Goal: Transaction & Acquisition: Book appointment/travel/reservation

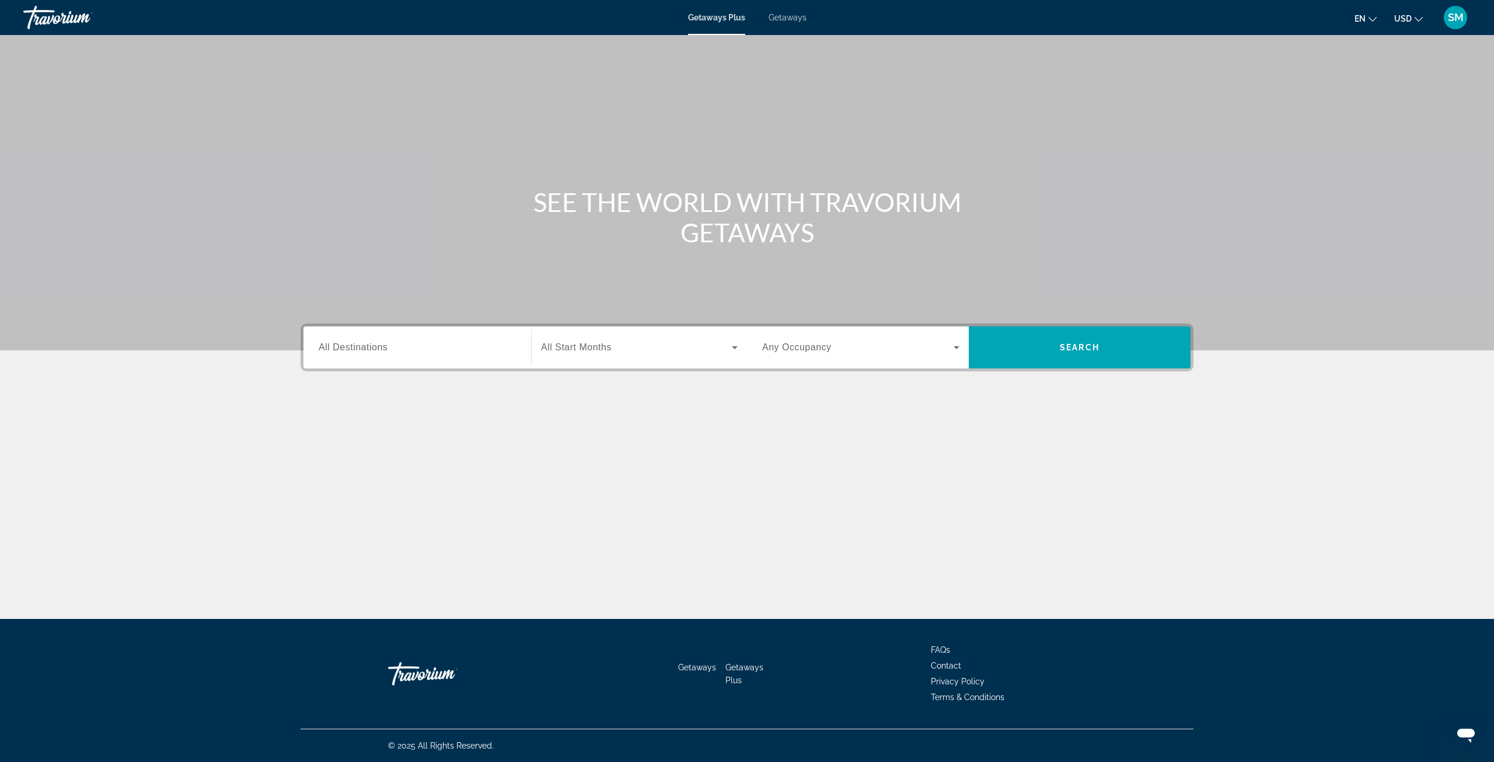
click at [426, 351] on input "Destination All Destinations" at bounding box center [417, 348] width 197 height 14
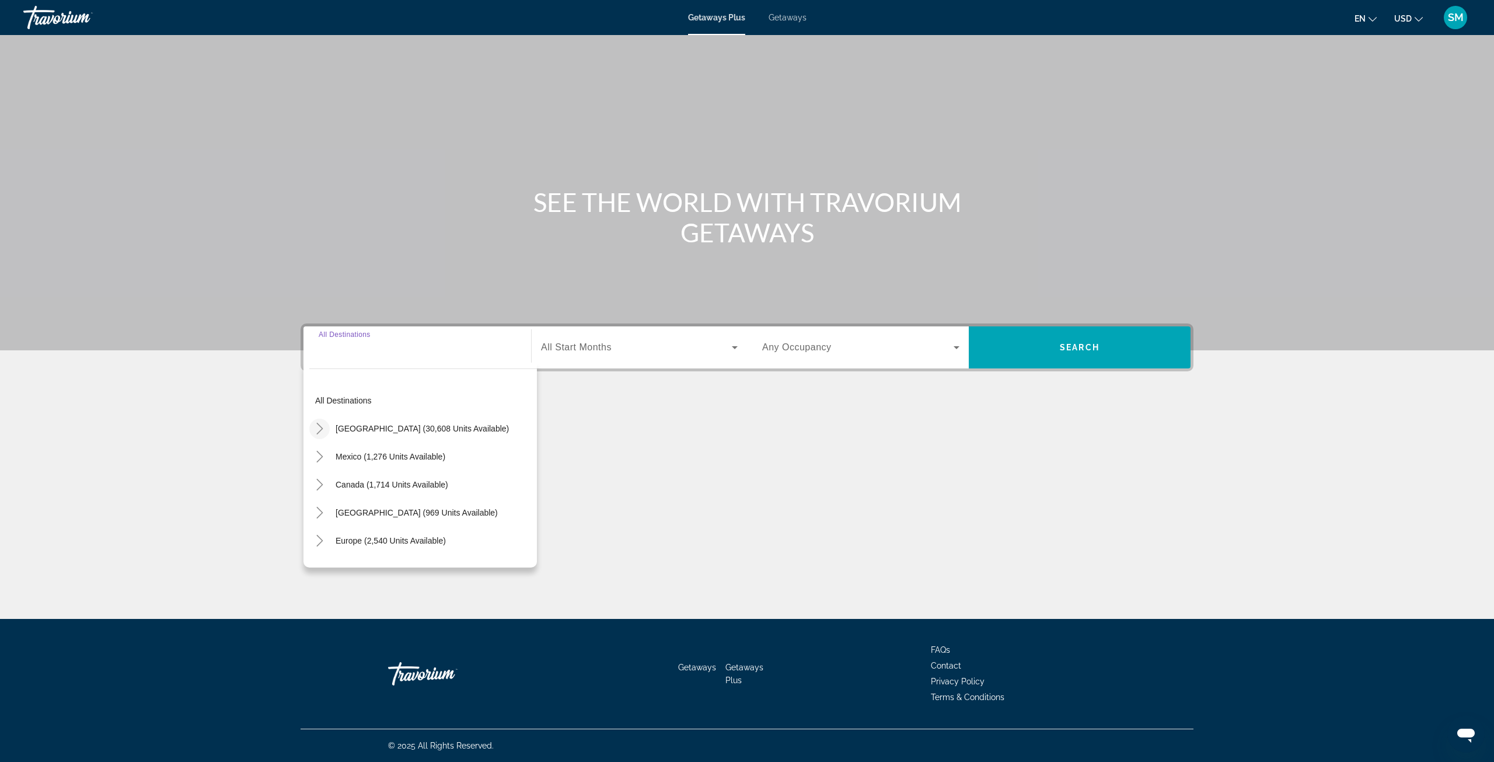
click at [317, 428] on icon "Toggle United States (30,608 units available)" at bounding box center [320, 429] width 12 height 12
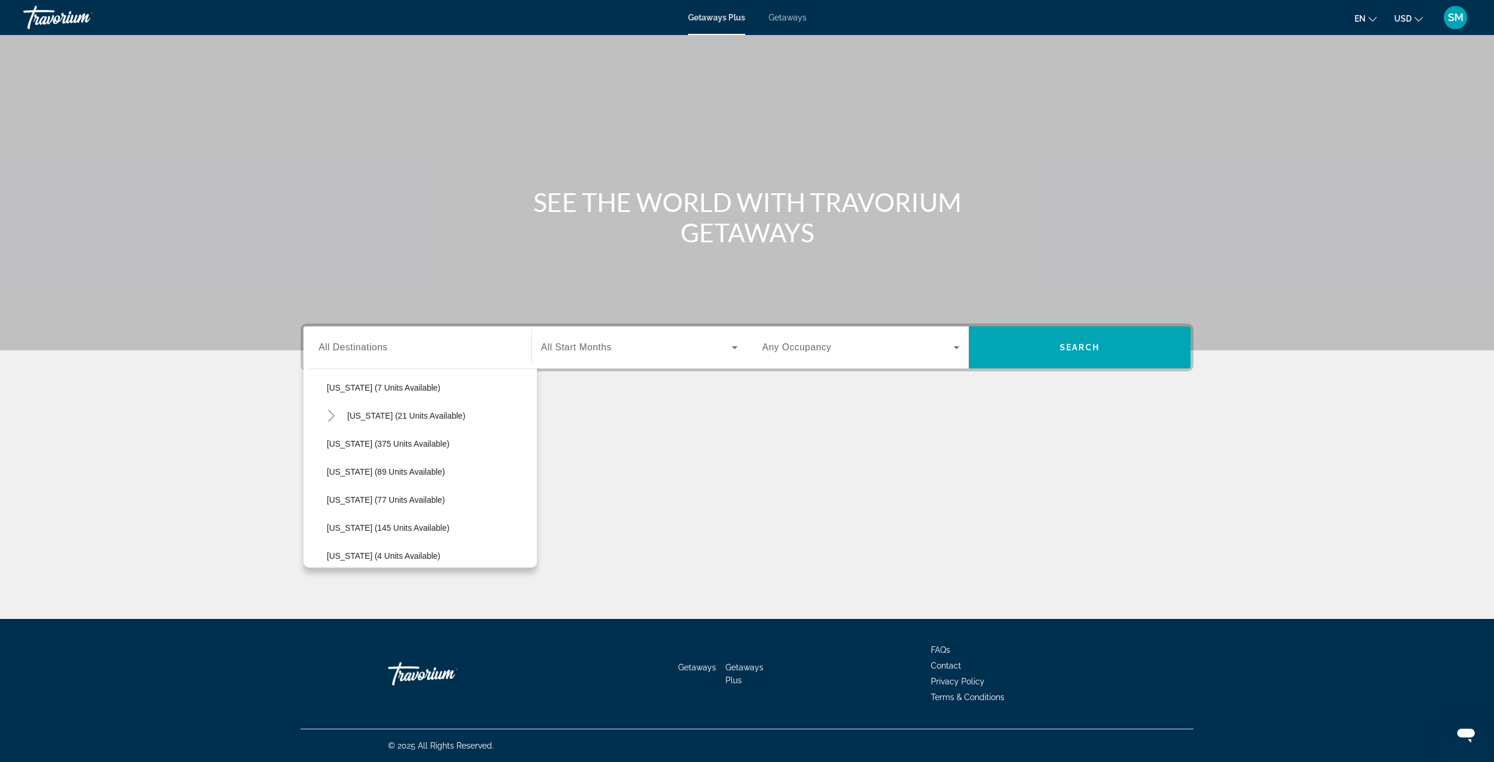
scroll to position [92, 0]
click at [356, 478] on span "Florida (5,264 units available)" at bounding box center [412, 476] width 130 height 9
type input "**********"
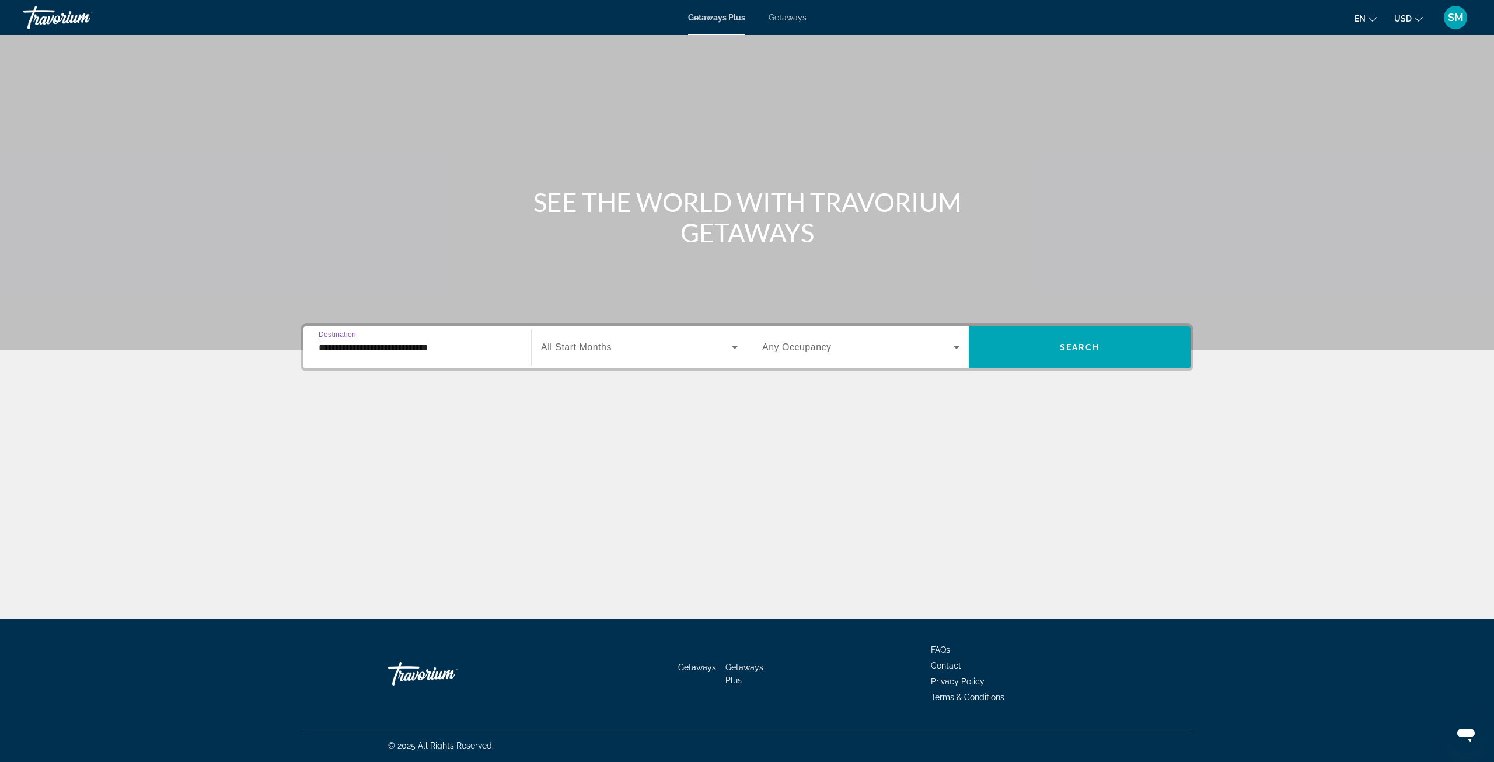
click at [622, 350] on span "Search widget" at bounding box center [636, 347] width 191 height 14
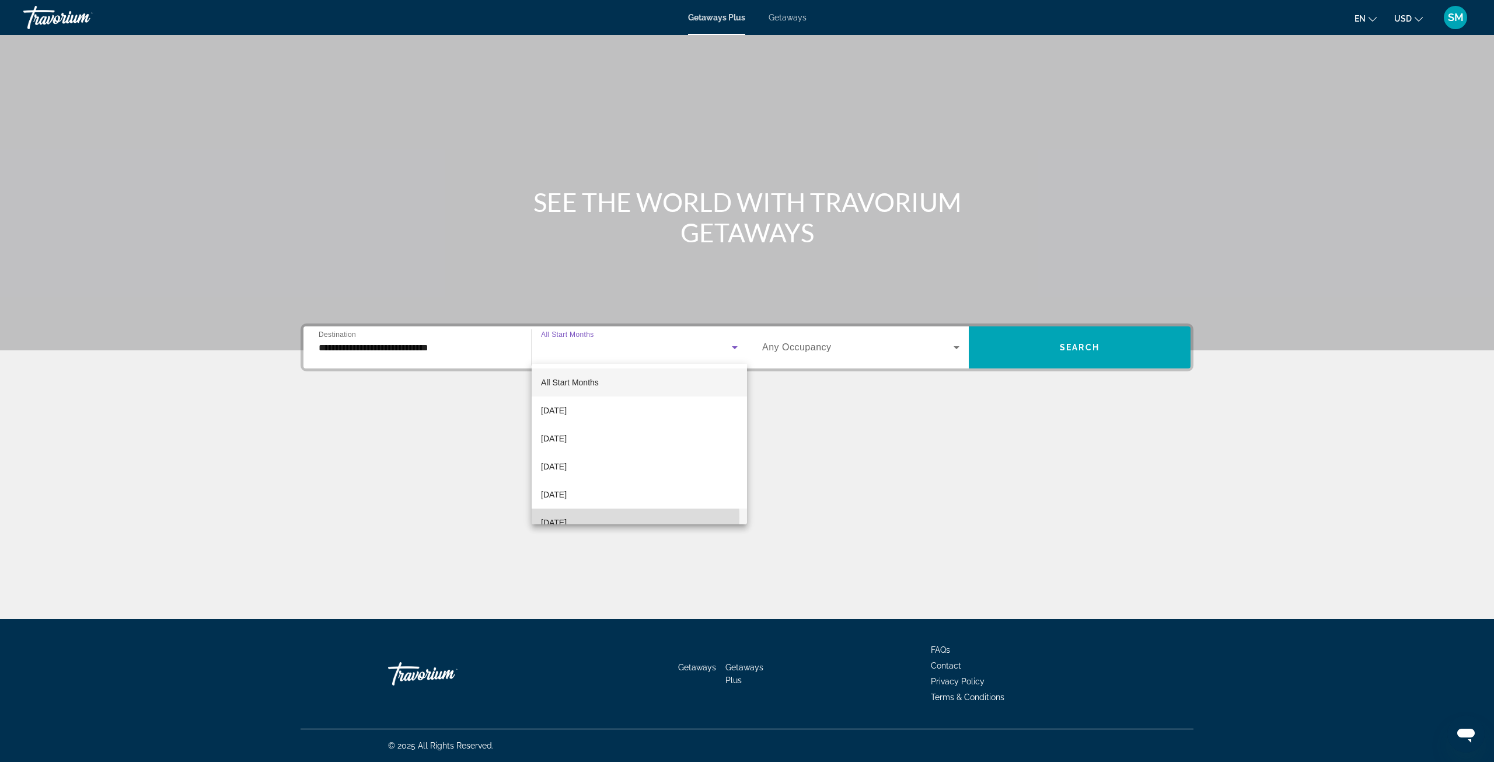
click at [567, 518] on span "[DATE]" at bounding box center [554, 522] width 26 height 14
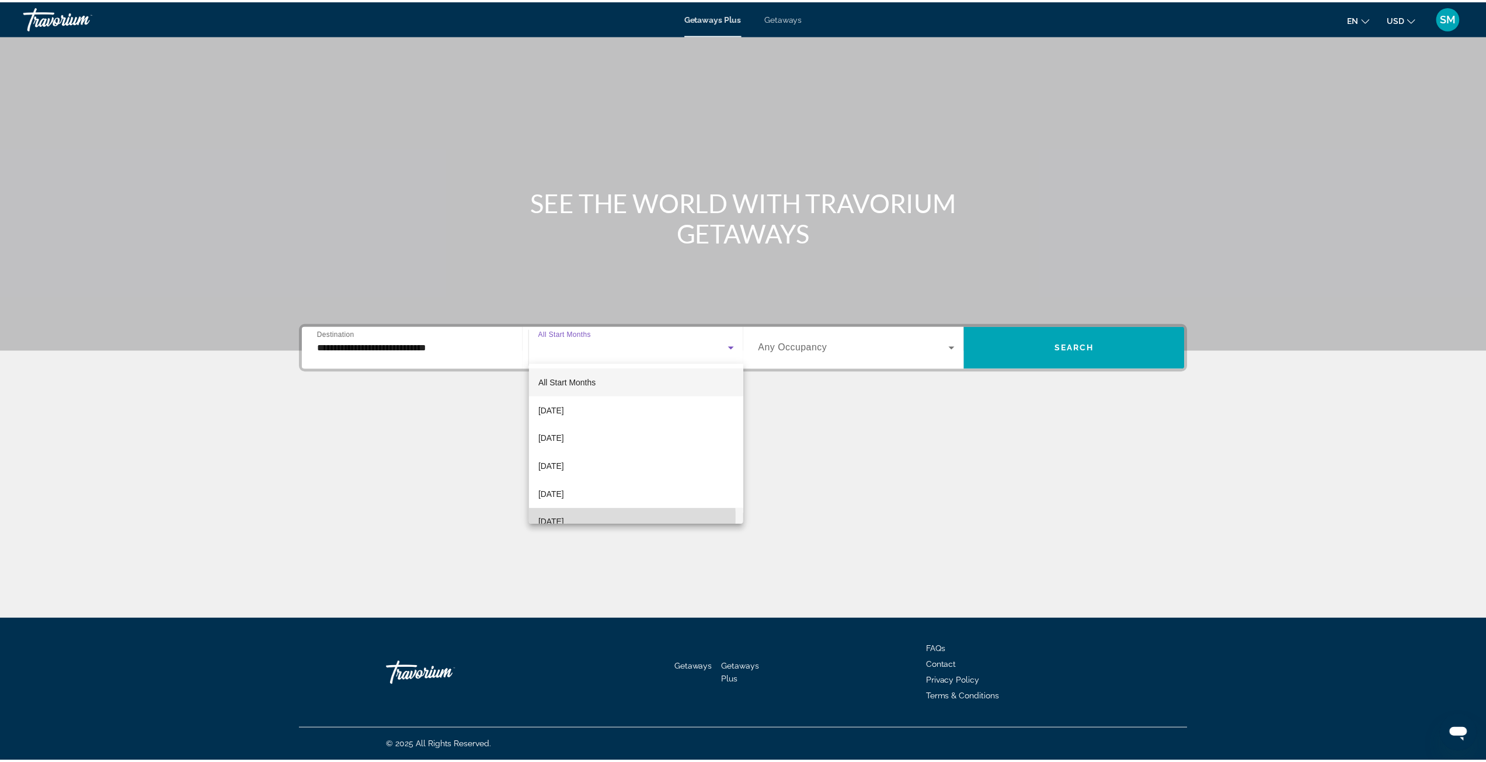
scroll to position [0, 0]
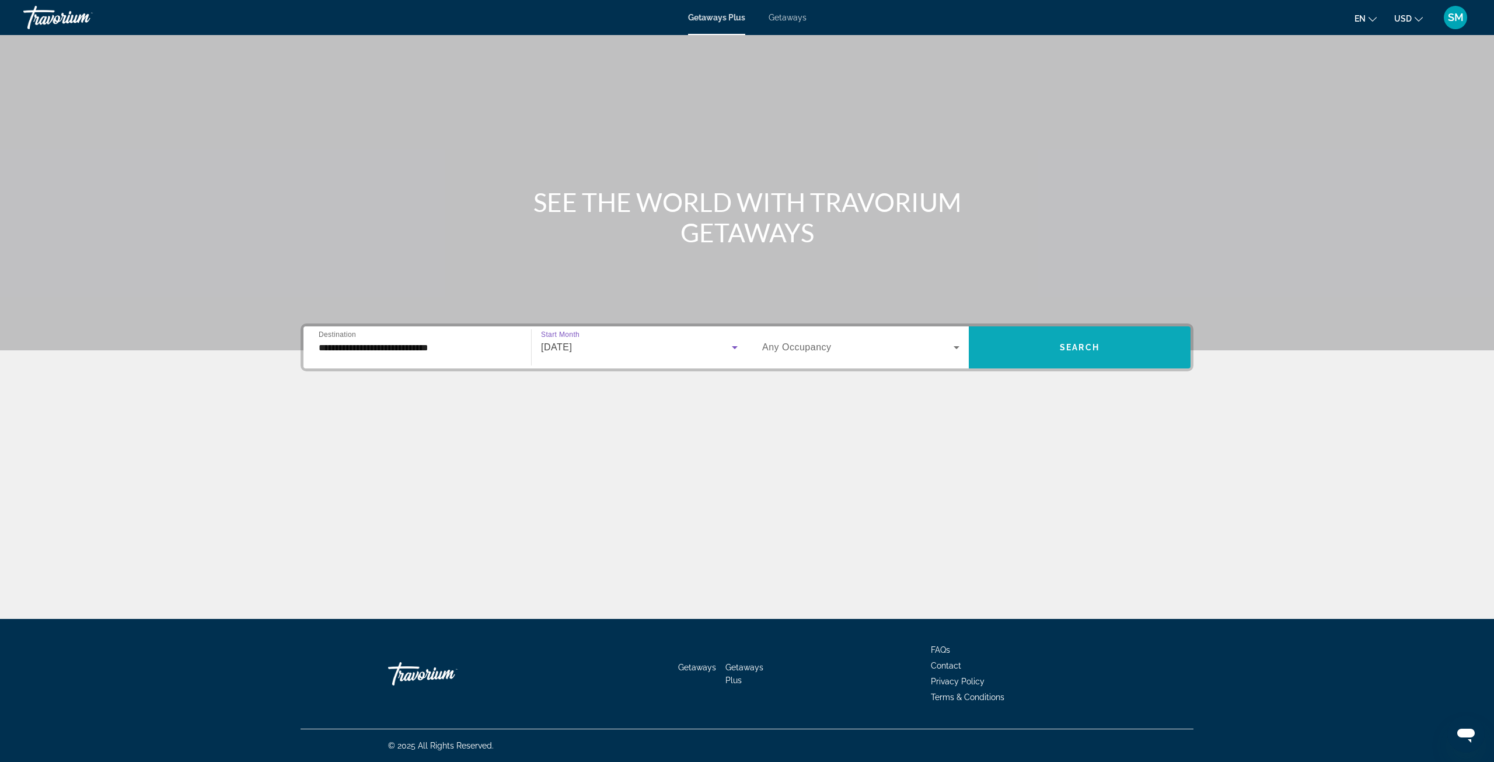
click at [1089, 354] on span "Search widget" at bounding box center [1080, 347] width 222 height 28
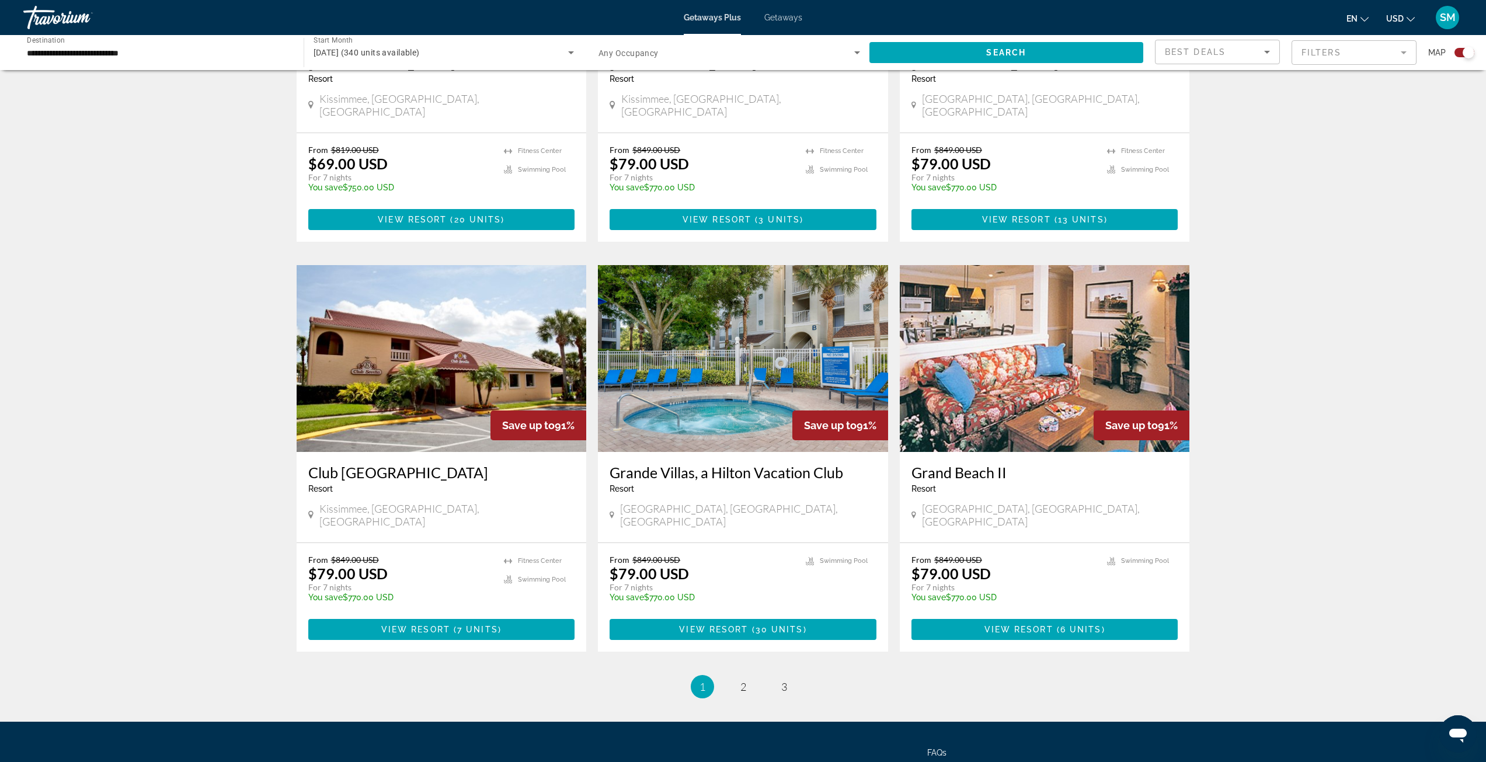
scroll to position [1506, 0]
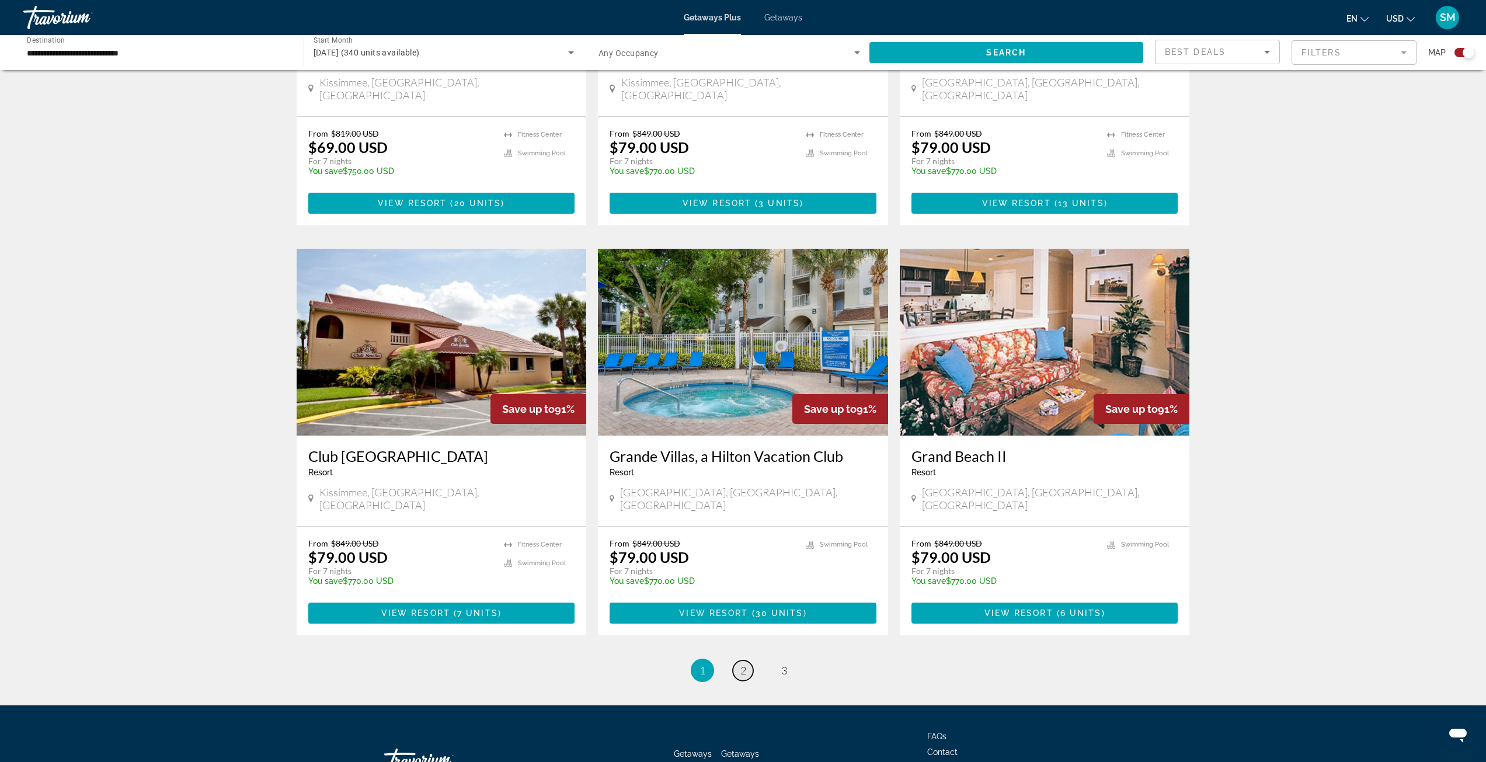
click at [738, 660] on link "page 2" at bounding box center [743, 670] width 20 height 20
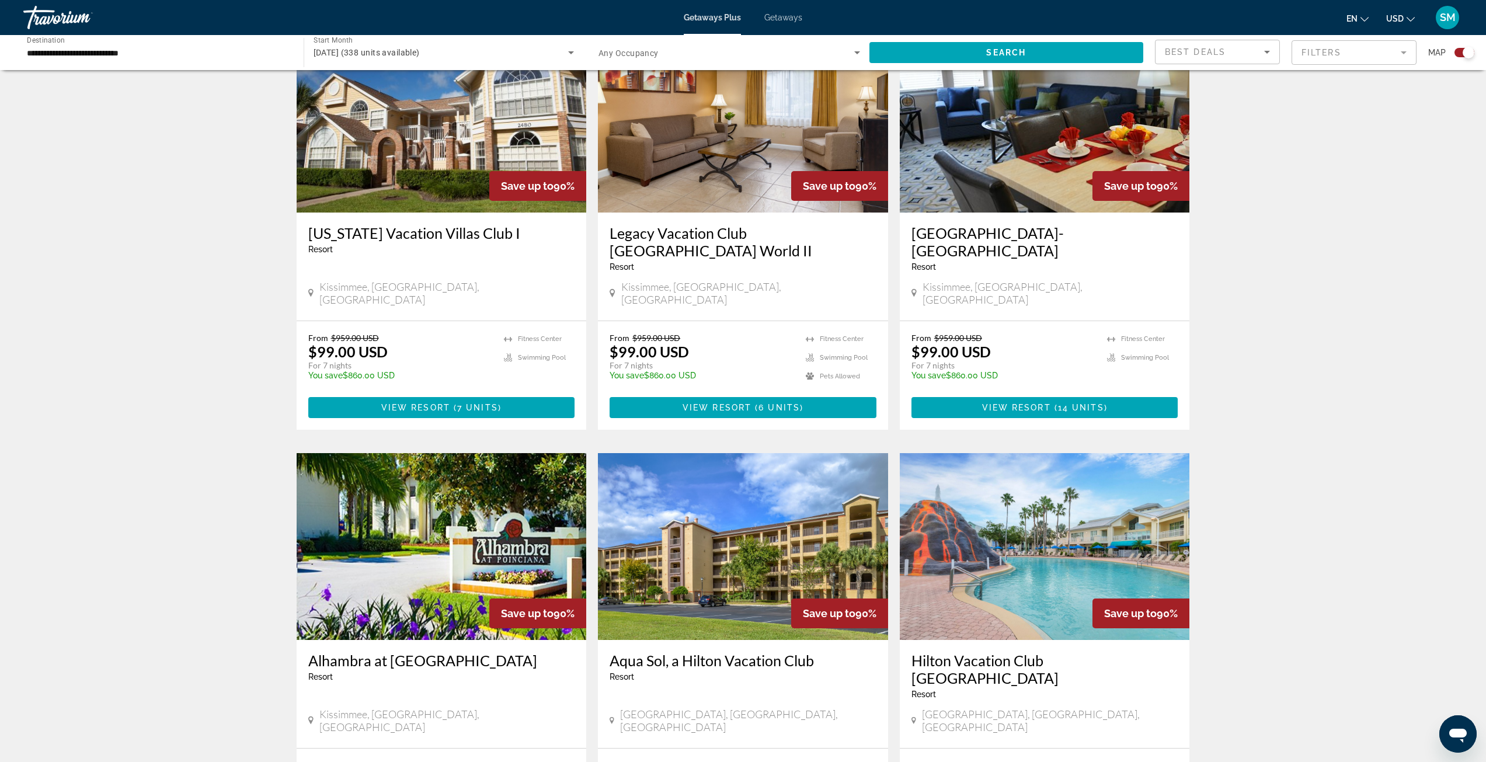
scroll to position [1518, 0]
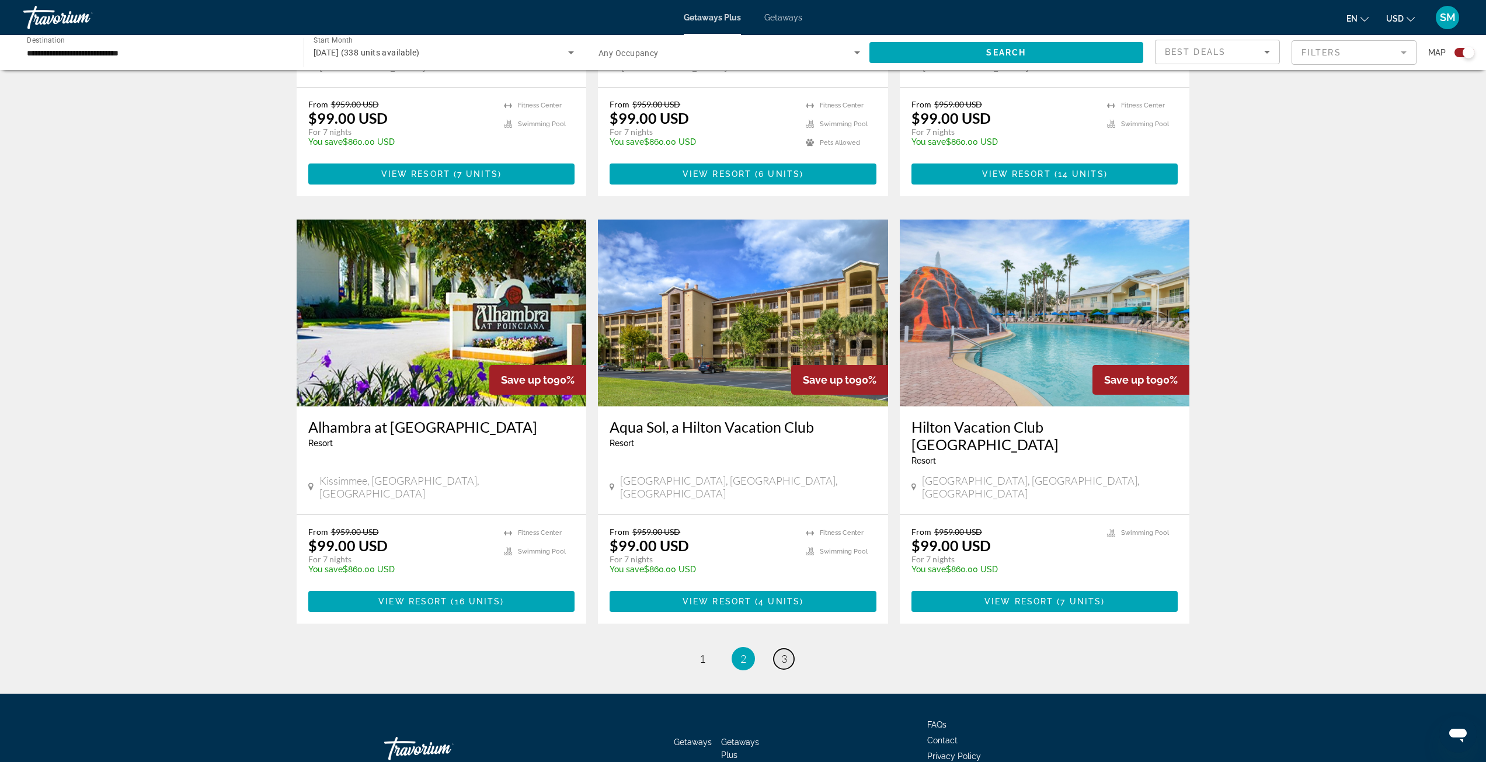
click at [785, 652] on span "3" at bounding box center [784, 658] width 6 height 13
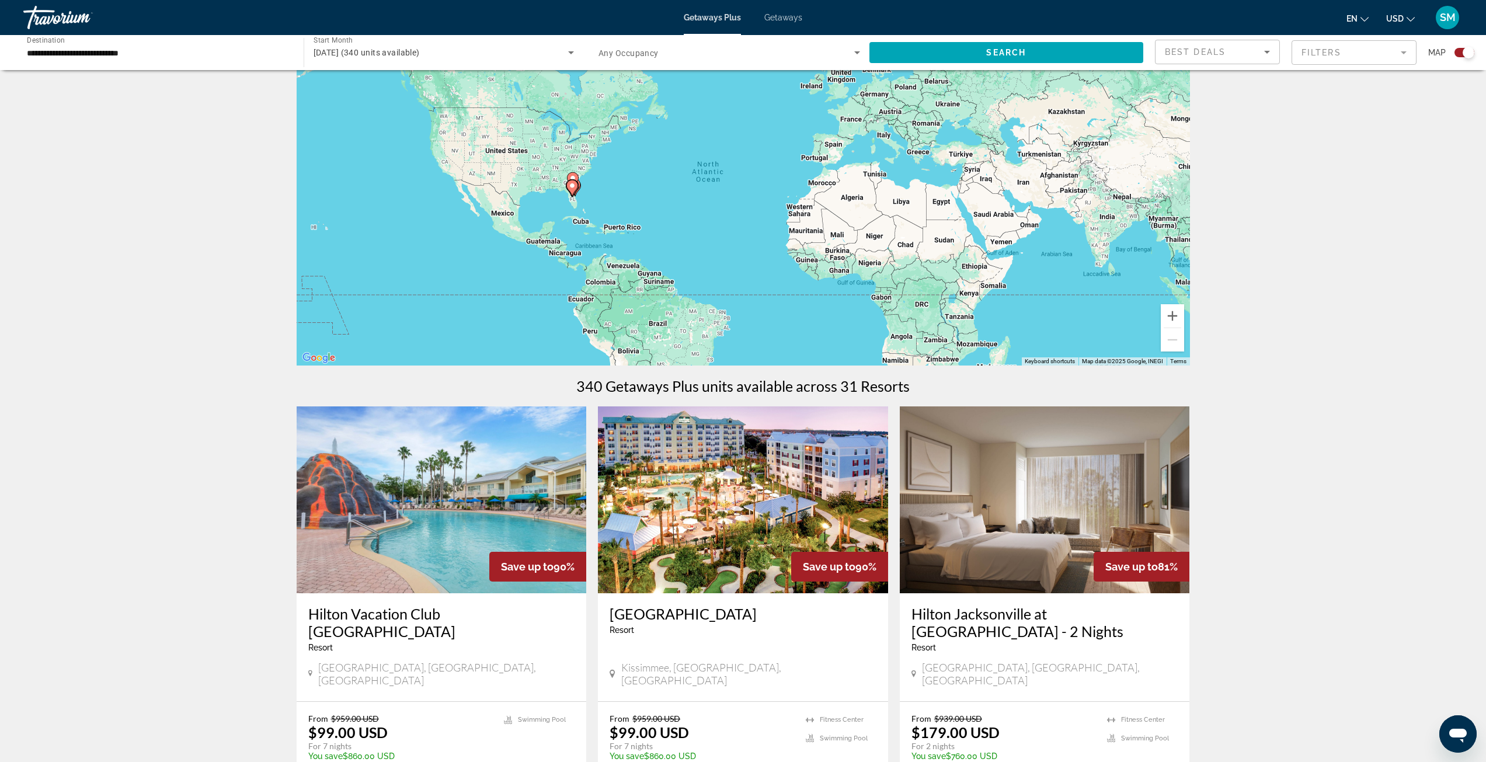
scroll to position [117, 0]
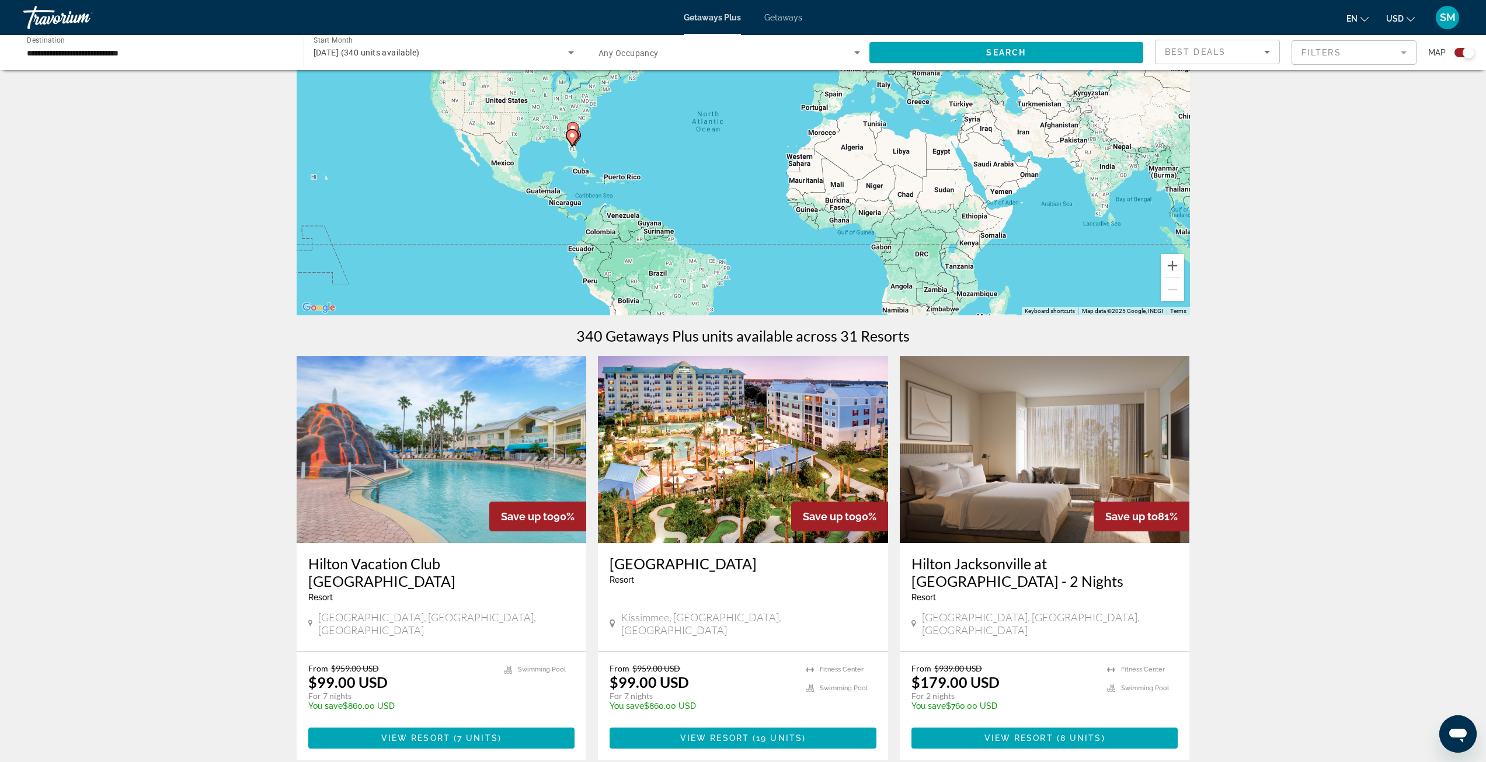
click at [700, 497] on img "Main content" at bounding box center [743, 449] width 290 height 187
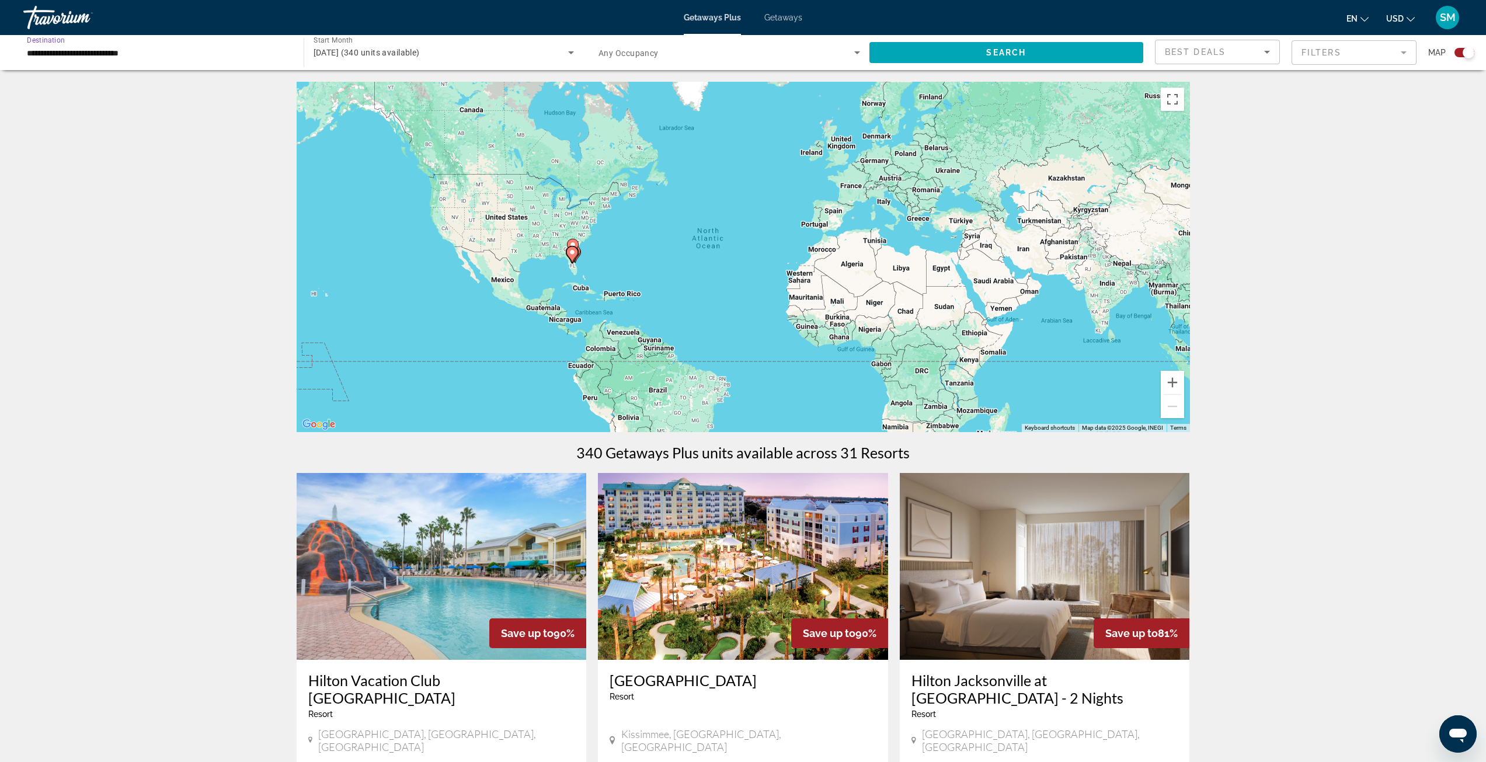
click at [149, 55] on input "**********" at bounding box center [158, 53] width 262 height 14
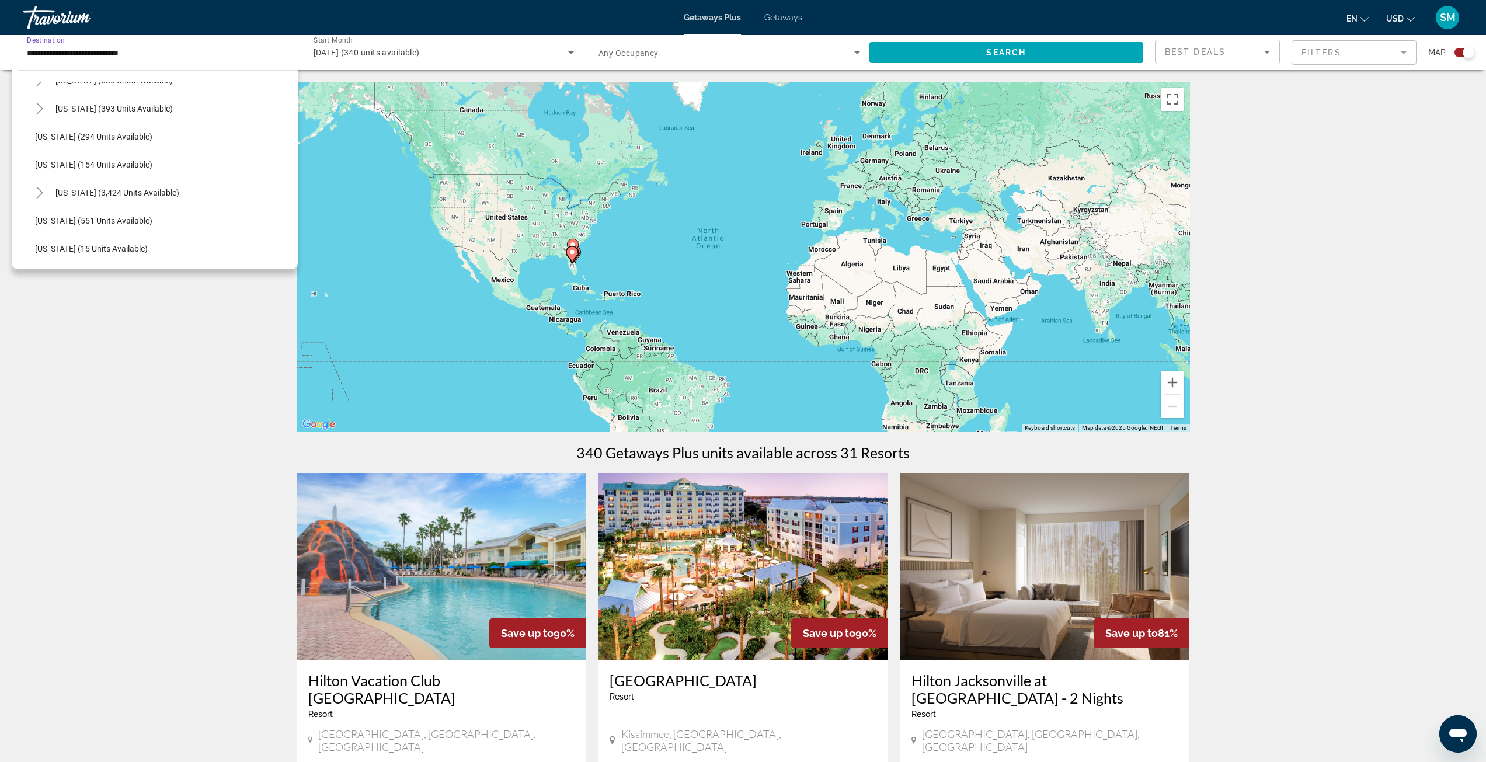
scroll to position [1032, 0]
click at [112, 185] on span "Search widget" at bounding box center [117, 191] width 135 height 28
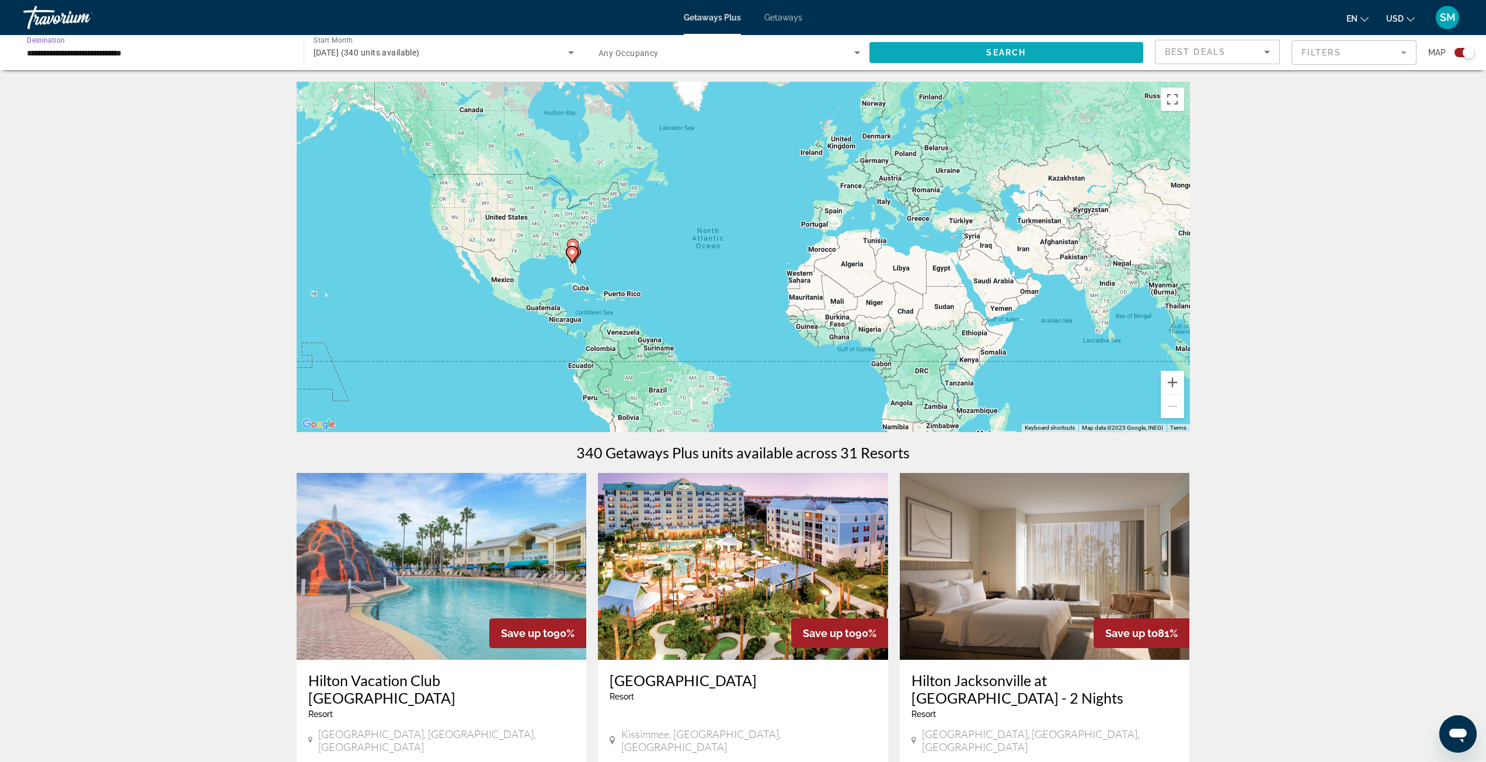
click at [918, 47] on span "Search widget" at bounding box center [1006, 53] width 274 height 28
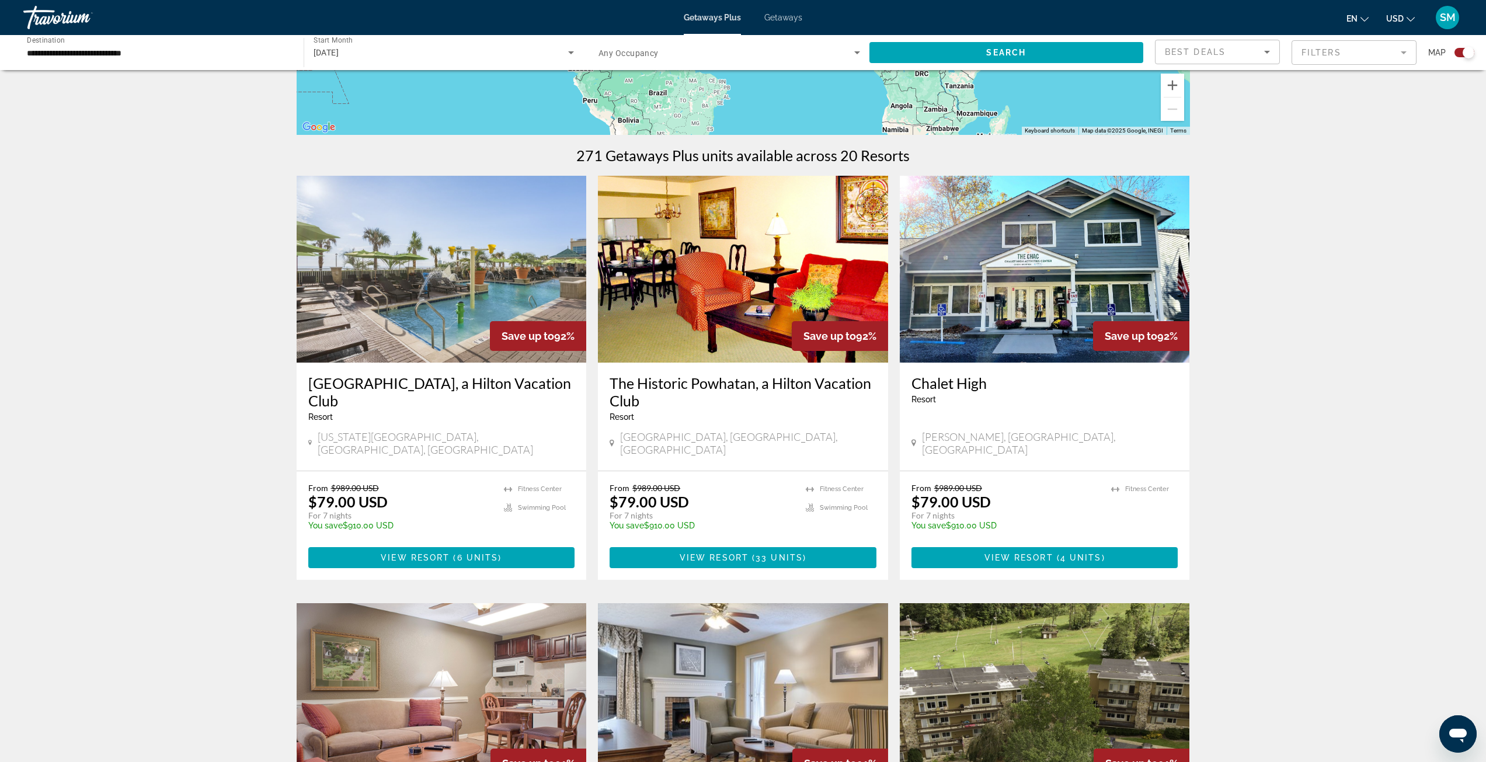
scroll to position [292, 0]
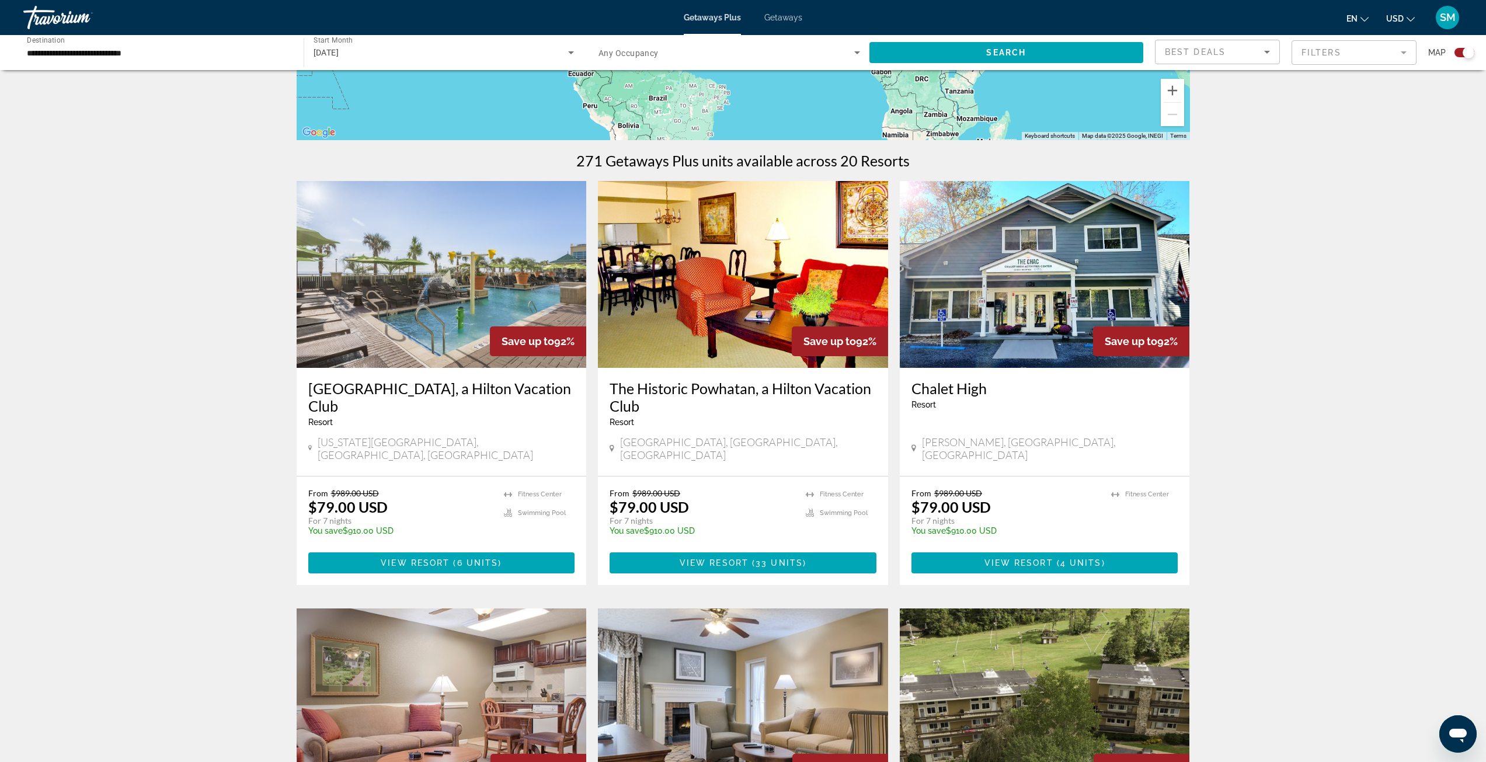
click at [124, 52] on input "**********" at bounding box center [158, 53] width 262 height 14
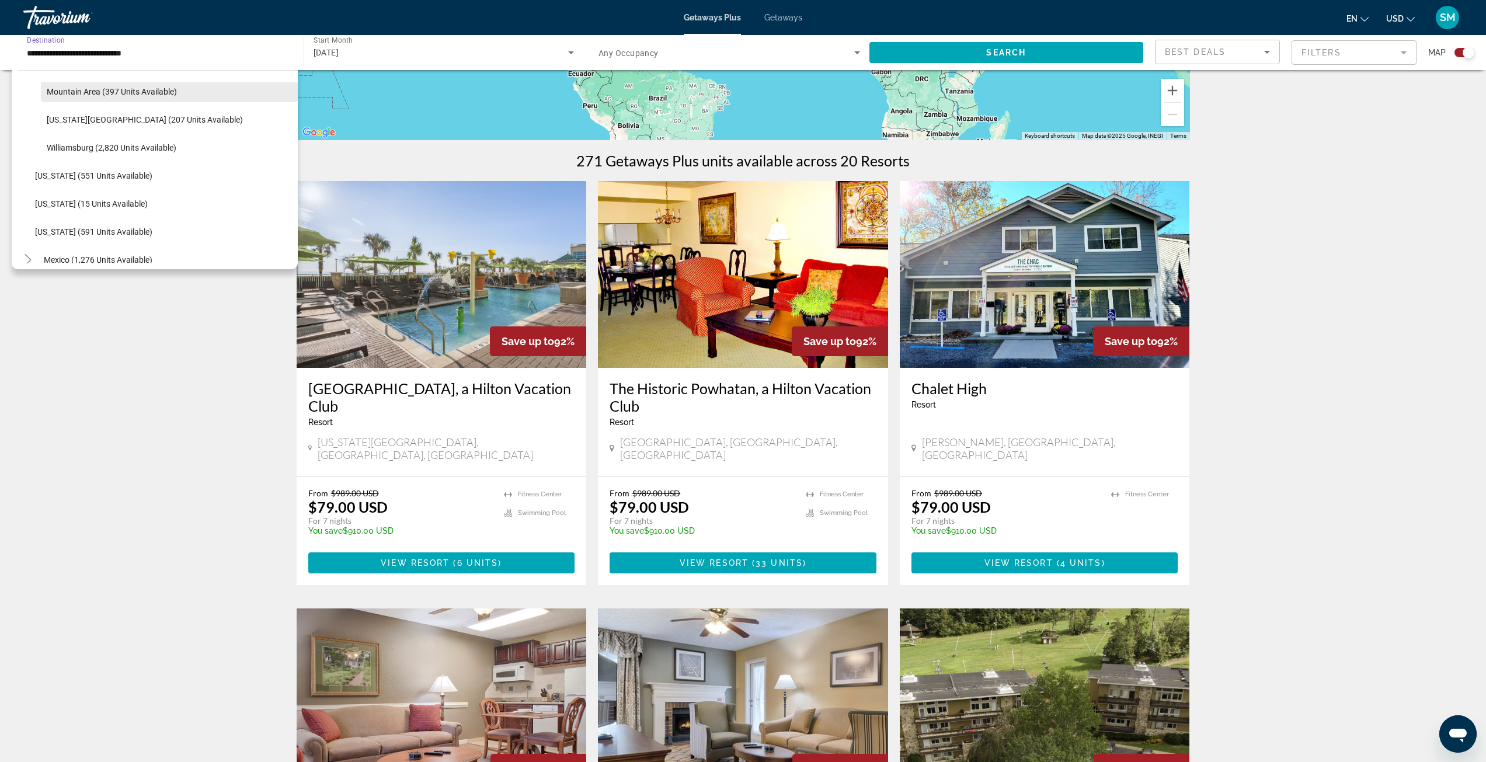
scroll to position [1027, 0]
click at [108, 145] on span "Search widget" at bounding box center [169, 140] width 257 height 28
type input "**********"
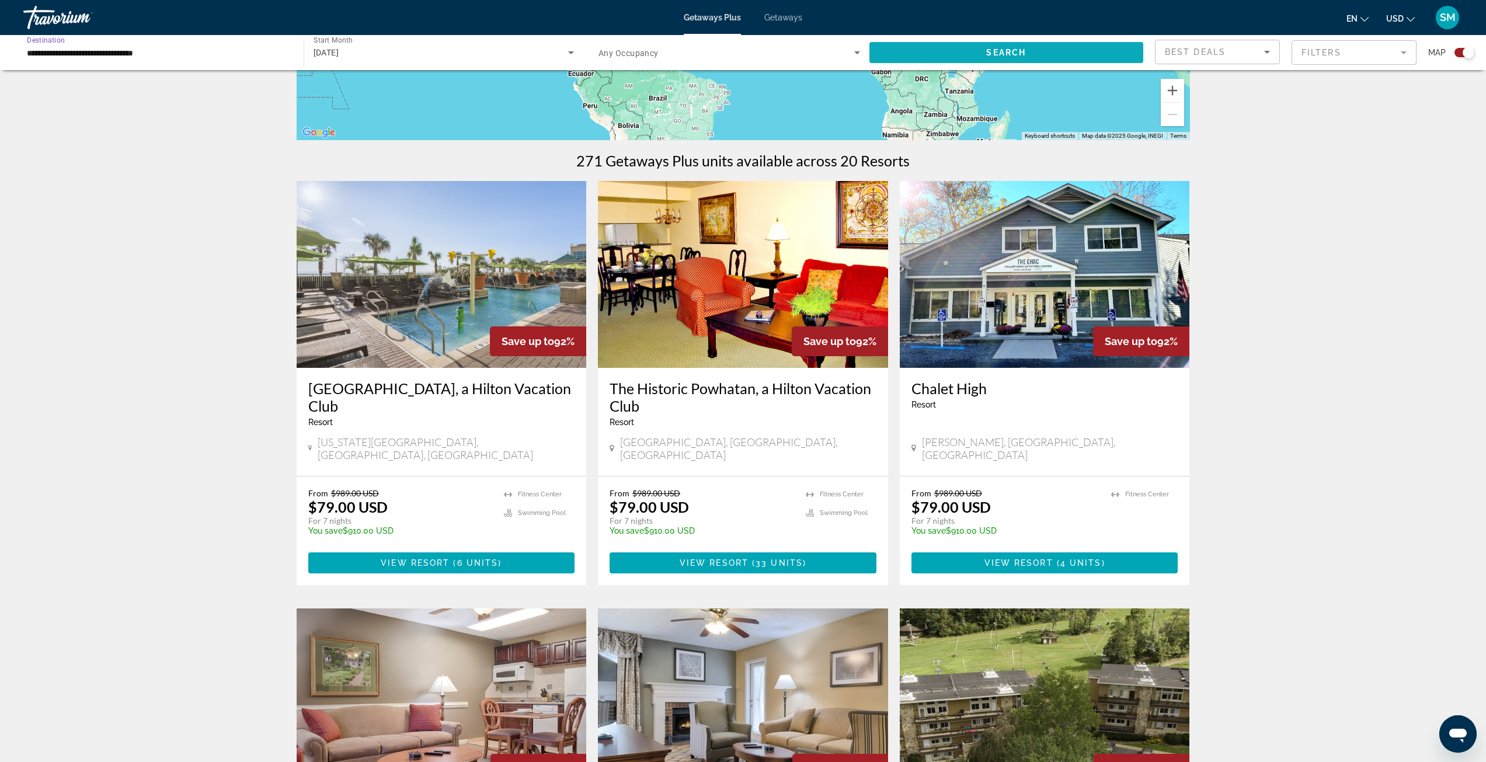
click at [1107, 48] on span "Search widget" at bounding box center [1006, 53] width 274 height 28
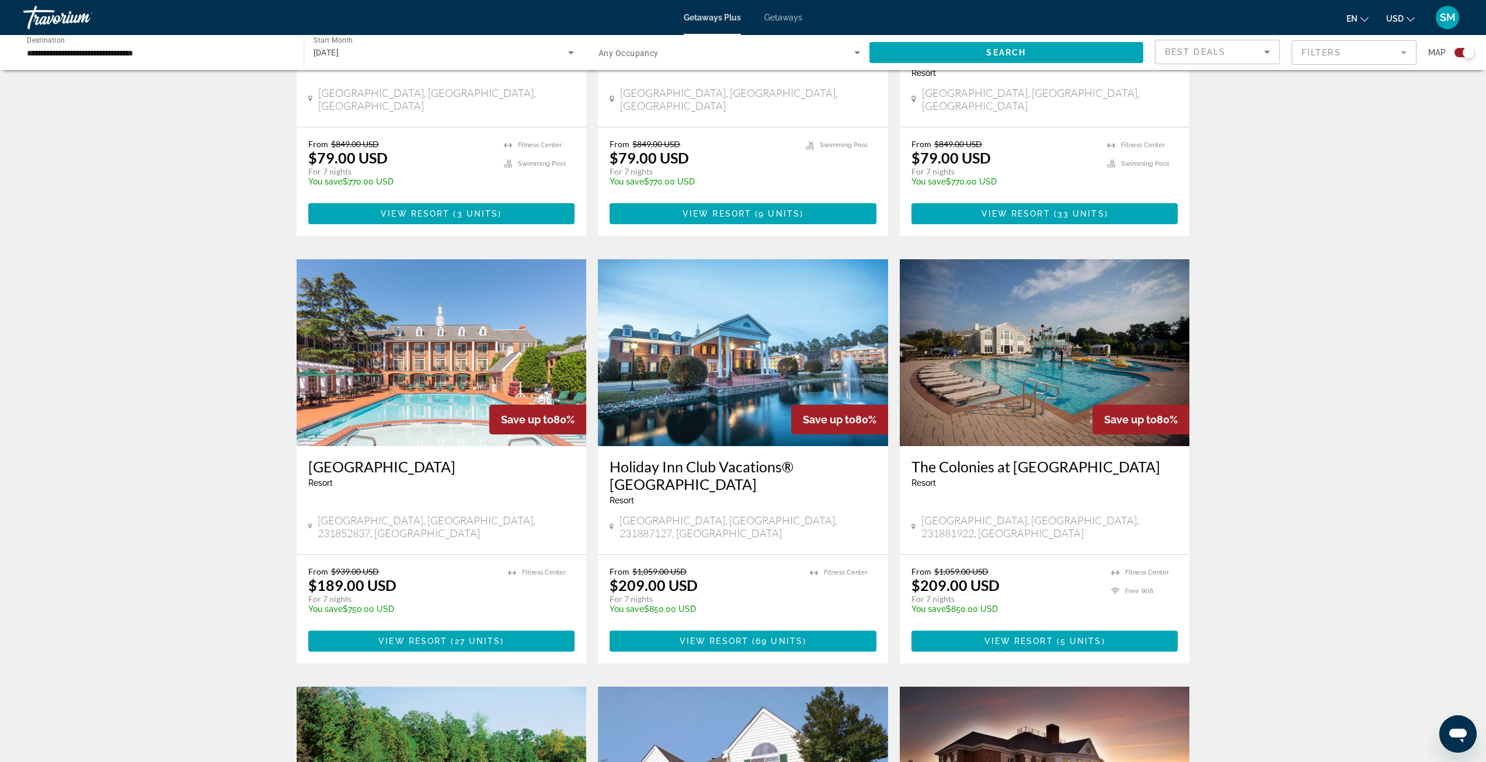
scroll to position [525, 0]
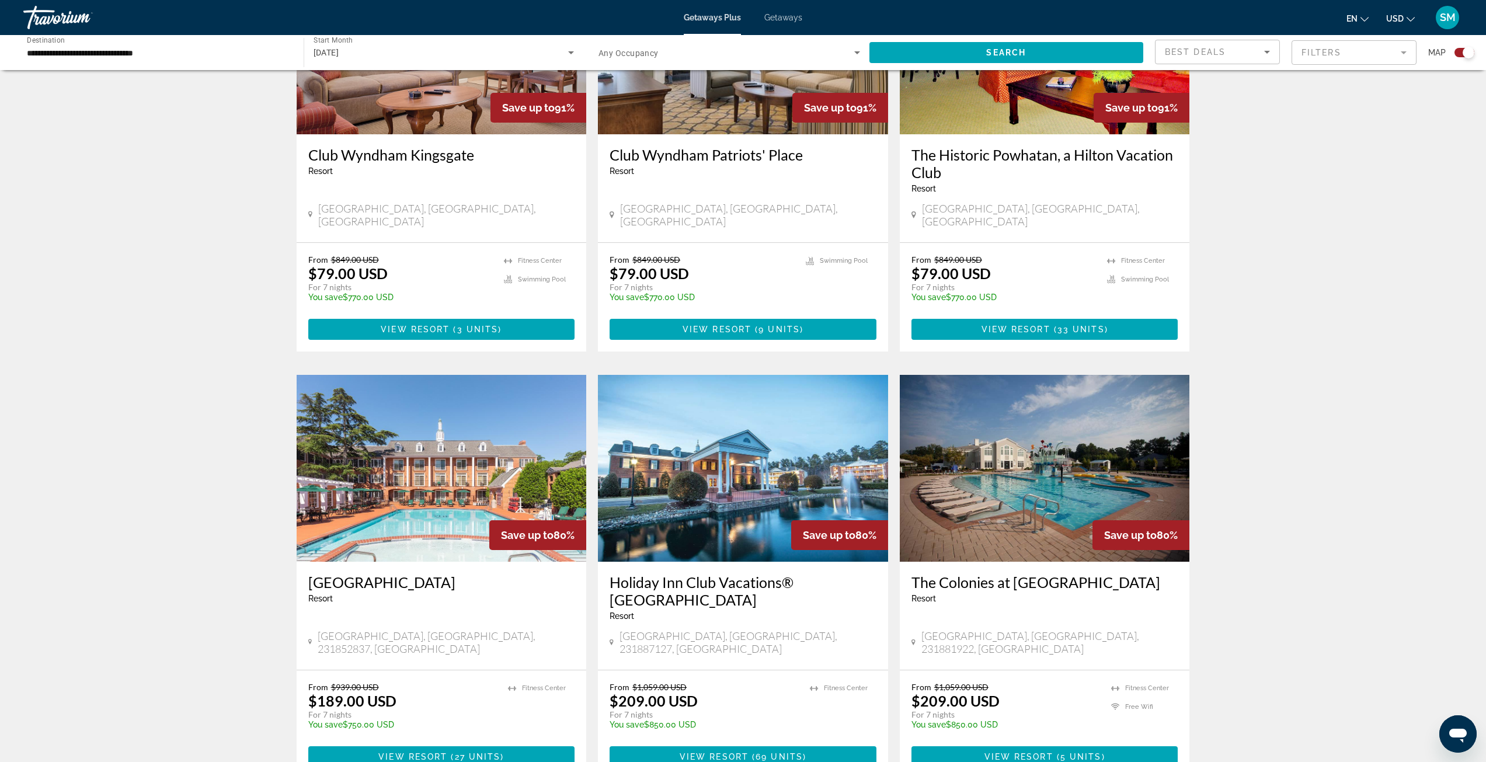
click at [457, 474] on img "Main content" at bounding box center [442, 468] width 290 height 187
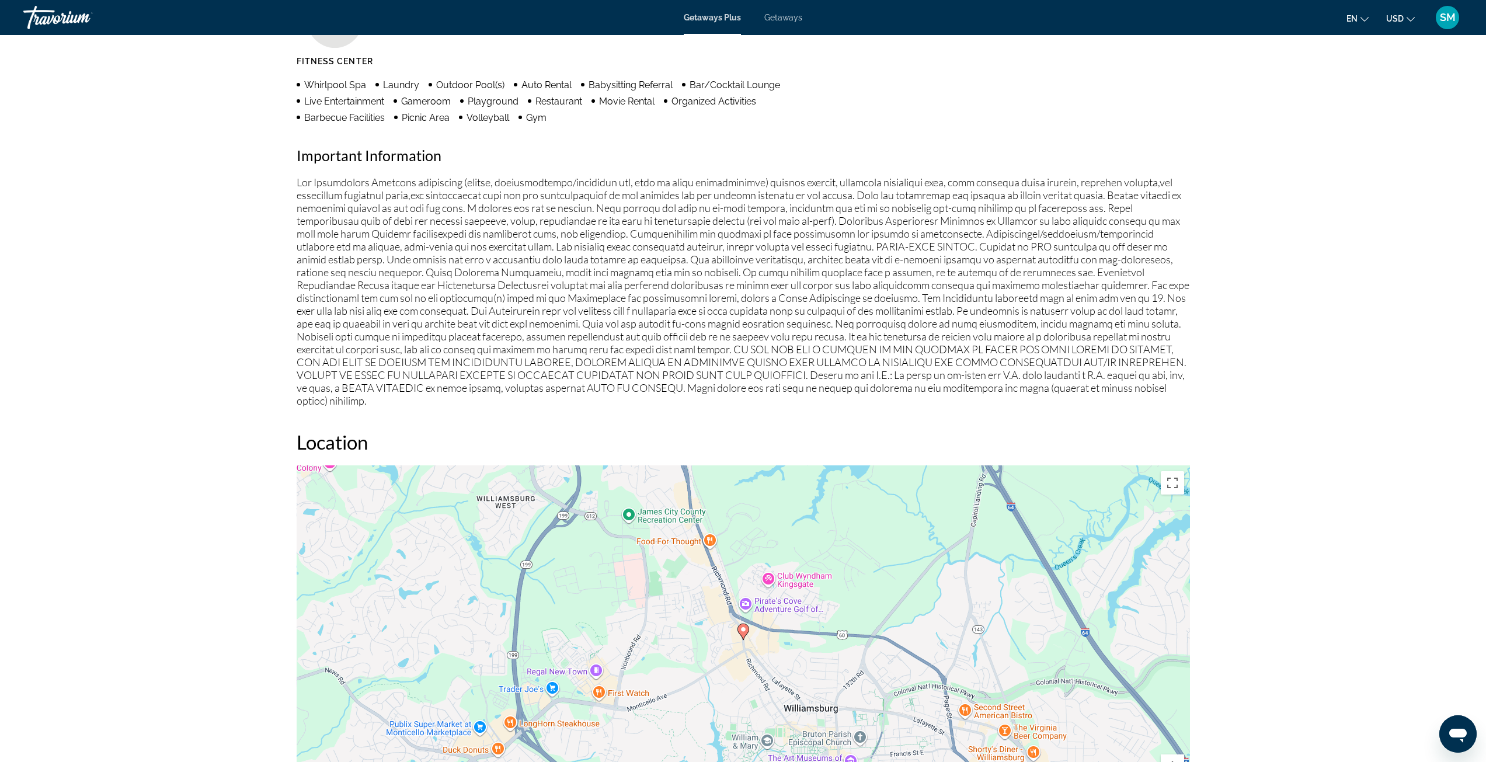
scroll to position [1226, 0]
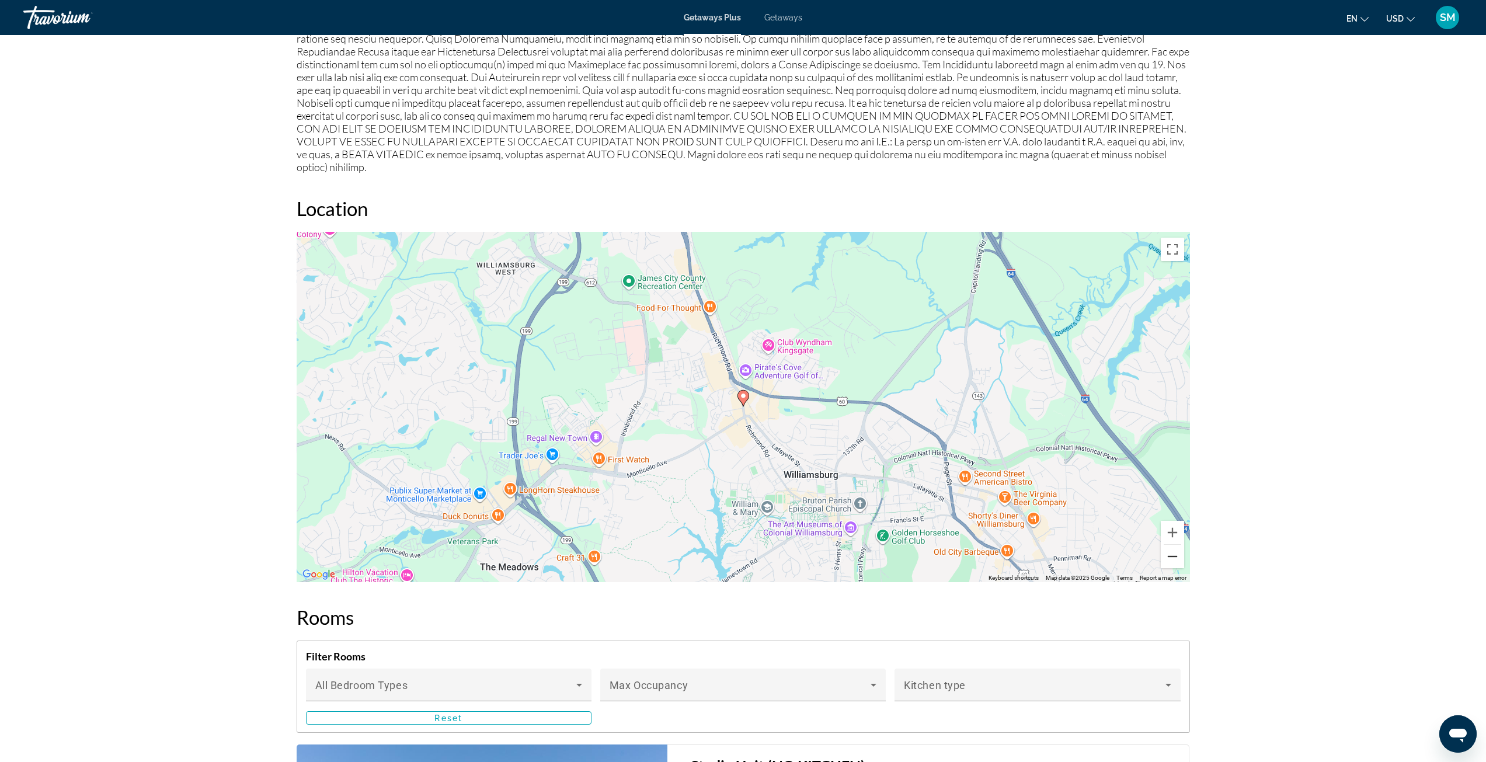
click at [1175, 550] on button "Zoom out" at bounding box center [1172, 556] width 23 height 23
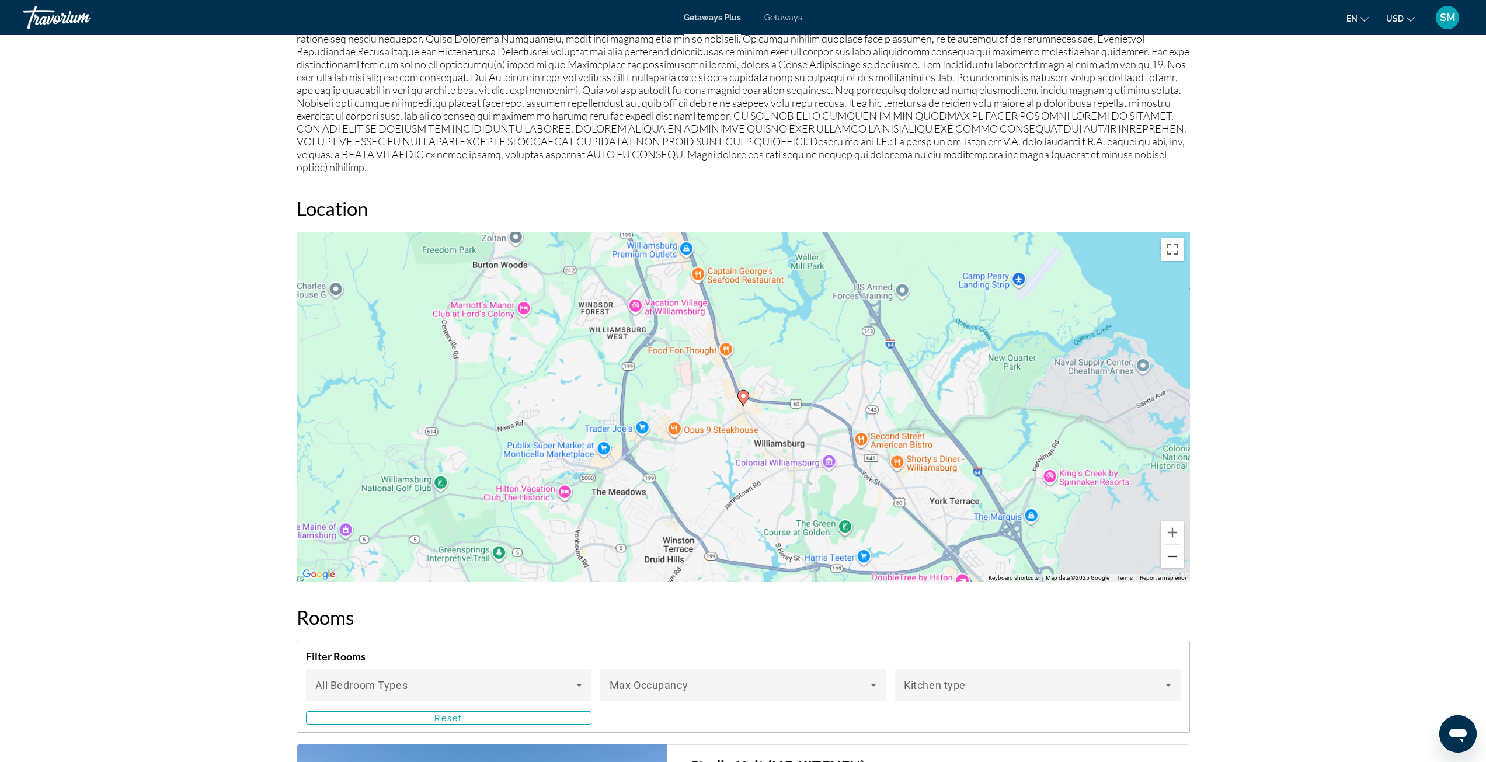
click at [1175, 550] on button "Zoom out" at bounding box center [1172, 556] width 23 height 23
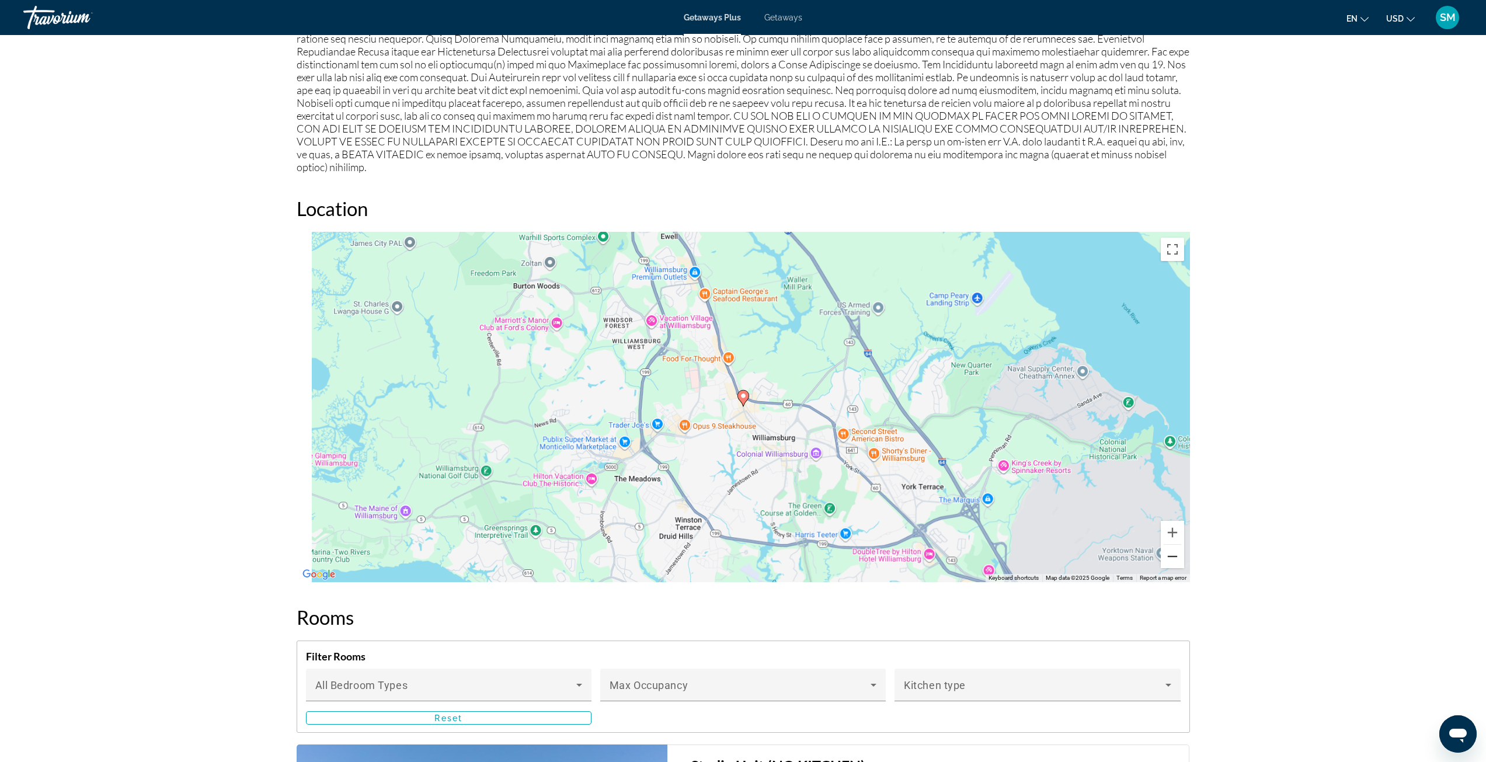
click at [1175, 550] on button "Zoom out" at bounding box center [1172, 556] width 23 height 23
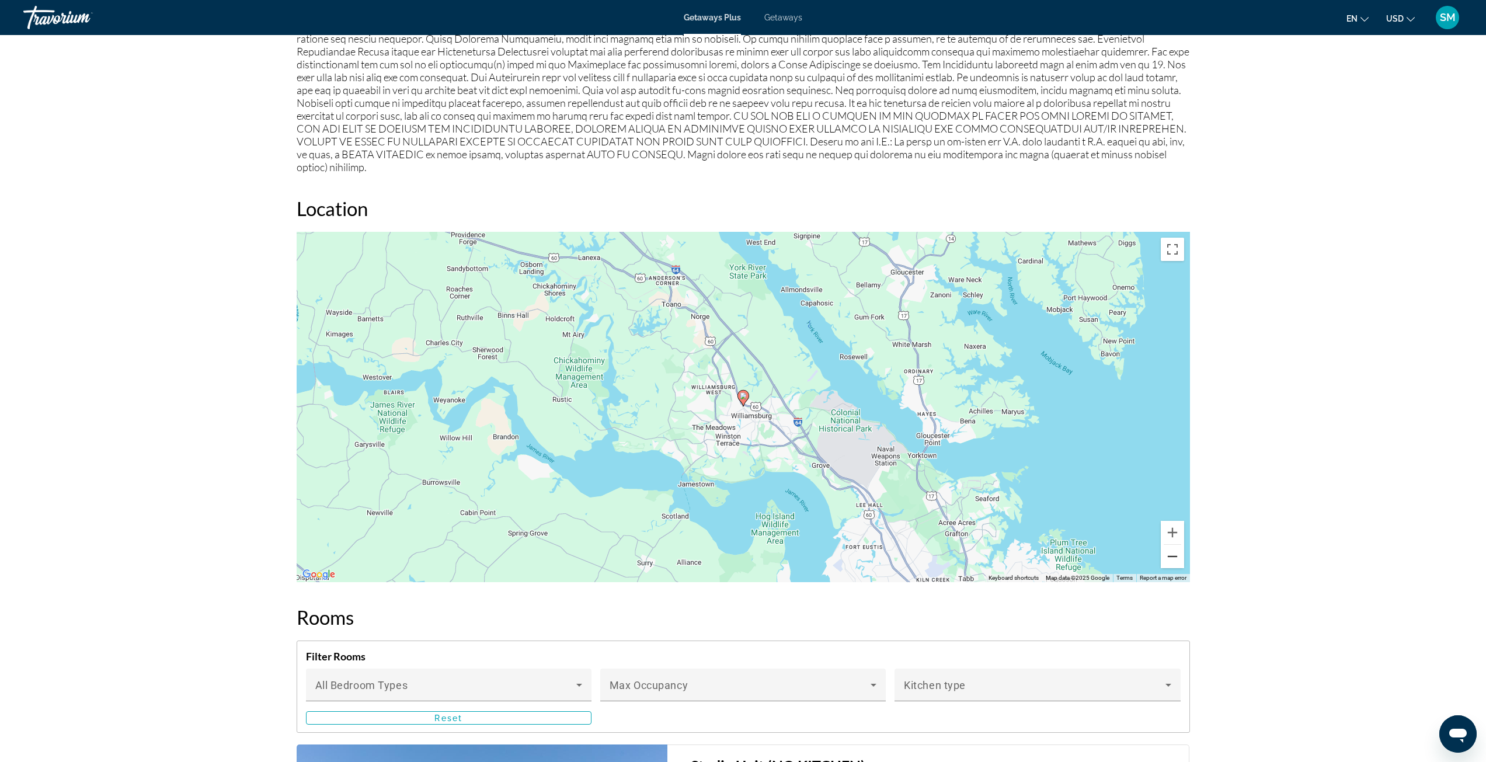
click at [1175, 550] on button "Zoom out" at bounding box center [1172, 556] width 23 height 23
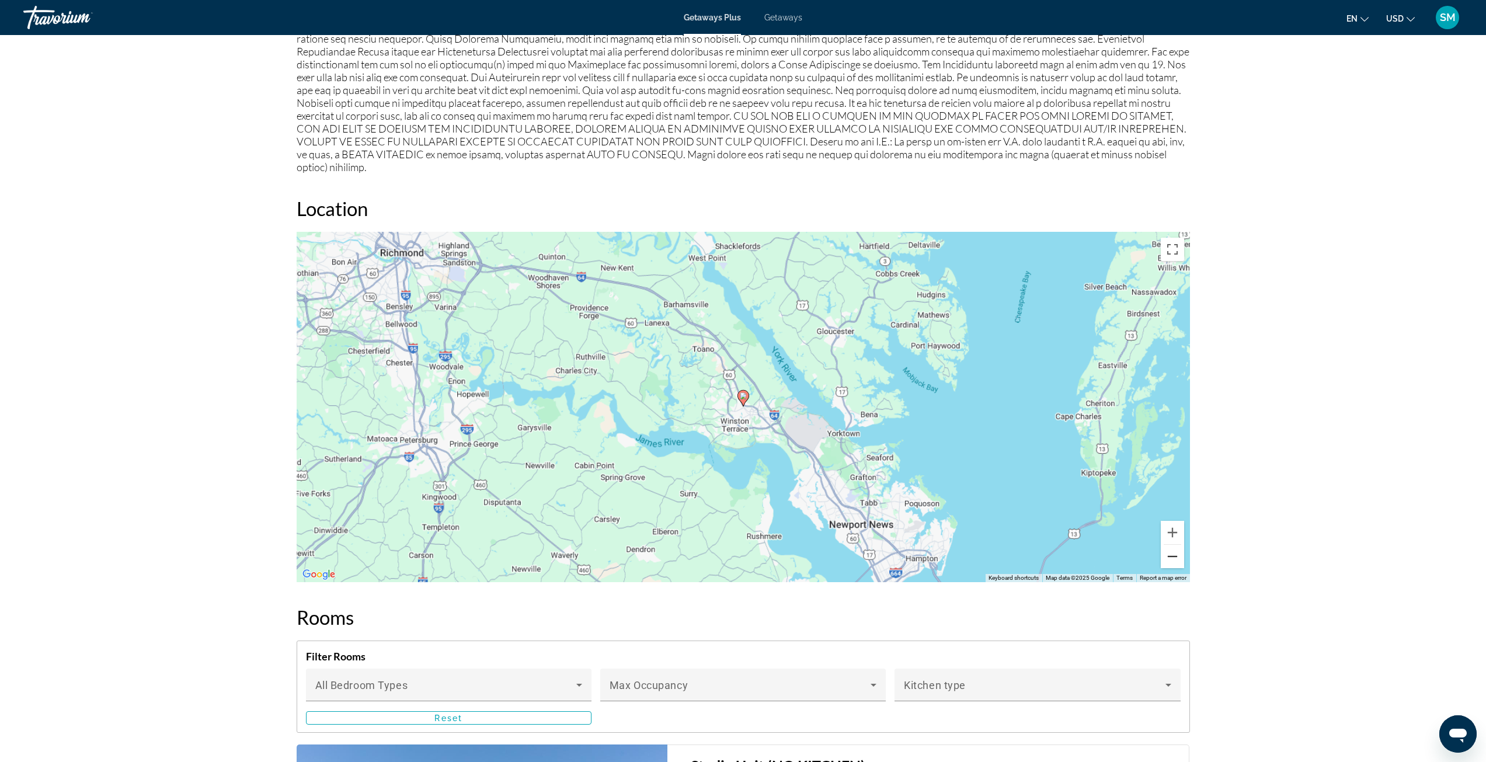
click at [1175, 550] on button "Zoom out" at bounding box center [1172, 556] width 23 height 23
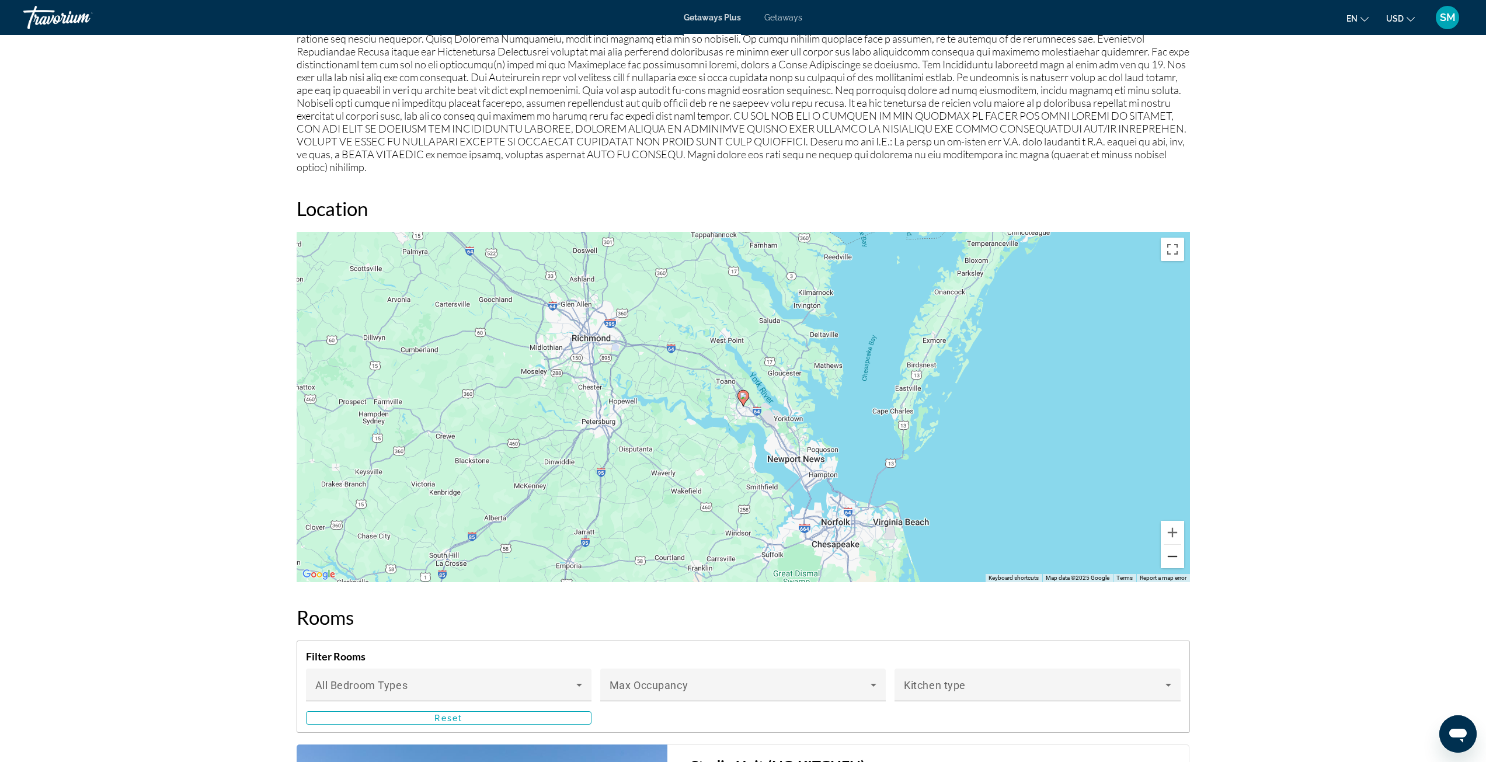
click at [1175, 550] on button "Zoom out" at bounding box center [1172, 556] width 23 height 23
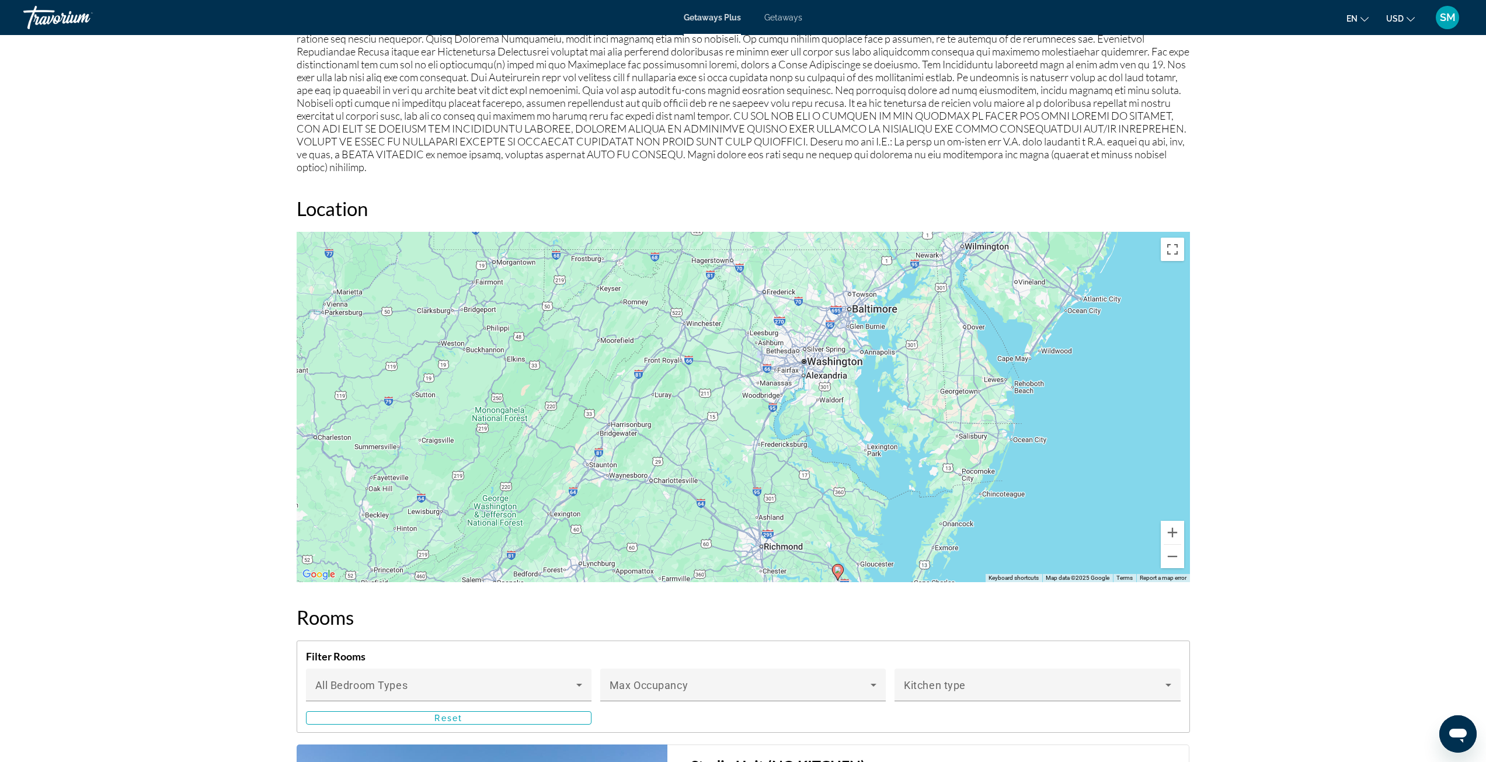
drag, startPoint x: 792, startPoint y: 382, endPoint x: 886, endPoint y: 557, distance: 199.0
click at [886, 557] on div "To activate drag with keyboard, press Alt + Enter. Once in keyboard drag state,…" at bounding box center [743, 407] width 893 height 350
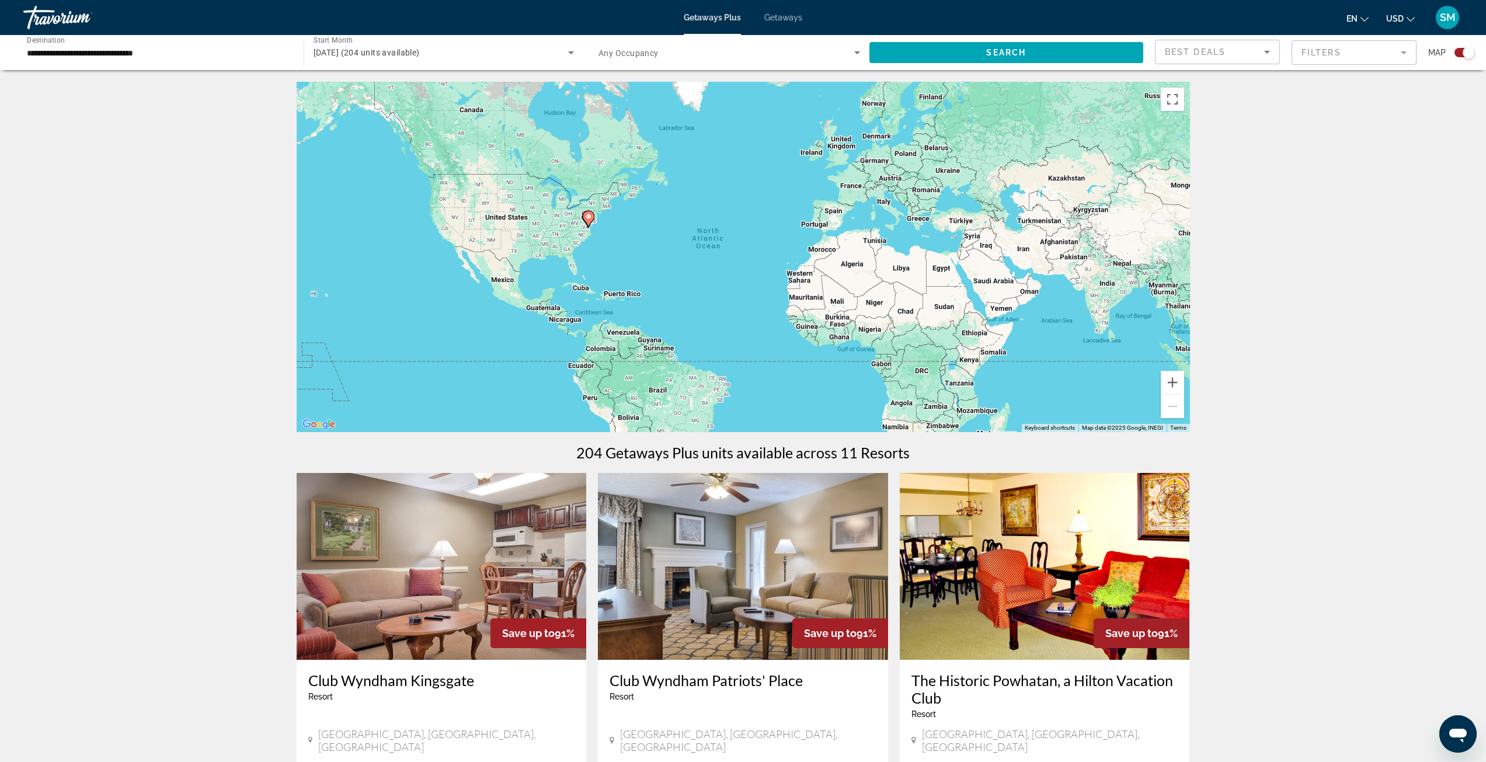
click at [184, 54] on input "**********" at bounding box center [158, 53] width 262 height 14
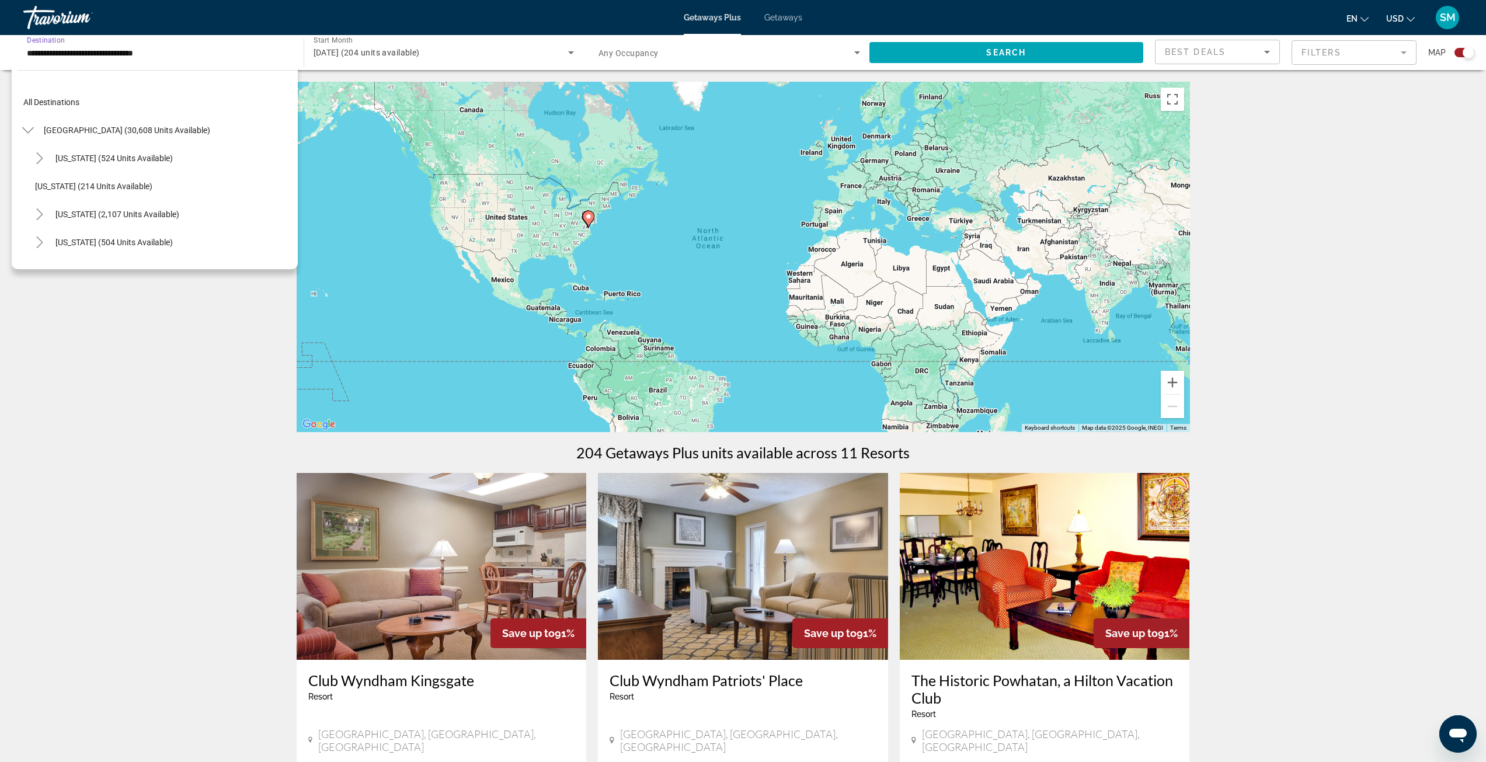
scroll to position [994, 0]
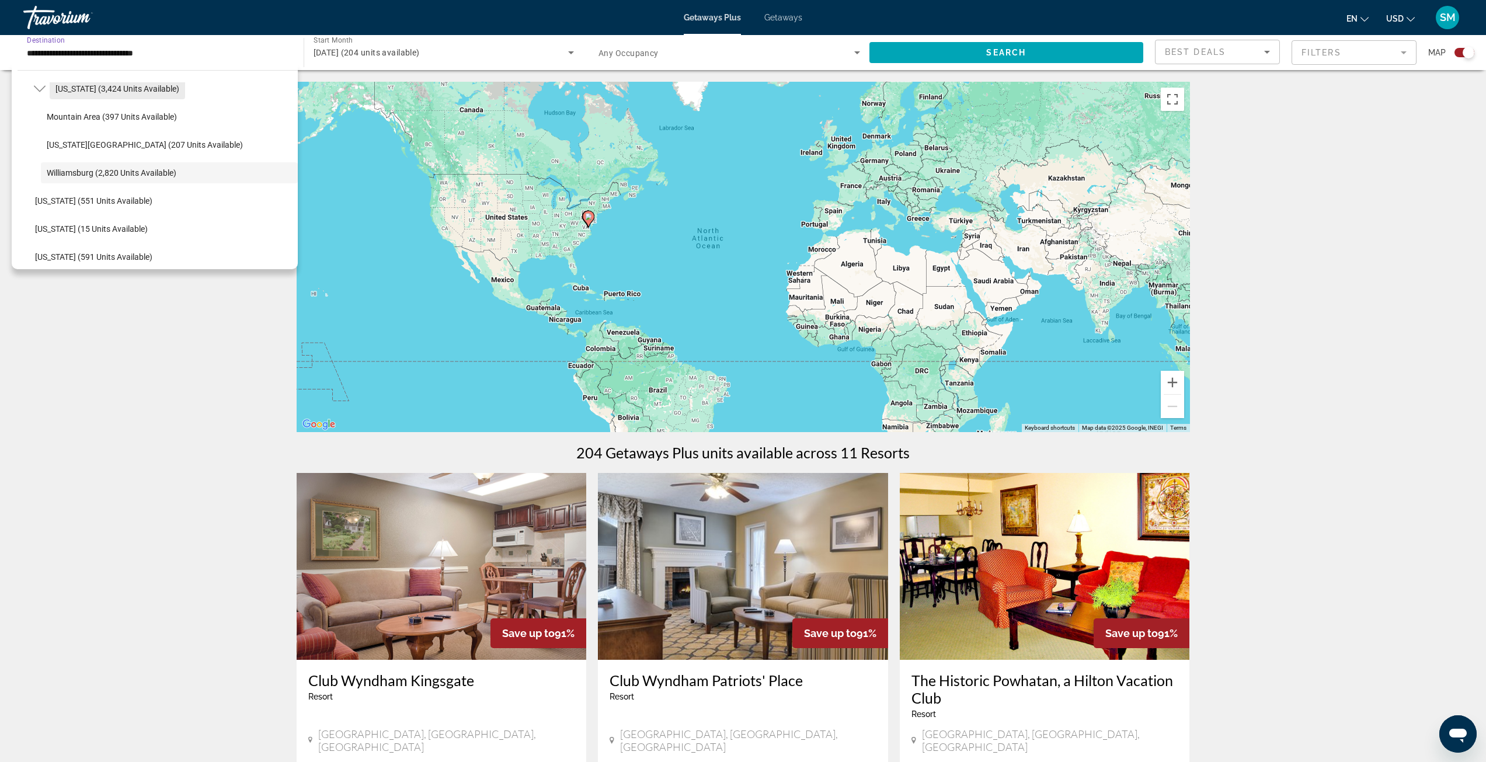
click at [116, 90] on span "Virginia (3,424 units available)" at bounding box center [117, 88] width 124 height 9
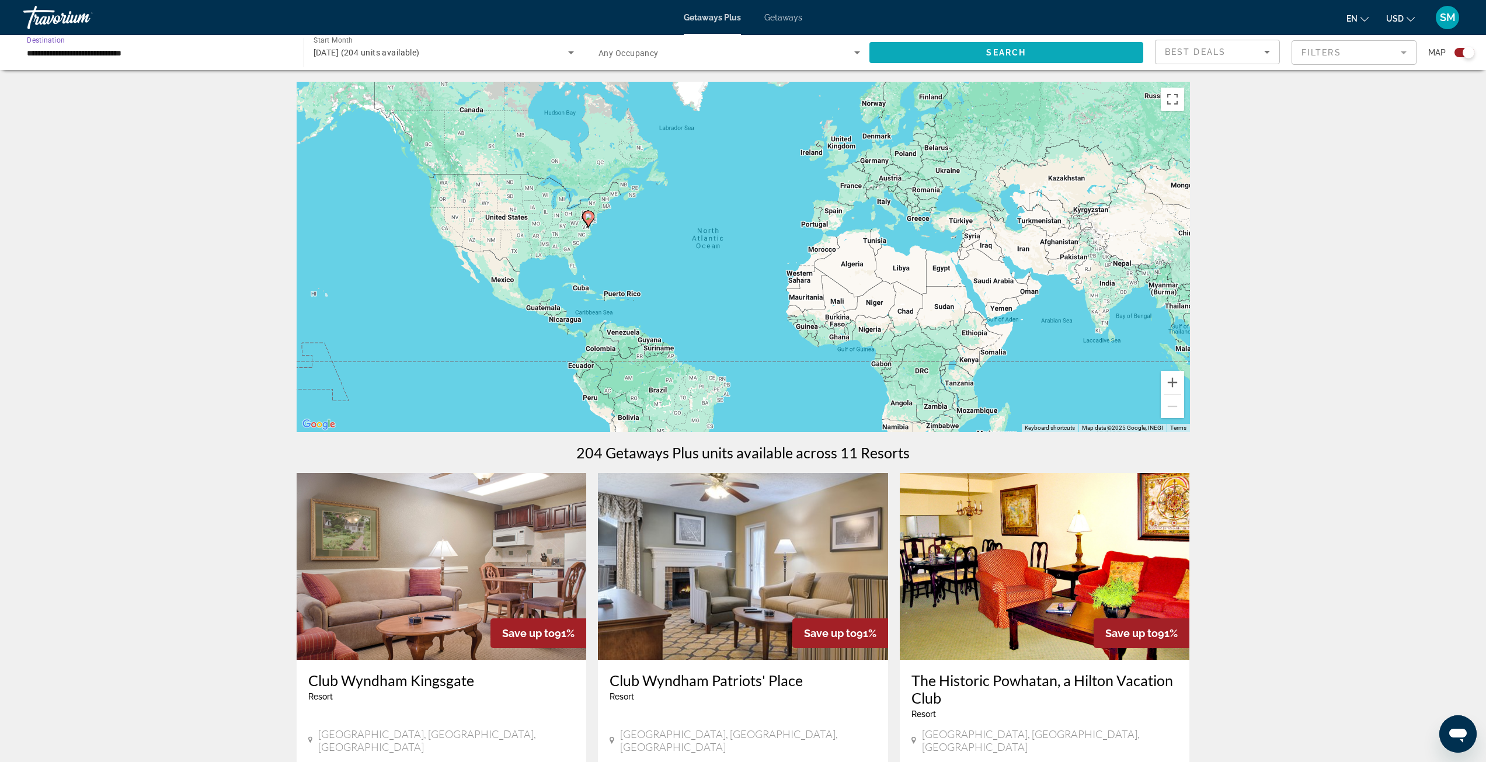
click at [1053, 55] on span "Search widget" at bounding box center [1006, 53] width 274 height 28
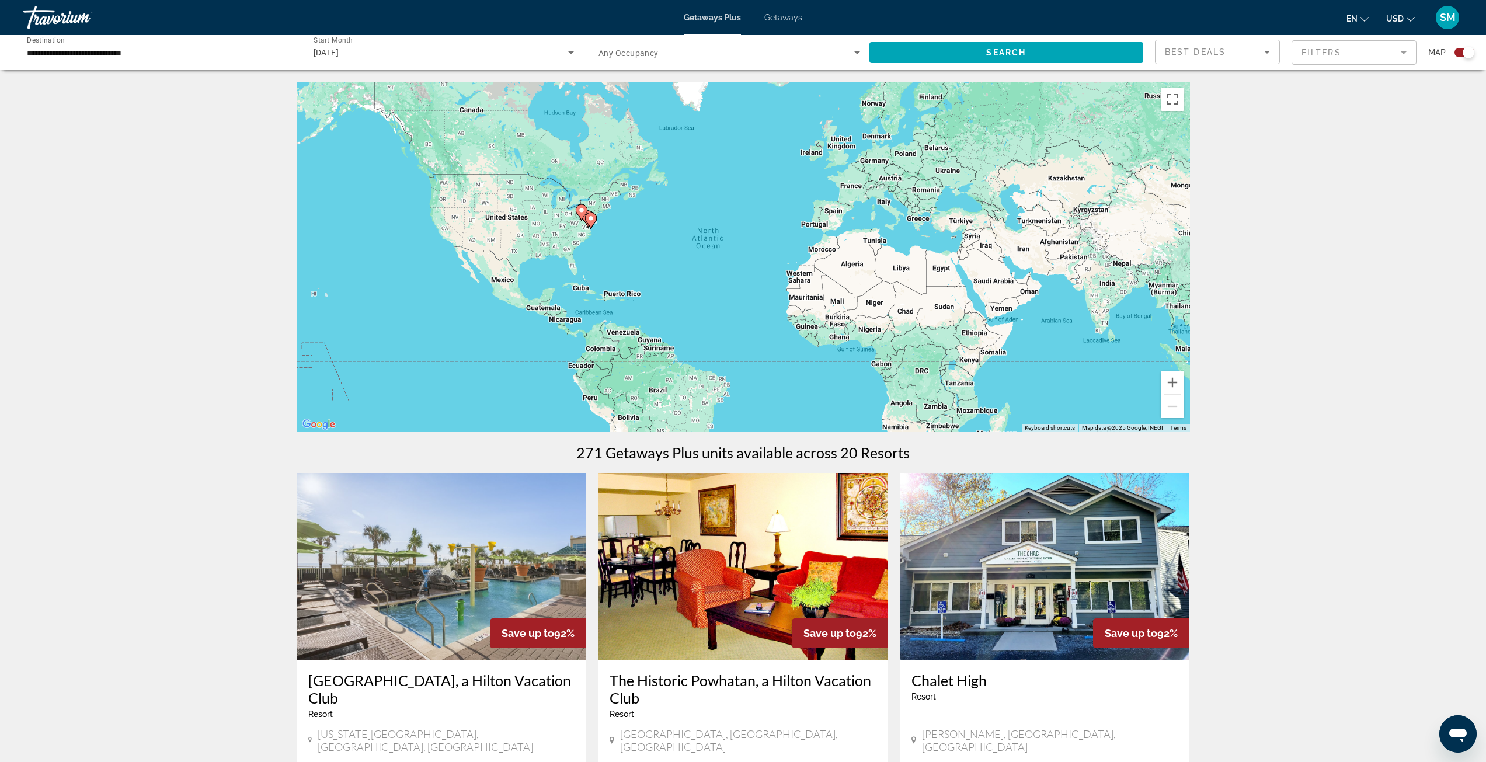
click at [594, 245] on div "To activate drag with keyboard, press Alt + Enter. Once in keyboard drag state,…" at bounding box center [743, 257] width 893 height 350
click at [1177, 385] on button "Zoom in" at bounding box center [1172, 382] width 23 height 23
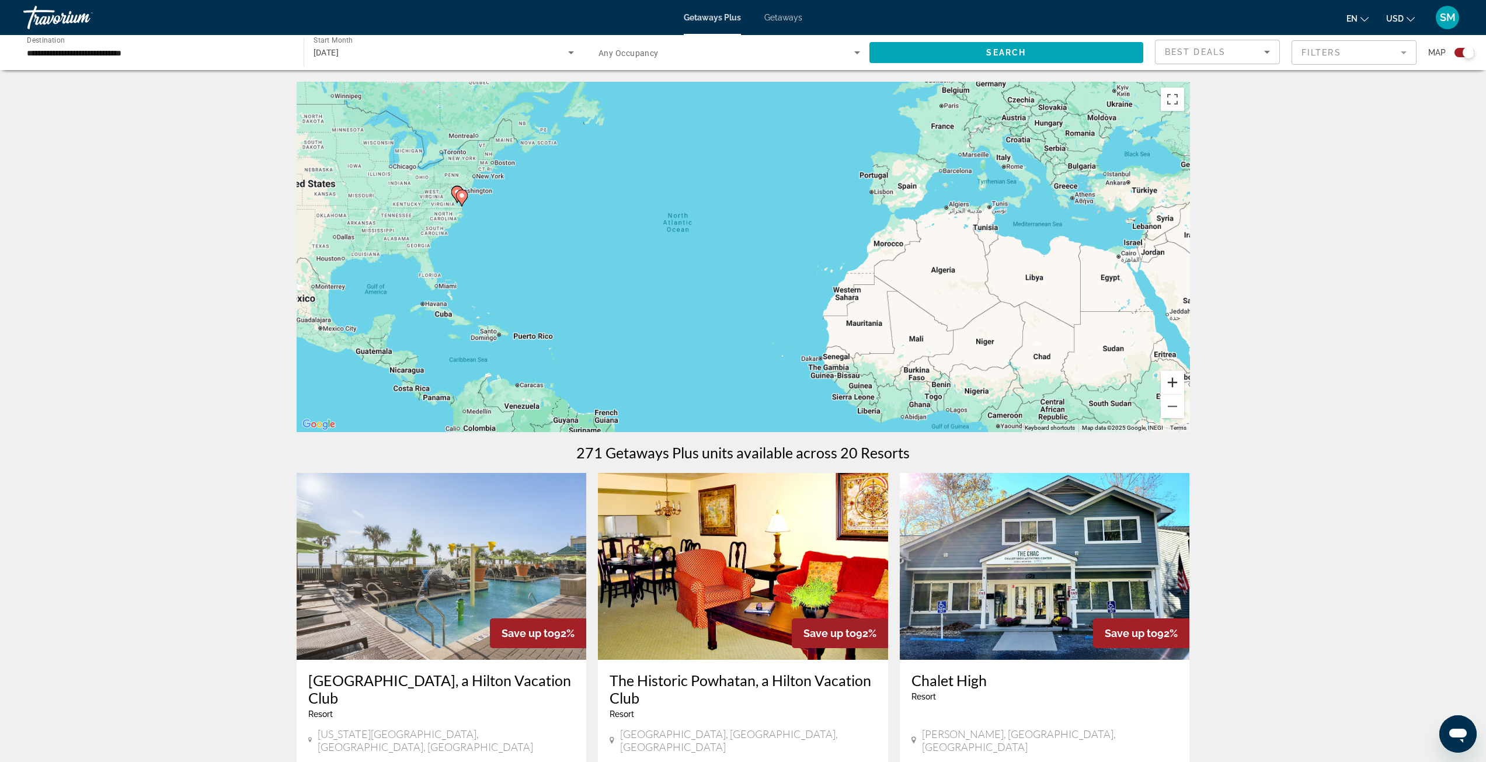
click at [1177, 385] on button "Zoom in" at bounding box center [1172, 382] width 23 height 23
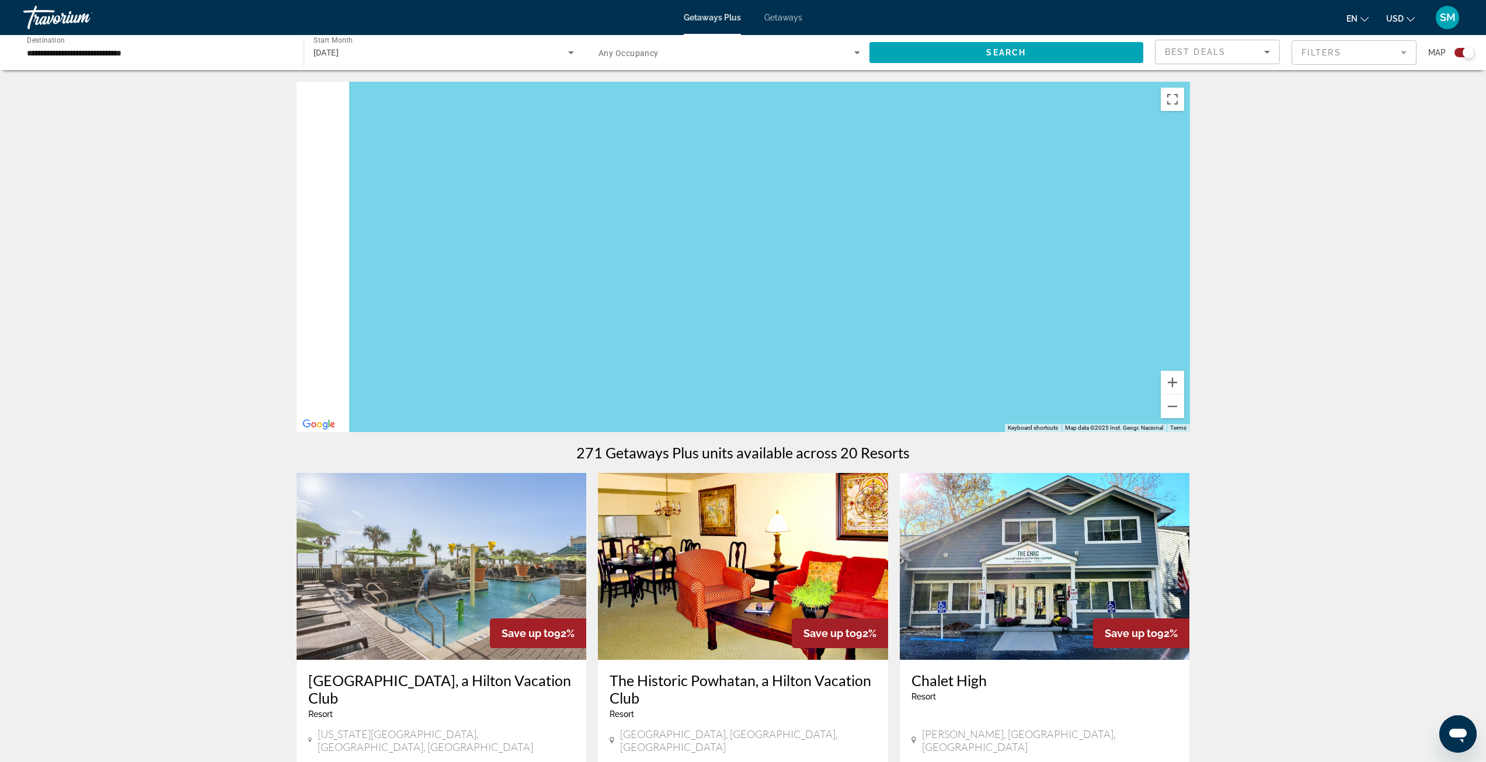
drag, startPoint x: 466, startPoint y: 241, endPoint x: 1200, endPoint y: 538, distance: 791.9
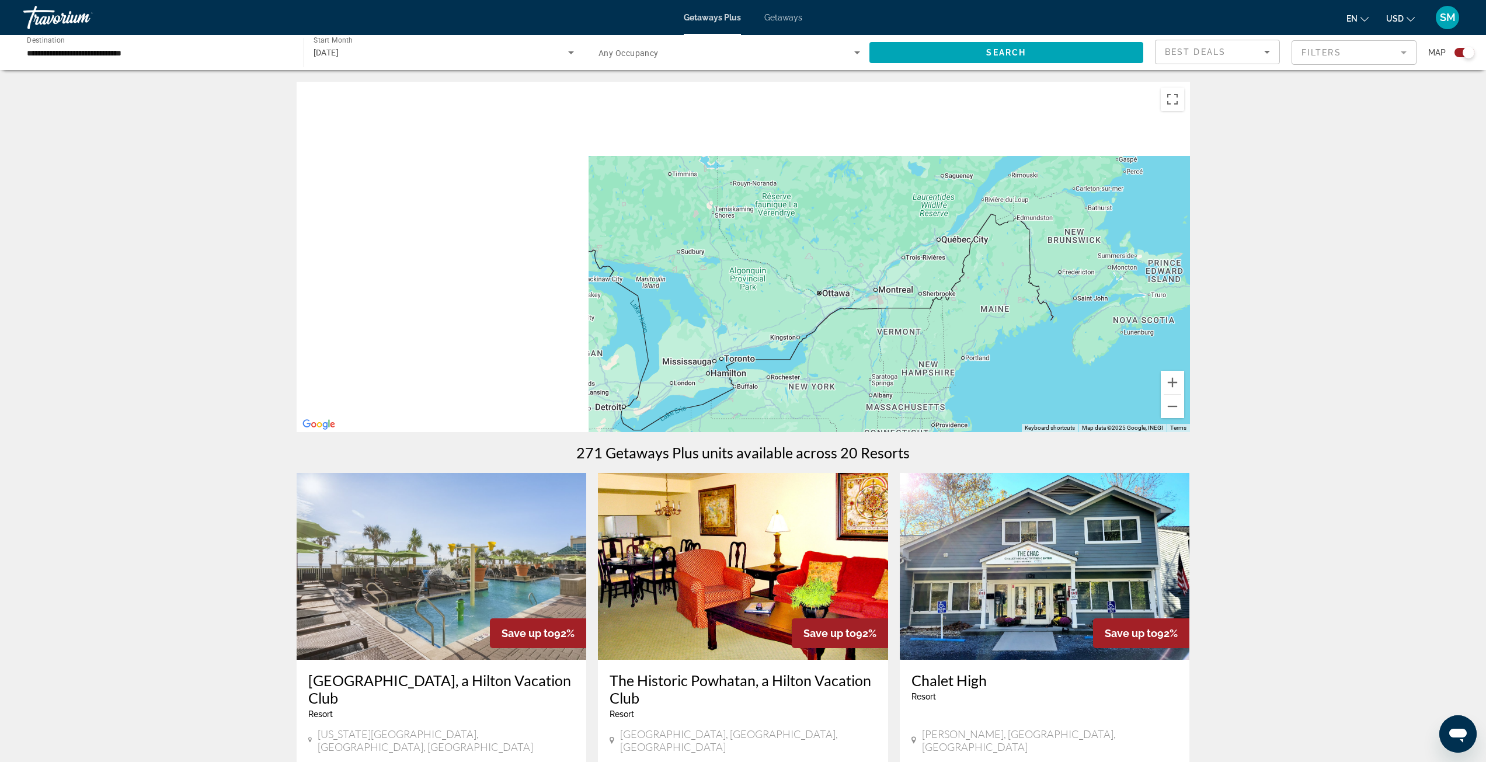
drag, startPoint x: 776, startPoint y: 298, endPoint x: 1347, endPoint y: 563, distance: 630.2
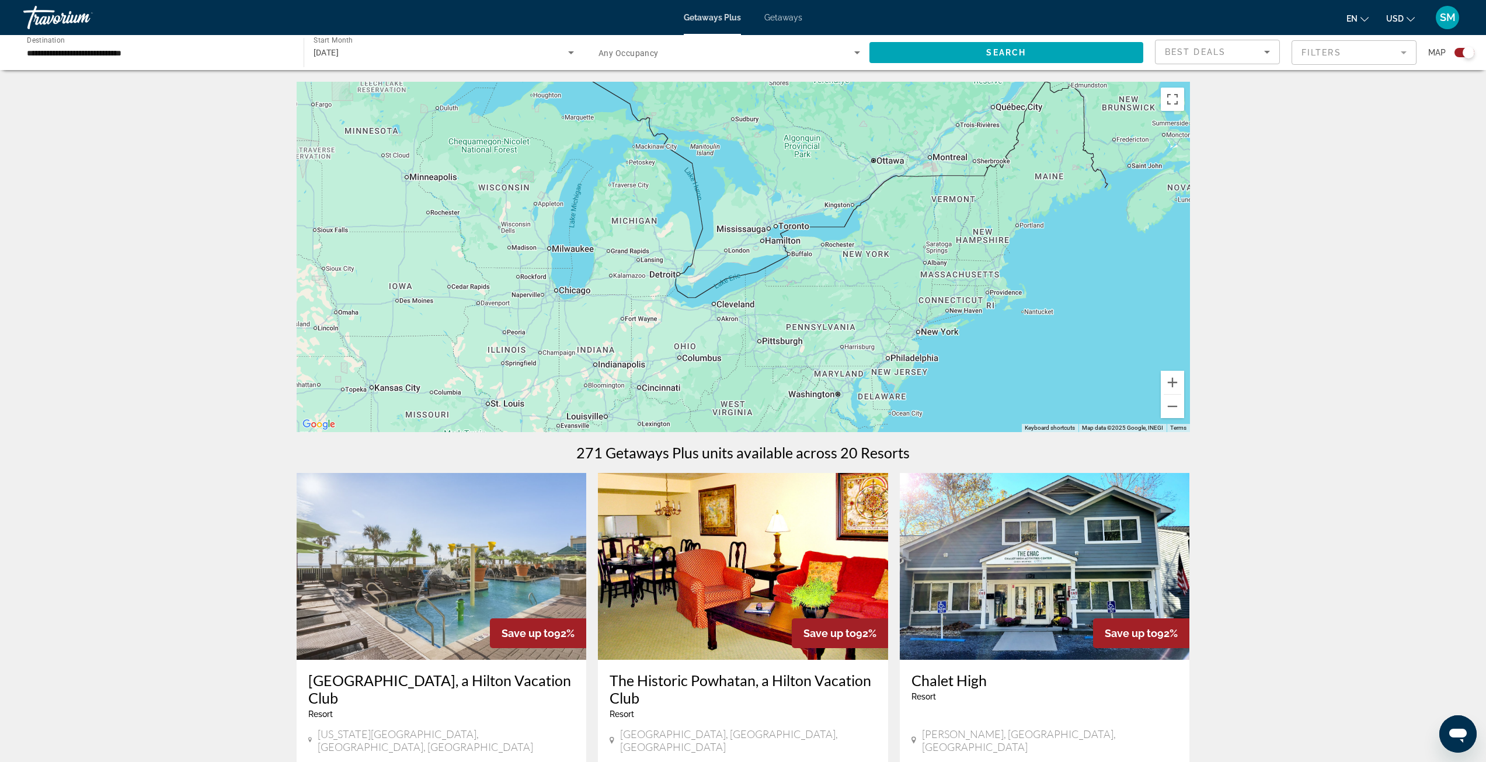
drag, startPoint x: 1000, startPoint y: 302, endPoint x: 1040, endPoint y: 100, distance: 206.0
click at [1040, 100] on div "Main content" at bounding box center [743, 257] width 893 height 350
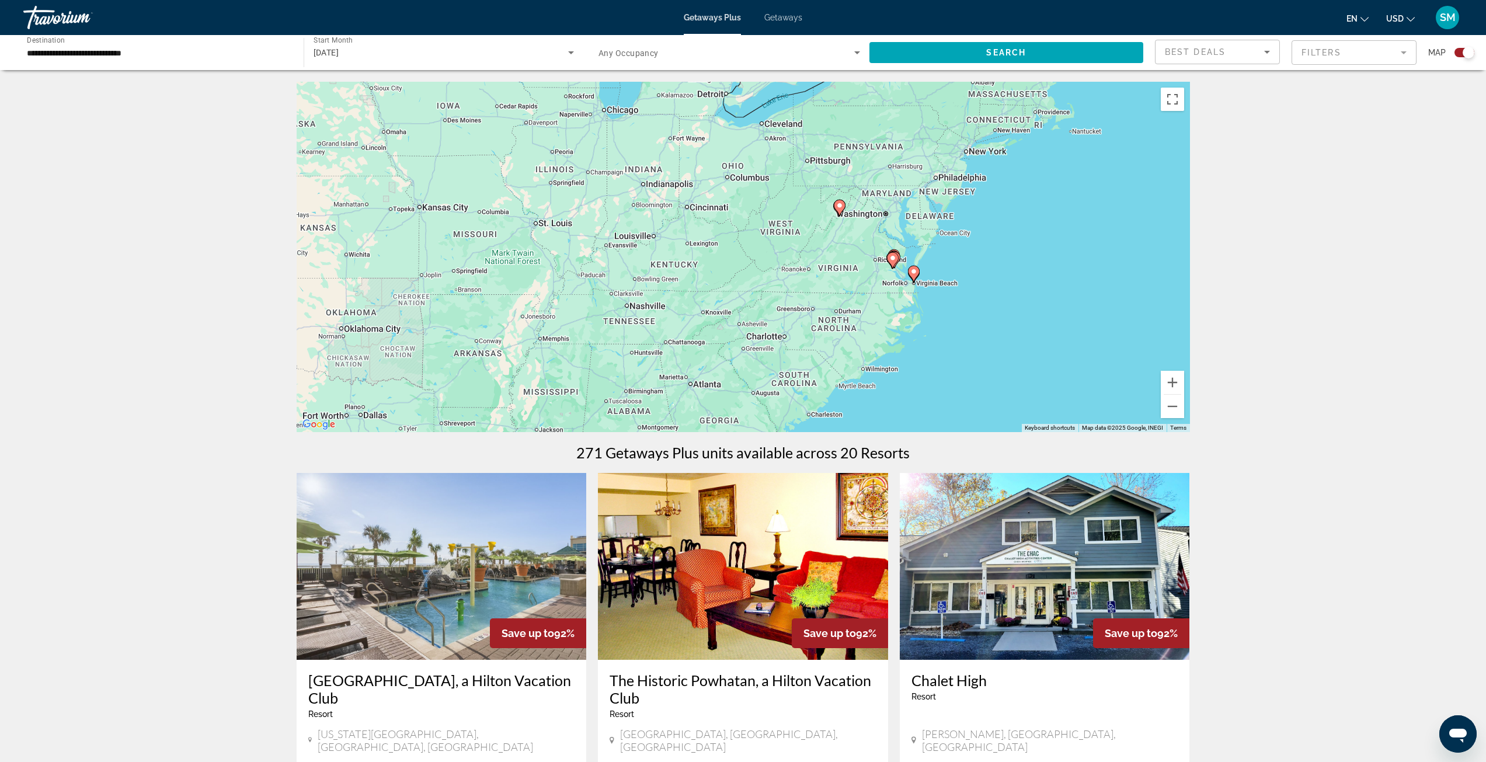
drag, startPoint x: 840, startPoint y: 354, endPoint x: 877, endPoint y: 288, distance: 76.0
click at [877, 288] on div "To activate drag with keyboard, press Alt + Enter. Once in keyboard drag state,…" at bounding box center [743, 257] width 893 height 350
click at [1177, 382] on button "Zoom in" at bounding box center [1172, 382] width 23 height 23
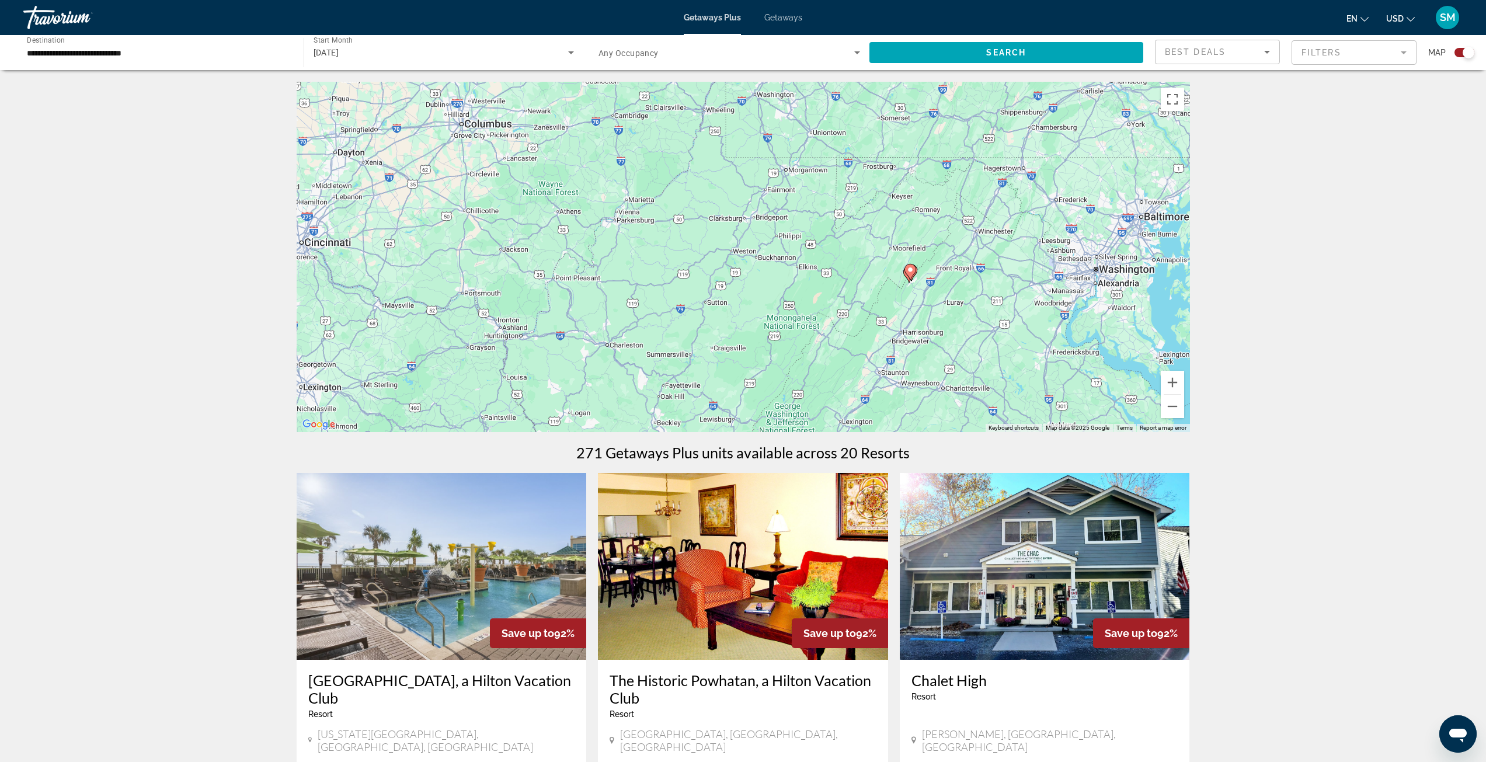
drag, startPoint x: 1049, startPoint y: 201, endPoint x: 828, endPoint y: 390, distance: 291.1
click at [828, 390] on div "To activate drag with keyboard, press Alt + Enter. Once in keyboard drag state,…" at bounding box center [743, 257] width 893 height 350
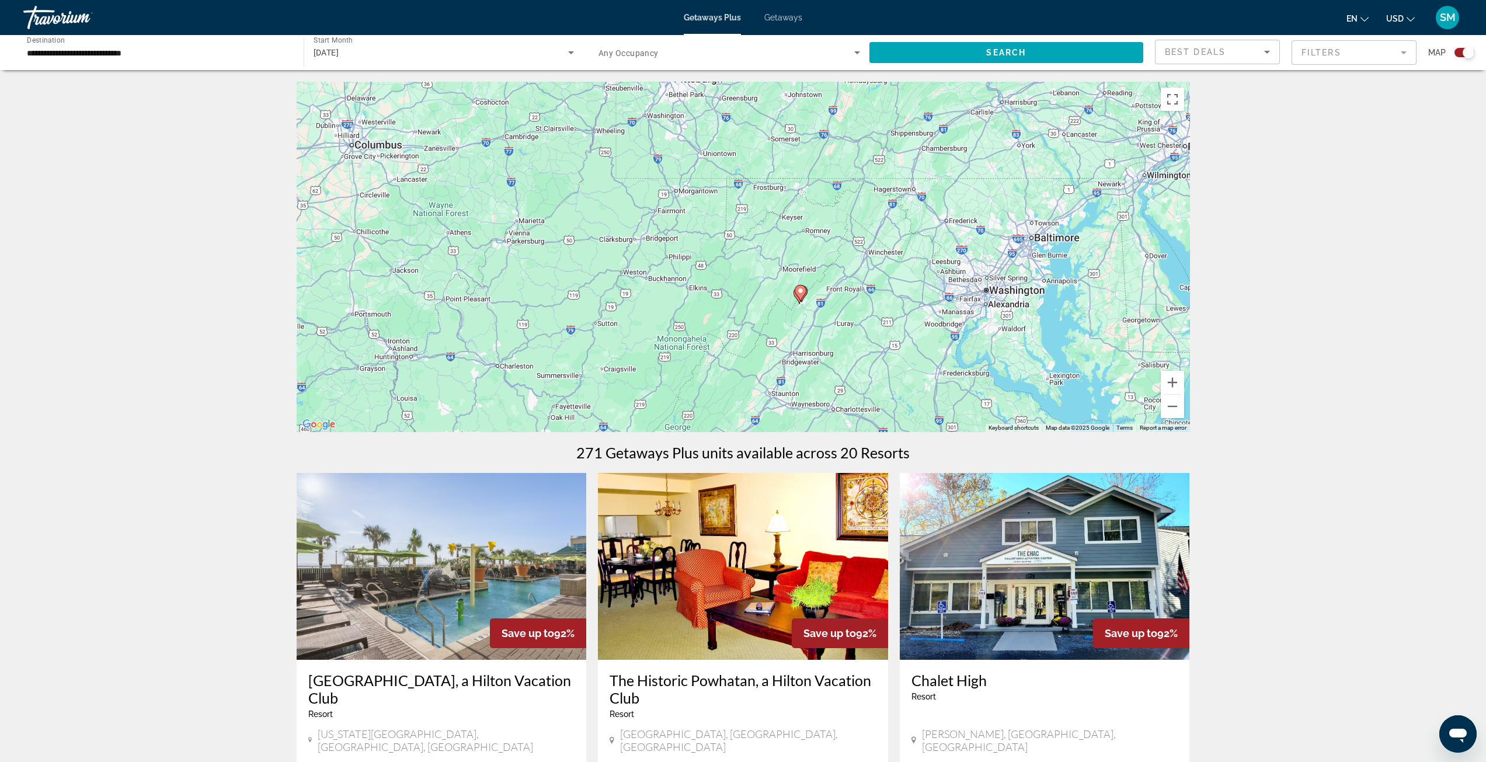
drag, startPoint x: 1055, startPoint y: 322, endPoint x: 861, endPoint y: 330, distance: 194.0
click at [907, 343] on div "To activate drag with keyboard, press Alt + Enter. Once in keyboard drag state,…" at bounding box center [743, 257] width 893 height 350
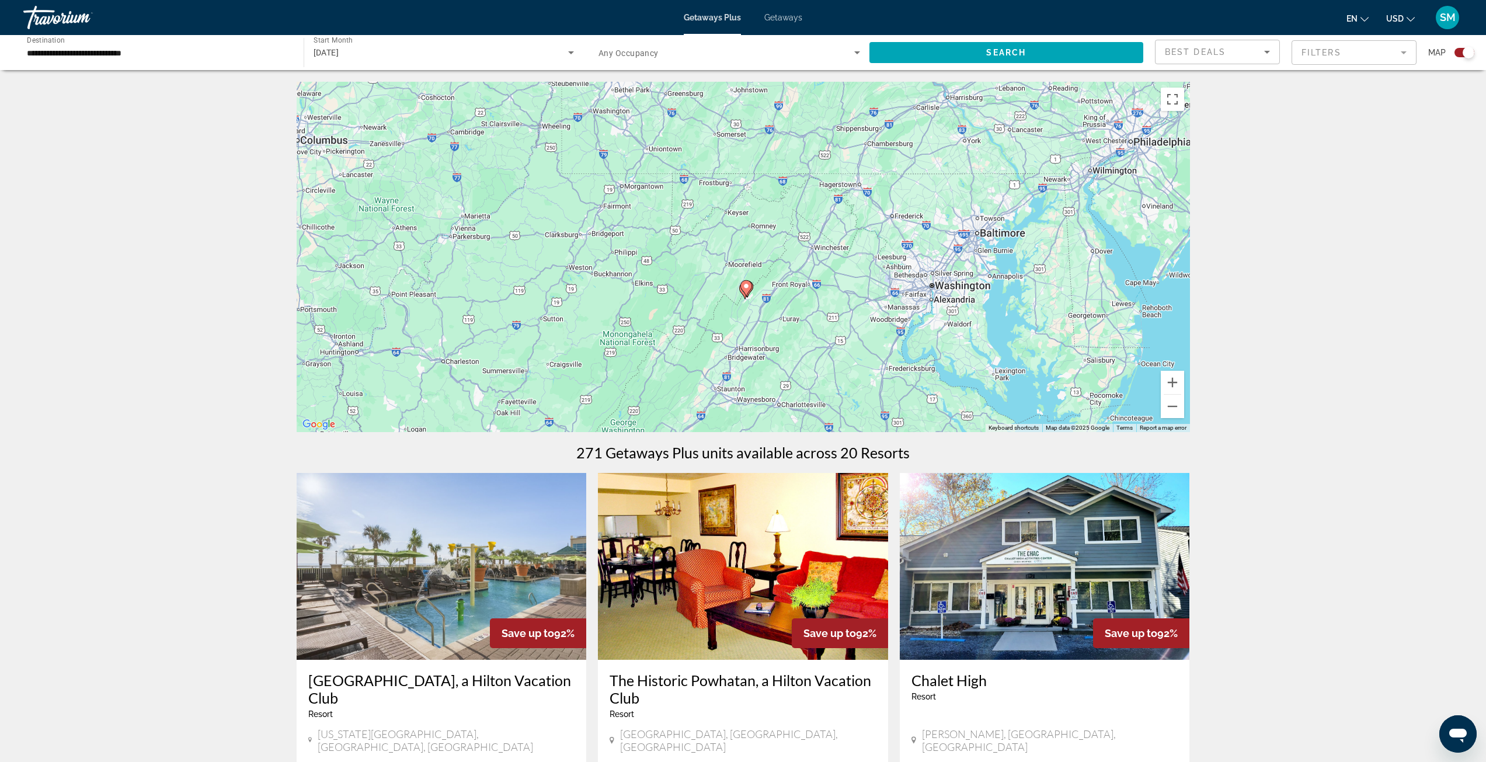
click at [231, 54] on input "**********" at bounding box center [158, 53] width 262 height 14
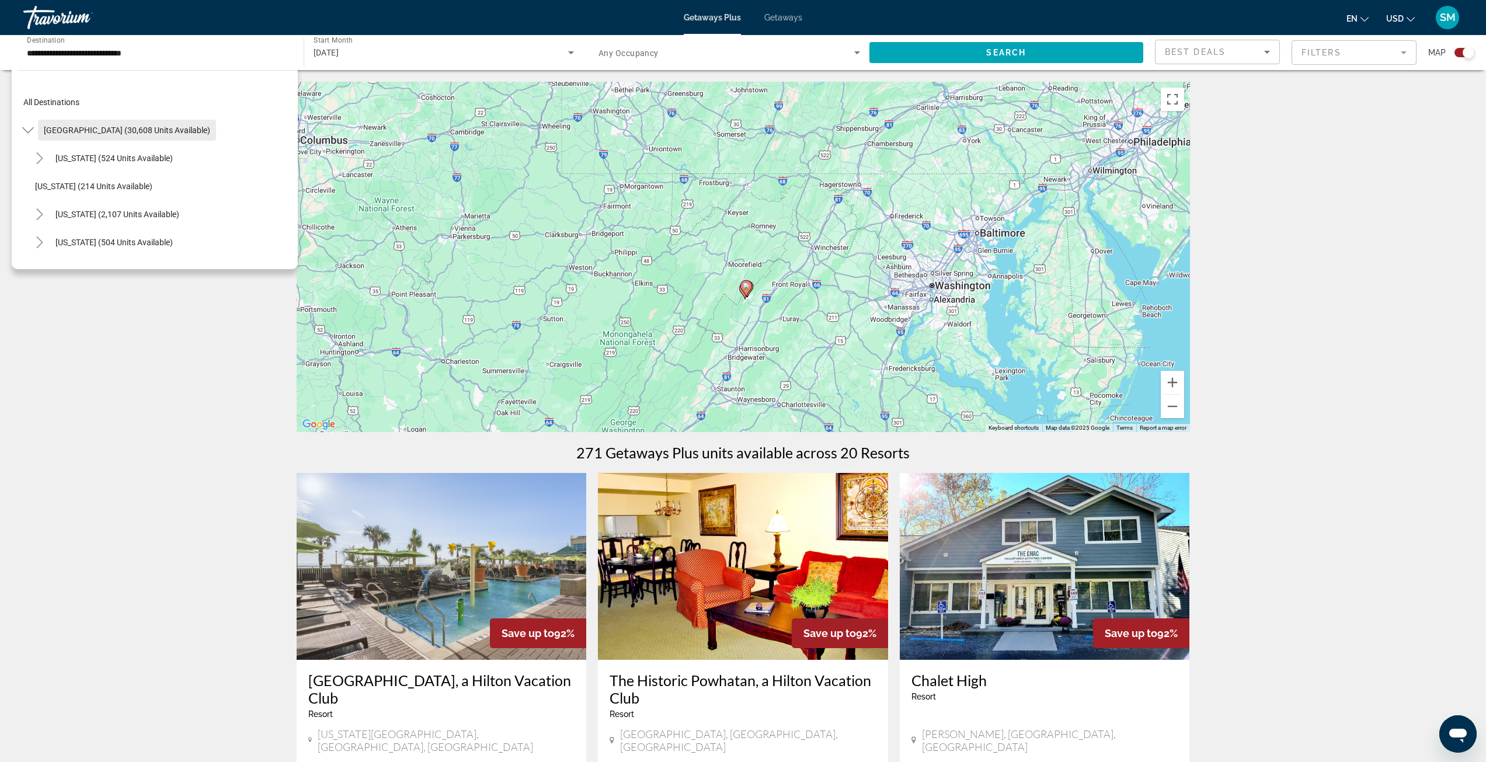
click at [65, 129] on span "United States (30,608 units available)" at bounding box center [127, 130] width 166 height 9
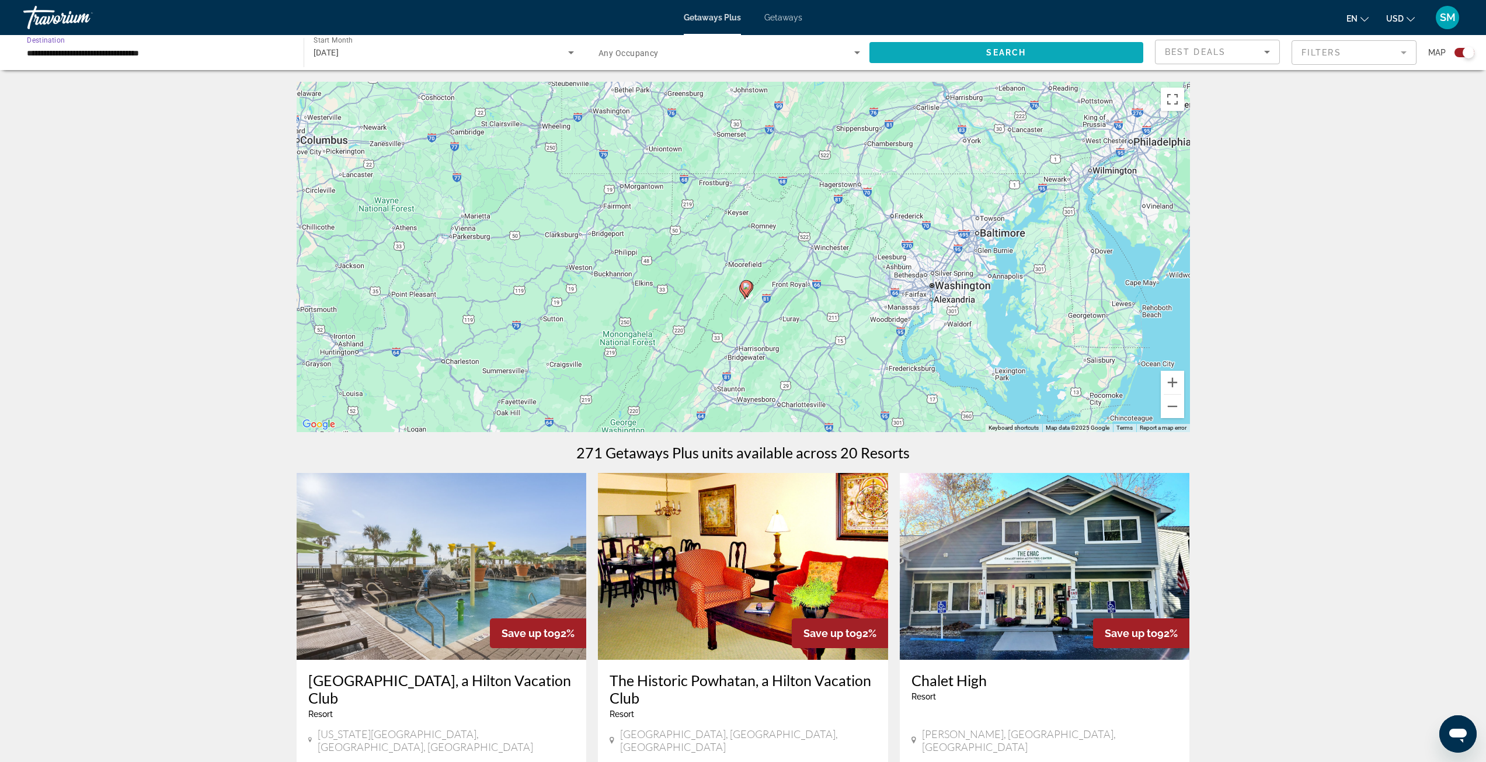
click at [974, 65] on span "Search widget" at bounding box center [1006, 53] width 274 height 28
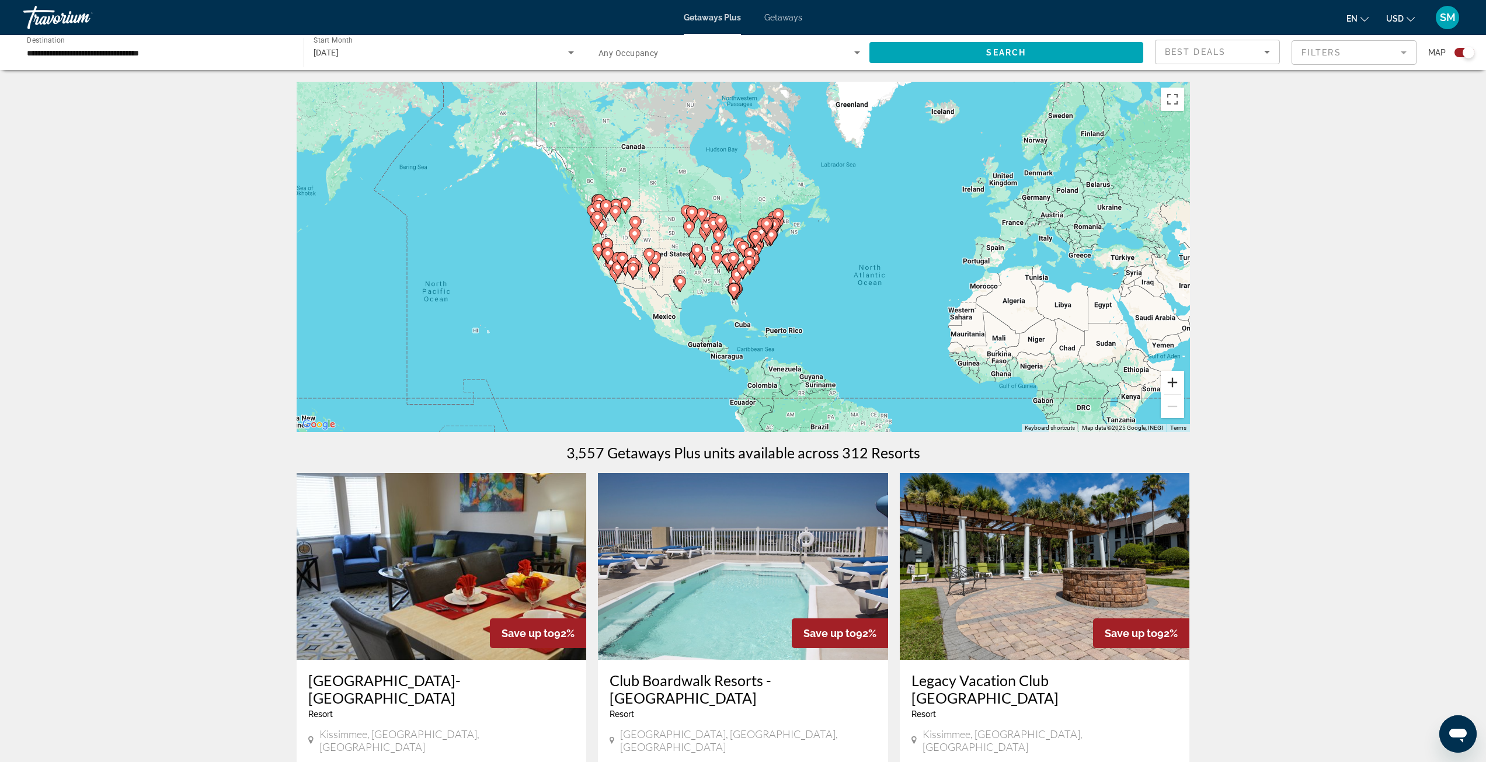
click at [1175, 381] on button "Zoom in" at bounding box center [1172, 382] width 23 height 23
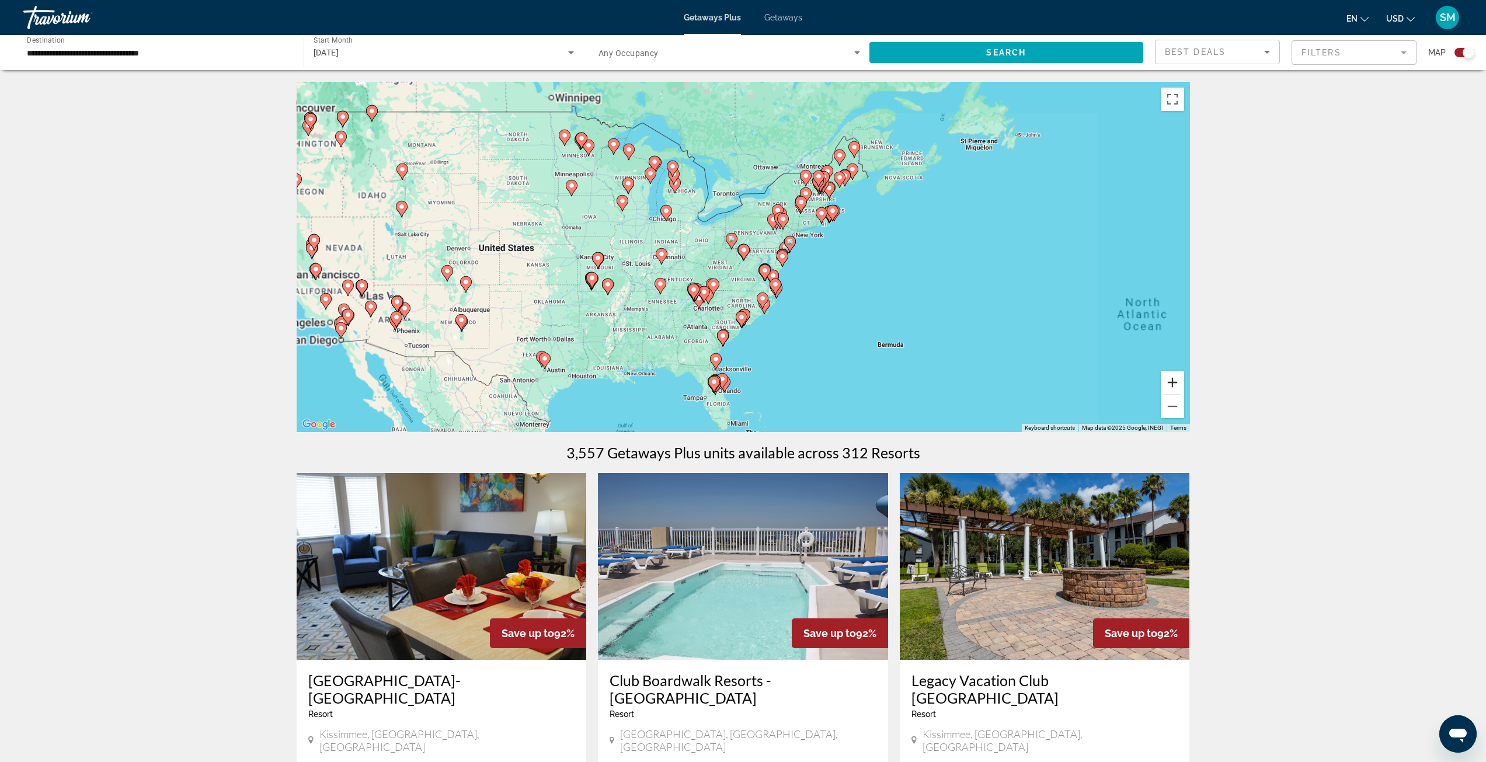
click at [1175, 381] on button "Zoom in" at bounding box center [1172, 382] width 23 height 23
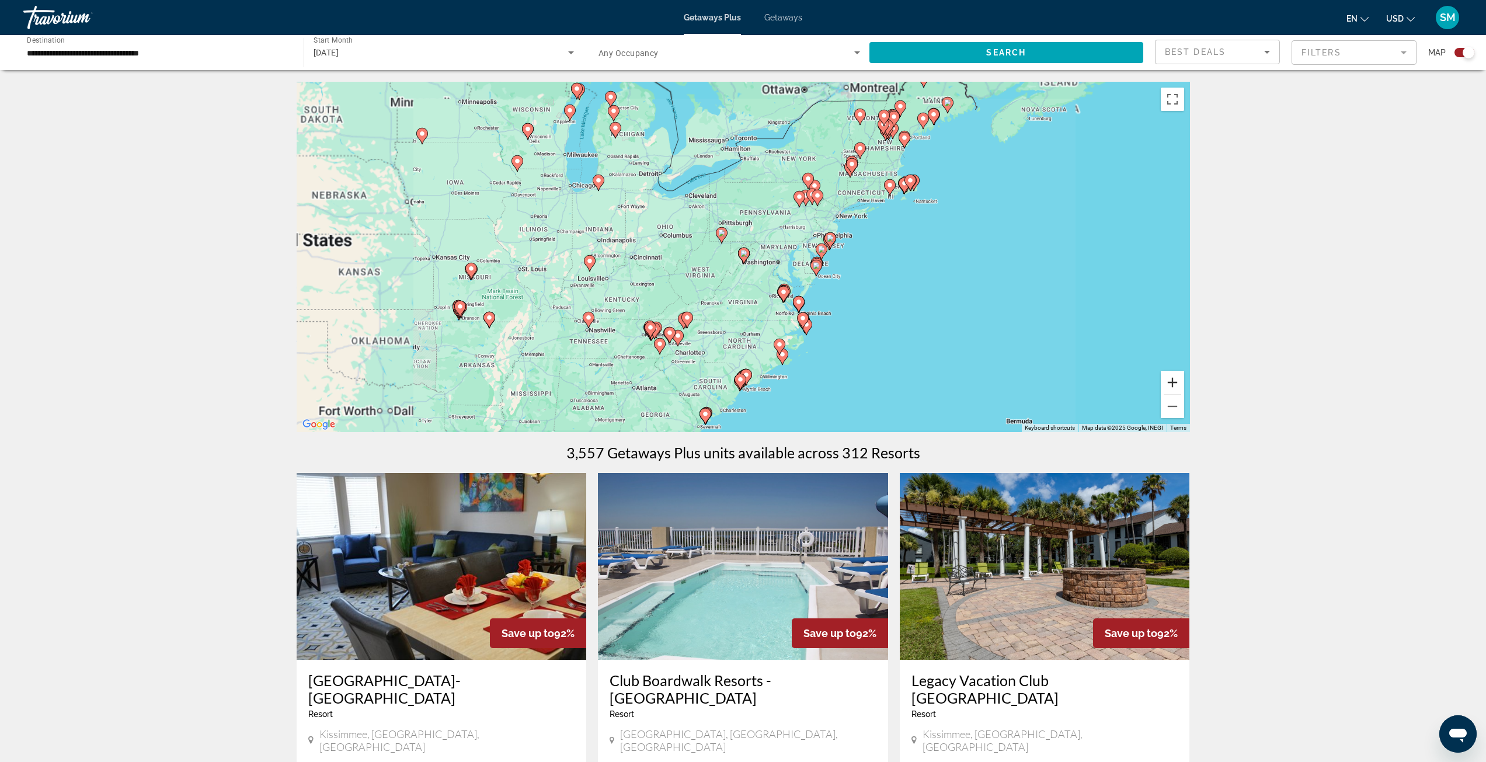
click at [1175, 381] on button "Zoom in" at bounding box center [1172, 382] width 23 height 23
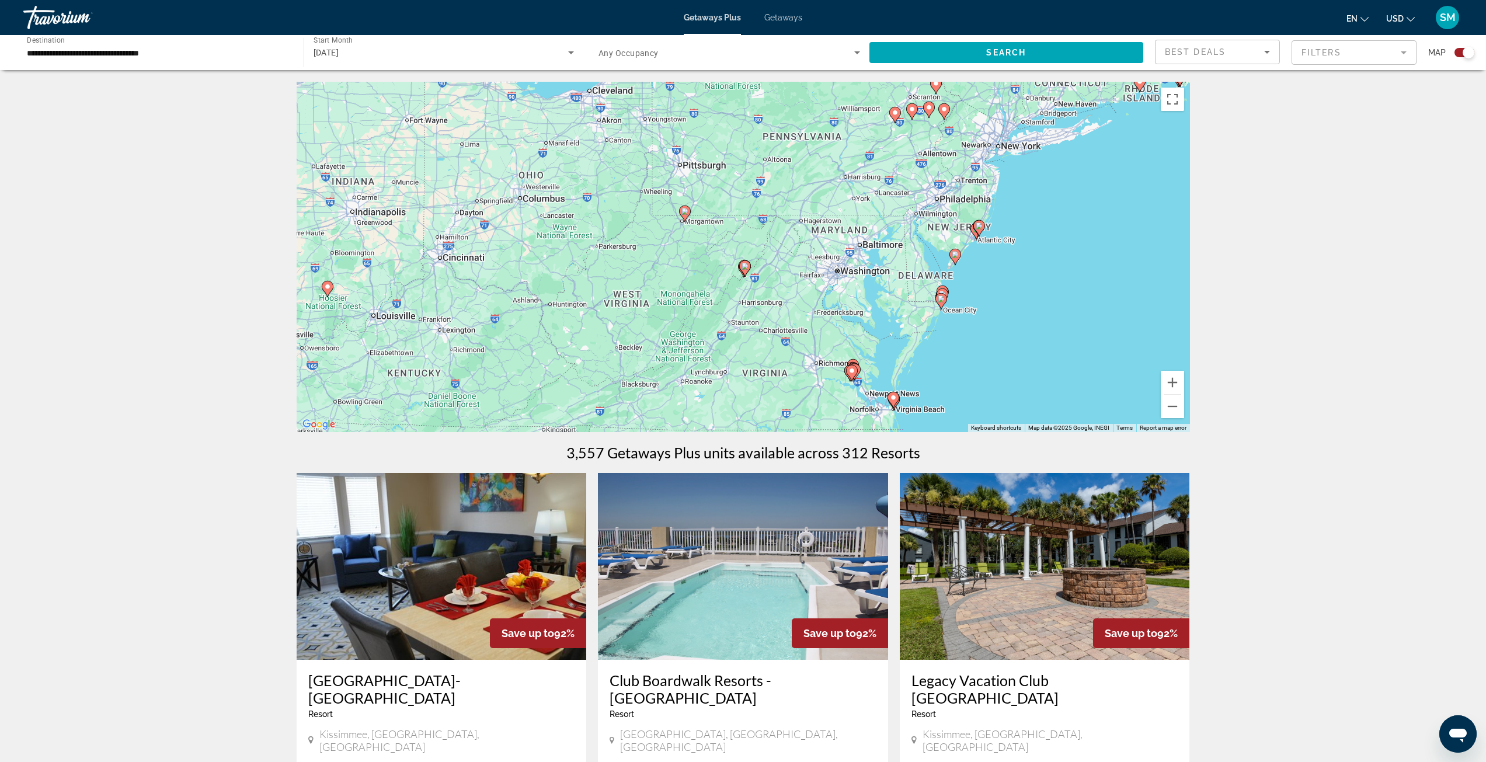
click at [407, 61] on div "[DATE]" at bounding box center [443, 52] width 261 height 33
click at [371, 86] on span "All Start Months" at bounding box center [342, 87] width 58 height 9
click at [1019, 46] on span "Search widget" at bounding box center [1006, 53] width 274 height 28
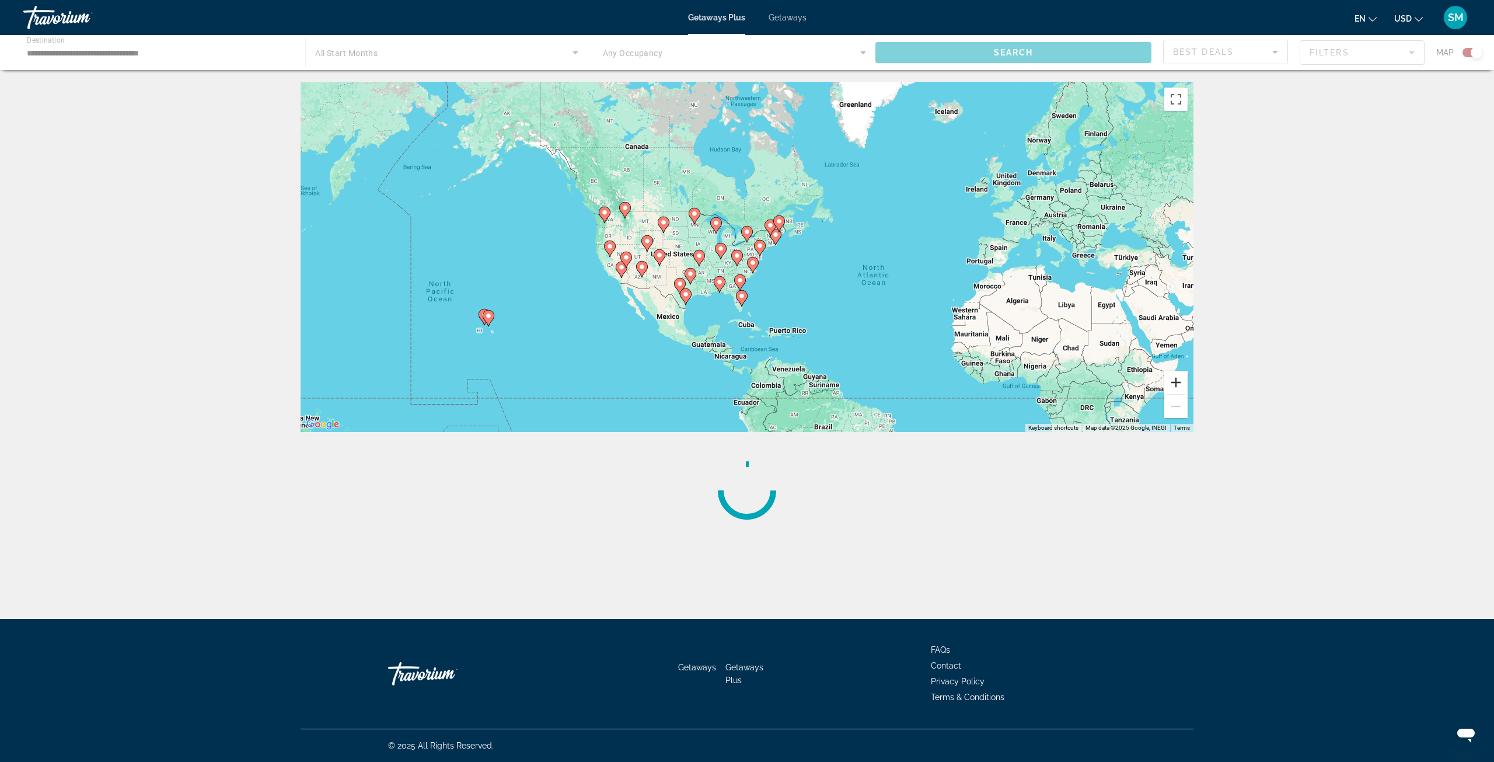
click at [1178, 388] on button "Zoom in" at bounding box center [1176, 382] width 23 height 23
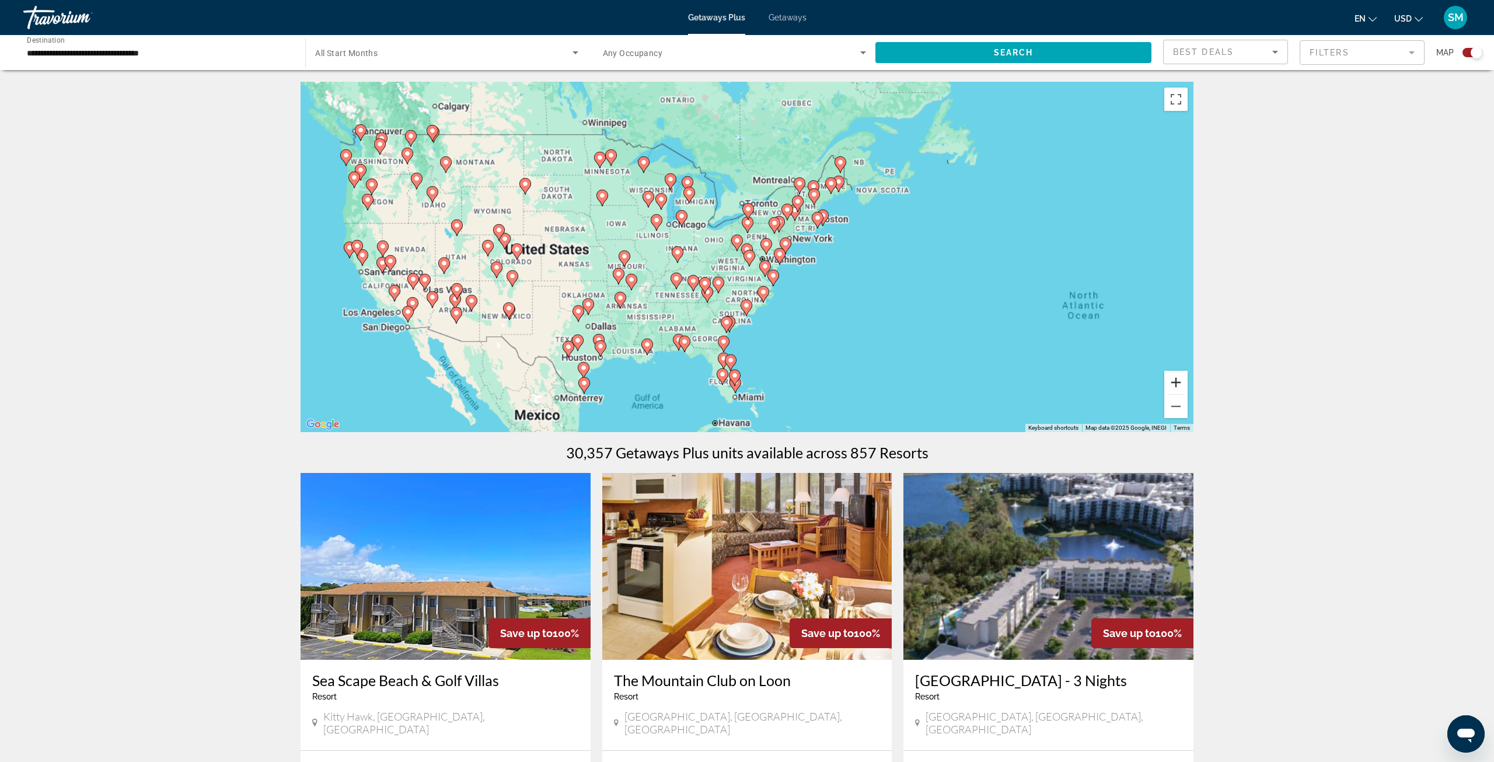
click at [1178, 388] on button "Zoom in" at bounding box center [1176, 382] width 23 height 23
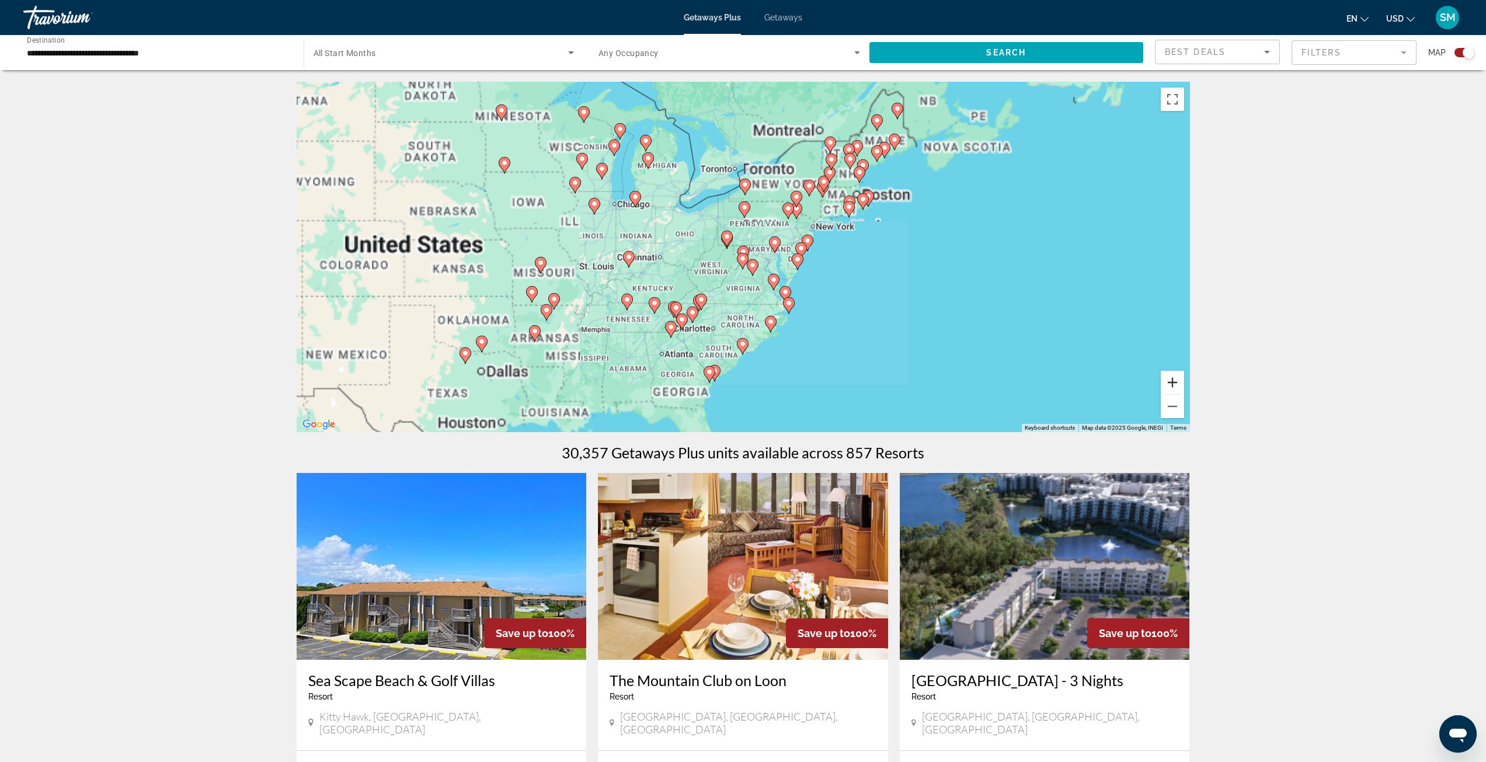
click at [1178, 388] on button "Zoom in" at bounding box center [1172, 382] width 23 height 23
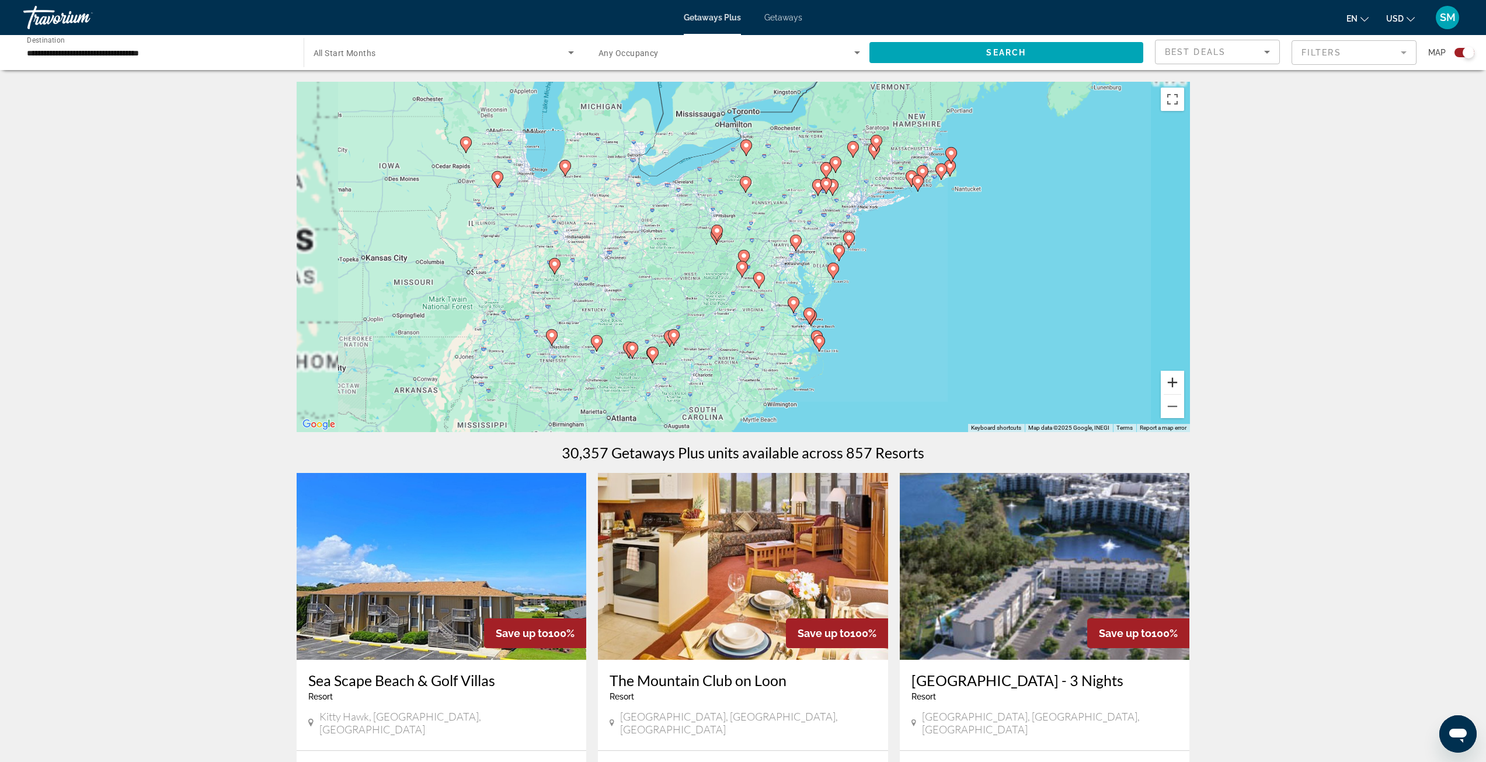
click at [1178, 388] on button "Zoom in" at bounding box center [1172, 382] width 23 height 23
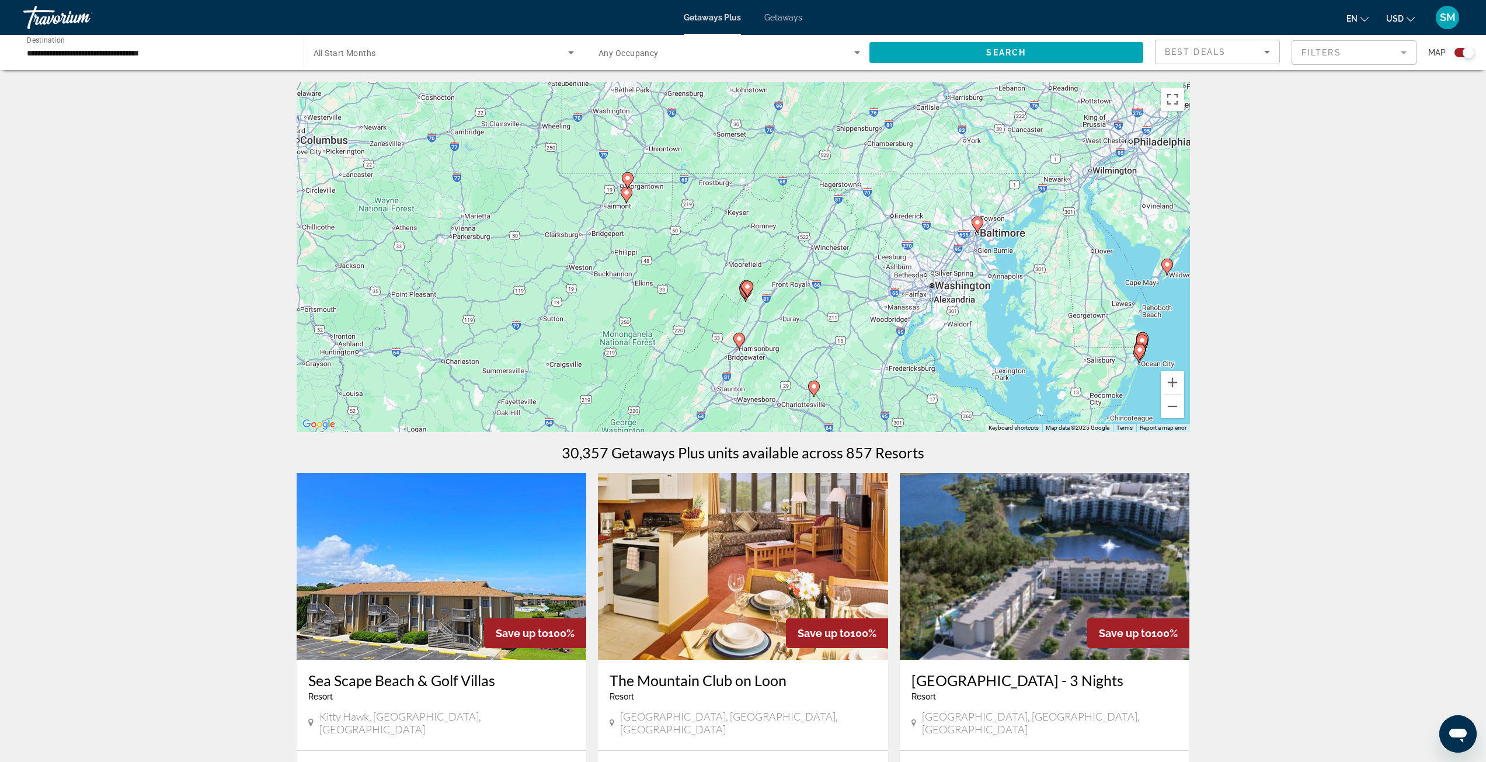
click at [751, 291] on icon "Main content" at bounding box center [746, 288] width 11 height 15
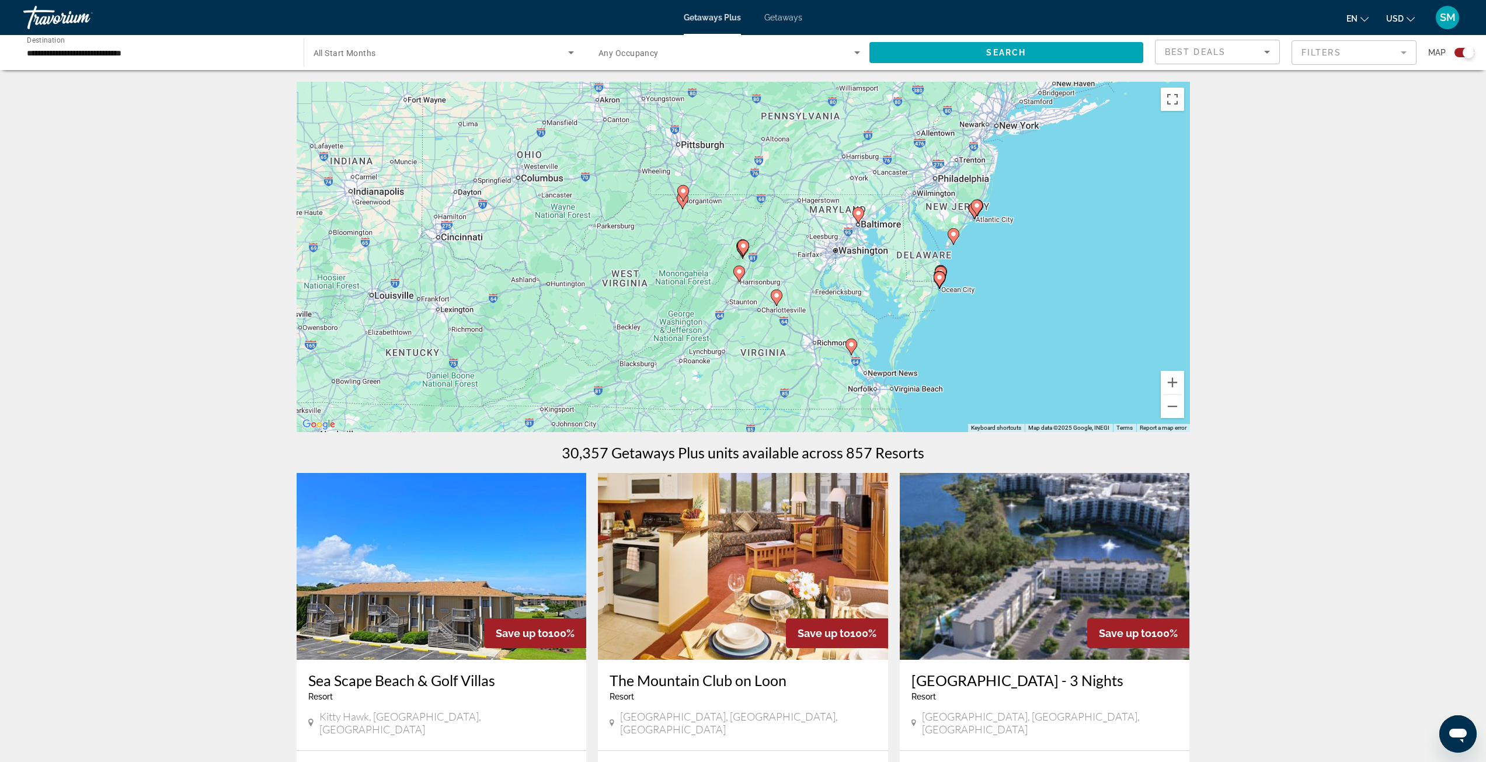
click at [738, 250] on gmp-advanced-marker "Main content" at bounding box center [743, 248] width 12 height 18
type input "**********"
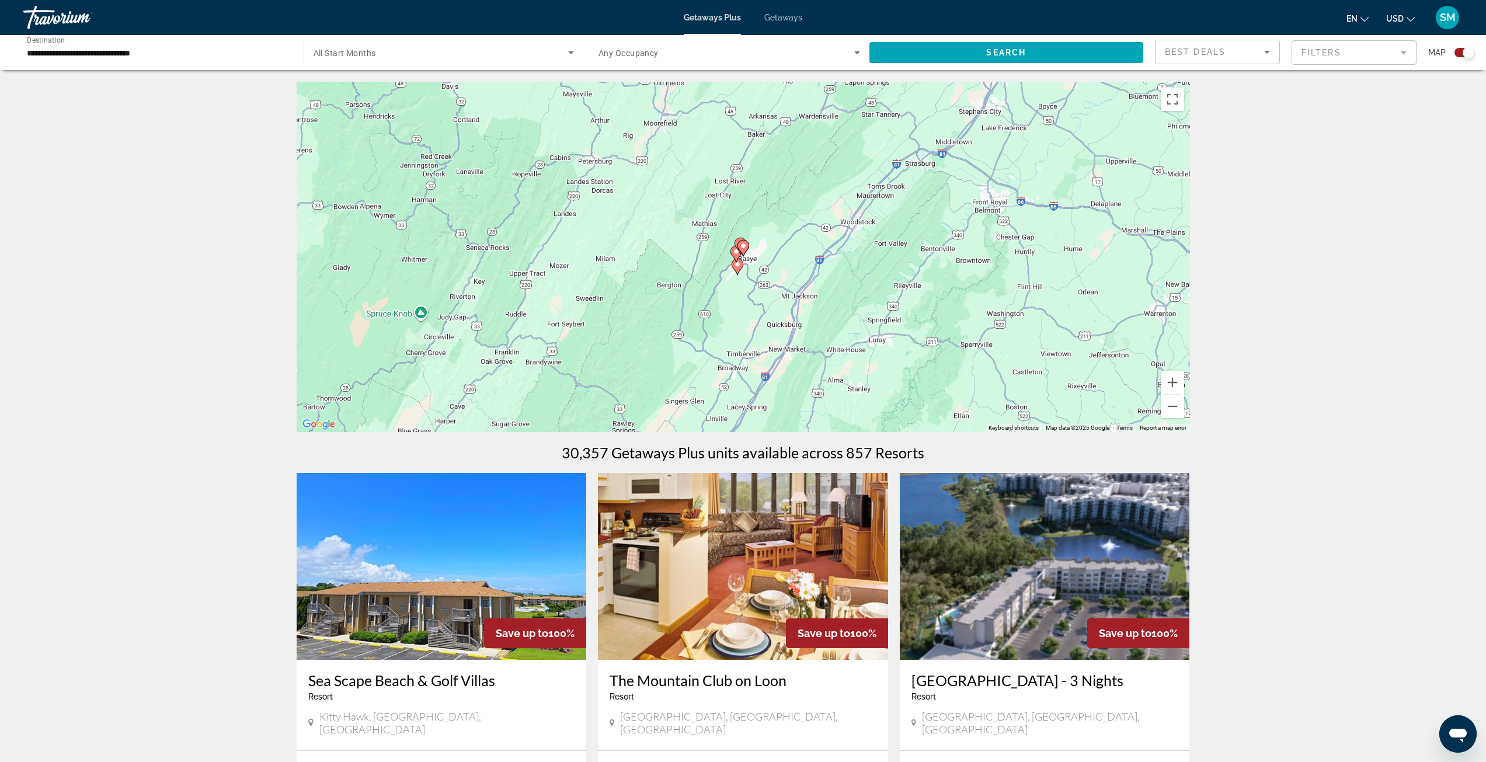
click at [742, 250] on icon "Main content" at bounding box center [742, 248] width 11 height 15
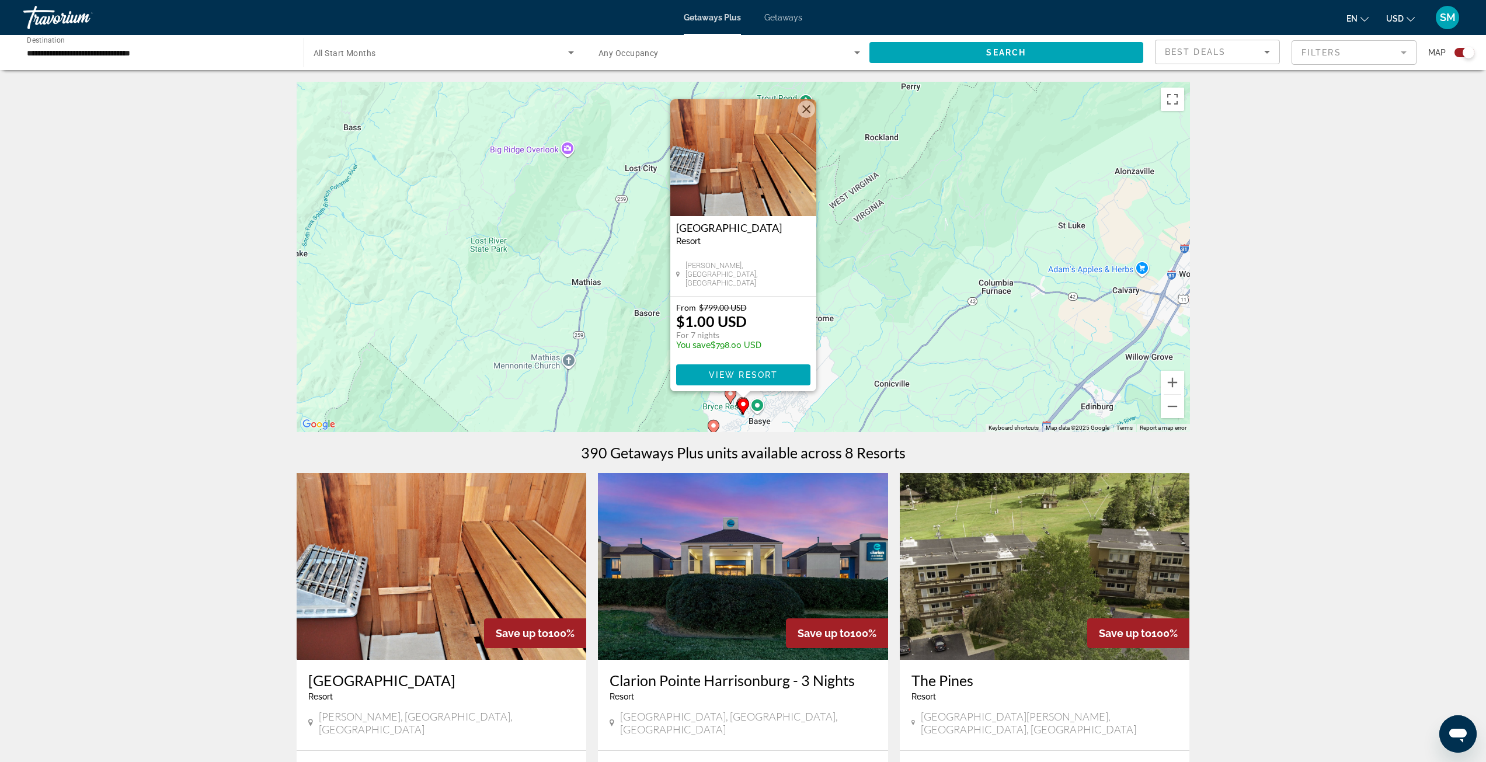
click at [116, 54] on input "**********" at bounding box center [158, 53] width 262 height 14
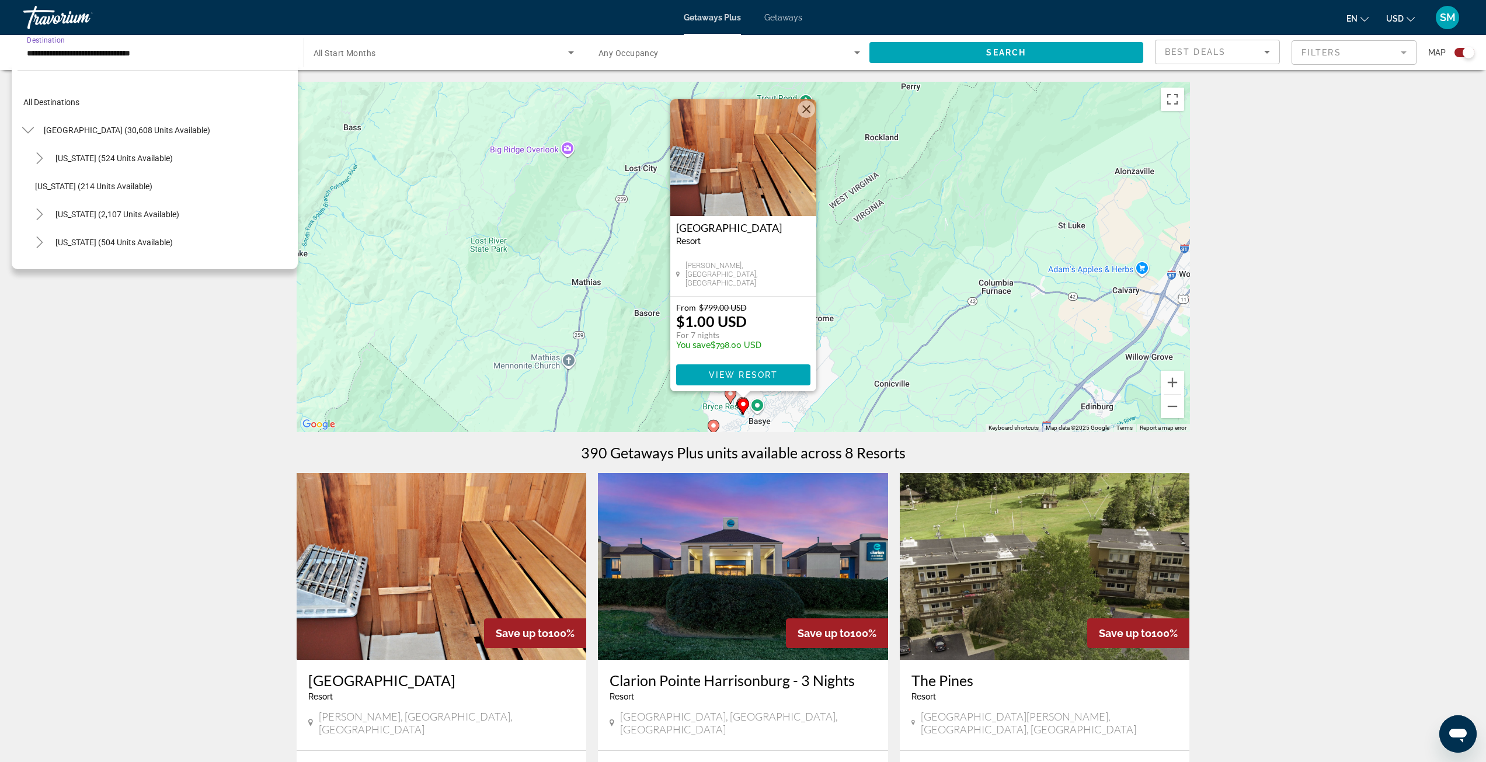
scroll to position [938, 0]
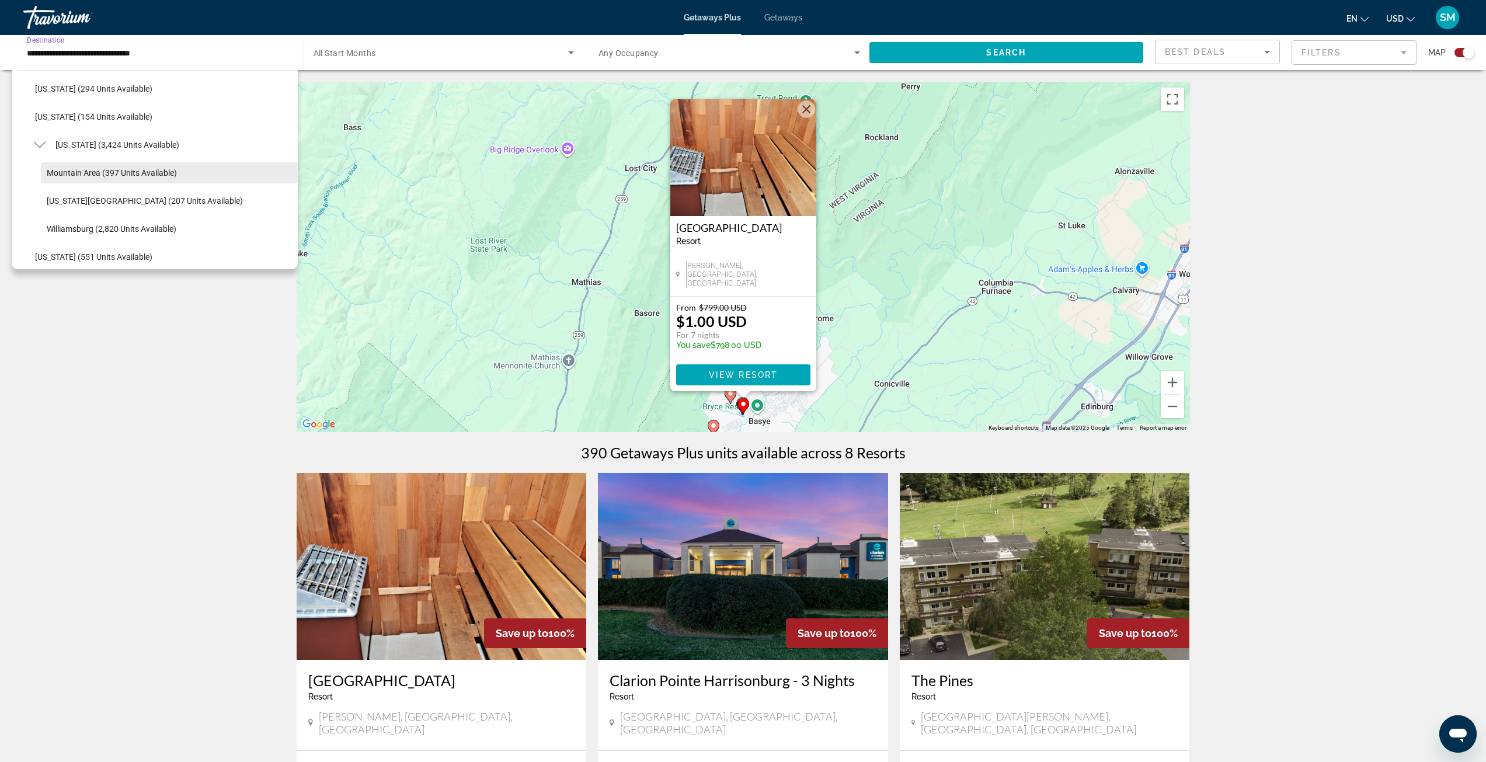
click at [97, 175] on span "Mountain Area (397 units available)" at bounding box center [112, 172] width 130 height 9
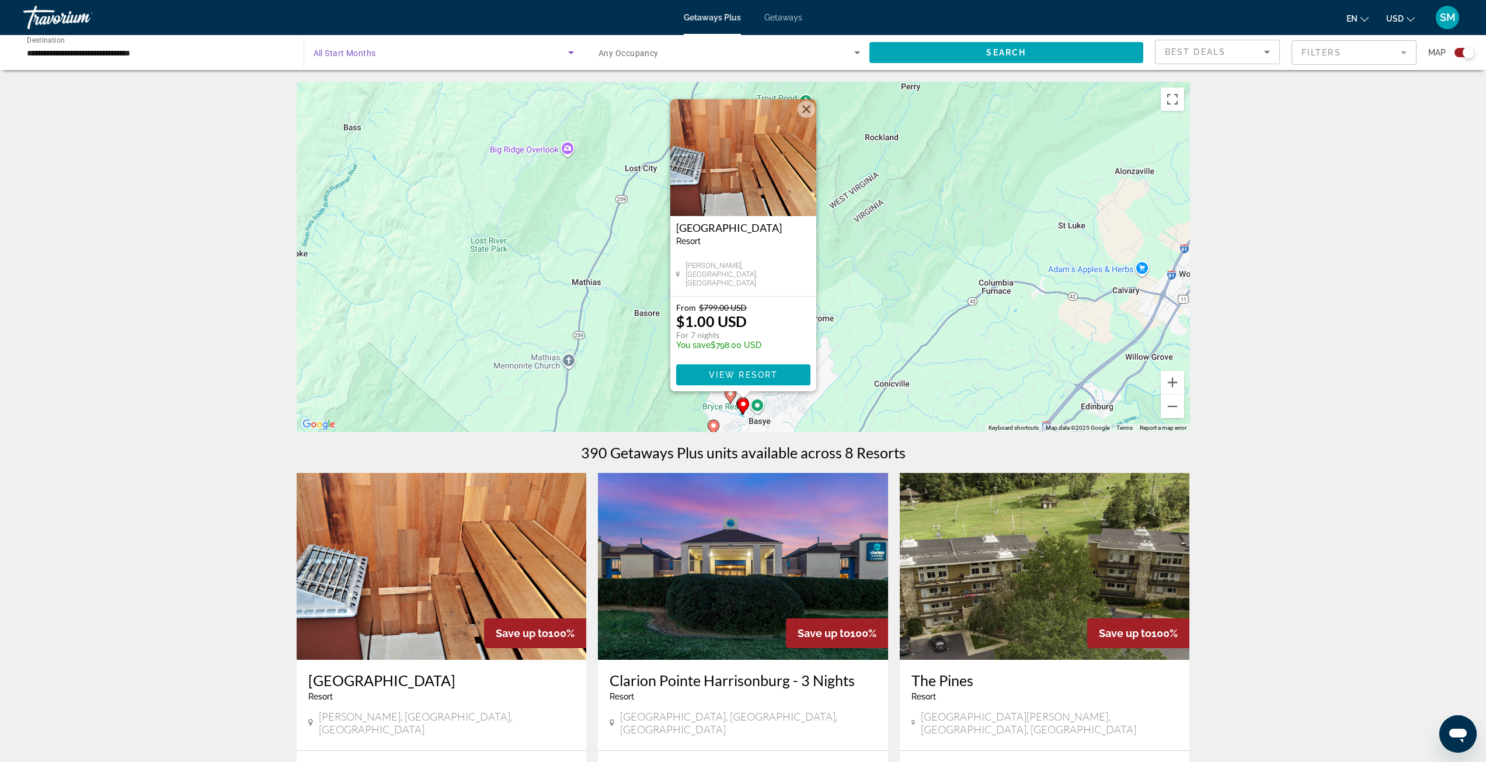
click at [425, 50] on span "Search widget" at bounding box center [440, 53] width 255 height 14
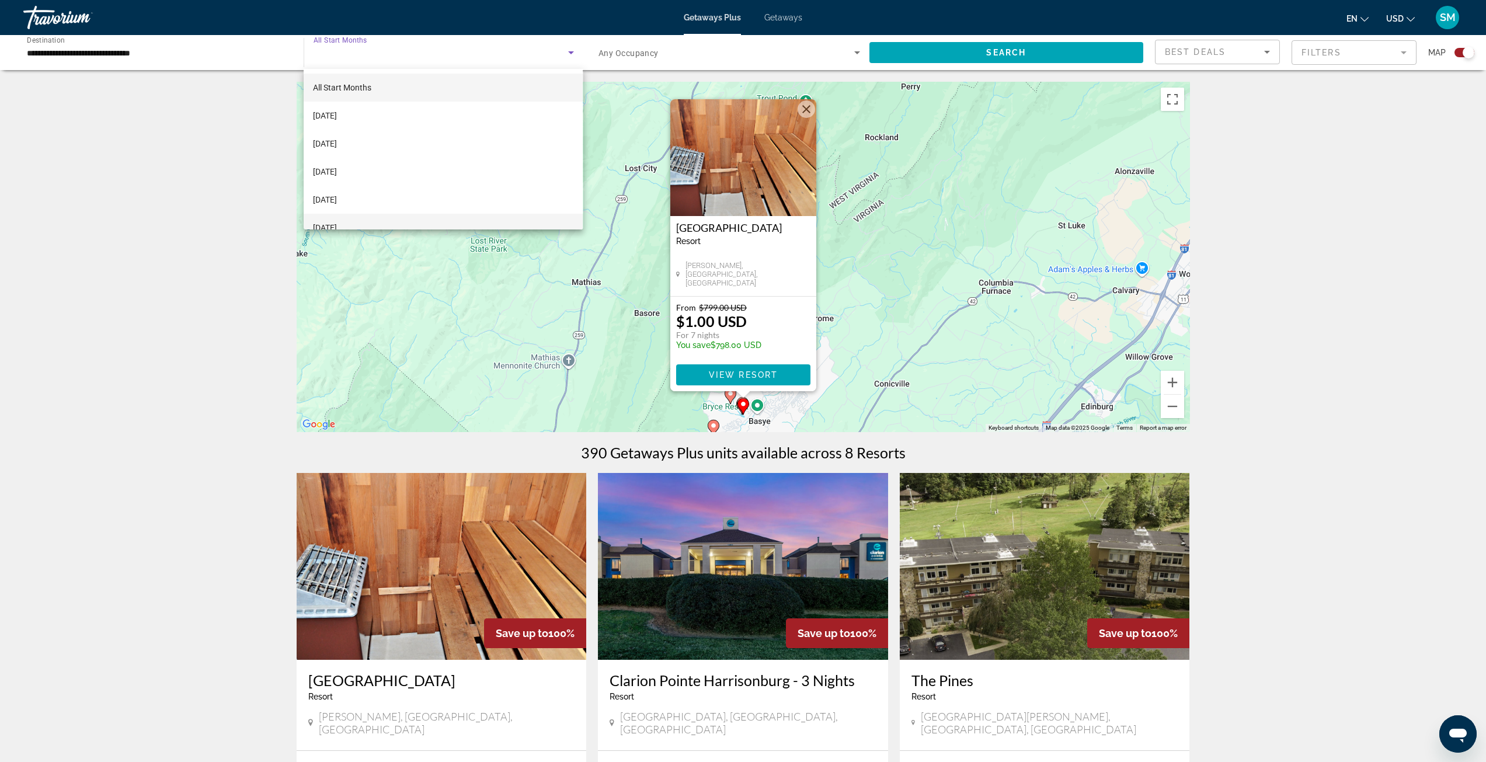
click at [368, 218] on mat-option "[DATE]" at bounding box center [443, 228] width 279 height 28
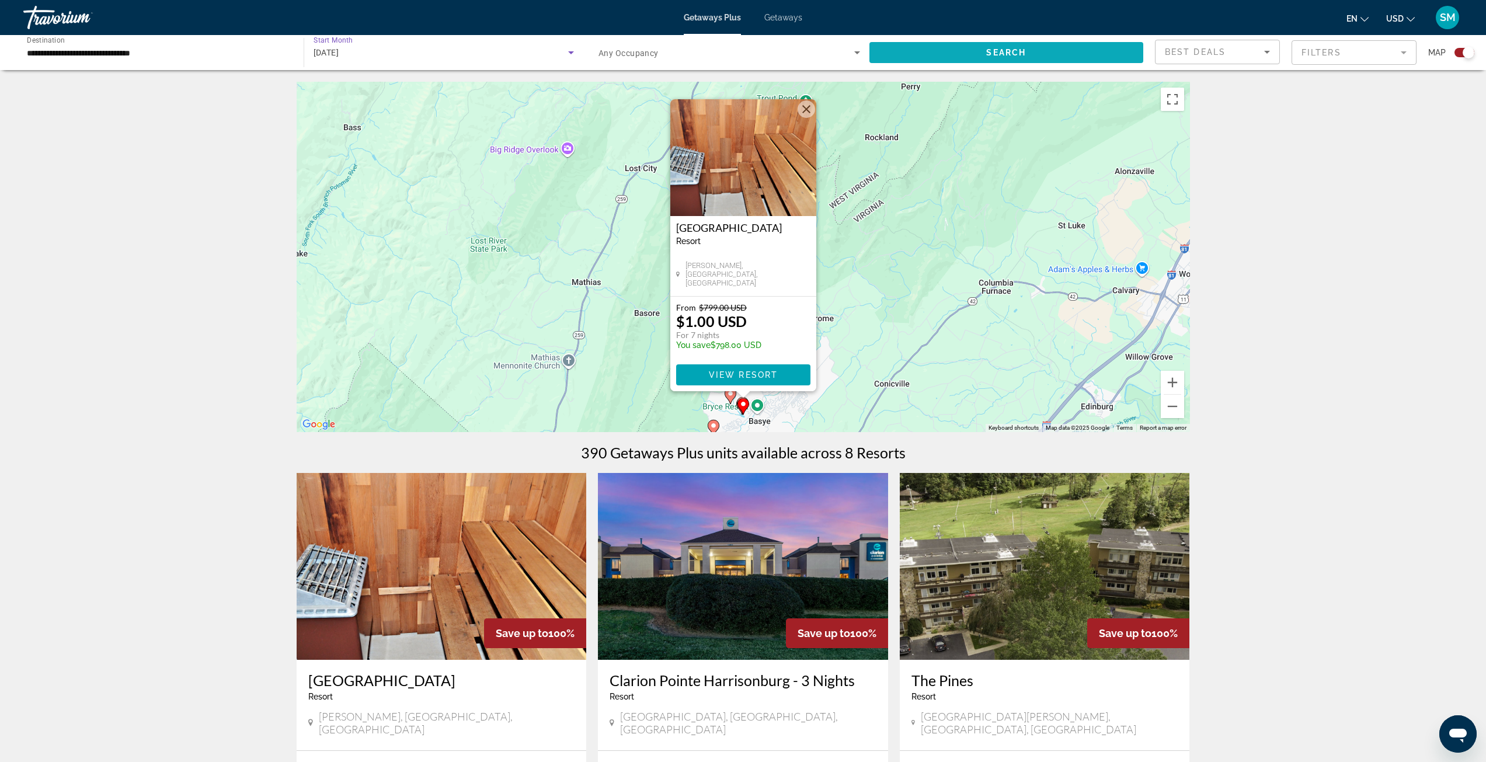
click at [912, 45] on span "Search widget" at bounding box center [1006, 53] width 274 height 28
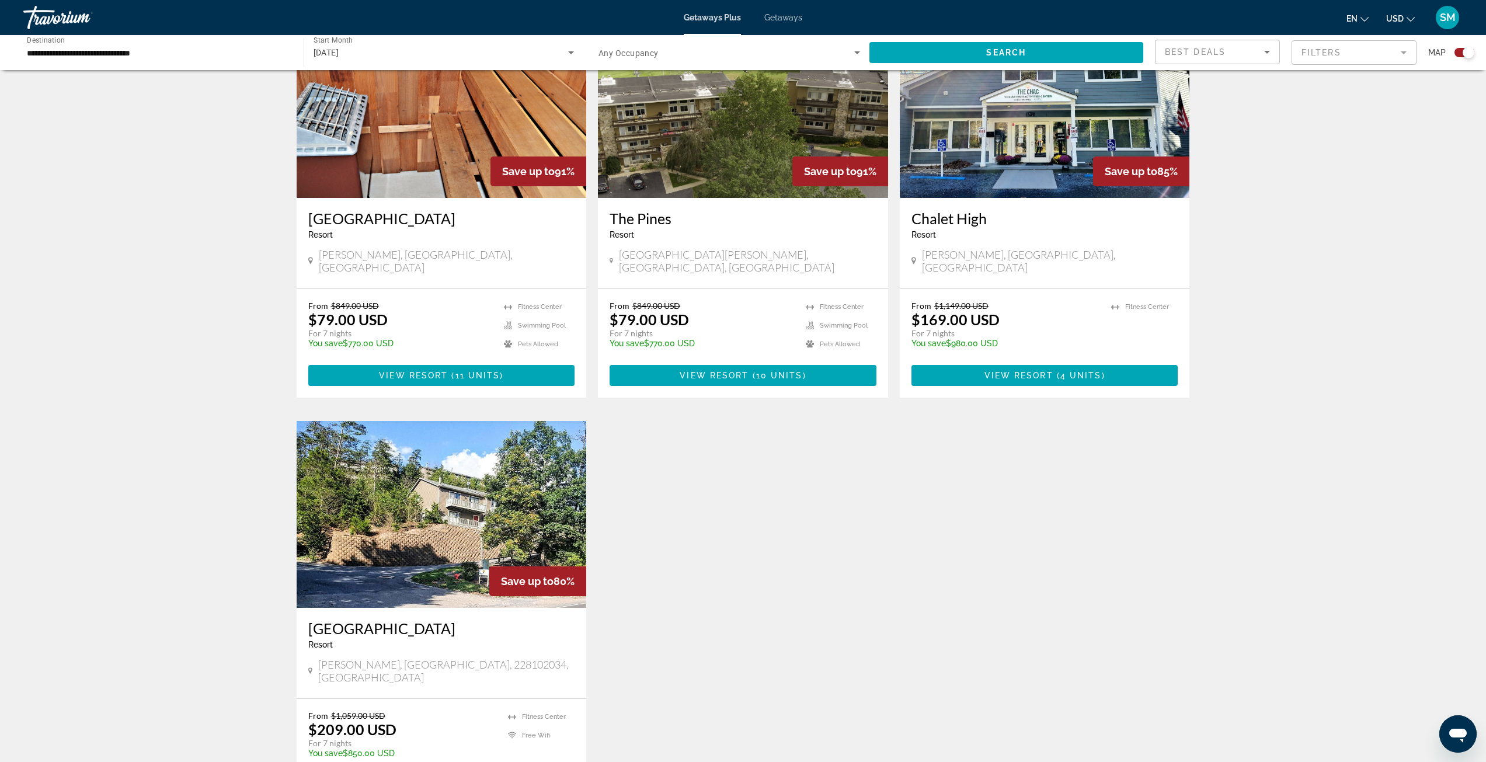
scroll to position [467, 0]
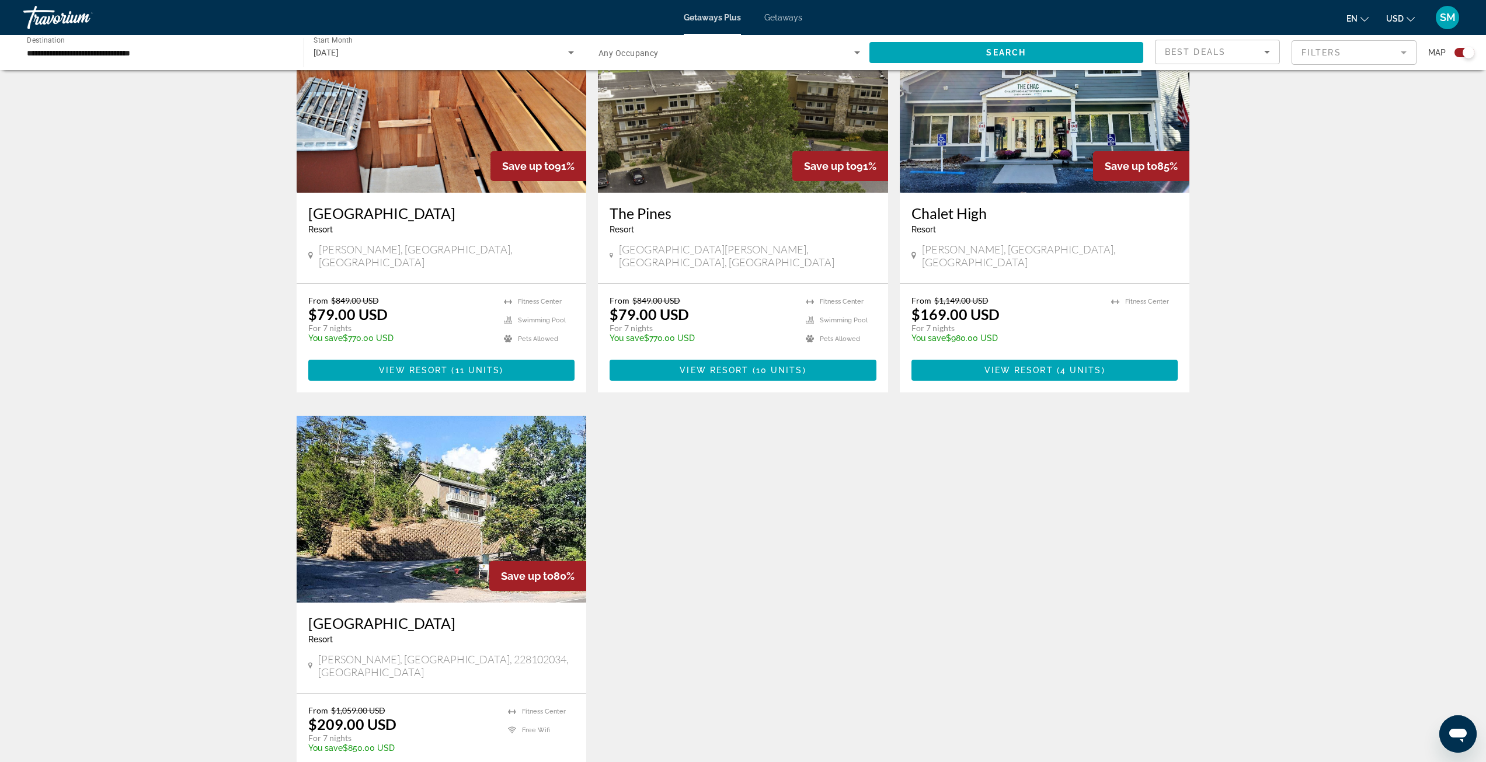
click at [468, 468] on img "Main content" at bounding box center [442, 509] width 290 height 187
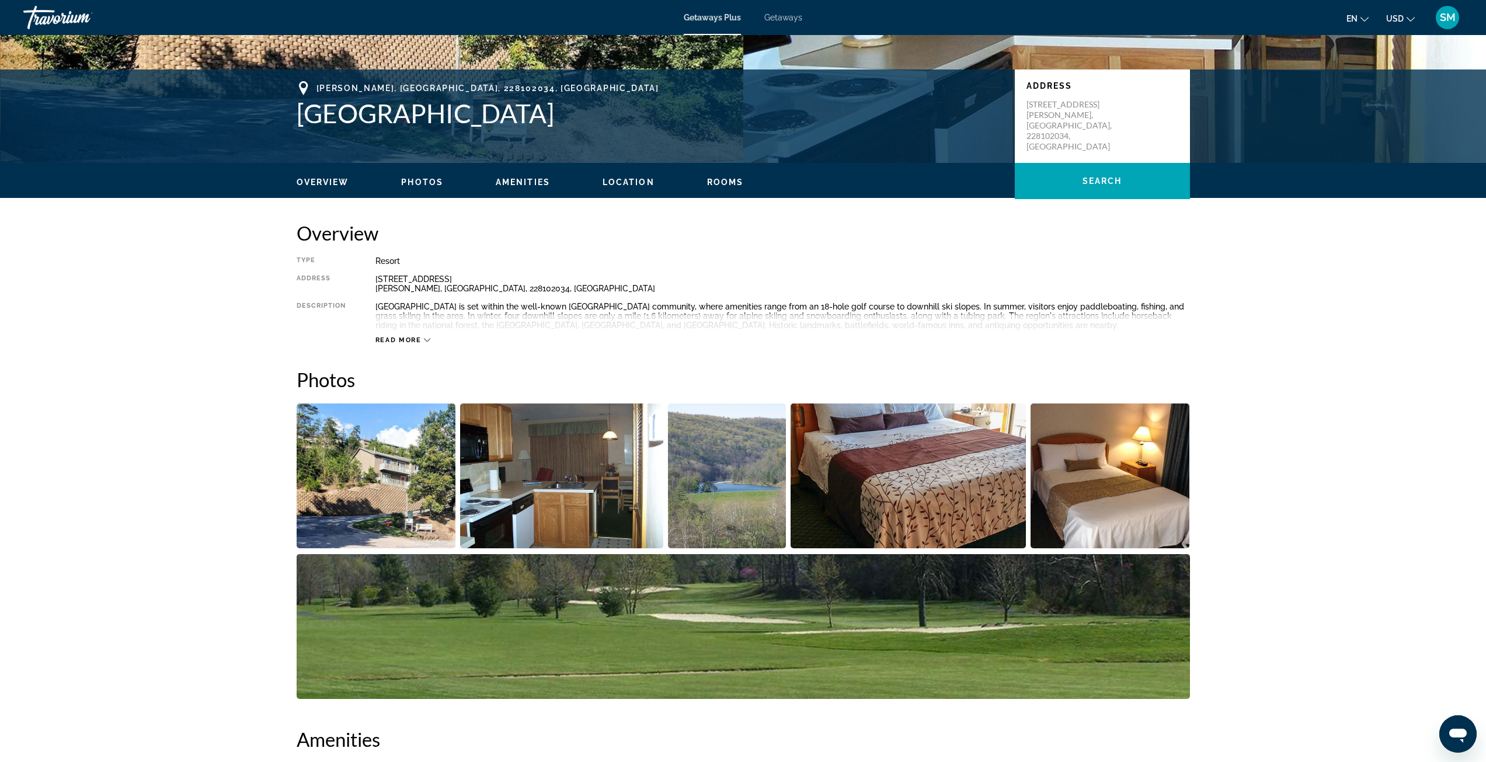
scroll to position [234, 0]
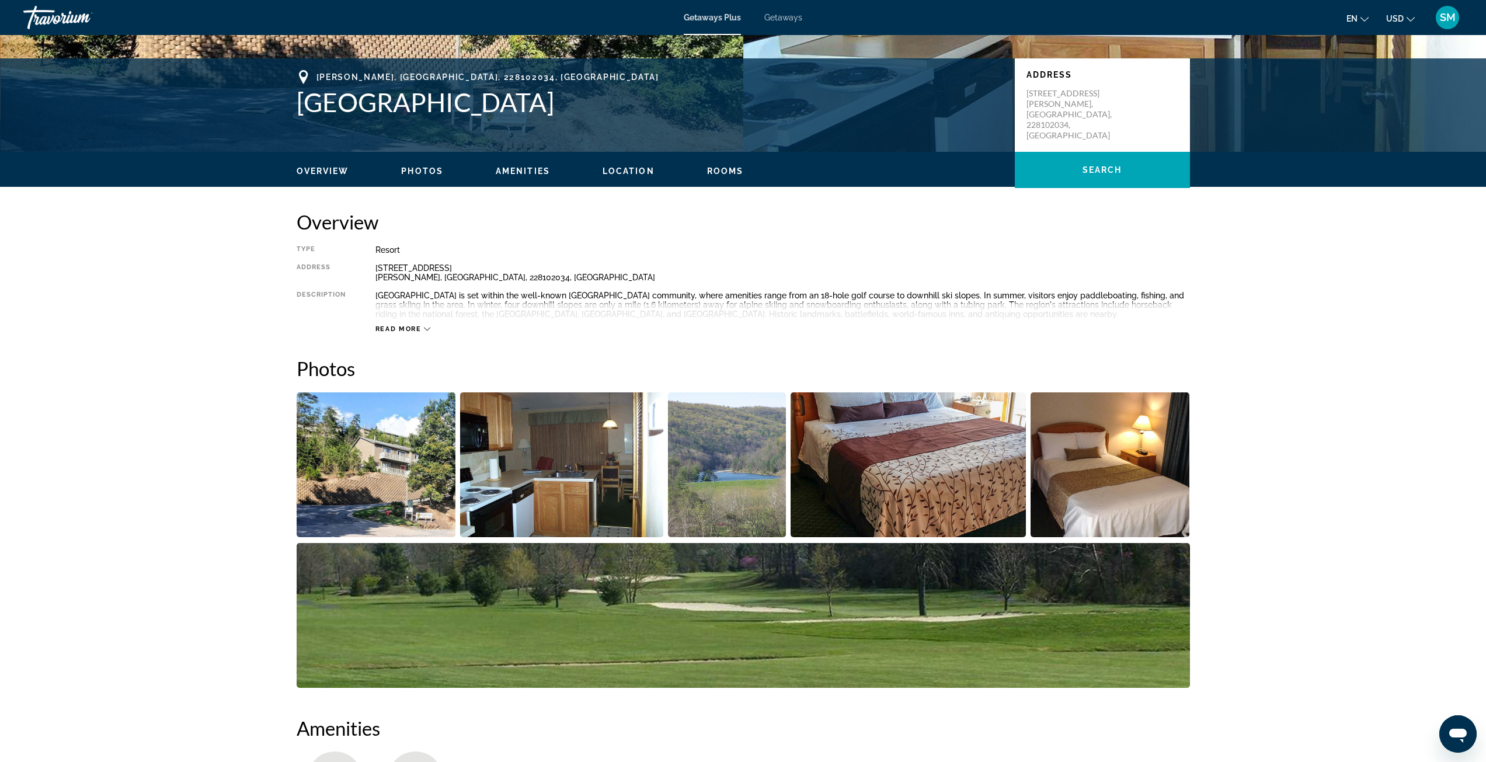
click at [413, 454] on img "Open full-screen image slider" at bounding box center [376, 464] width 159 height 145
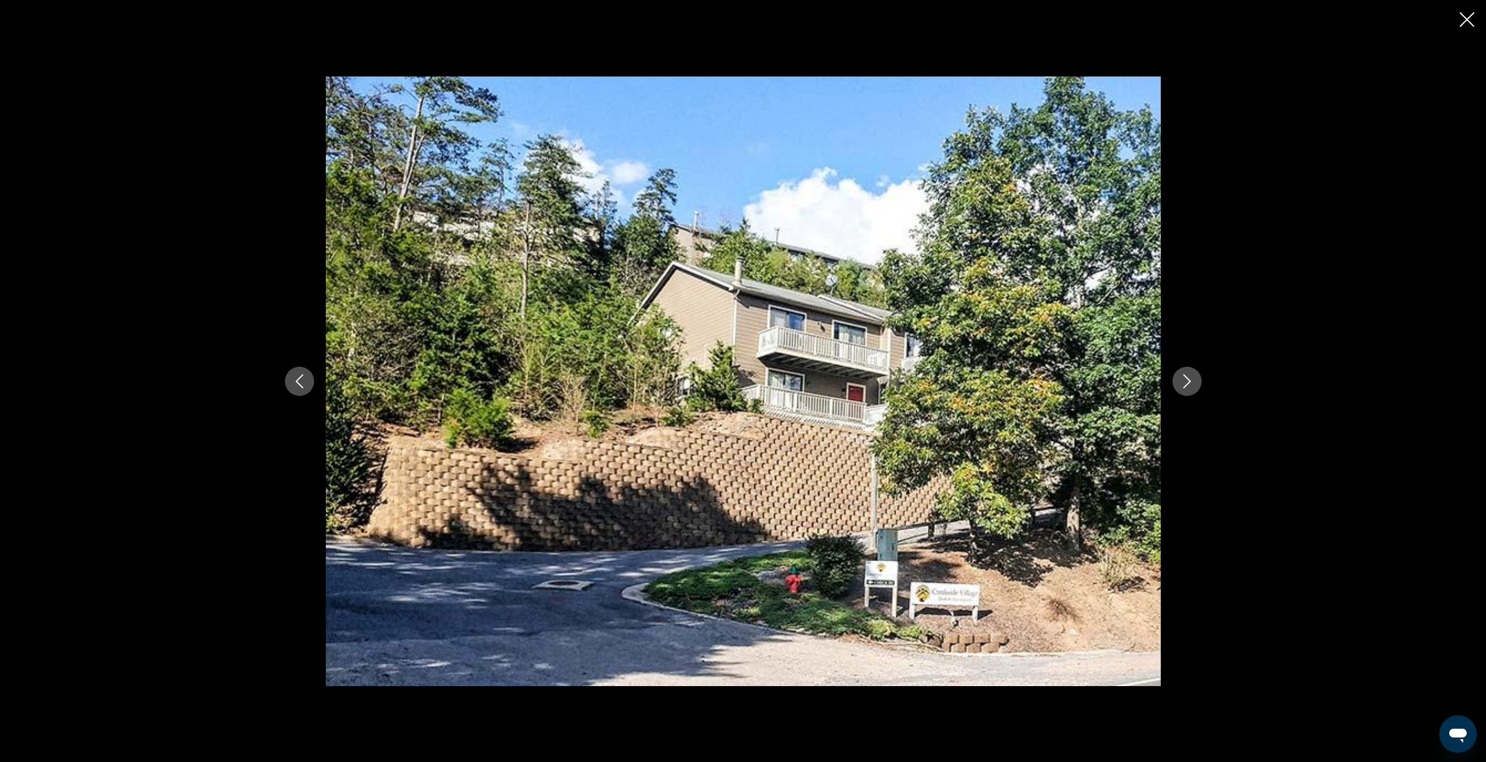
click at [1201, 389] on div "prev next" at bounding box center [743, 380] width 940 height 609
click at [1189, 380] on icon "Next image" at bounding box center [1187, 381] width 8 height 14
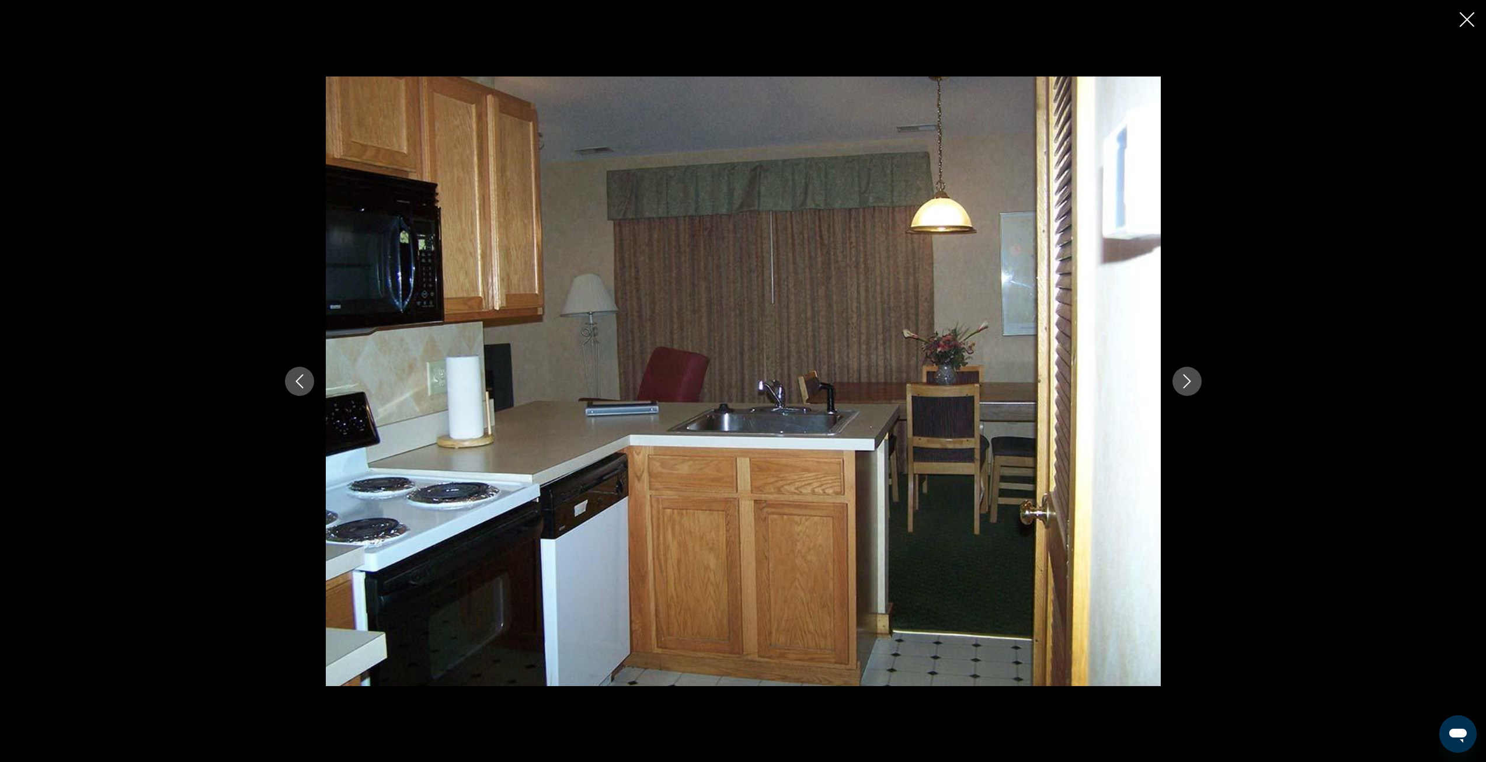
click at [1189, 380] on icon "Next image" at bounding box center [1187, 381] width 8 height 14
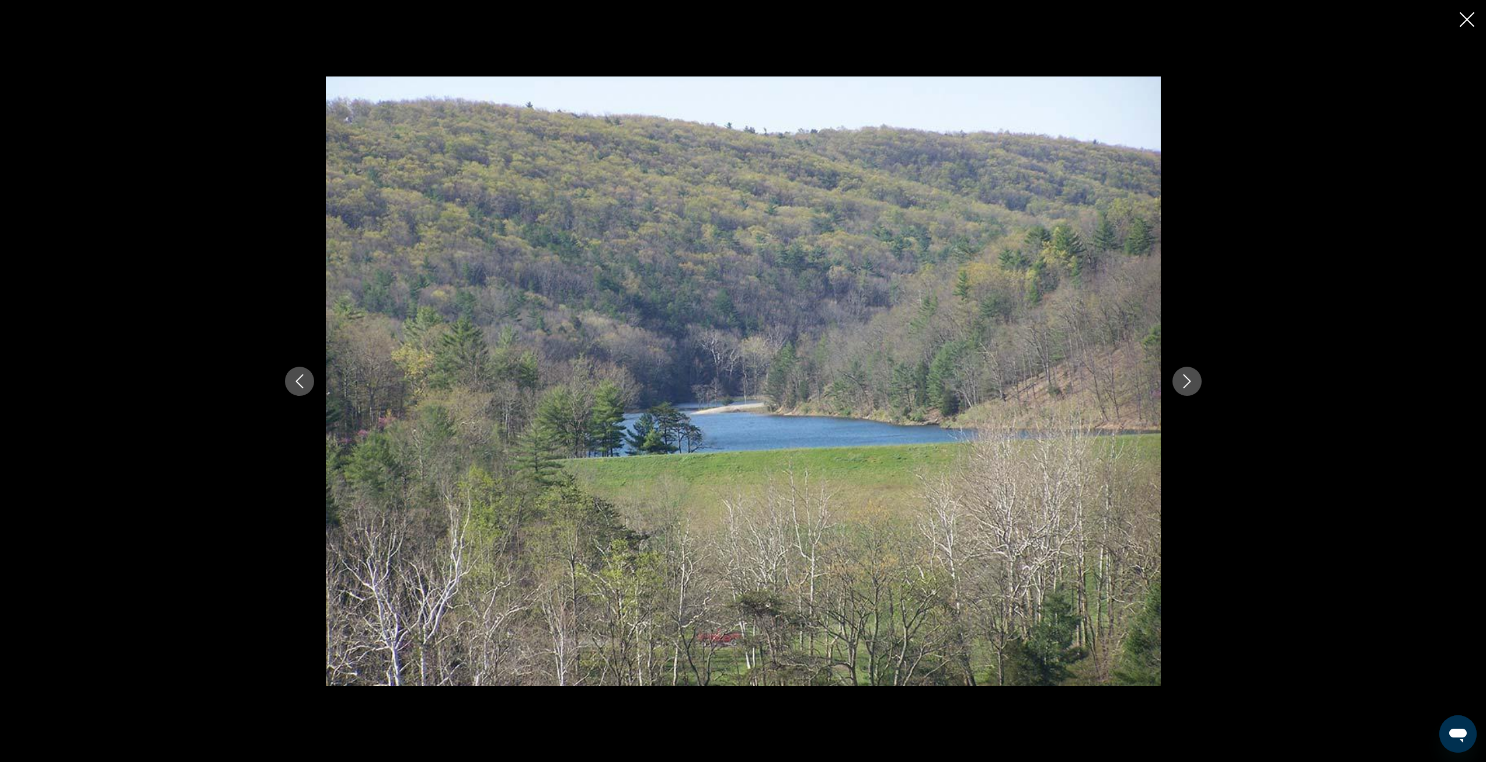
click at [1189, 380] on icon "Next image" at bounding box center [1187, 381] width 8 height 14
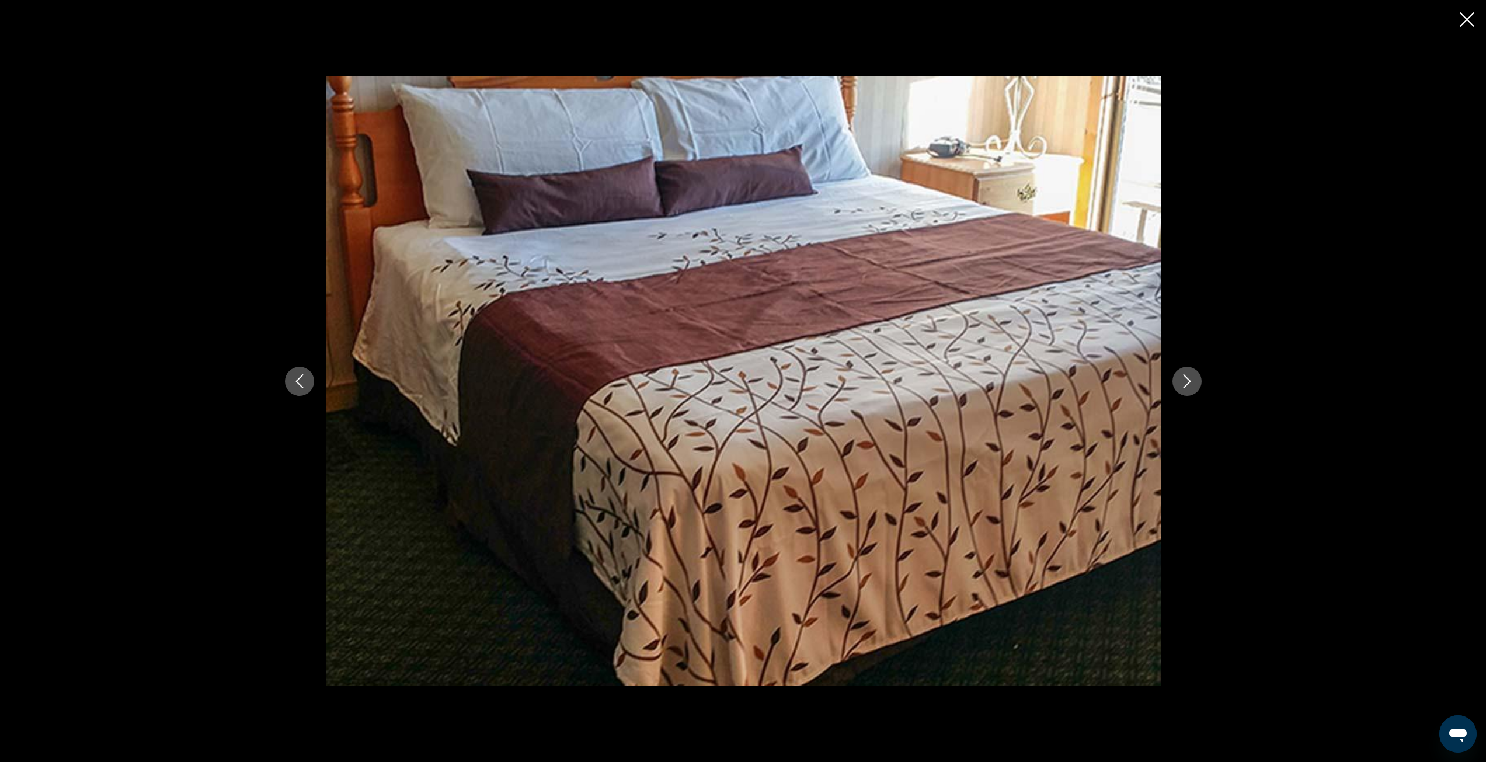
click at [1189, 380] on icon "Next image" at bounding box center [1187, 381] width 8 height 14
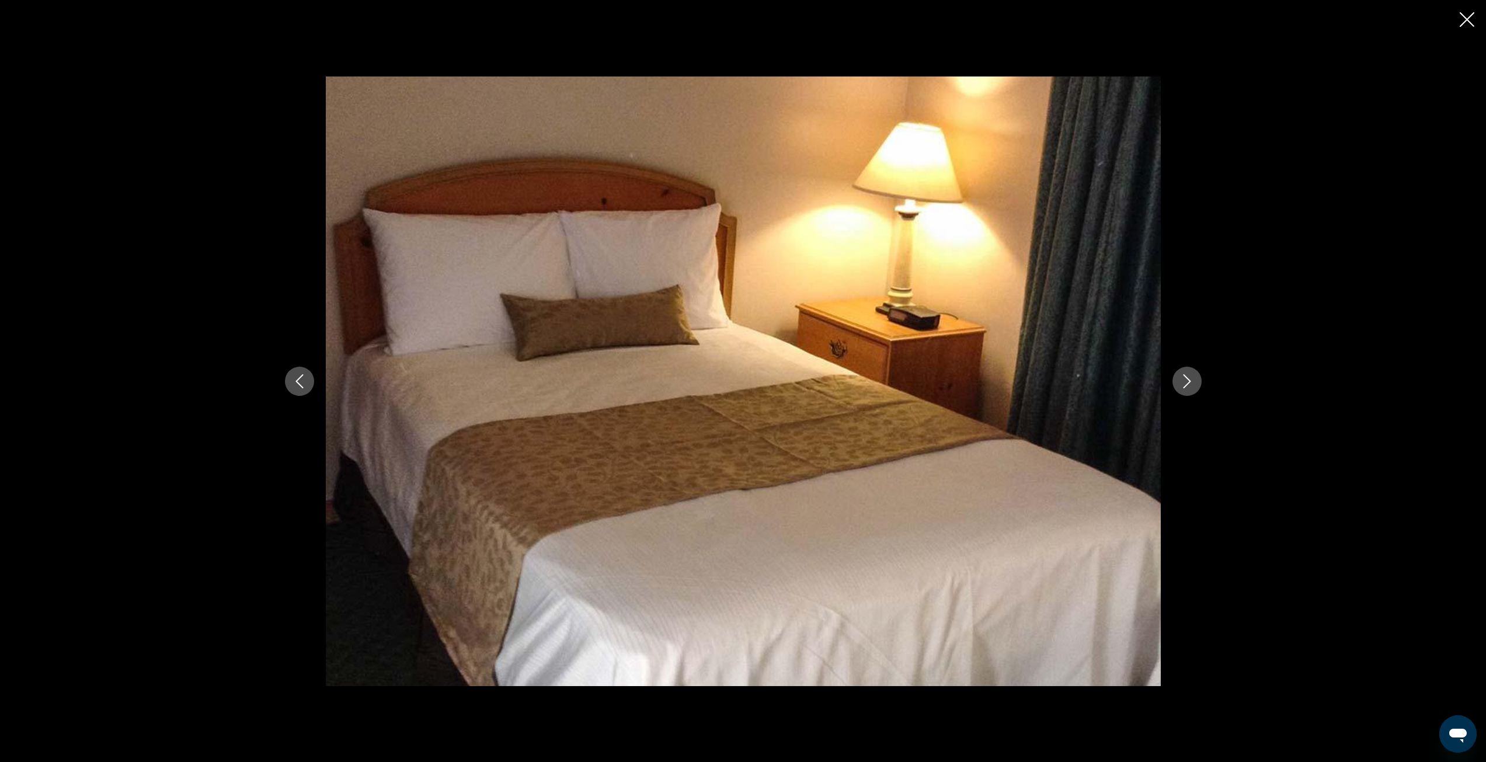
click at [1189, 380] on icon "Next image" at bounding box center [1187, 381] width 8 height 14
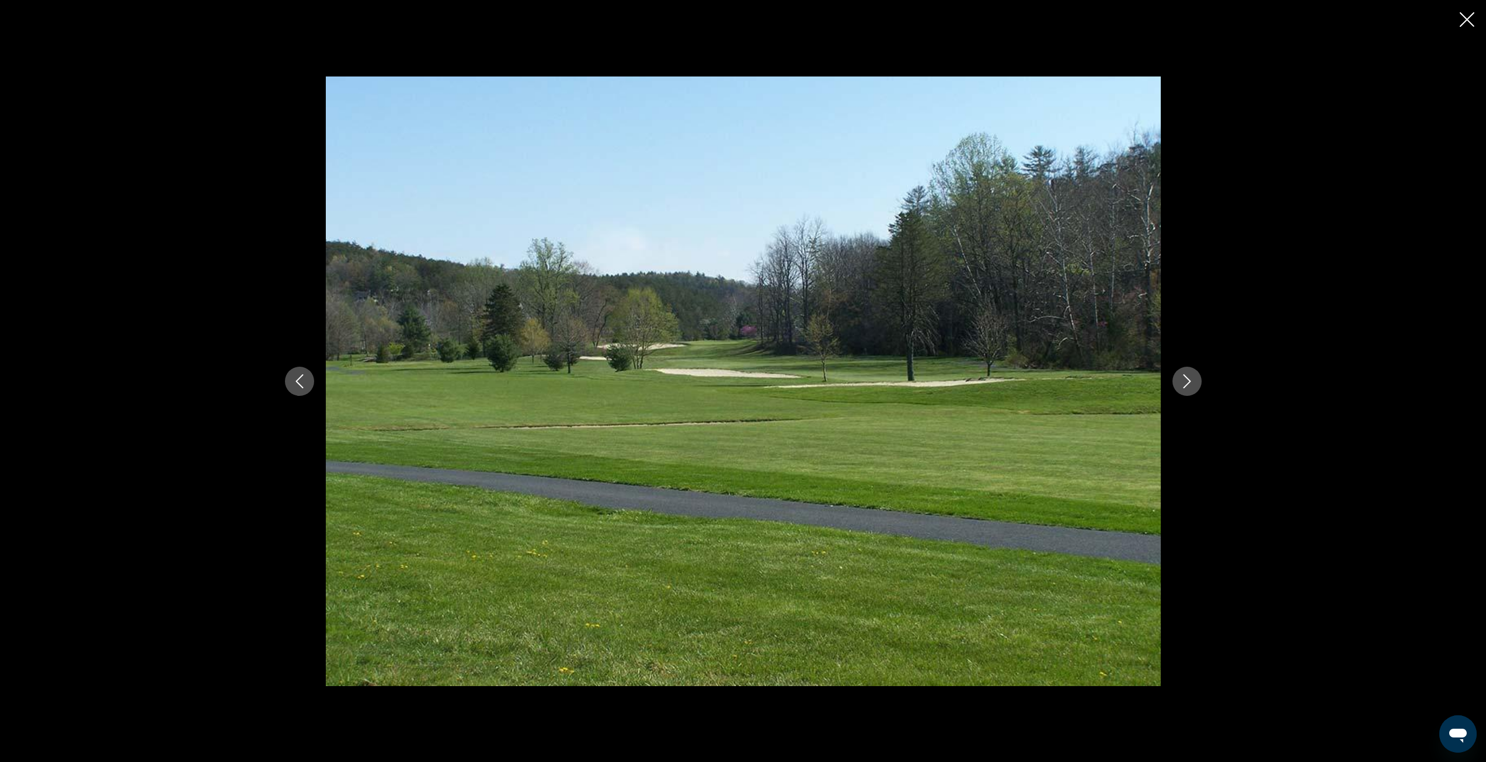
click at [1189, 380] on icon "Next image" at bounding box center [1187, 381] width 8 height 14
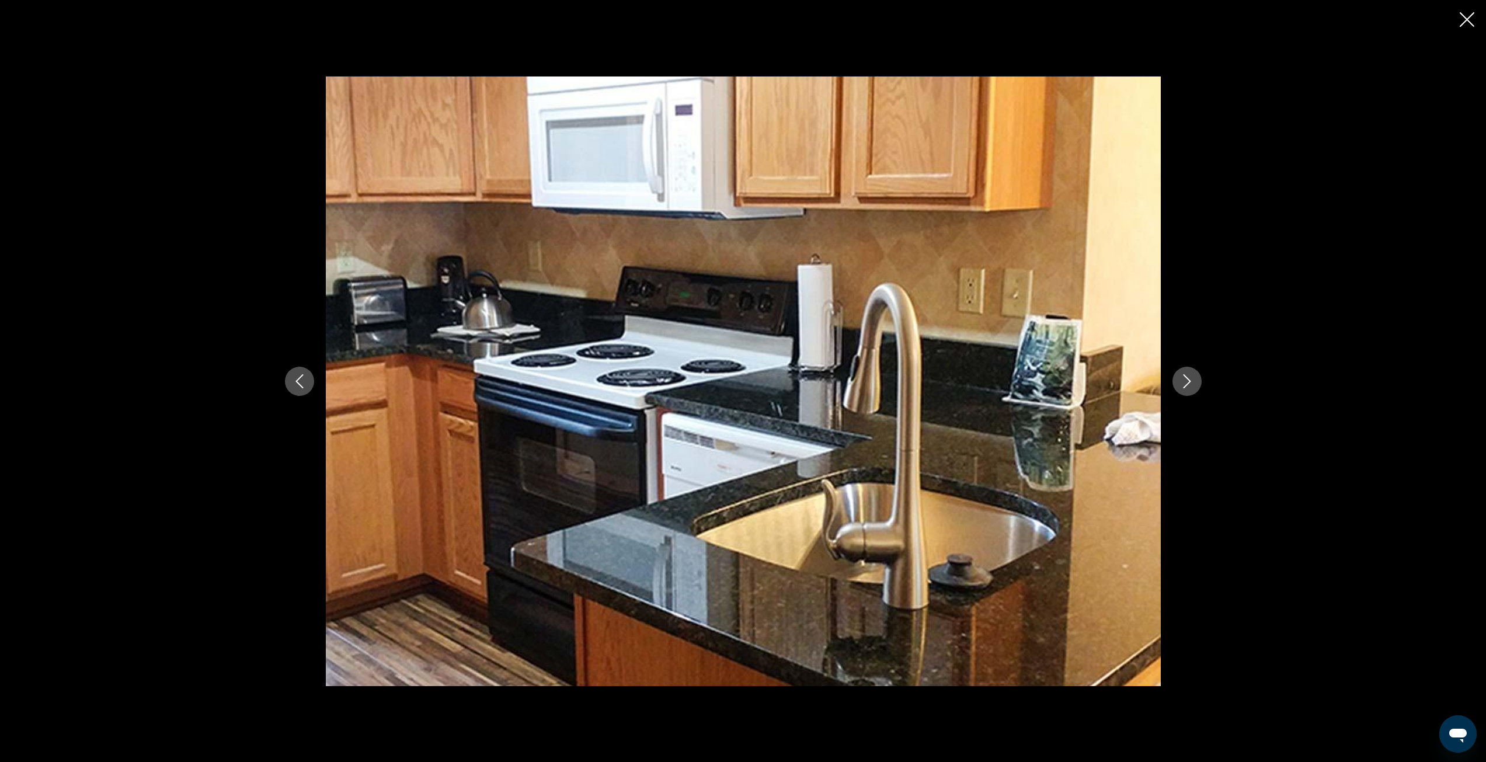
click at [1189, 380] on icon "Next image" at bounding box center [1187, 381] width 8 height 14
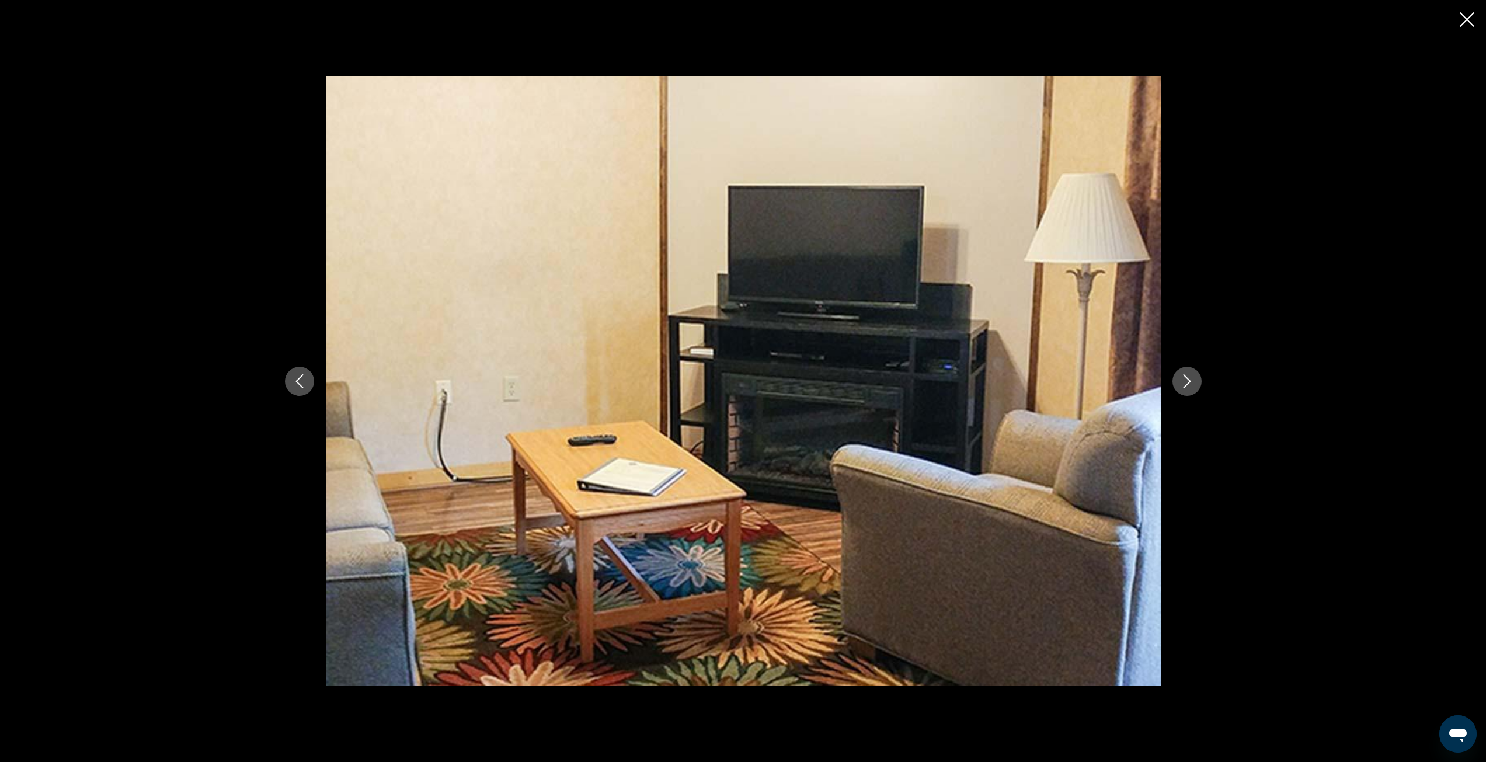
click at [1189, 380] on icon "Next image" at bounding box center [1187, 381] width 8 height 14
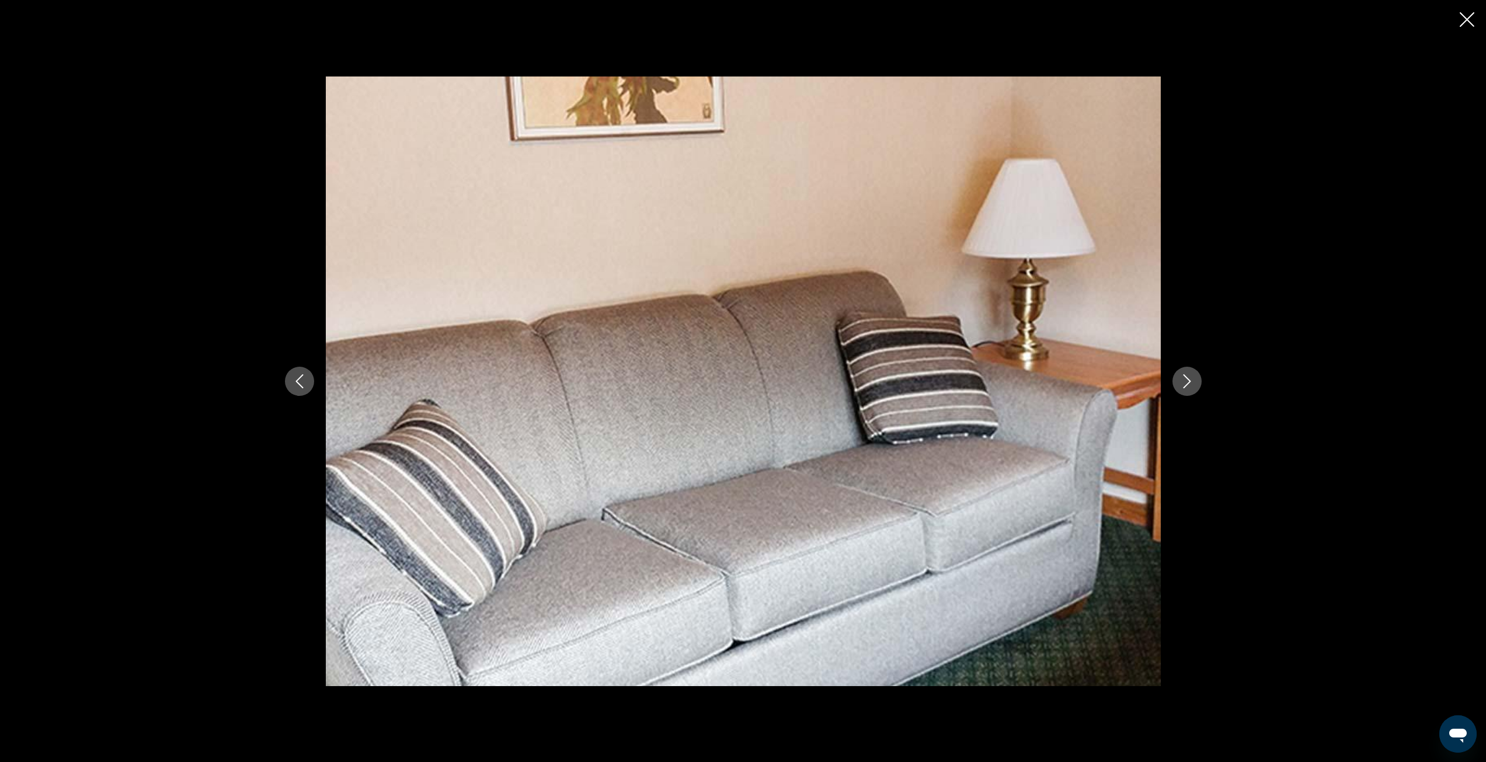
click at [1189, 380] on icon "Next image" at bounding box center [1187, 381] width 8 height 14
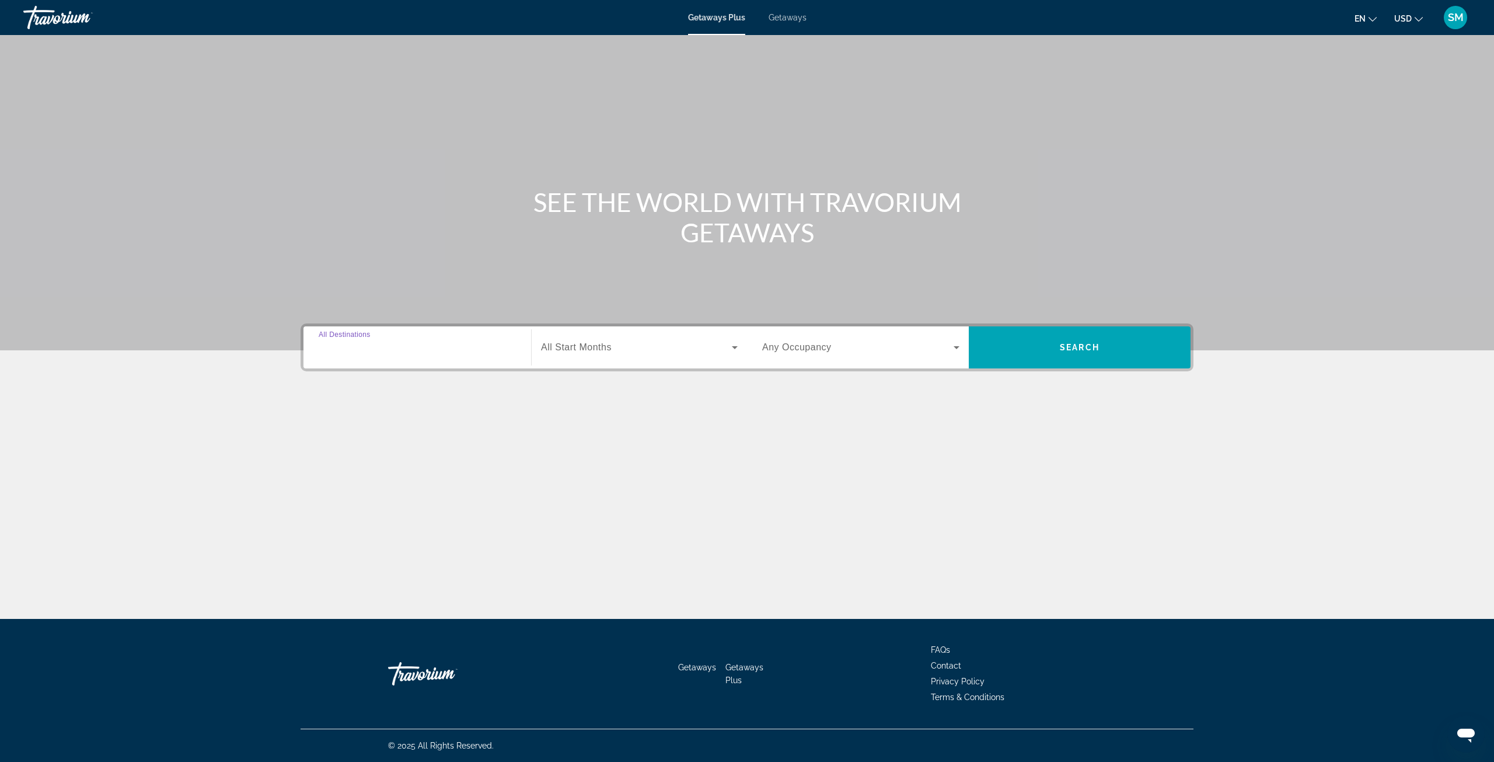
click at [412, 350] on input "Destination All Destinations" at bounding box center [417, 348] width 197 height 14
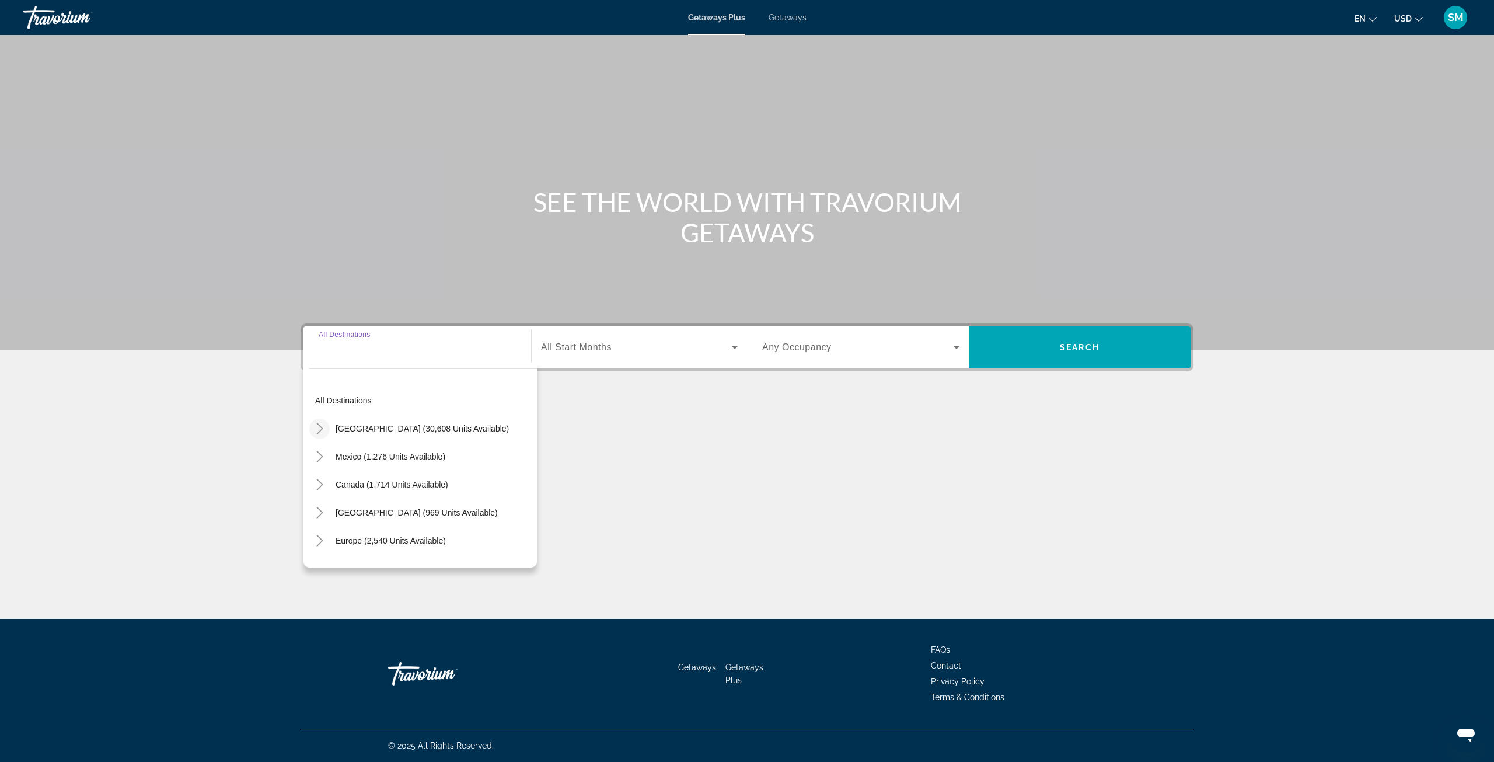
click at [321, 433] on icon "Toggle United States (30,608 units available)" at bounding box center [320, 429] width 12 height 12
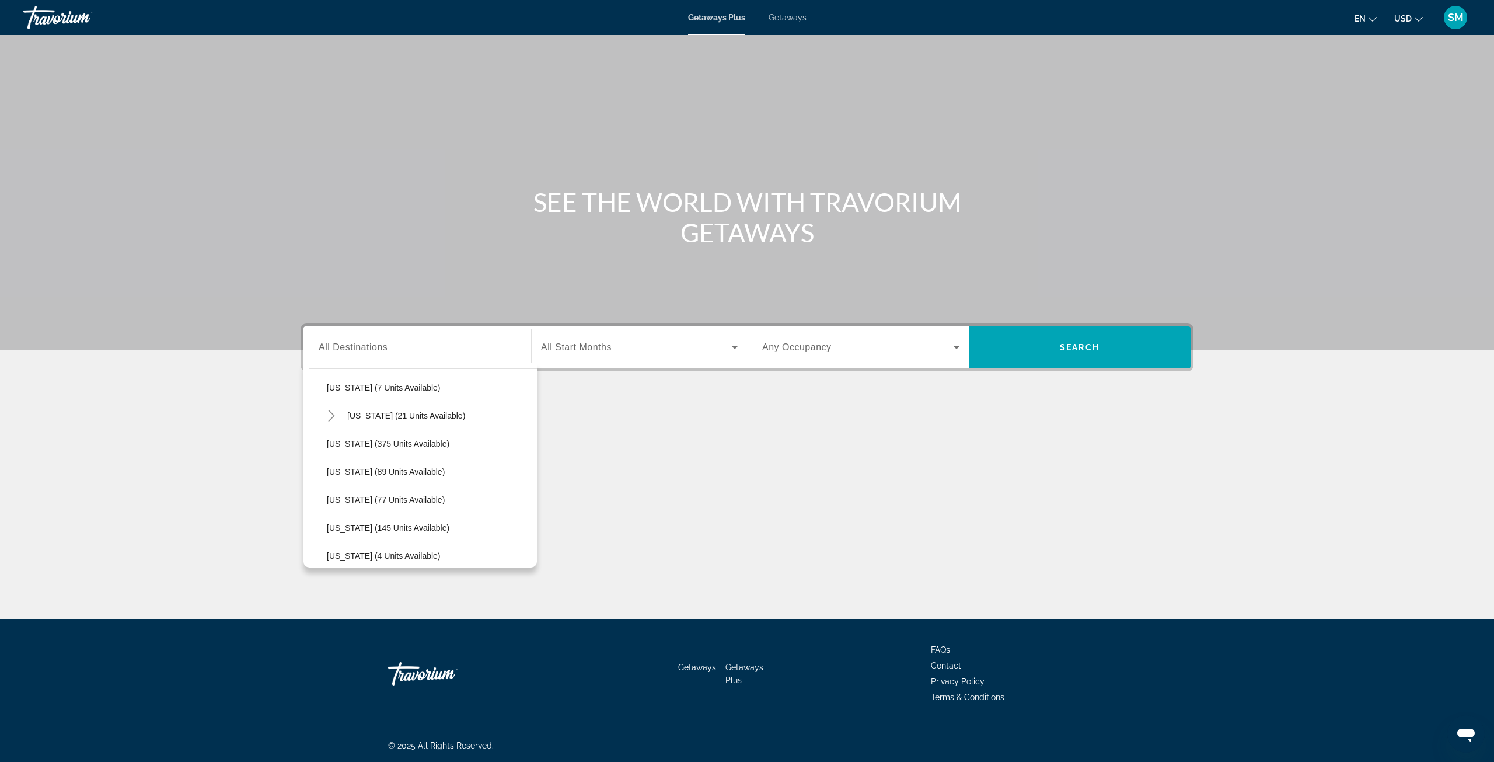
scroll to position [151, 0]
click at [326, 423] on icon "Toggle Florida (5,264 units available)" at bounding box center [332, 418] width 12 height 12
click at [409, 422] on span "Florida (5,264 units available)" at bounding box center [412, 417] width 130 height 9
type input "**********"
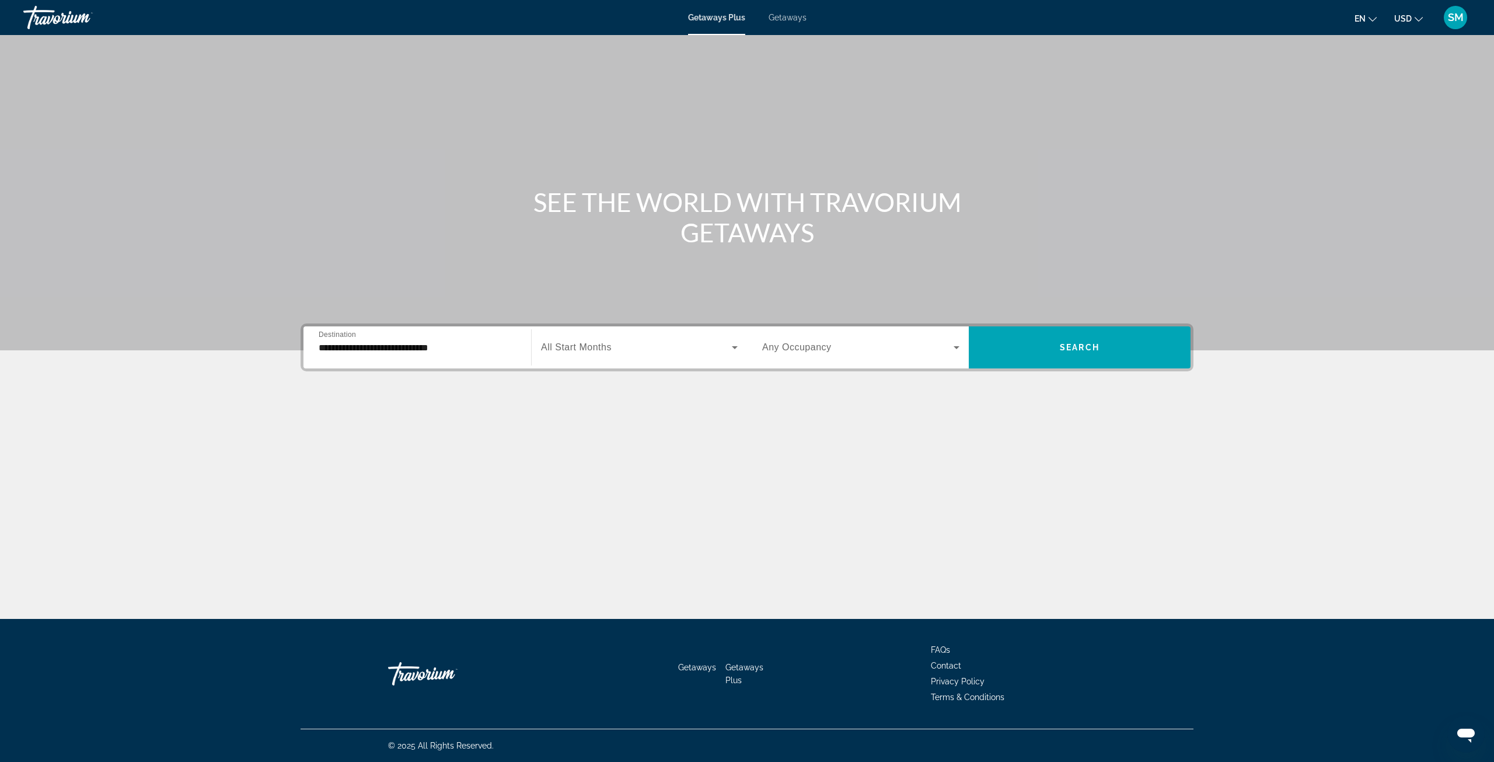
click at [608, 356] on div "Search widget" at bounding box center [639, 347] width 197 height 33
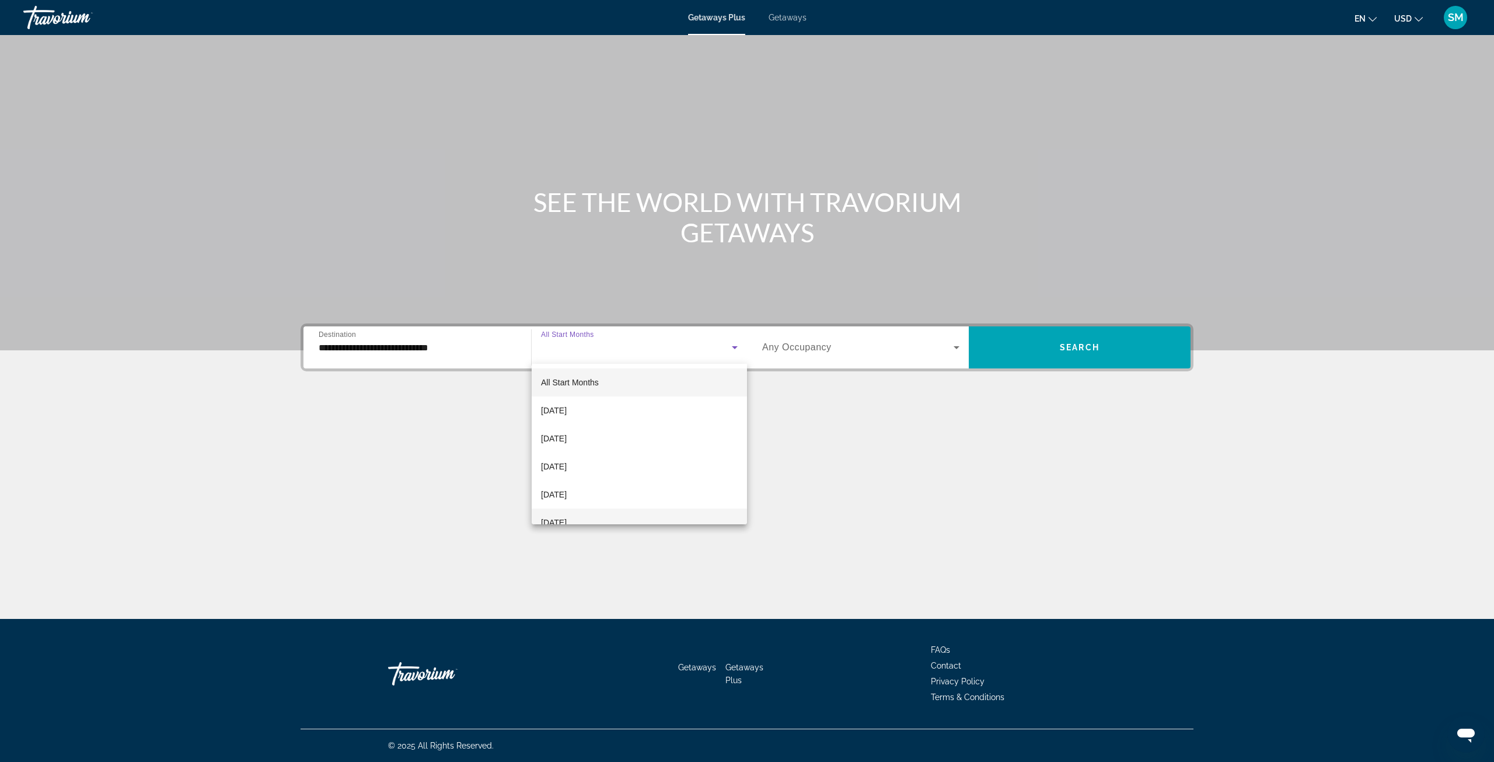
click at [581, 514] on mat-option "[DATE]" at bounding box center [639, 522] width 215 height 28
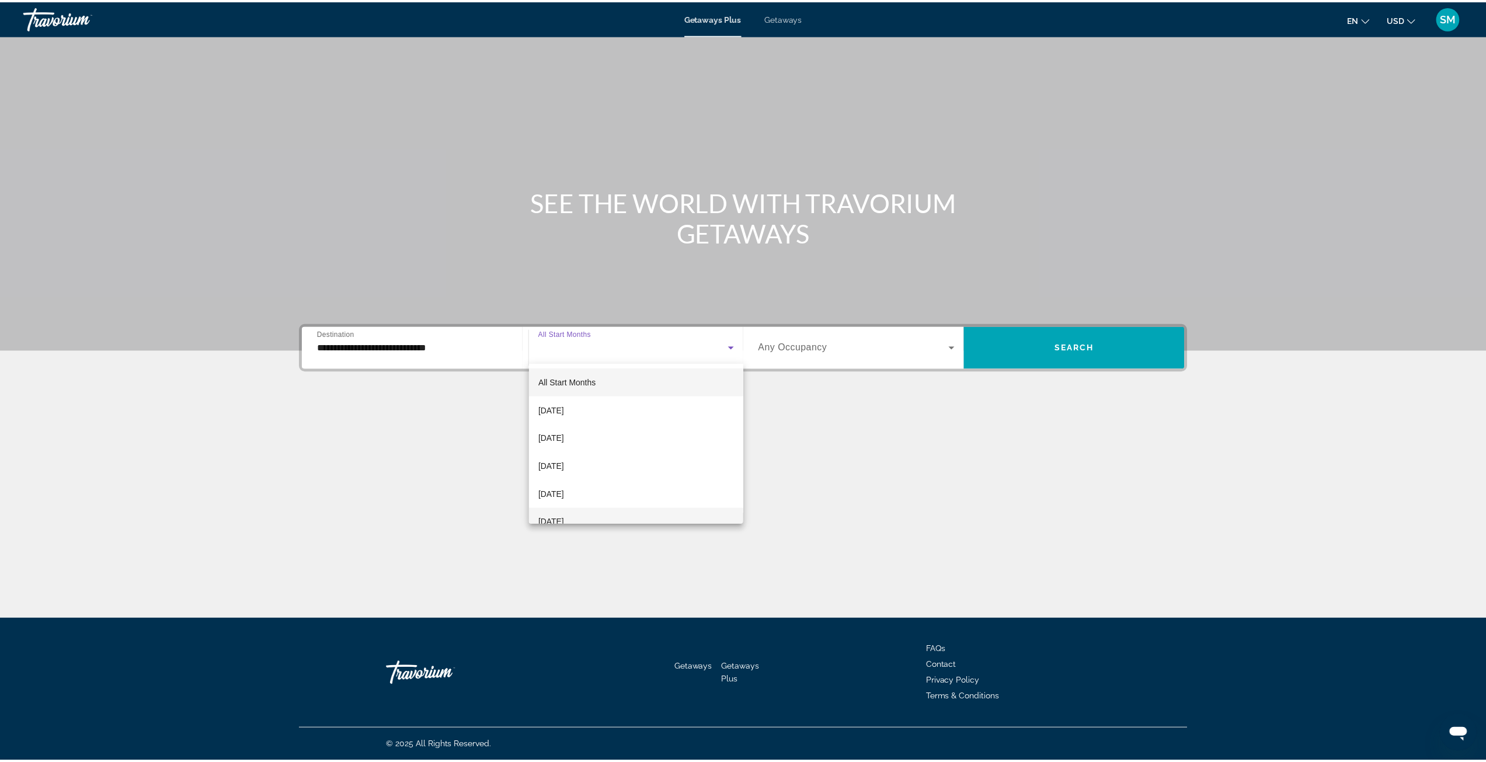
scroll to position [0, 0]
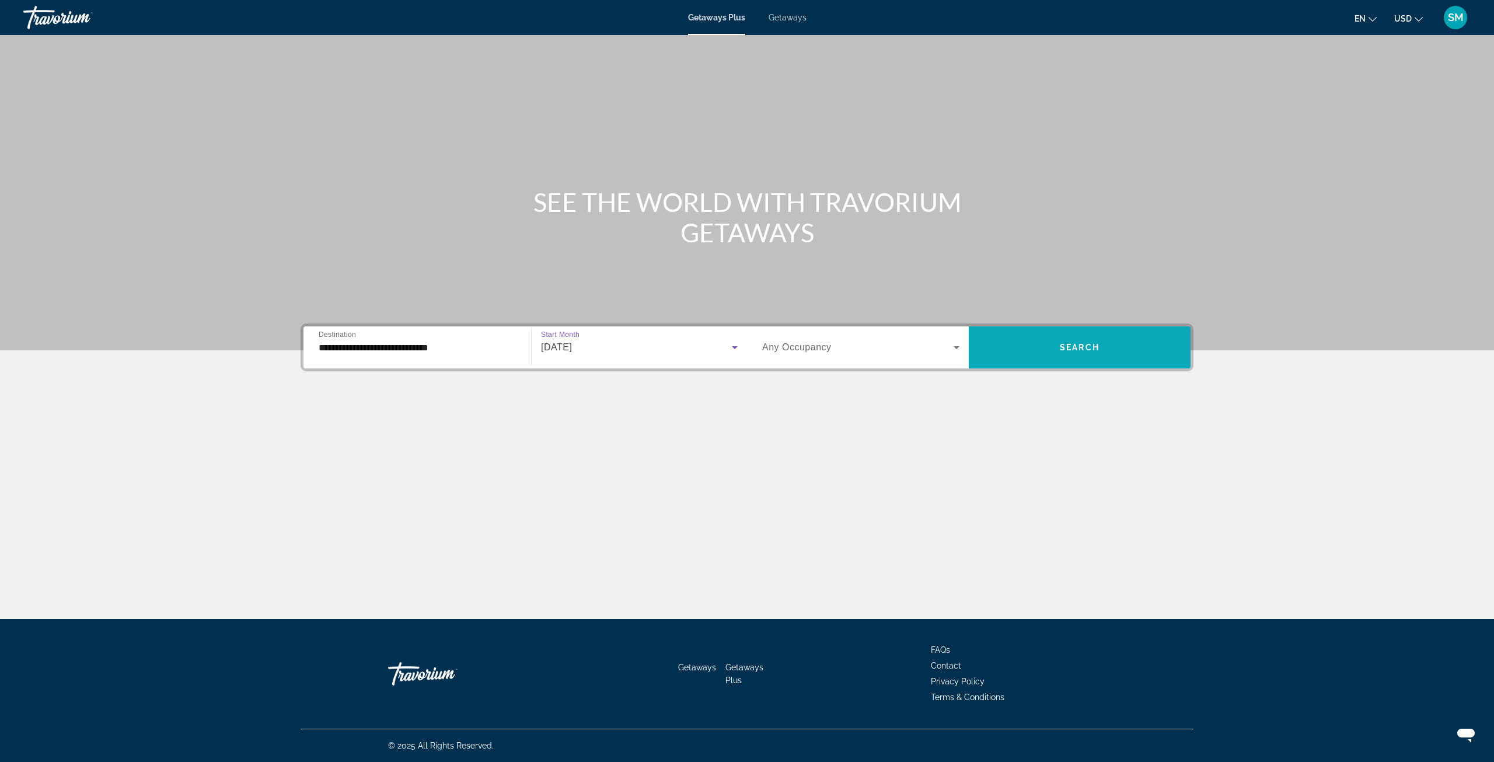
click at [1089, 354] on span "Search widget" at bounding box center [1080, 347] width 222 height 28
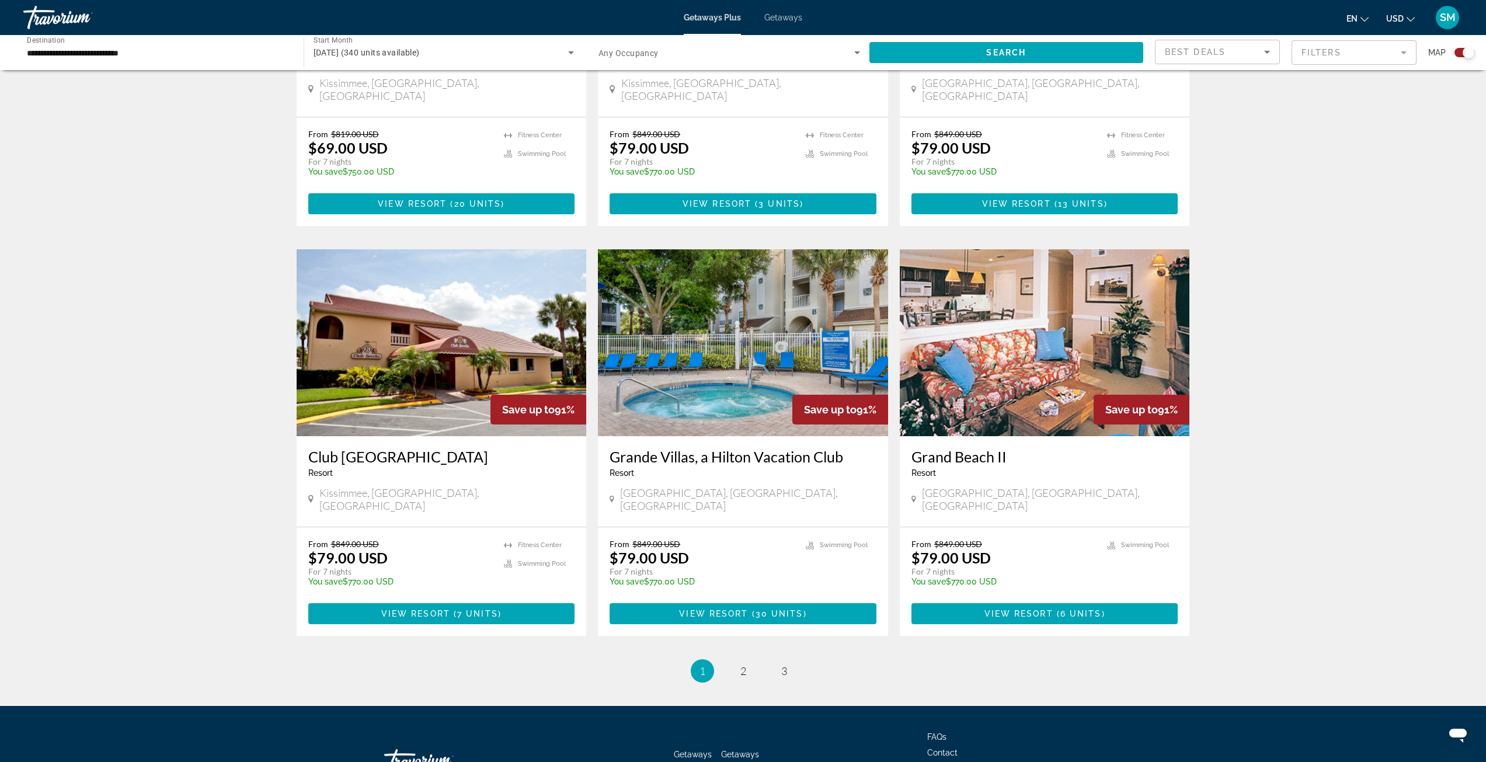
scroll to position [1506, 0]
click at [742, 664] on span "2" at bounding box center [743, 670] width 6 height 13
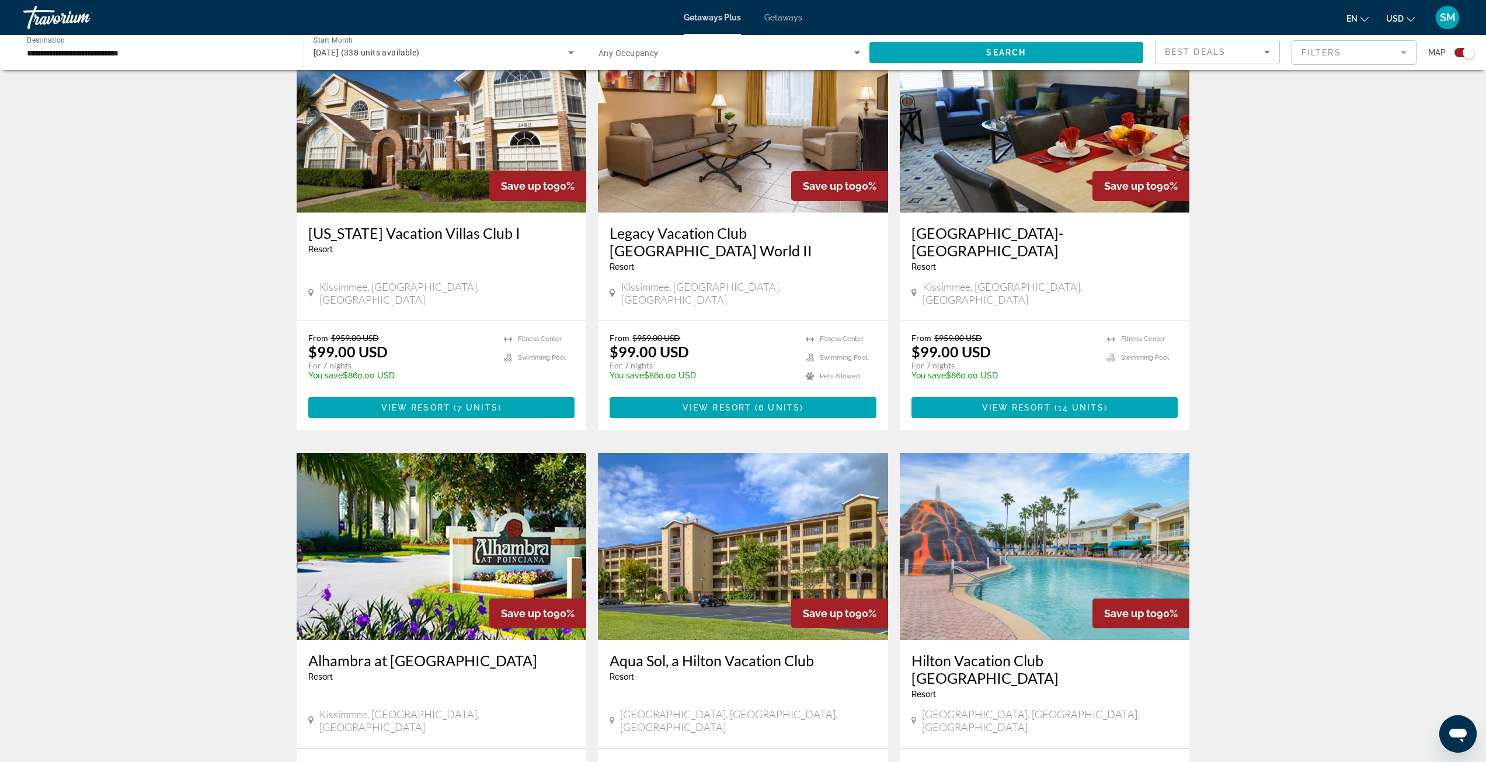
scroll to position [1518, 0]
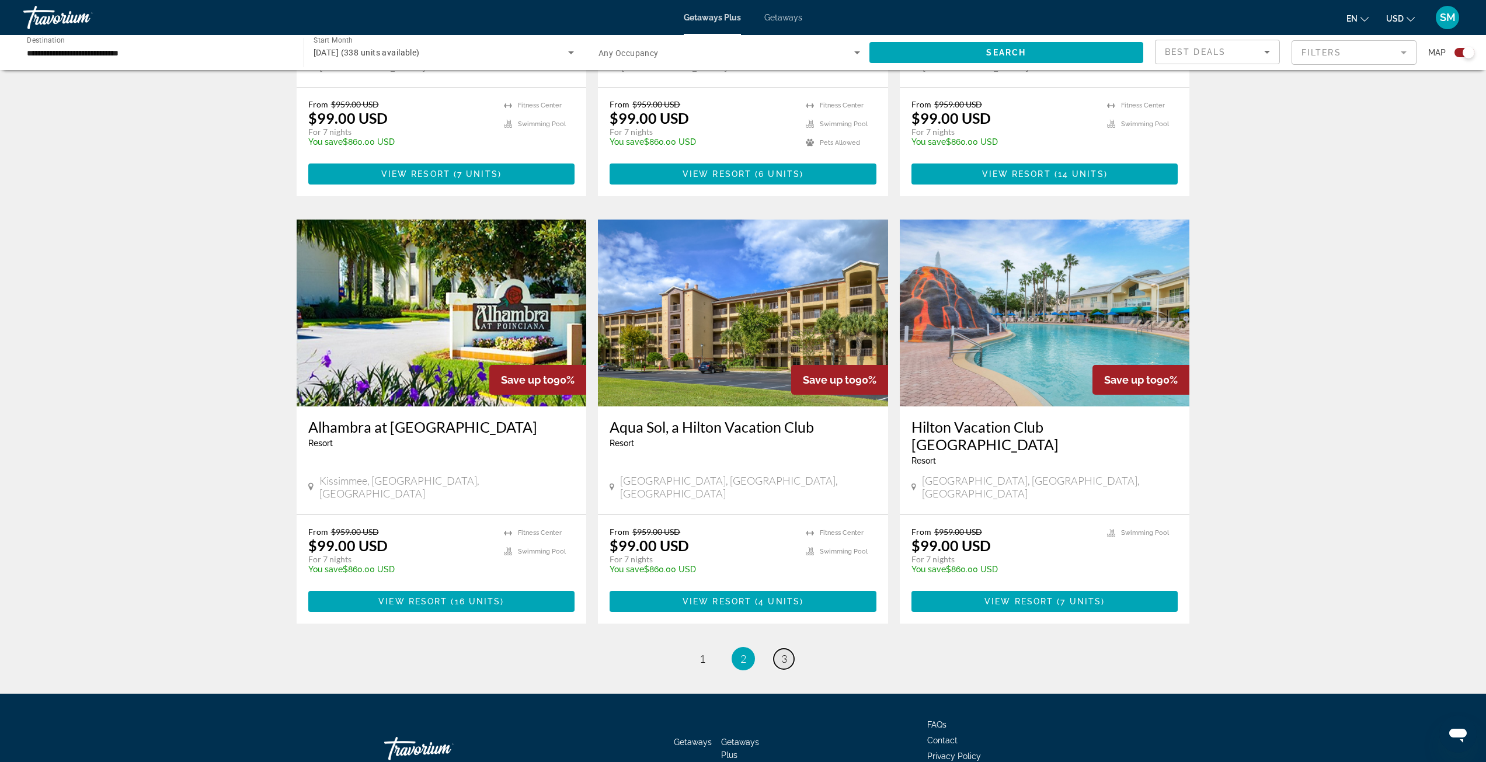
click at [785, 652] on span "3" at bounding box center [784, 658] width 6 height 13
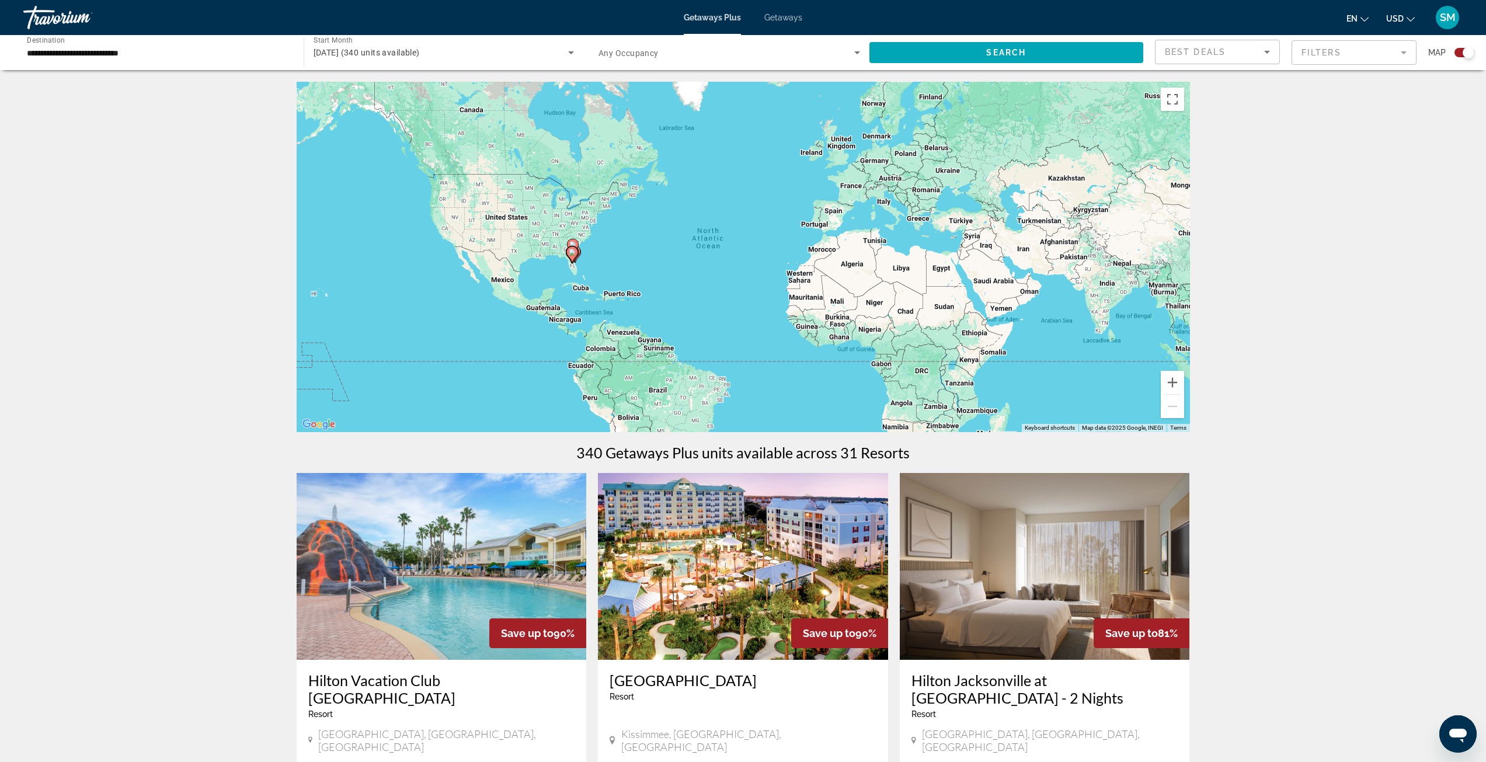
click at [731, 552] on img "Main content" at bounding box center [743, 566] width 290 height 187
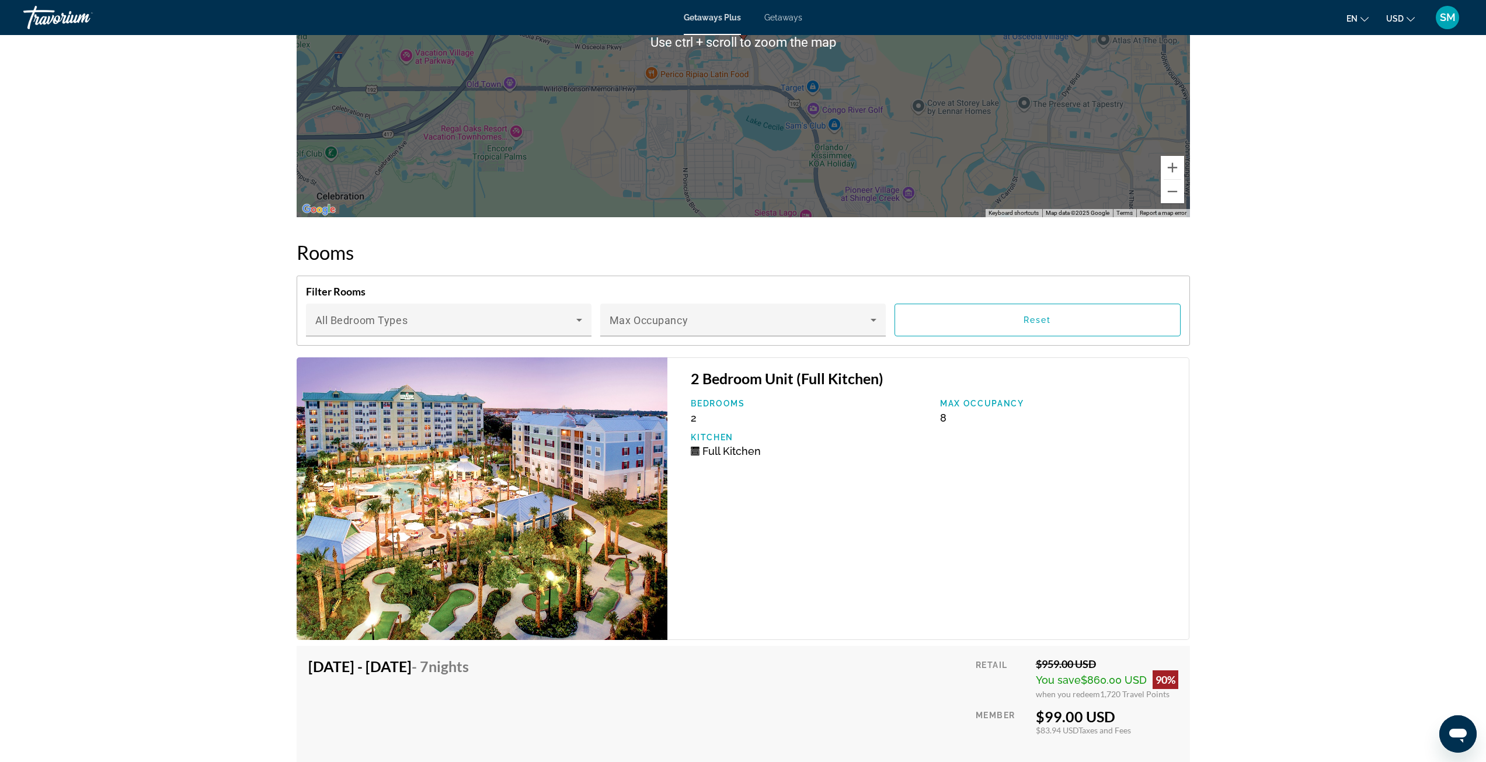
scroll to position [1693, 0]
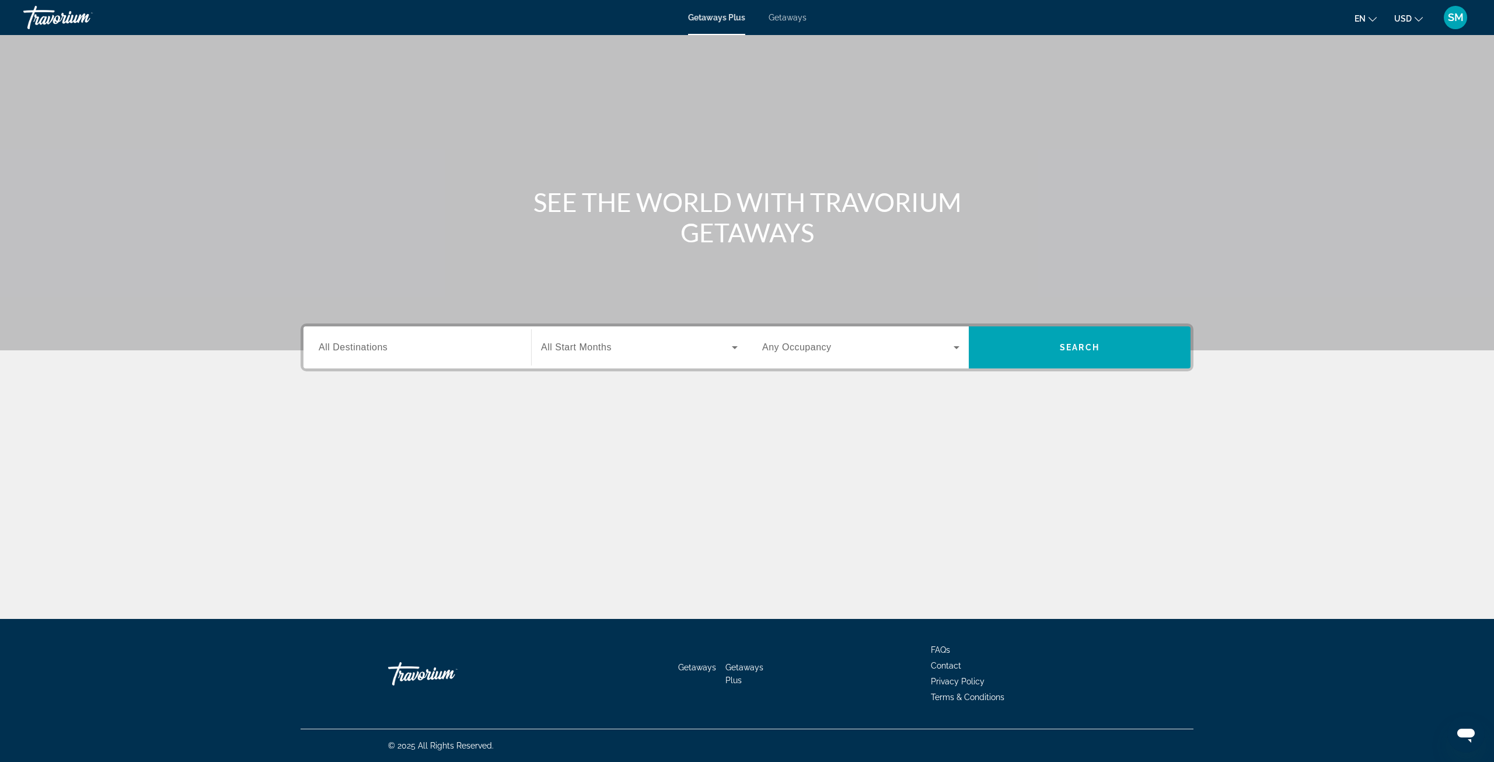
click at [783, 18] on span "Getaways" at bounding box center [788, 17] width 38 height 9
click at [399, 346] on input "Destination All Destinations" at bounding box center [417, 348] width 197 height 14
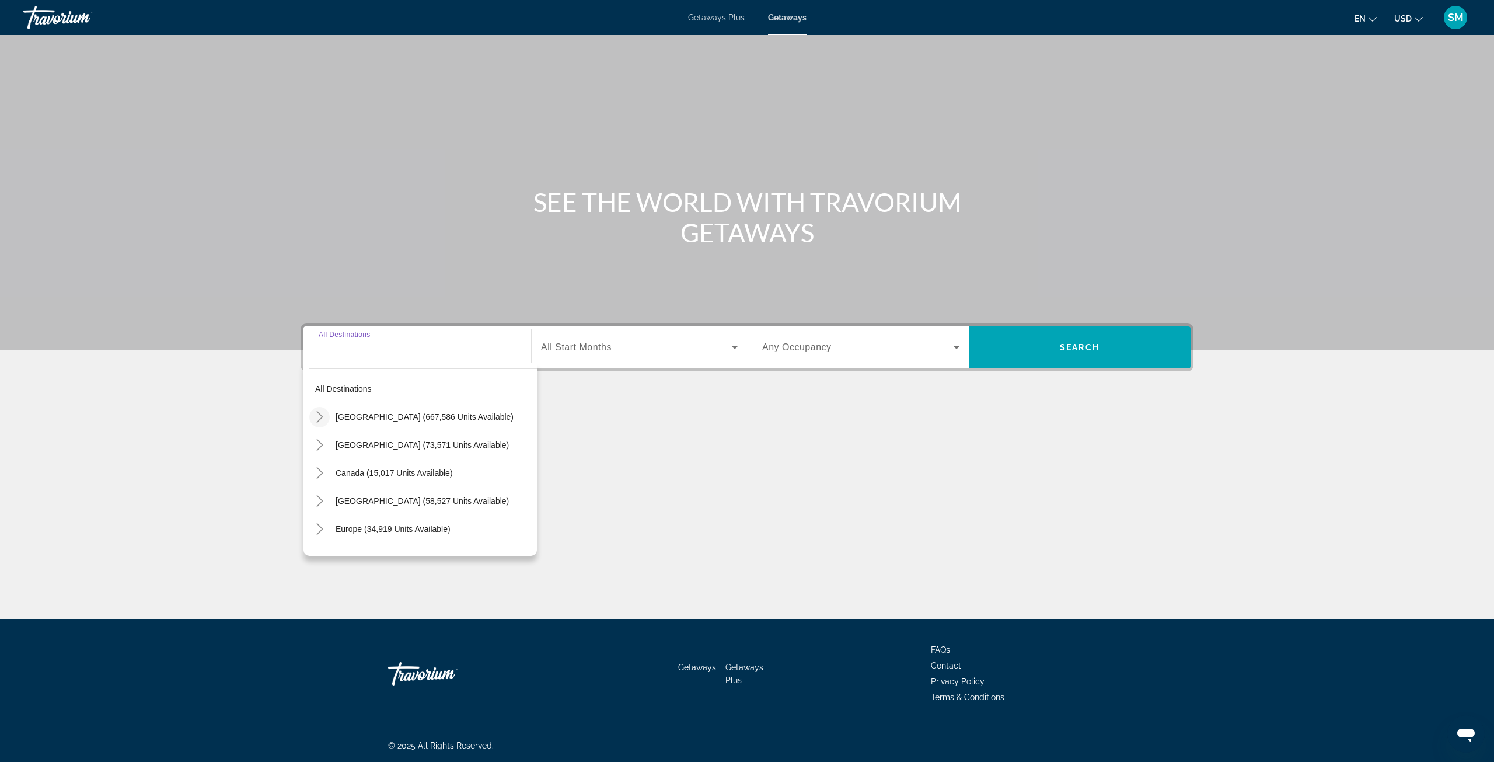
click at [319, 416] on icon "Toggle United States (667,586 units available)" at bounding box center [320, 417] width 12 height 12
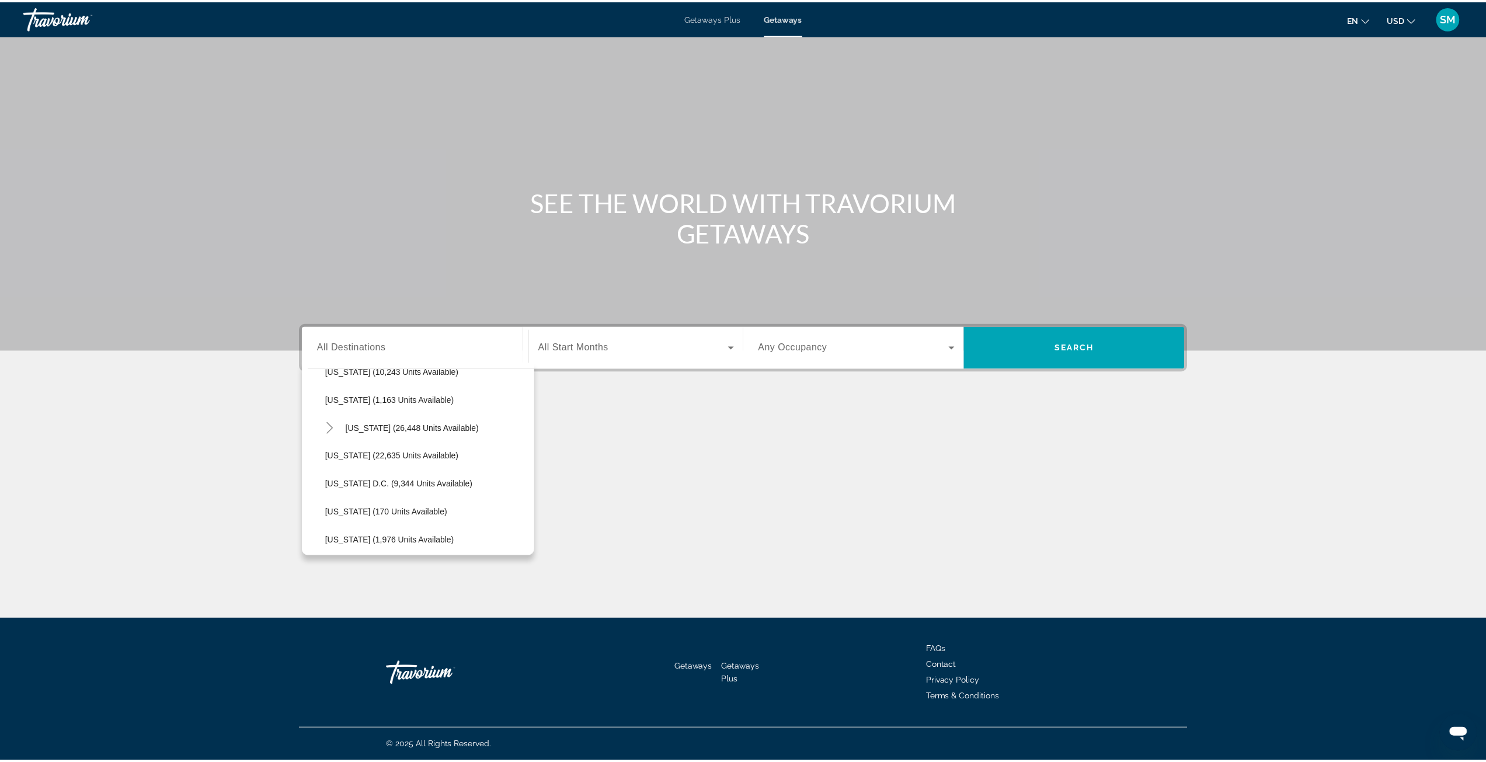
scroll to position [1143, 0]
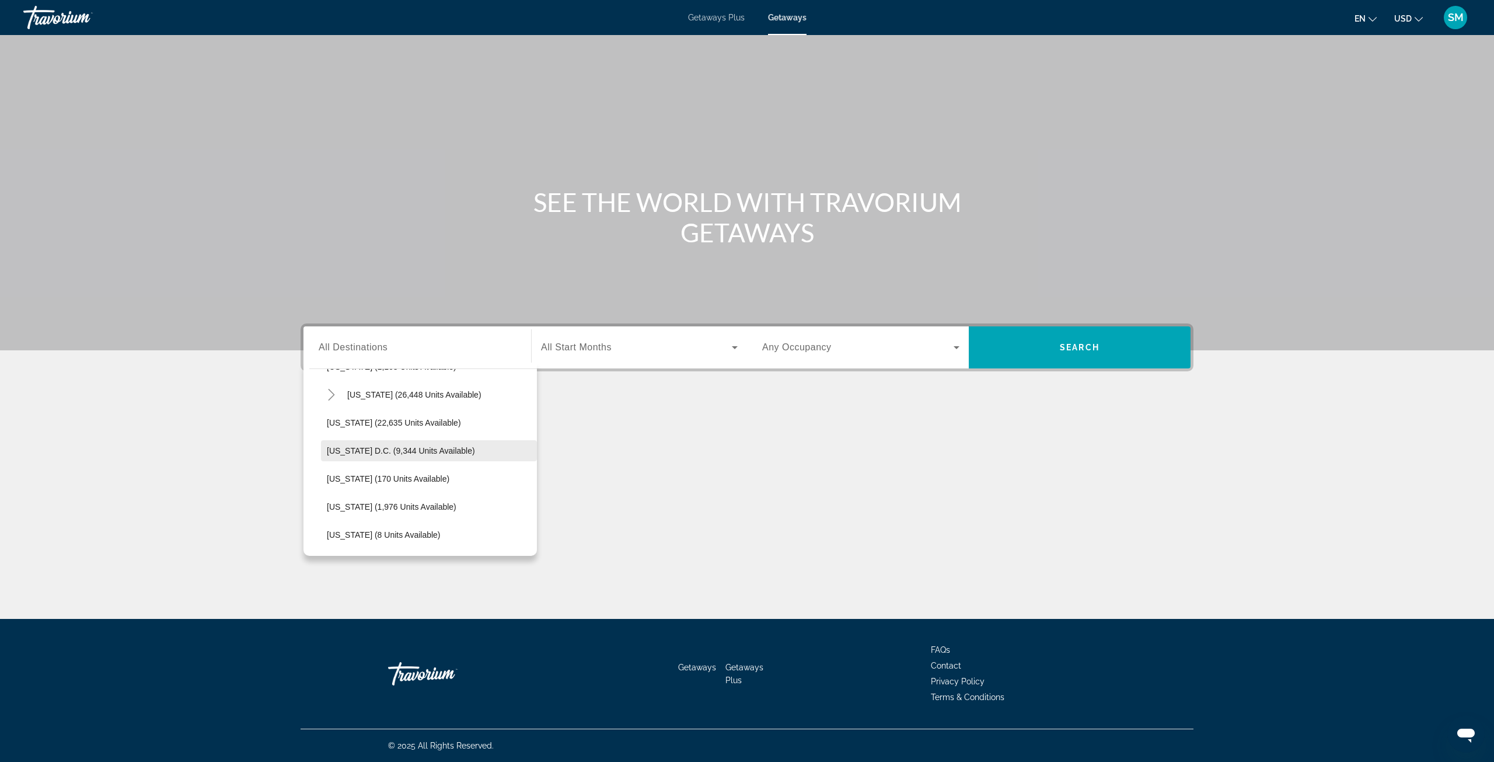
click at [405, 443] on span "Search widget" at bounding box center [429, 451] width 216 height 28
type input "**********"
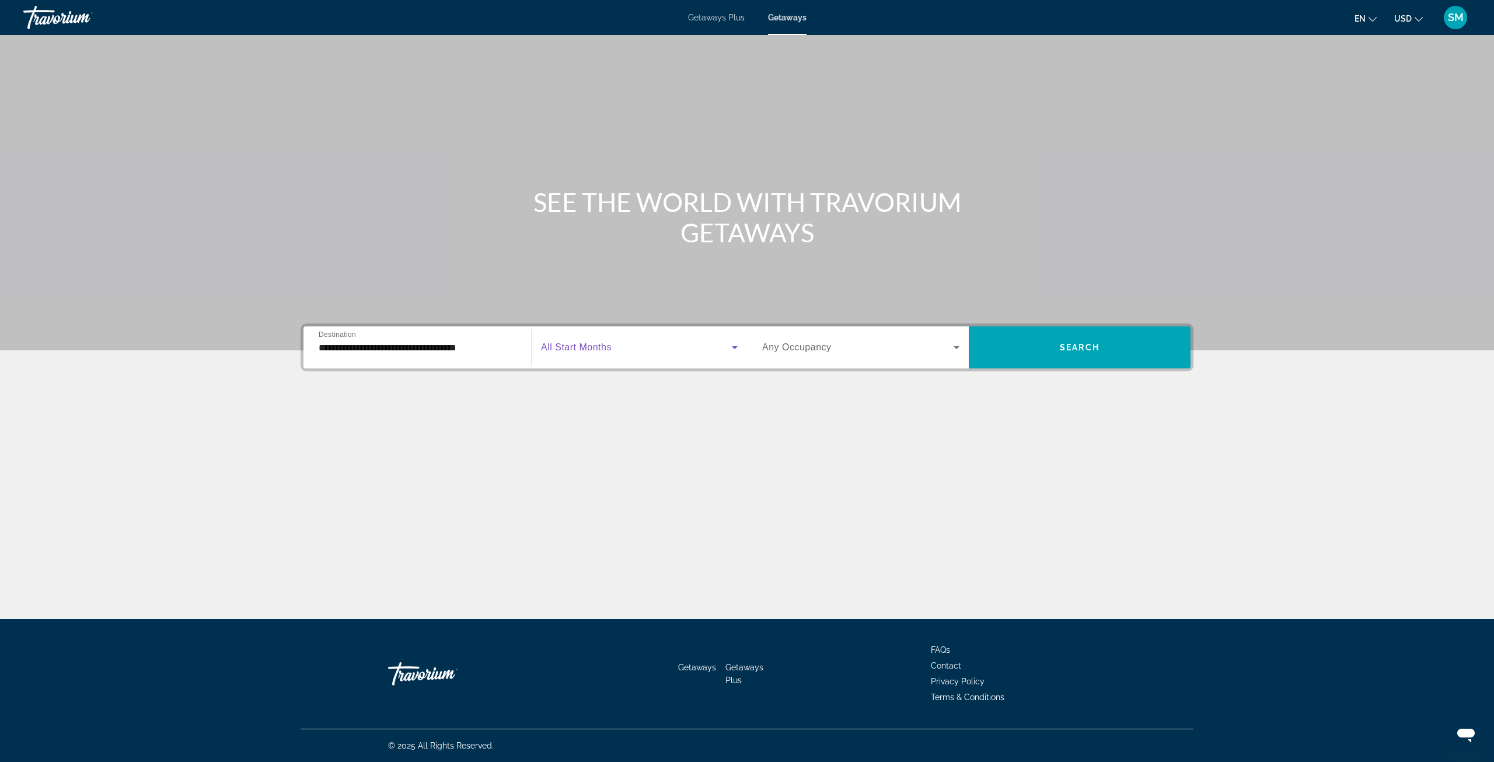
click at [653, 350] on span "Search widget" at bounding box center [636, 347] width 191 height 14
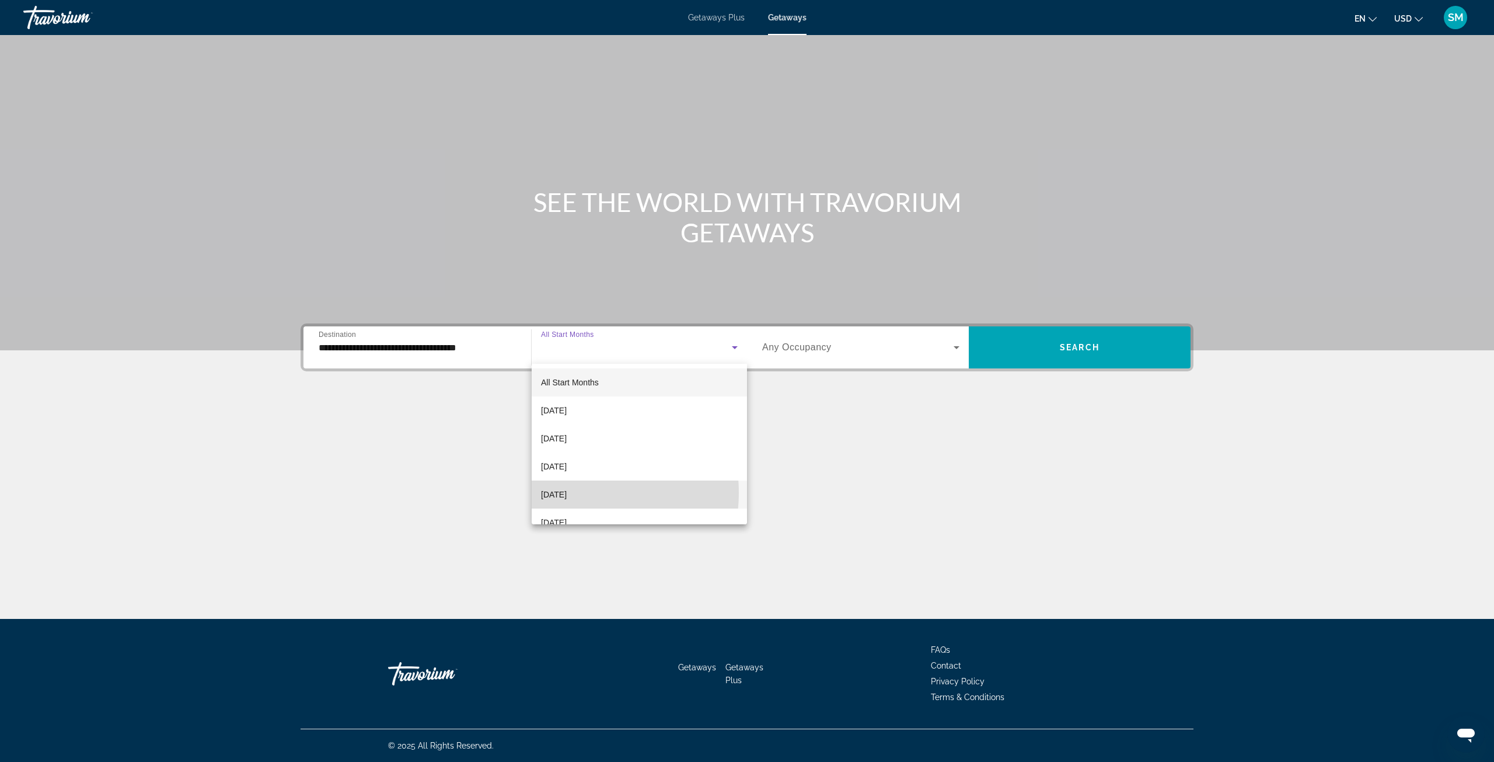
click at [567, 493] on span "[DATE]" at bounding box center [554, 494] width 26 height 14
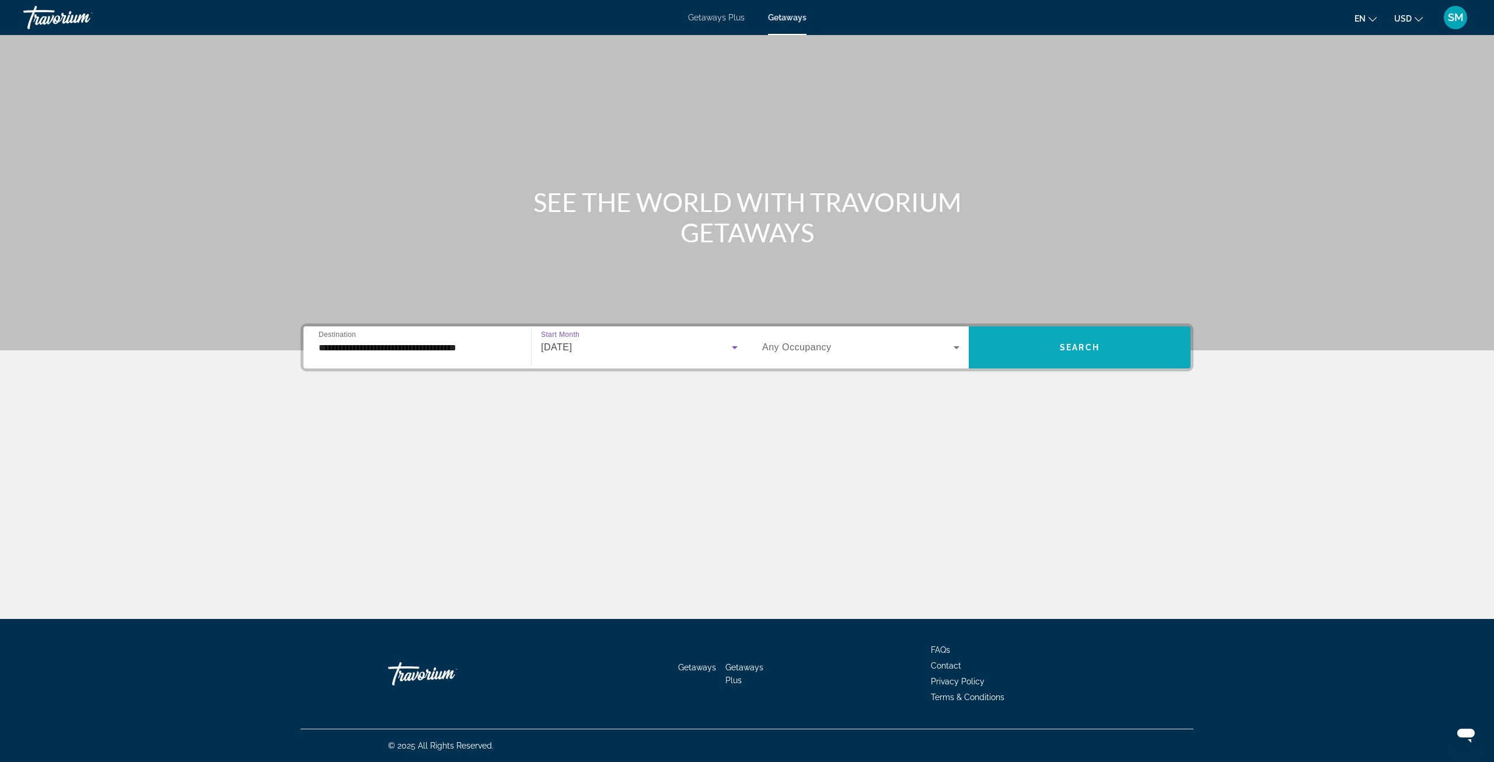
click at [1068, 348] on span "Search" at bounding box center [1080, 347] width 40 height 9
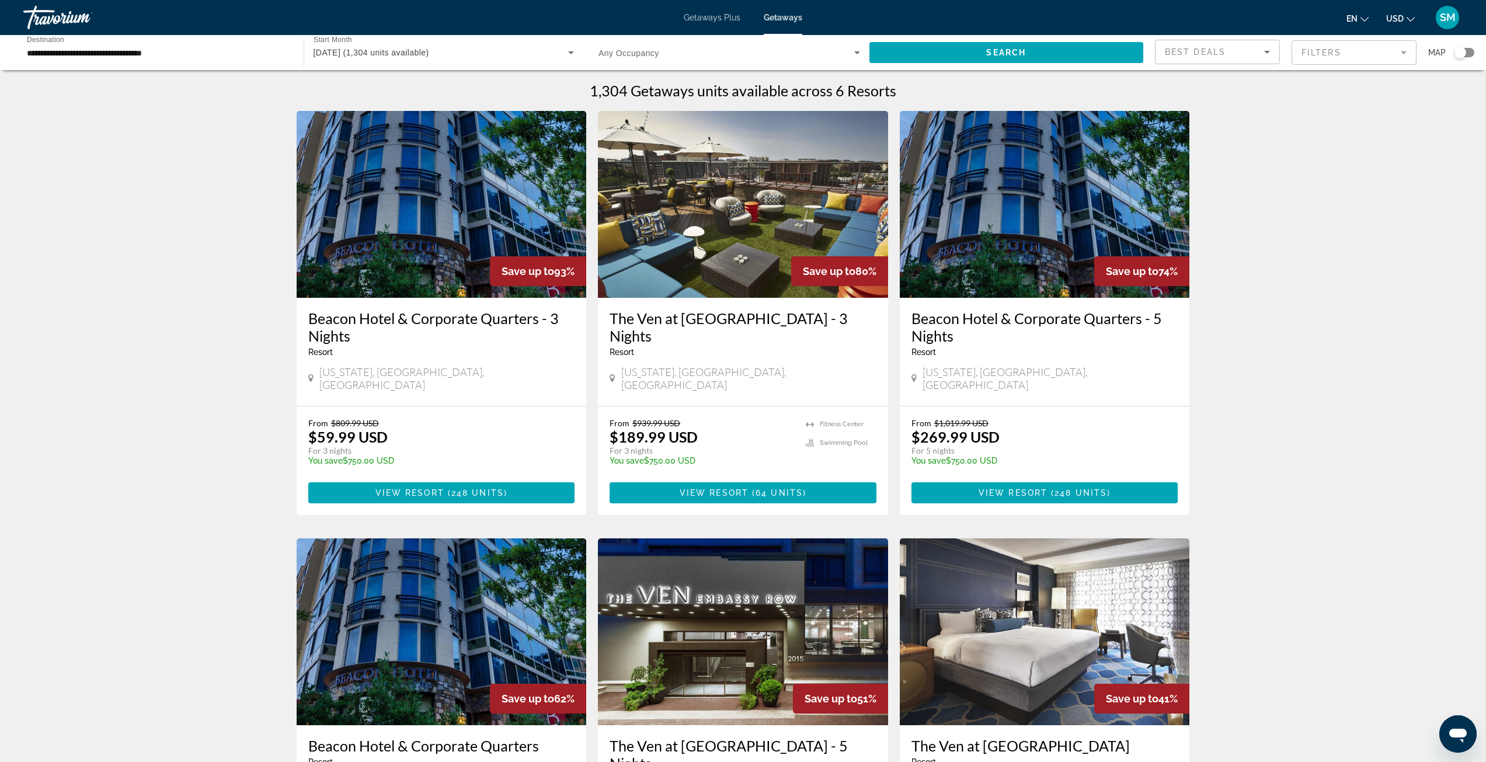
click at [495, 52] on div "[DATE] (1,304 units available)" at bounding box center [440, 53] width 255 height 14
click at [360, 90] on span "All Start Months" at bounding box center [342, 87] width 58 height 9
click at [936, 53] on span "Search widget" at bounding box center [1006, 53] width 274 height 28
click at [1009, 53] on span "Search" at bounding box center [1006, 52] width 40 height 9
click at [357, 55] on span "All Start Months" at bounding box center [344, 52] width 62 height 9
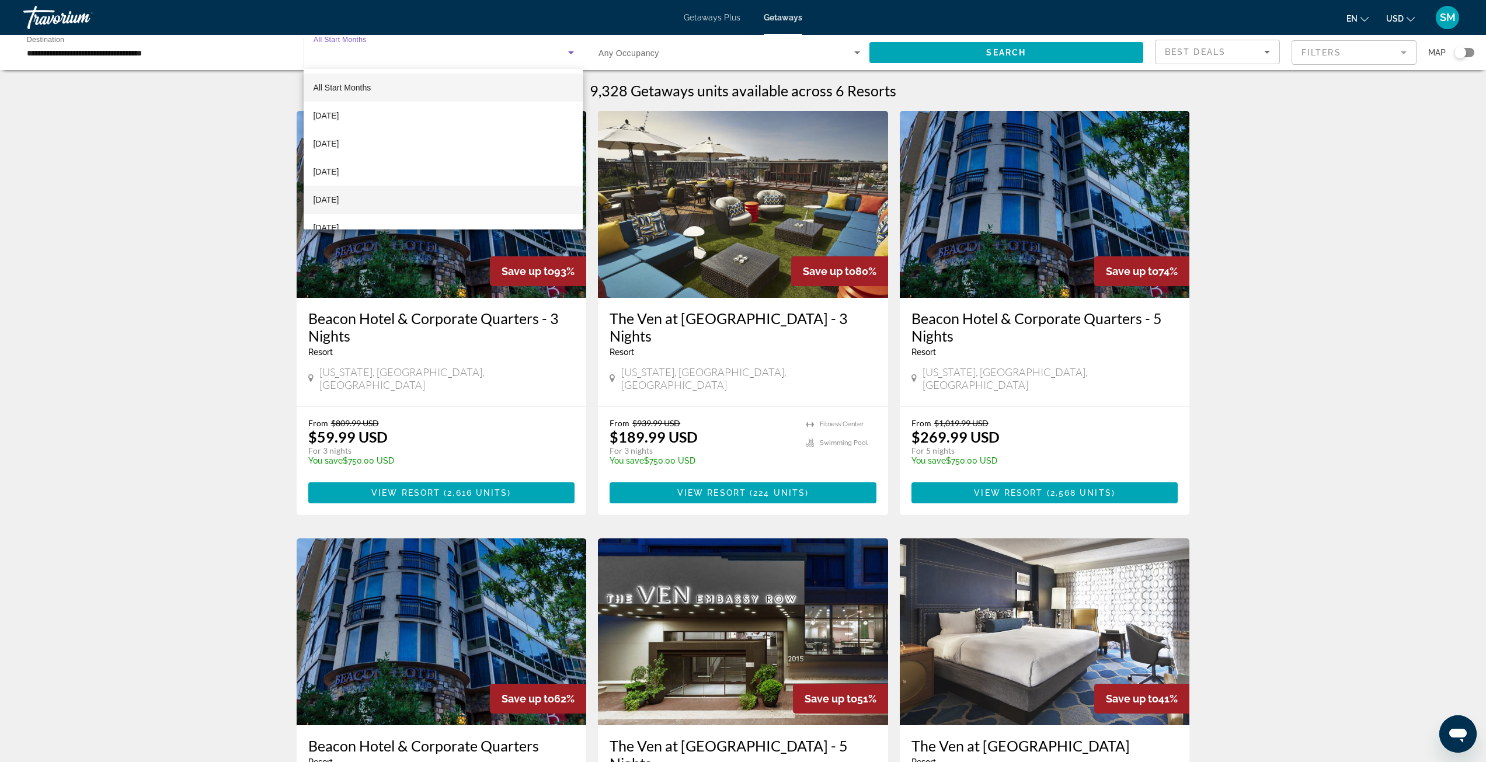
click at [339, 198] on span "[DATE]" at bounding box center [326, 200] width 26 height 14
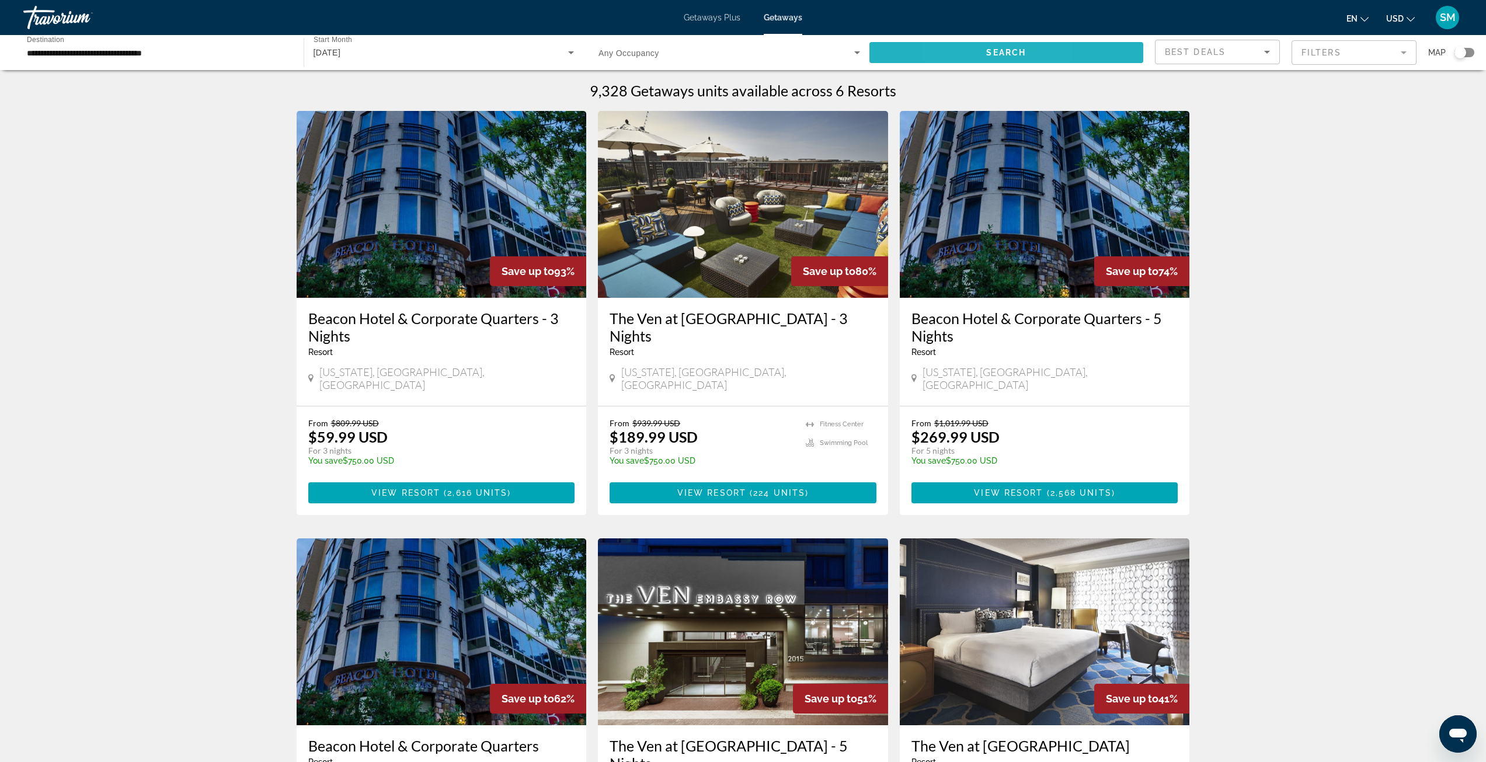
click at [959, 61] on span "Search widget" at bounding box center [1006, 53] width 274 height 28
click at [405, 324] on h3 "Beacon Hotel & Corporate Quarters - 3 Nights" at bounding box center [441, 326] width 267 height 35
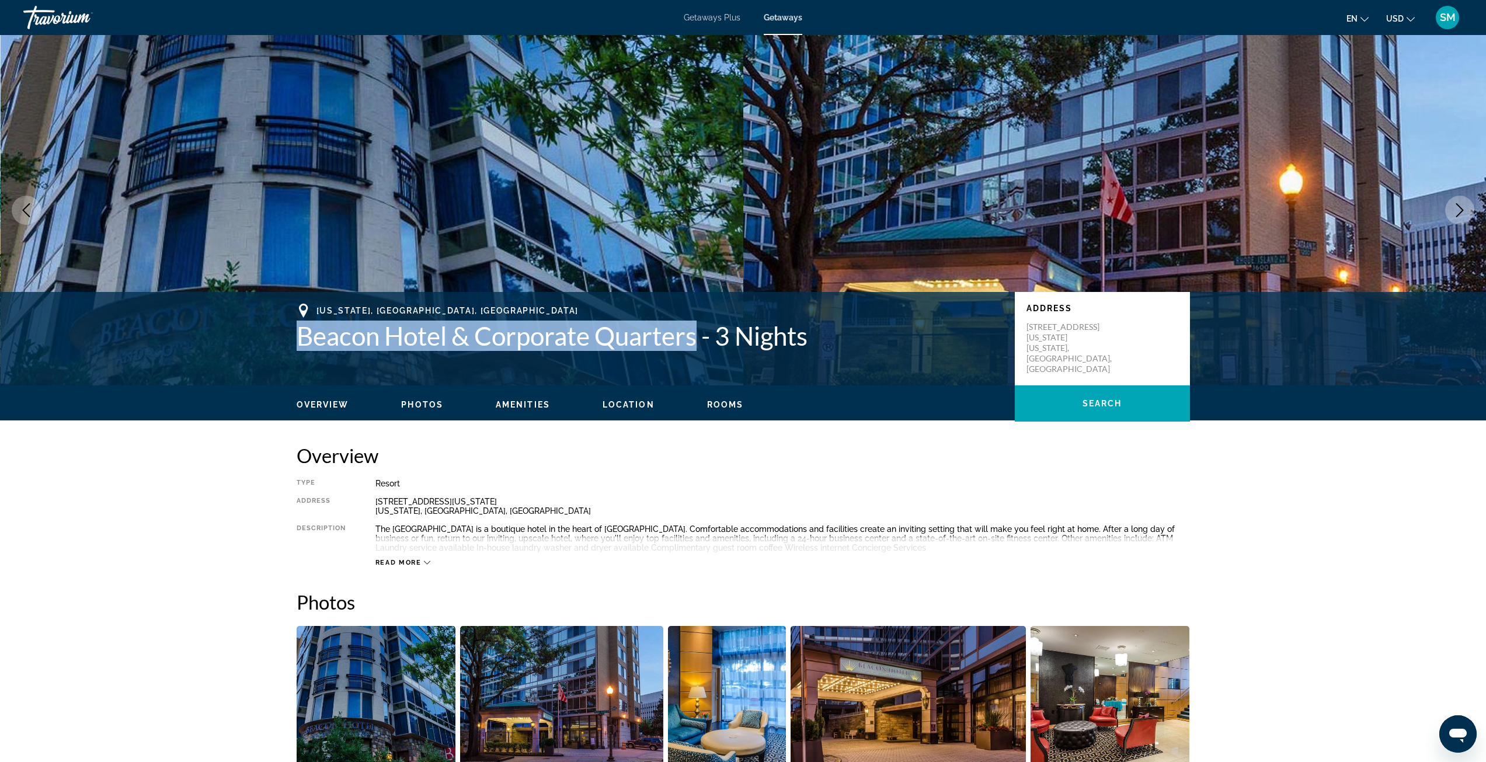
drag, startPoint x: 299, startPoint y: 339, endPoint x: 695, endPoint y: 354, distance: 396.1
click at [695, 354] on div "[US_STATE], [GEOGRAPHIC_DATA], [GEOGRAPHIC_DATA] [GEOGRAPHIC_DATA] & Corporate …" at bounding box center [743, 339] width 940 height 70
copy h1 "Beacon Hotel & Corporate Quarters"
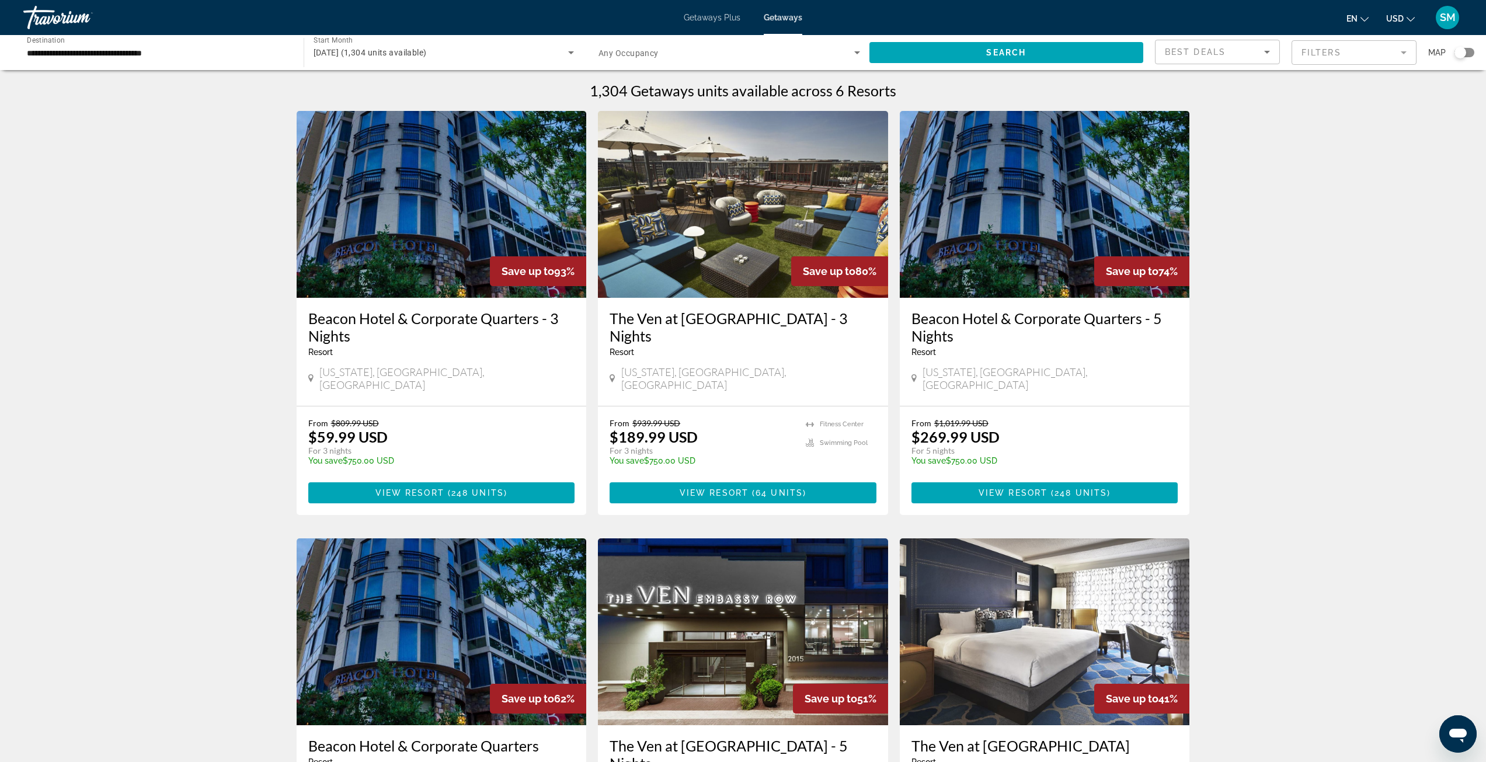
click at [204, 52] on input "**********" at bounding box center [158, 53] width 262 height 14
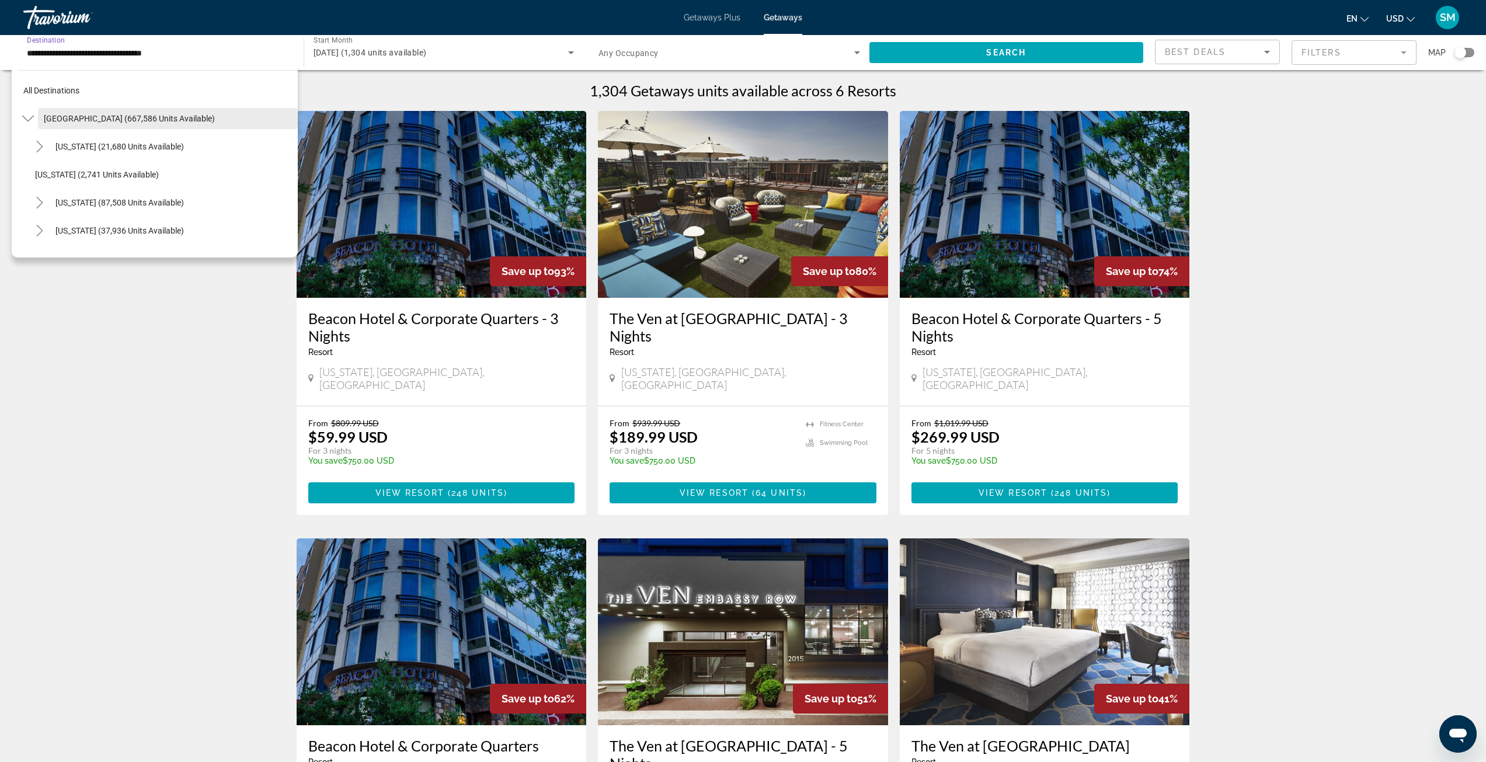
click at [89, 116] on span "[GEOGRAPHIC_DATA] (667,586 units available)" at bounding box center [129, 118] width 171 height 9
type input "**********"
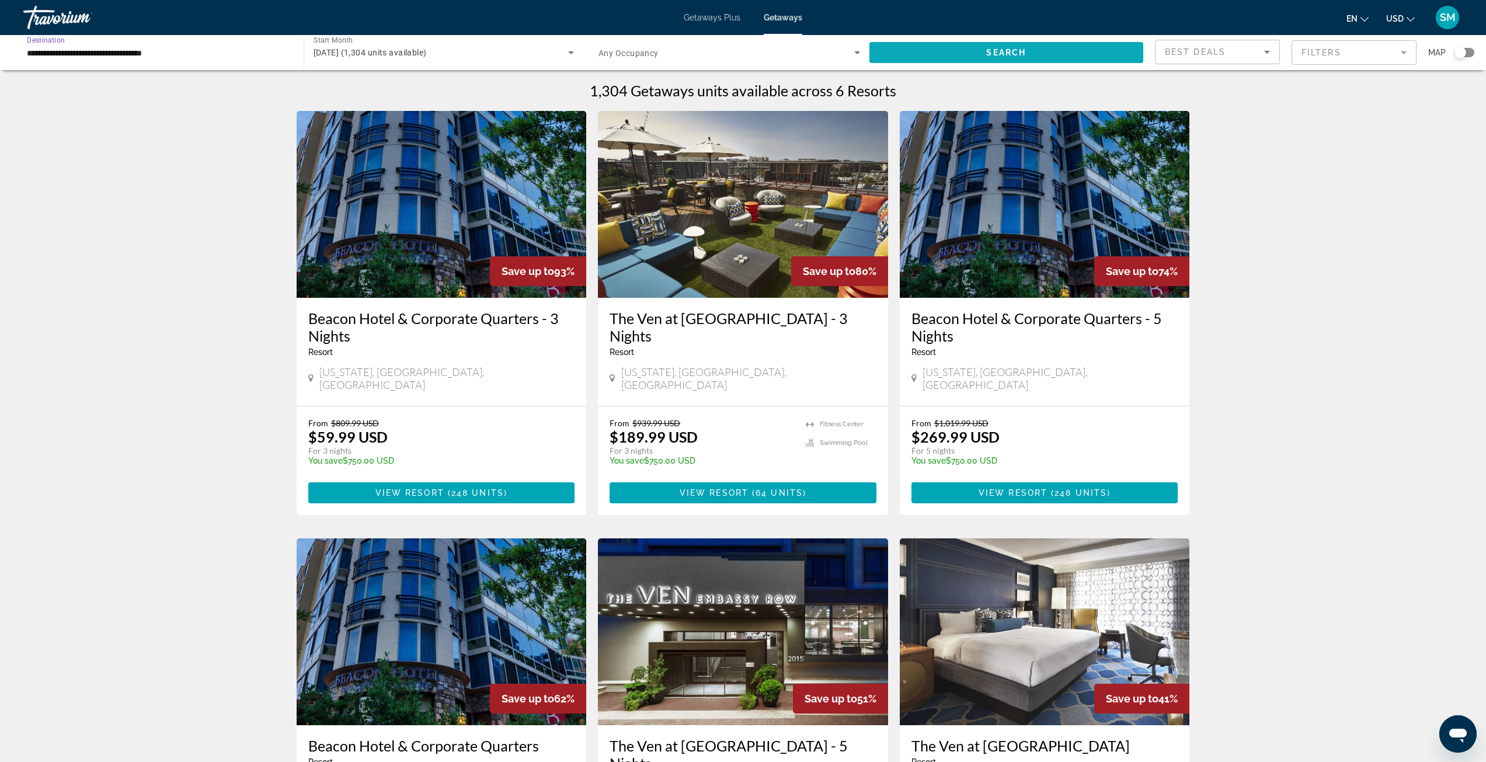
click at [970, 55] on span "Search widget" at bounding box center [1006, 53] width 274 height 28
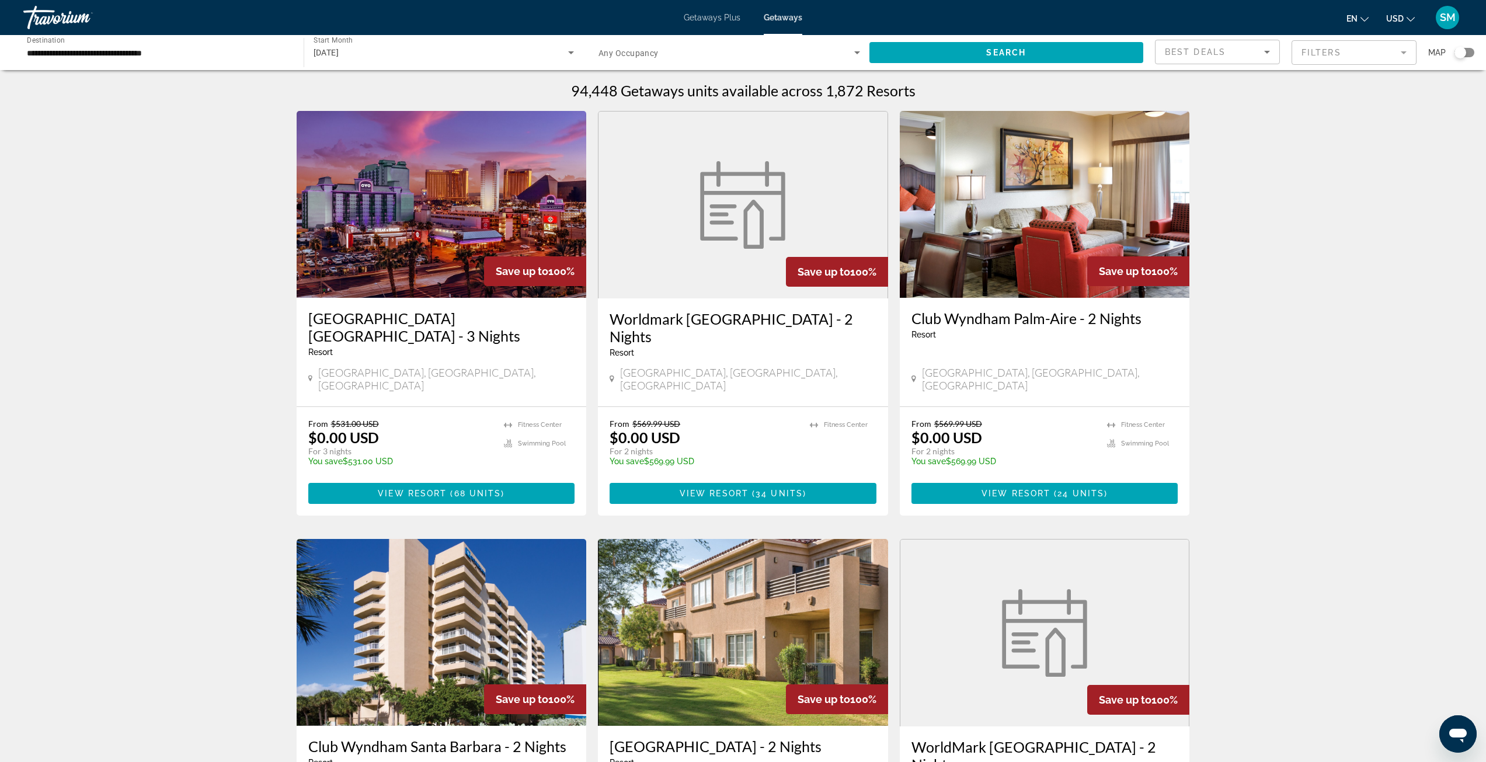
click at [1385, 58] on mat-form-field "Filters" at bounding box center [1353, 52] width 125 height 25
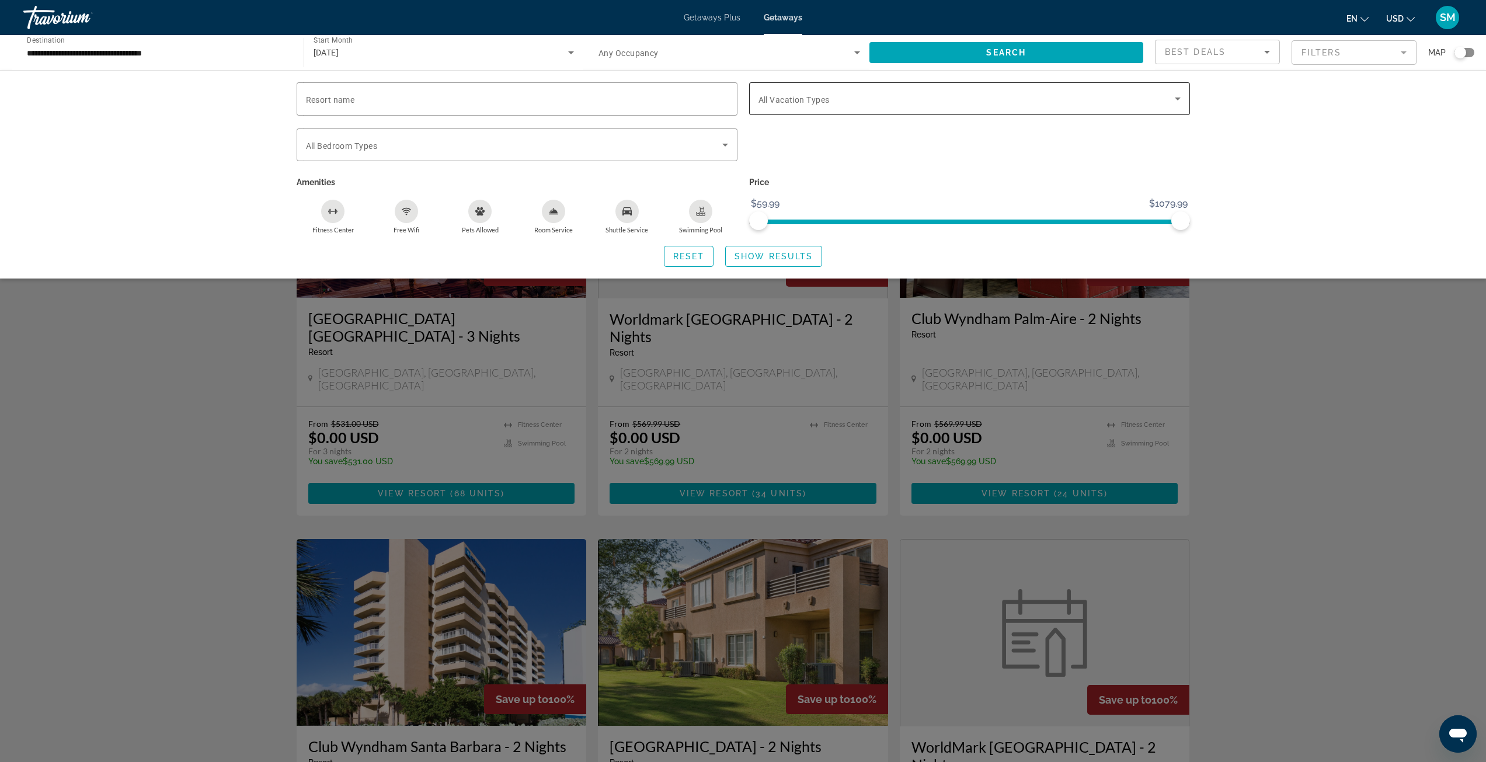
click at [836, 102] on span "Search widget" at bounding box center [966, 99] width 416 height 14
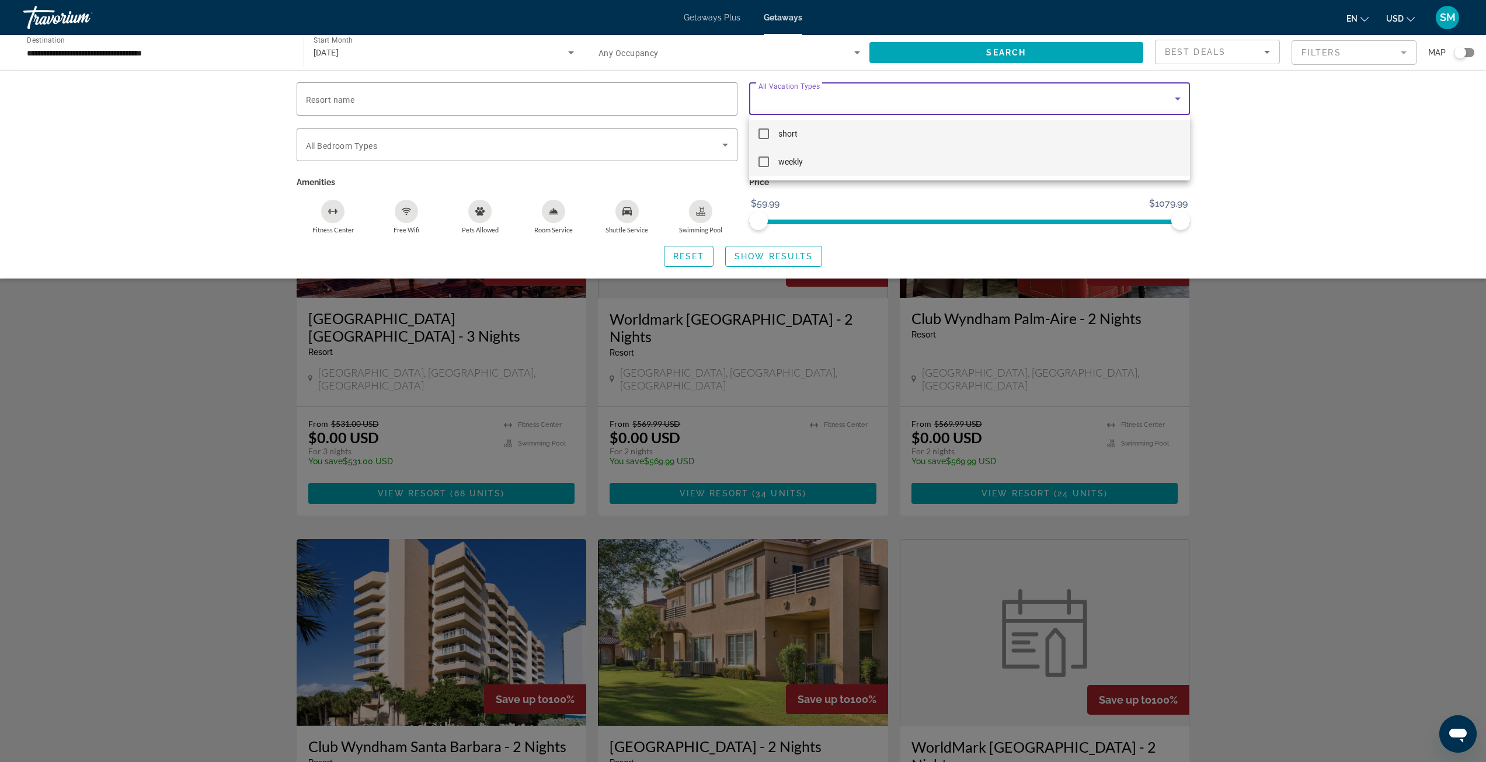
click at [761, 162] on mat-pseudo-checkbox at bounding box center [763, 161] width 11 height 11
click at [419, 150] on div at bounding box center [743, 381] width 1486 height 762
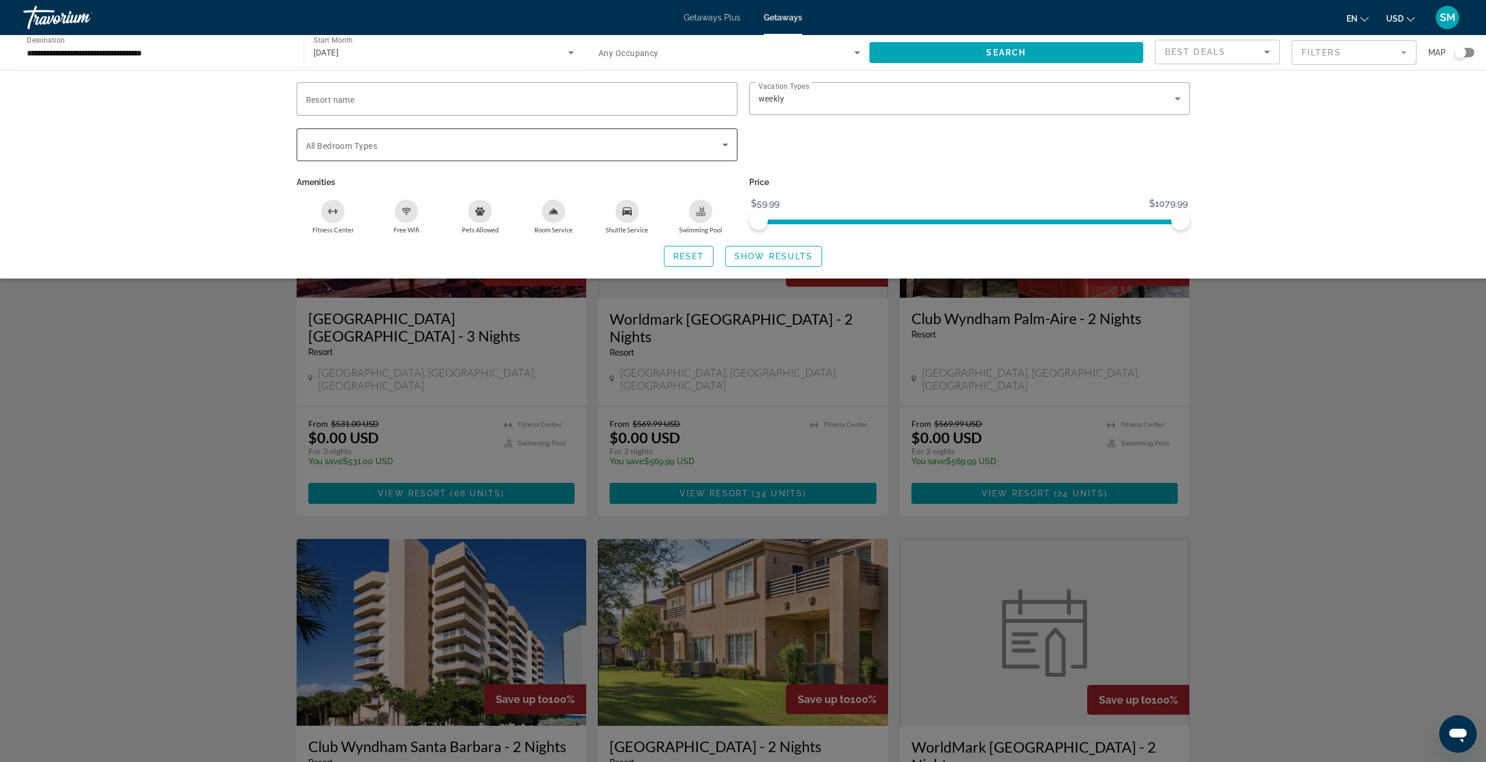
click at [673, 149] on span "Search widget" at bounding box center [514, 145] width 416 height 14
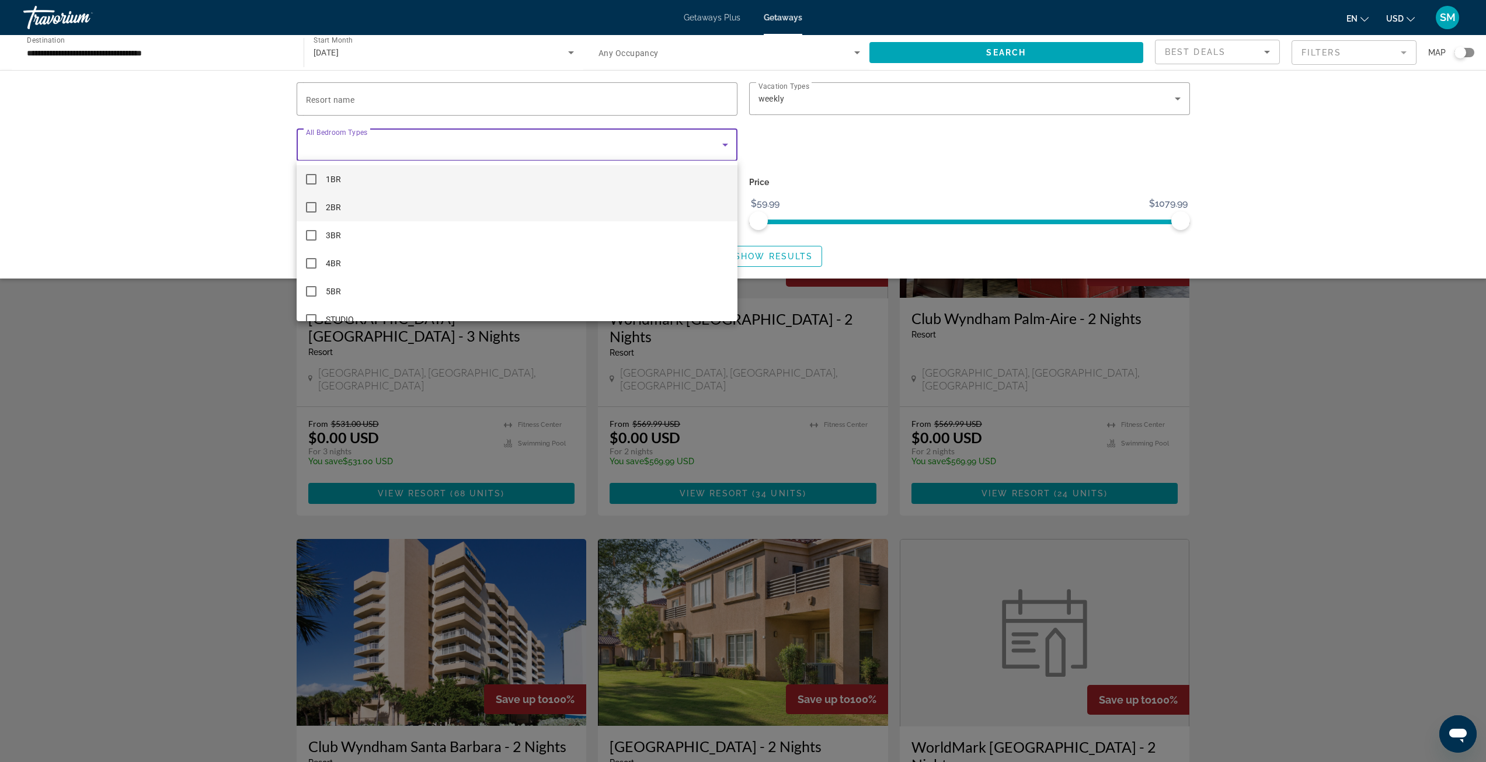
click at [389, 204] on mat-option "2BR" at bounding box center [517, 207] width 441 height 28
click at [1051, 54] on div at bounding box center [743, 381] width 1486 height 762
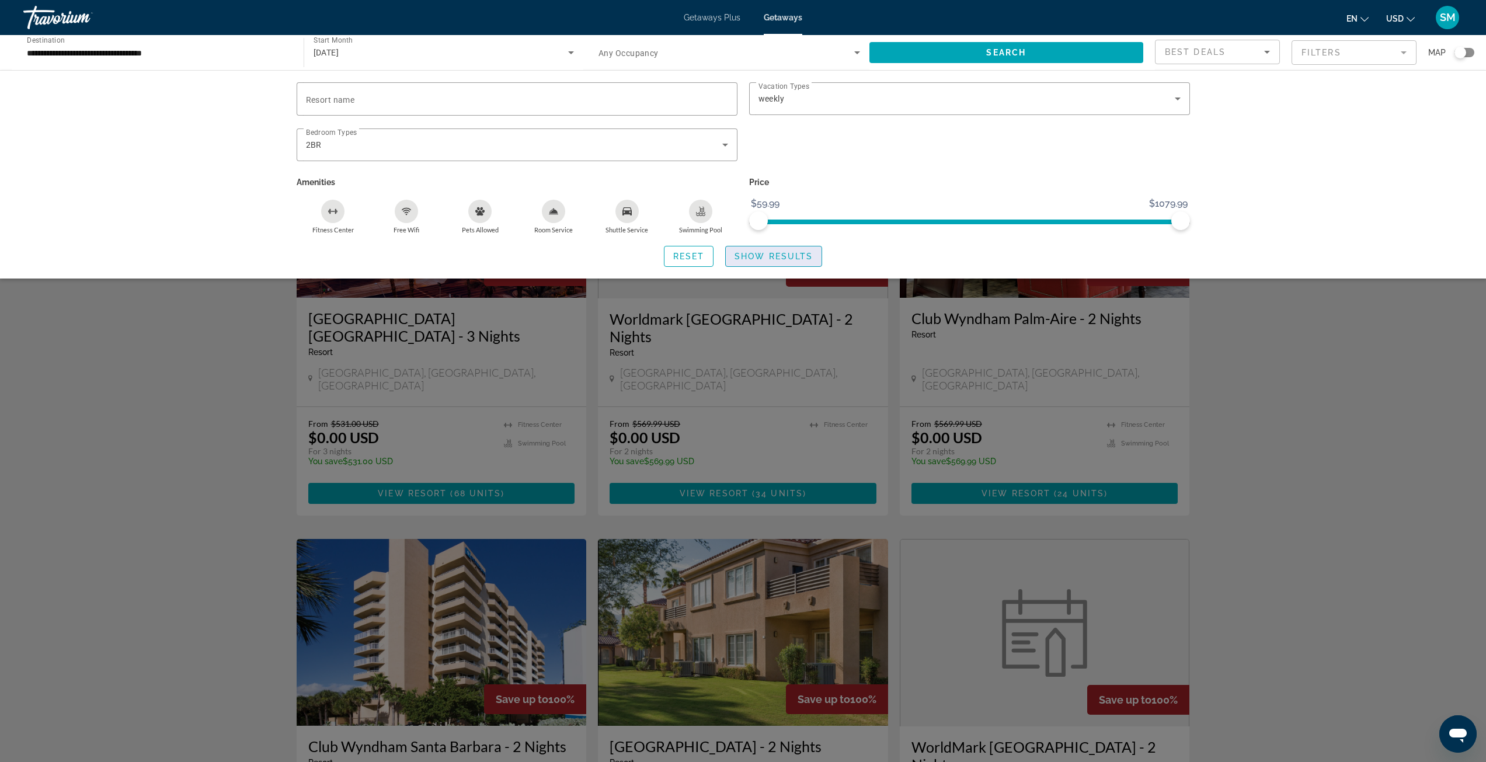
click at [771, 257] on span "Show Results" at bounding box center [773, 256] width 78 height 9
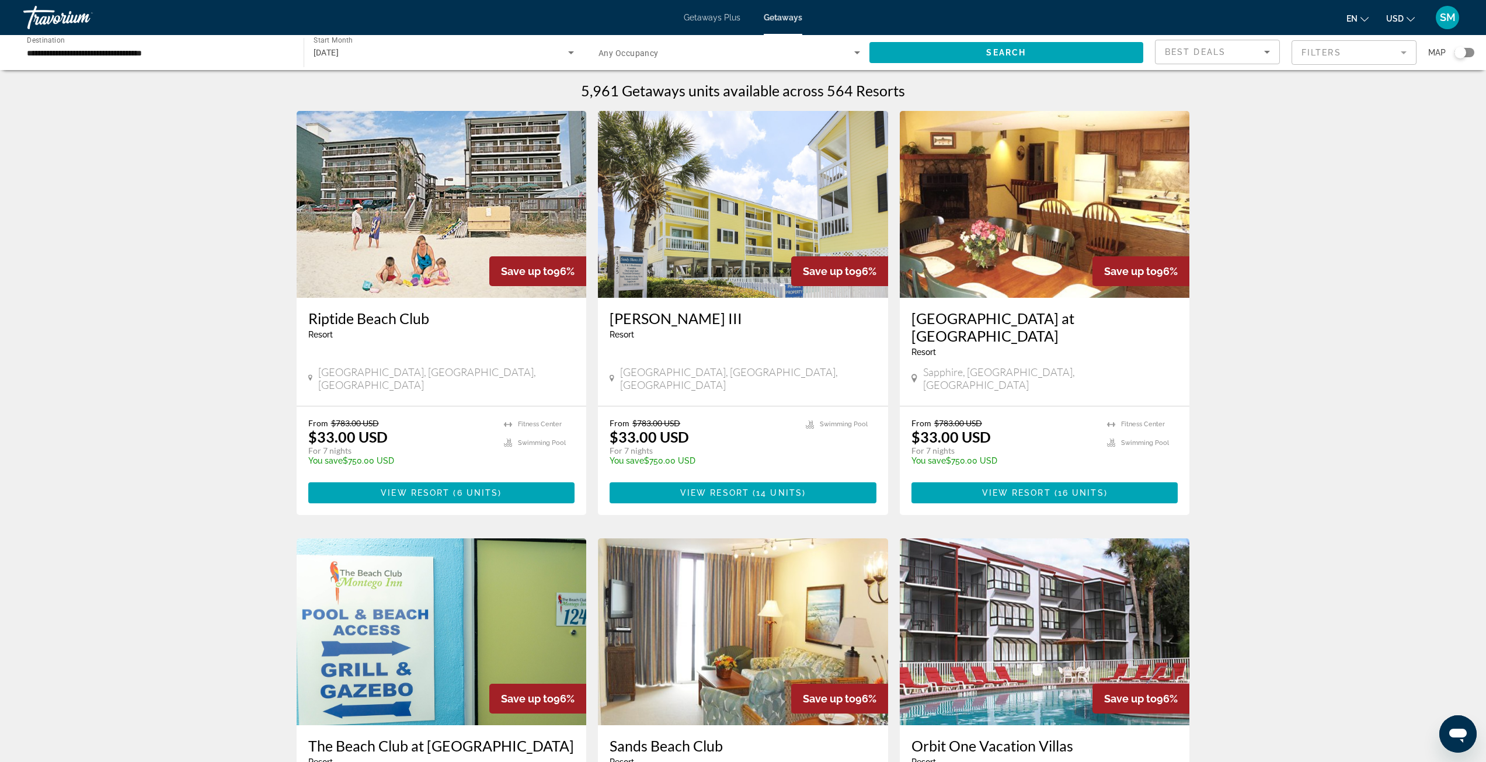
click at [1401, 53] on mat-form-field "Filters" at bounding box center [1353, 52] width 125 height 25
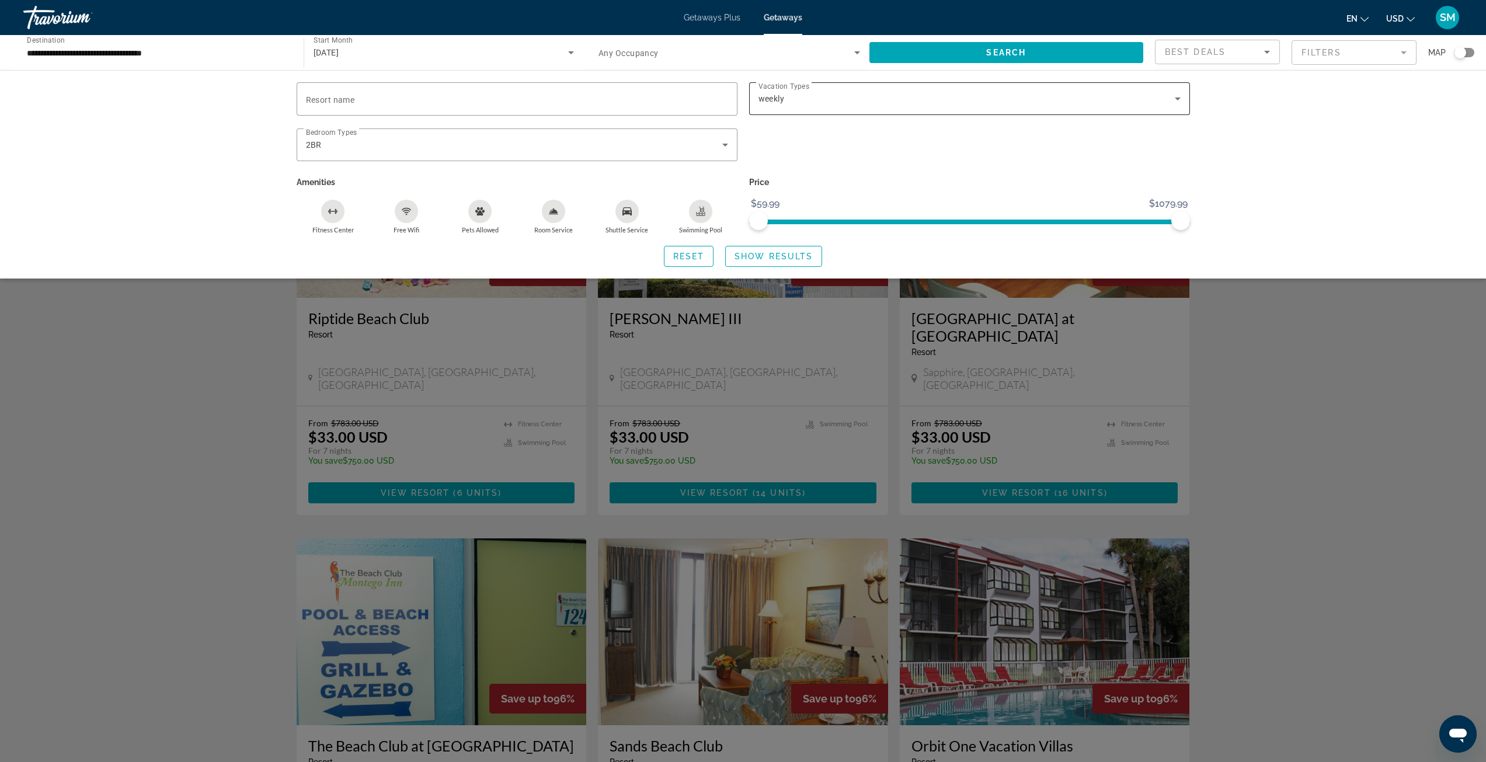
click at [879, 107] on div "weekly" at bounding box center [969, 98] width 422 height 33
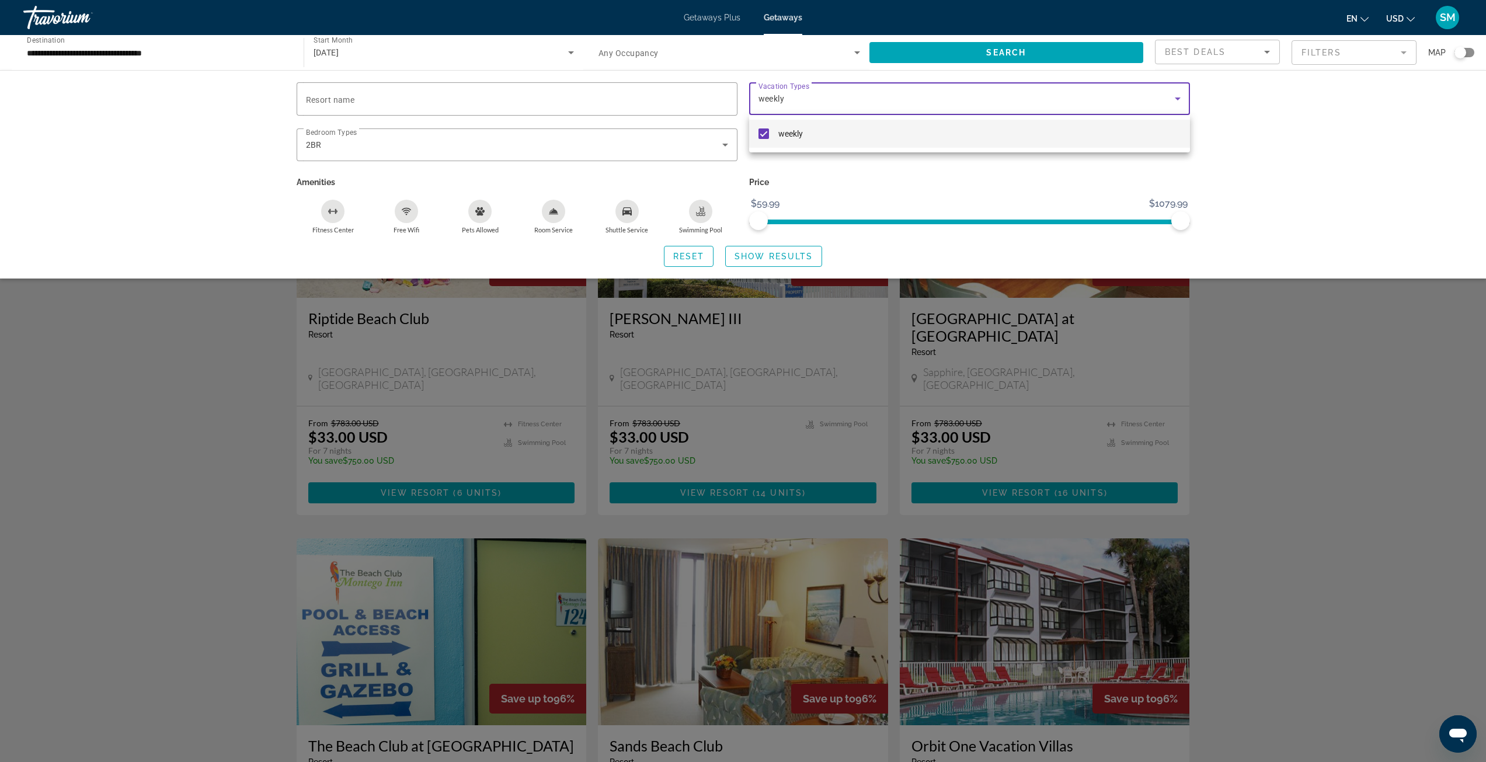
click at [758, 131] on mat-pseudo-checkbox at bounding box center [763, 133] width 11 height 11
click at [787, 258] on div at bounding box center [743, 381] width 1486 height 762
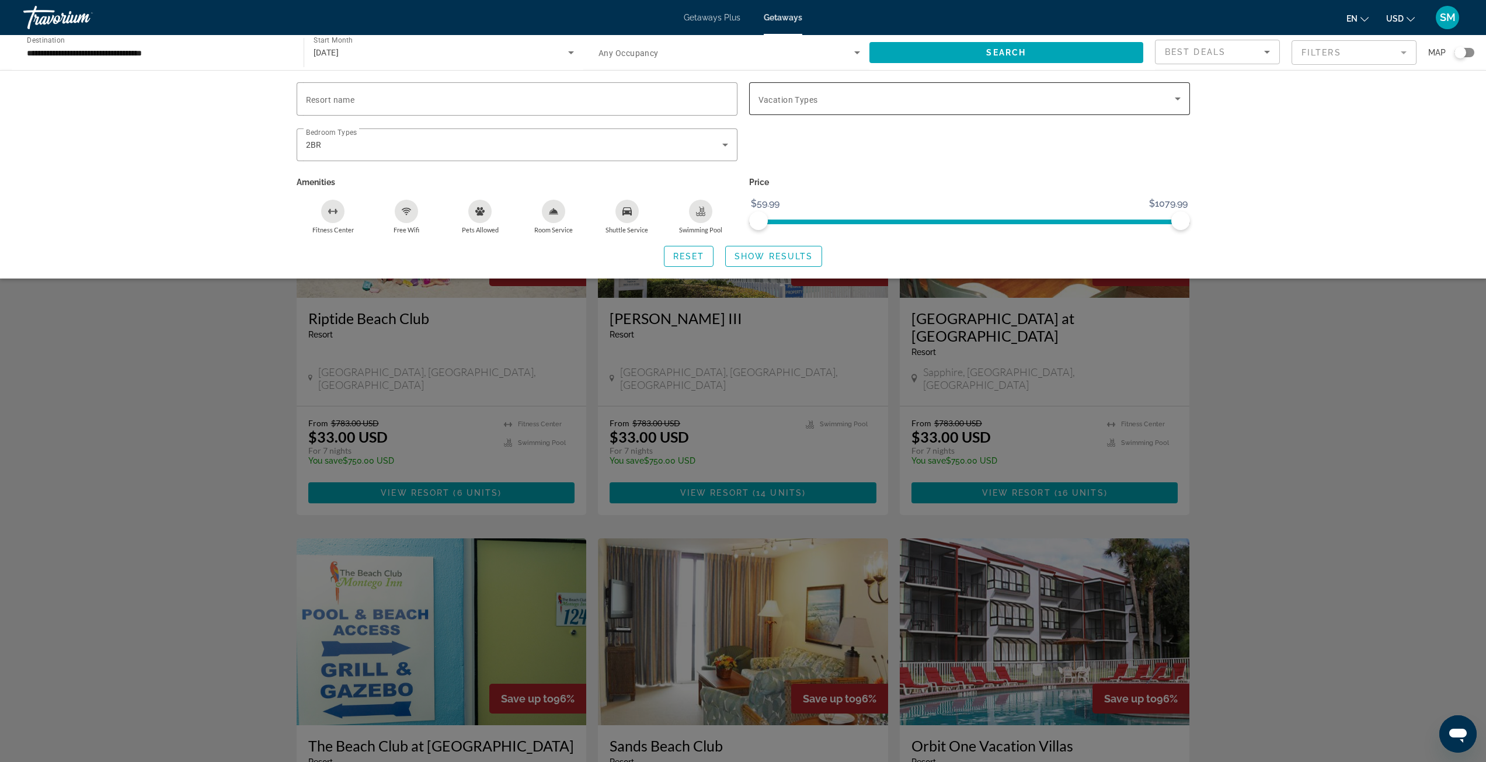
click at [997, 108] on div "Search widget" at bounding box center [969, 98] width 422 height 33
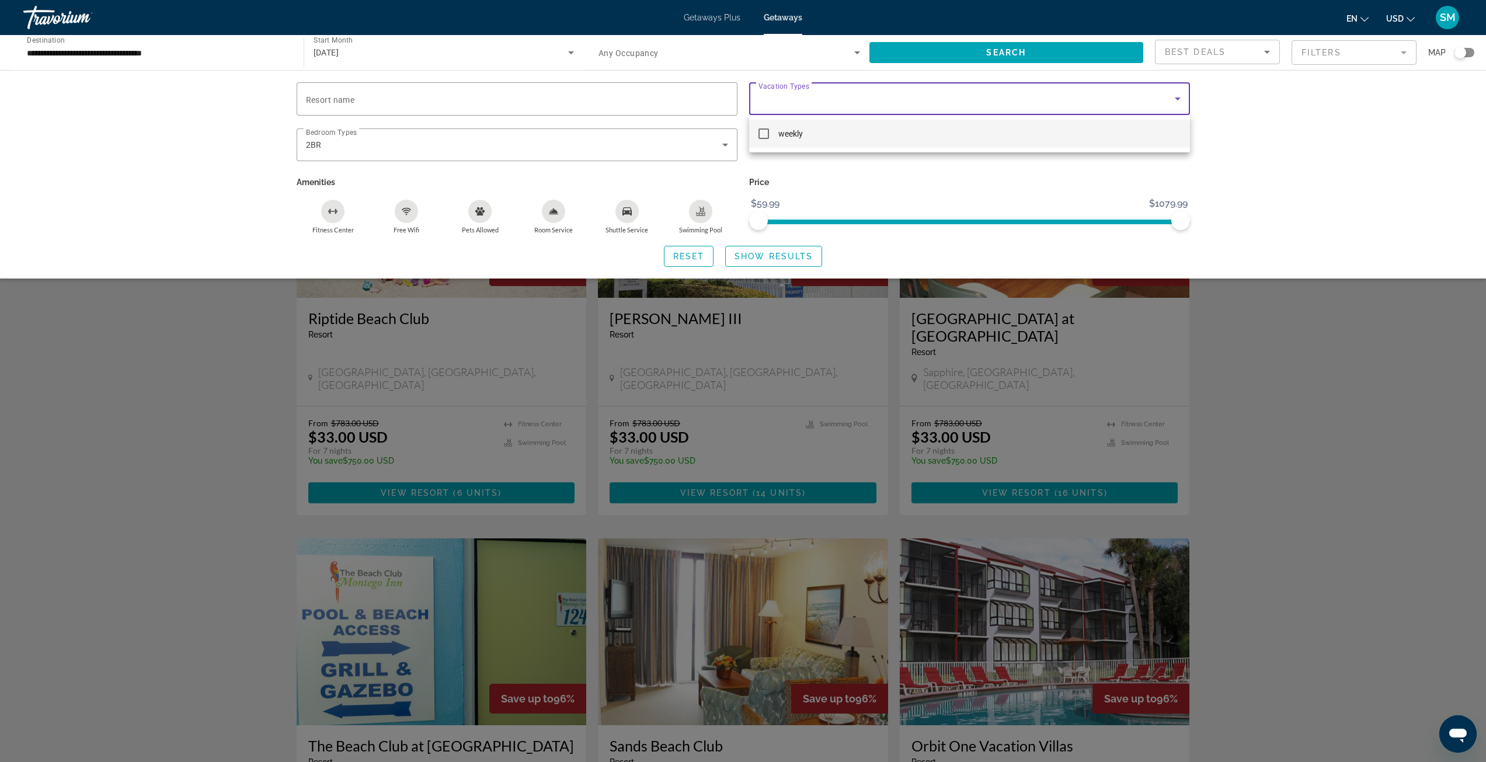
click at [997, 108] on div at bounding box center [743, 381] width 1486 height 762
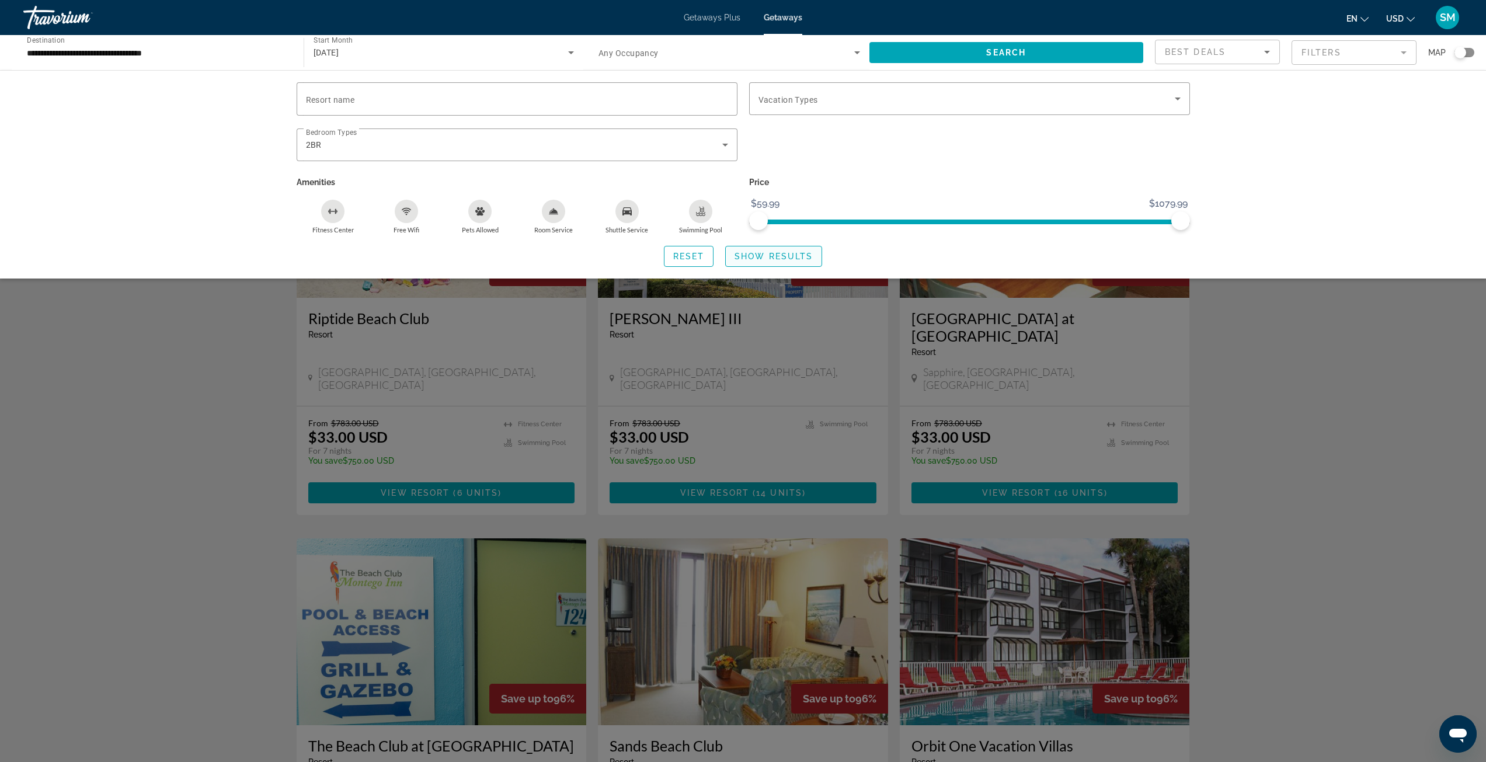
click at [780, 260] on span "Show Results" at bounding box center [773, 256] width 78 height 9
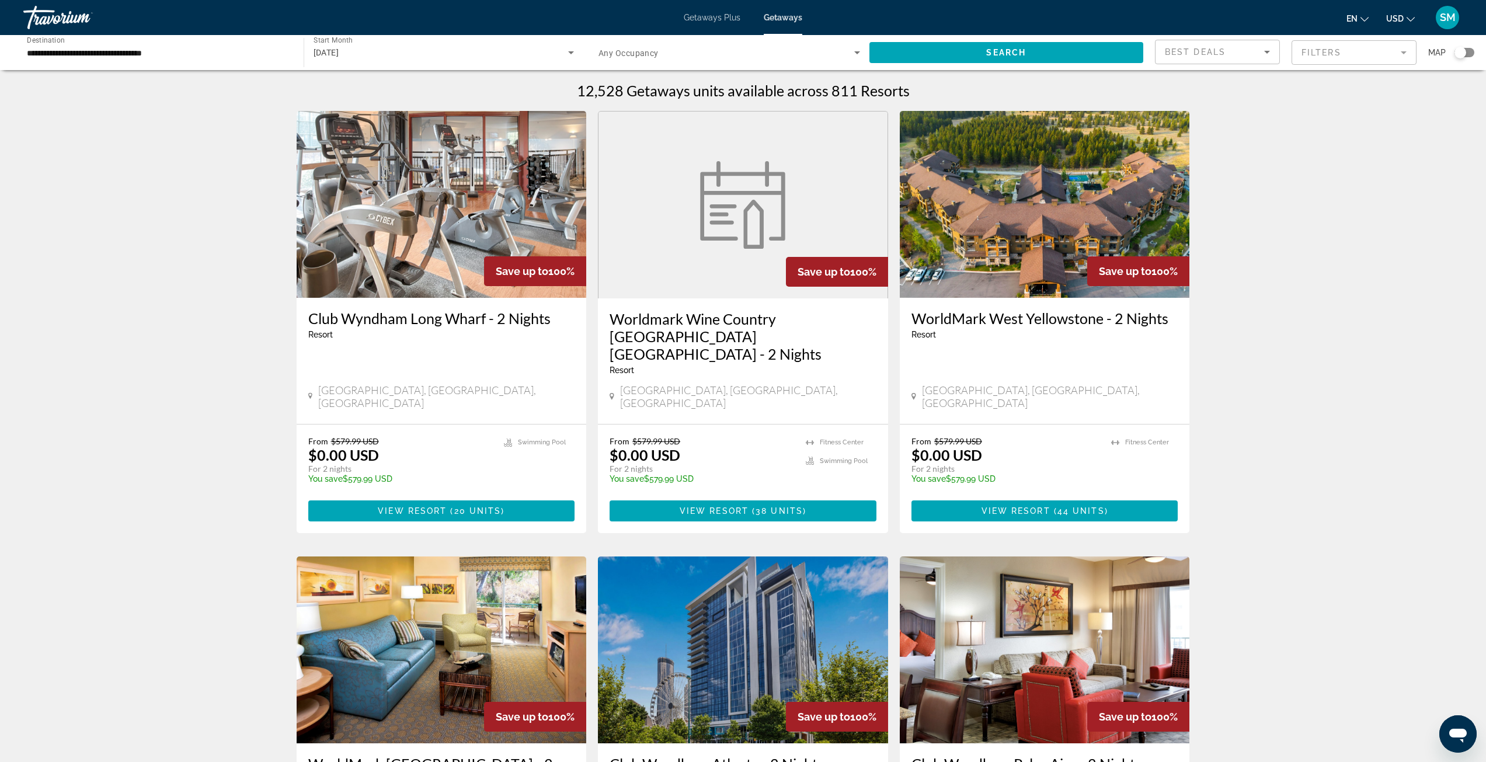
click at [1371, 54] on mat-form-field "Filters" at bounding box center [1353, 52] width 125 height 25
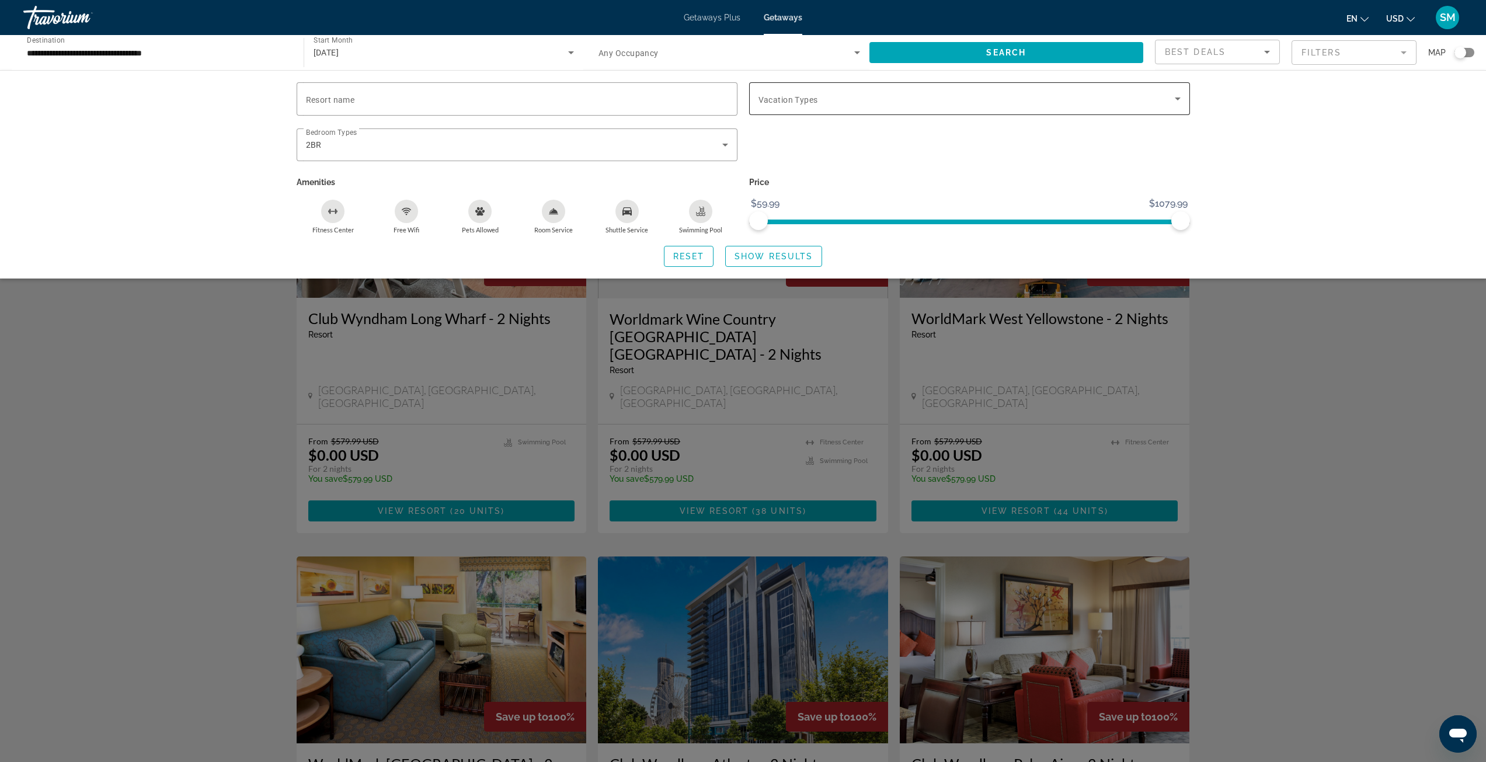
click at [873, 104] on span "Search widget" at bounding box center [966, 99] width 416 height 14
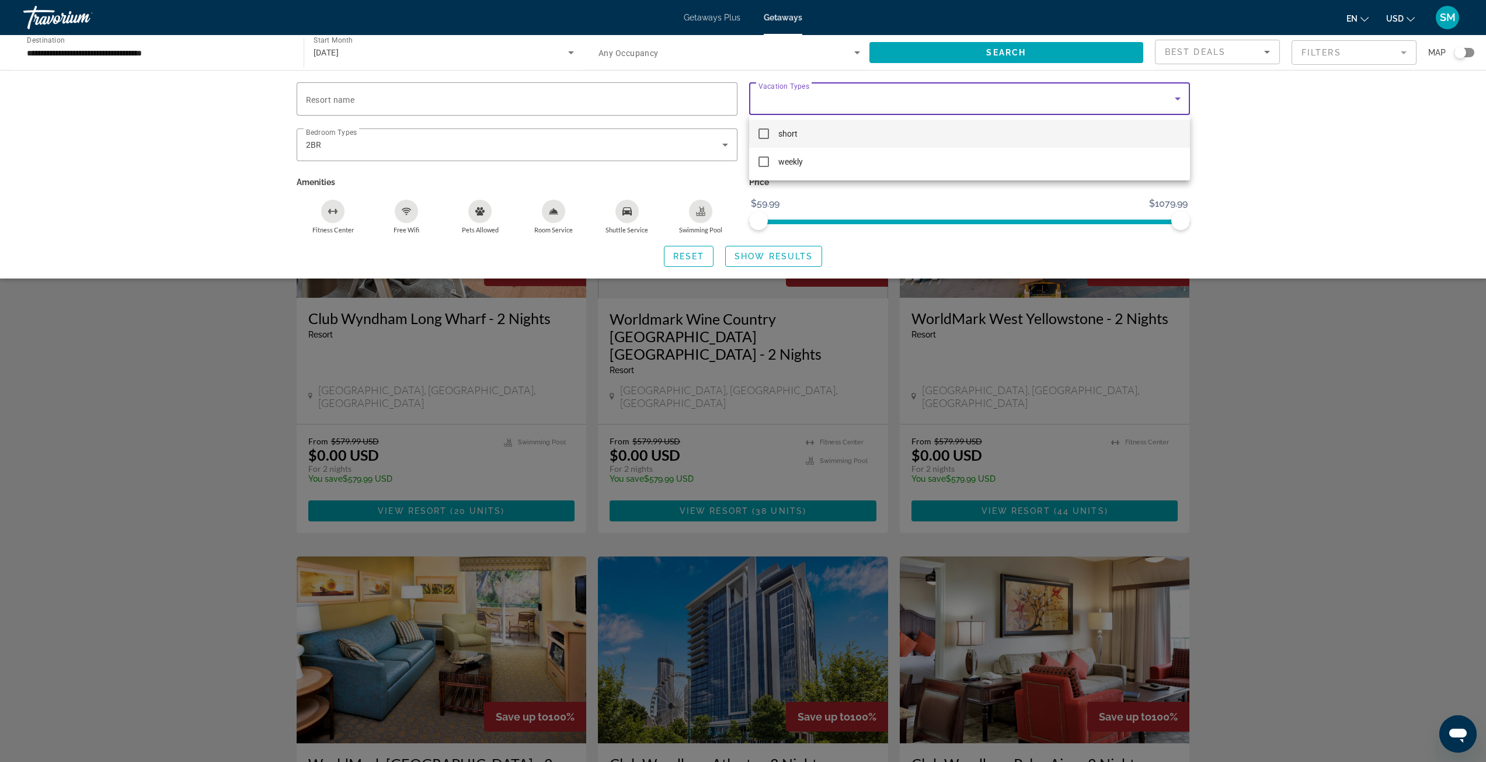
click at [766, 133] on mat-pseudo-checkbox at bounding box center [763, 133] width 11 height 11
click at [759, 262] on div at bounding box center [743, 381] width 1486 height 762
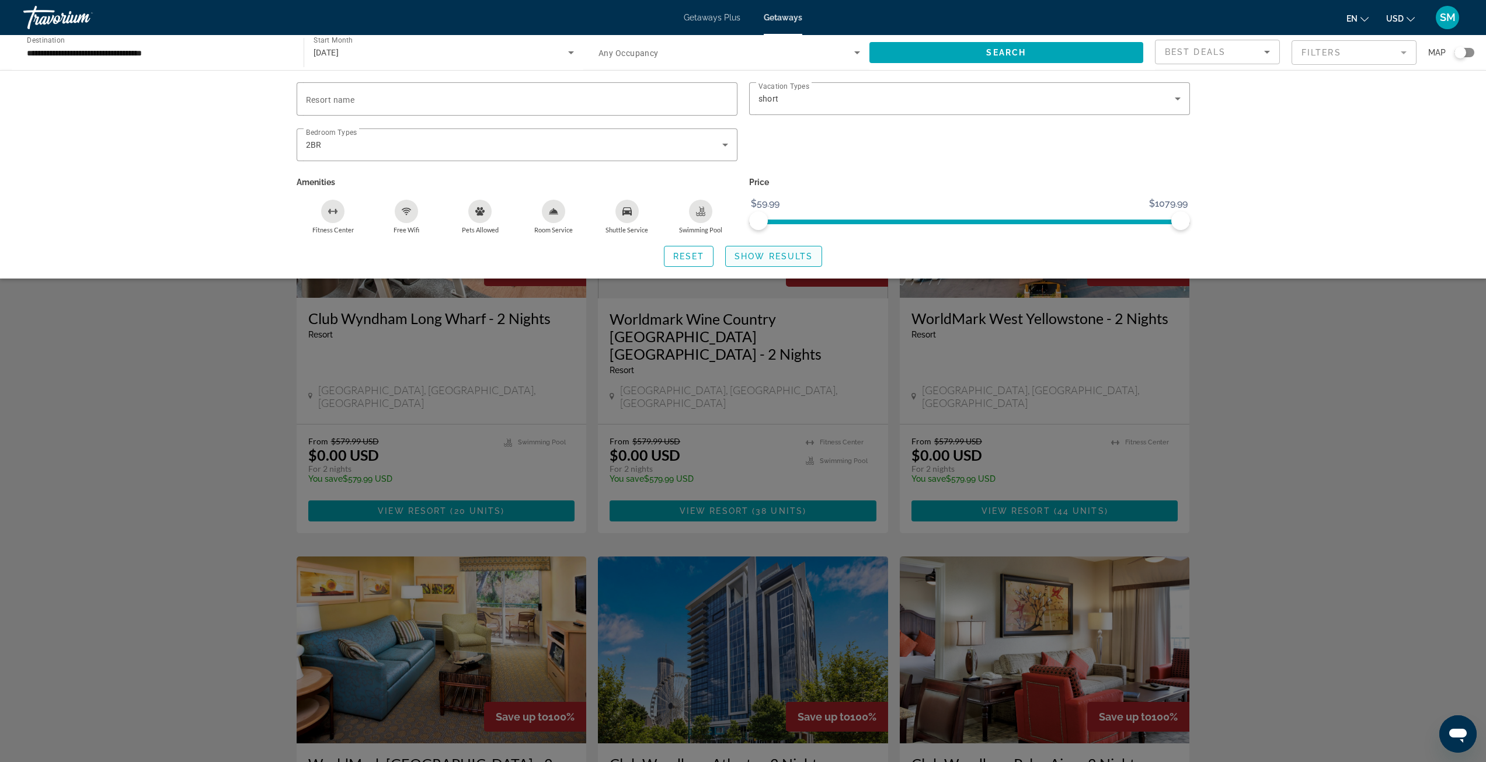
click at [792, 256] on span "Show Results" at bounding box center [773, 256] width 78 height 9
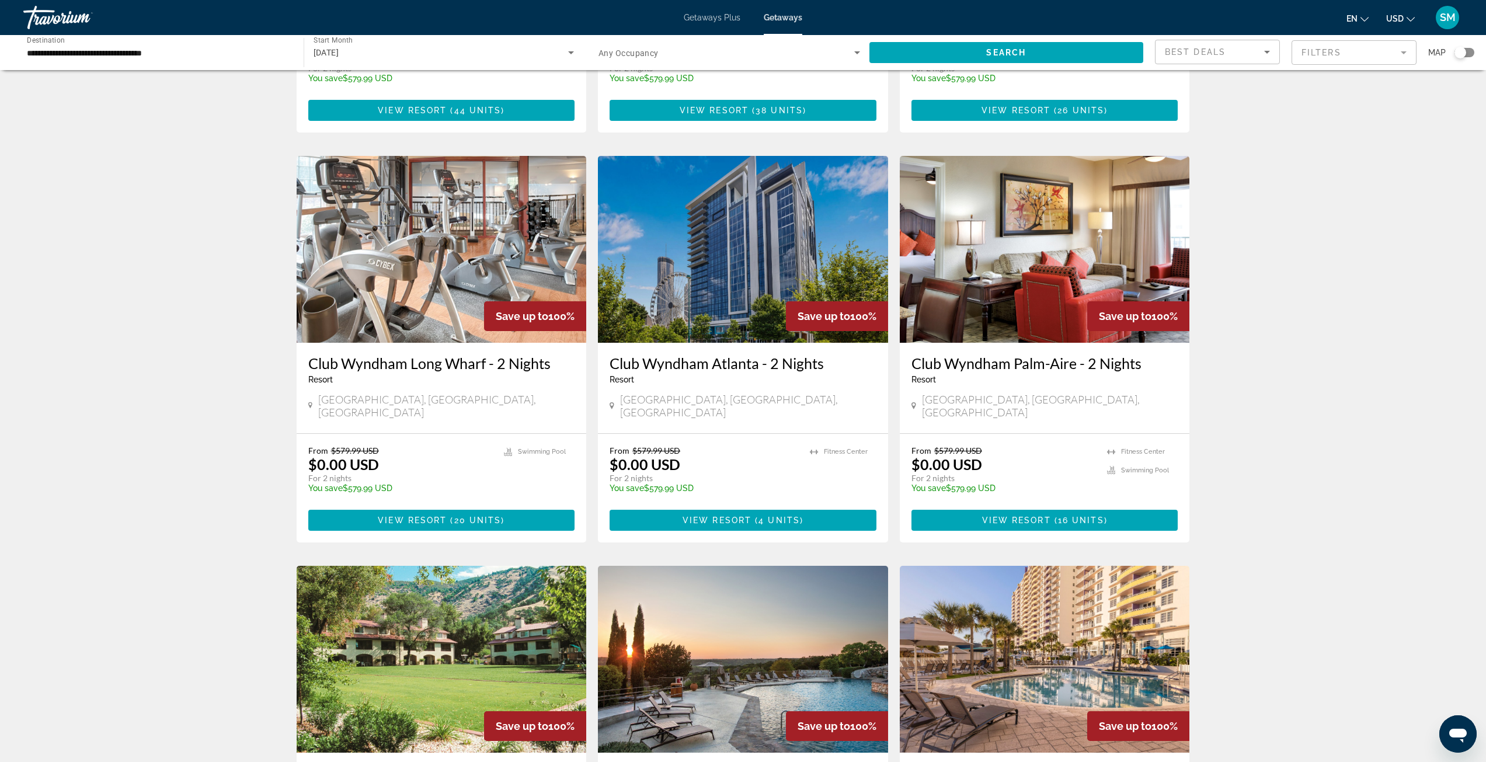
scroll to position [409, 0]
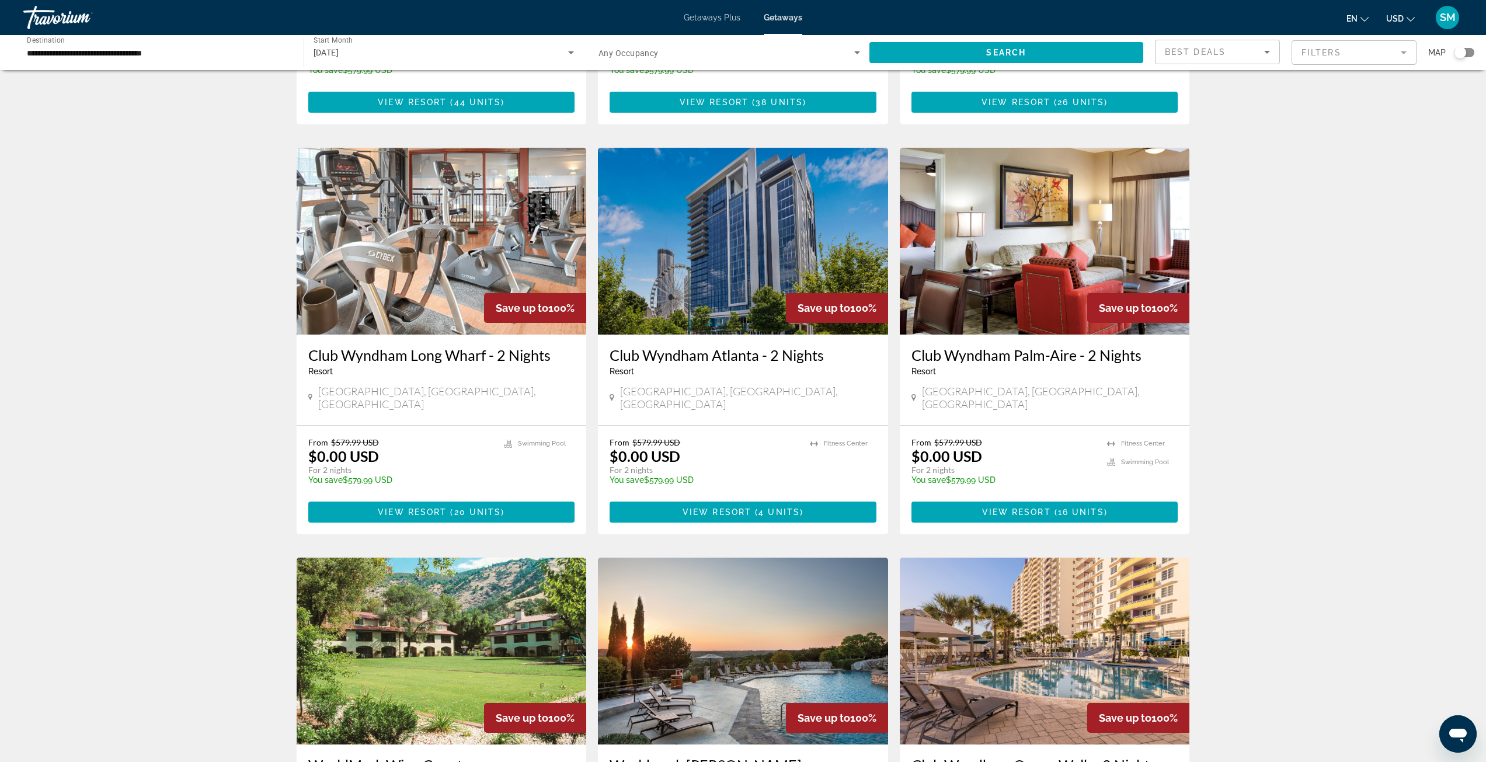
click at [706, 346] on h3 "Club Wyndham Atlanta - 2 Nights" at bounding box center [742, 355] width 267 height 18
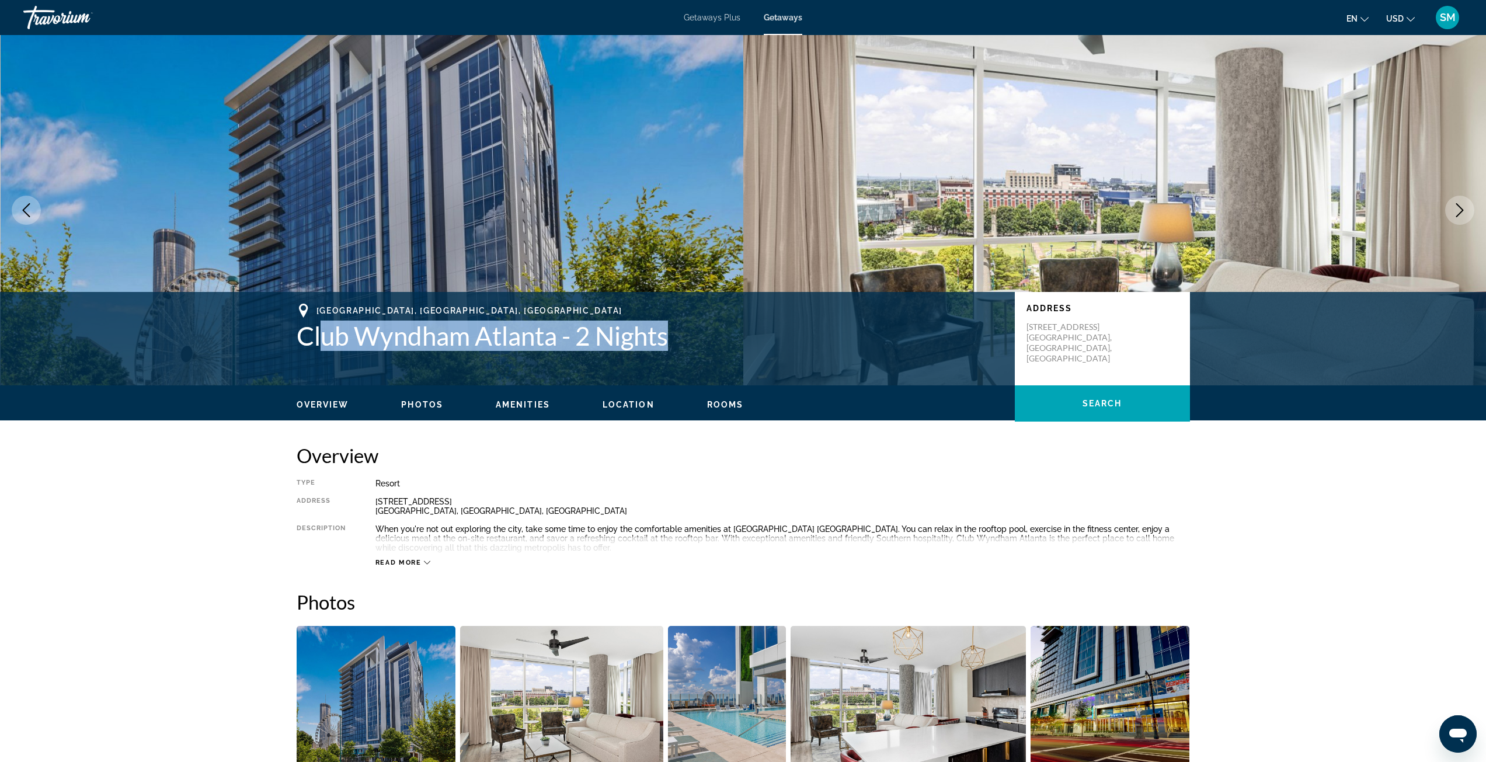
drag, startPoint x: 681, startPoint y: 338, endPoint x: 317, endPoint y: 344, distance: 363.7
click at [317, 344] on h1 "Club Wyndham Atlanta - 2 Nights" at bounding box center [650, 335] width 706 height 30
drag, startPoint x: 295, startPoint y: 337, endPoint x: 556, endPoint y: 342, distance: 261.0
click at [556, 342] on div "[GEOGRAPHIC_DATA], [GEOGRAPHIC_DATA], [GEOGRAPHIC_DATA] Club [GEOGRAPHIC_DATA] …" at bounding box center [743, 339] width 940 height 70
copy h1 "Club Wyndham Atlanta"
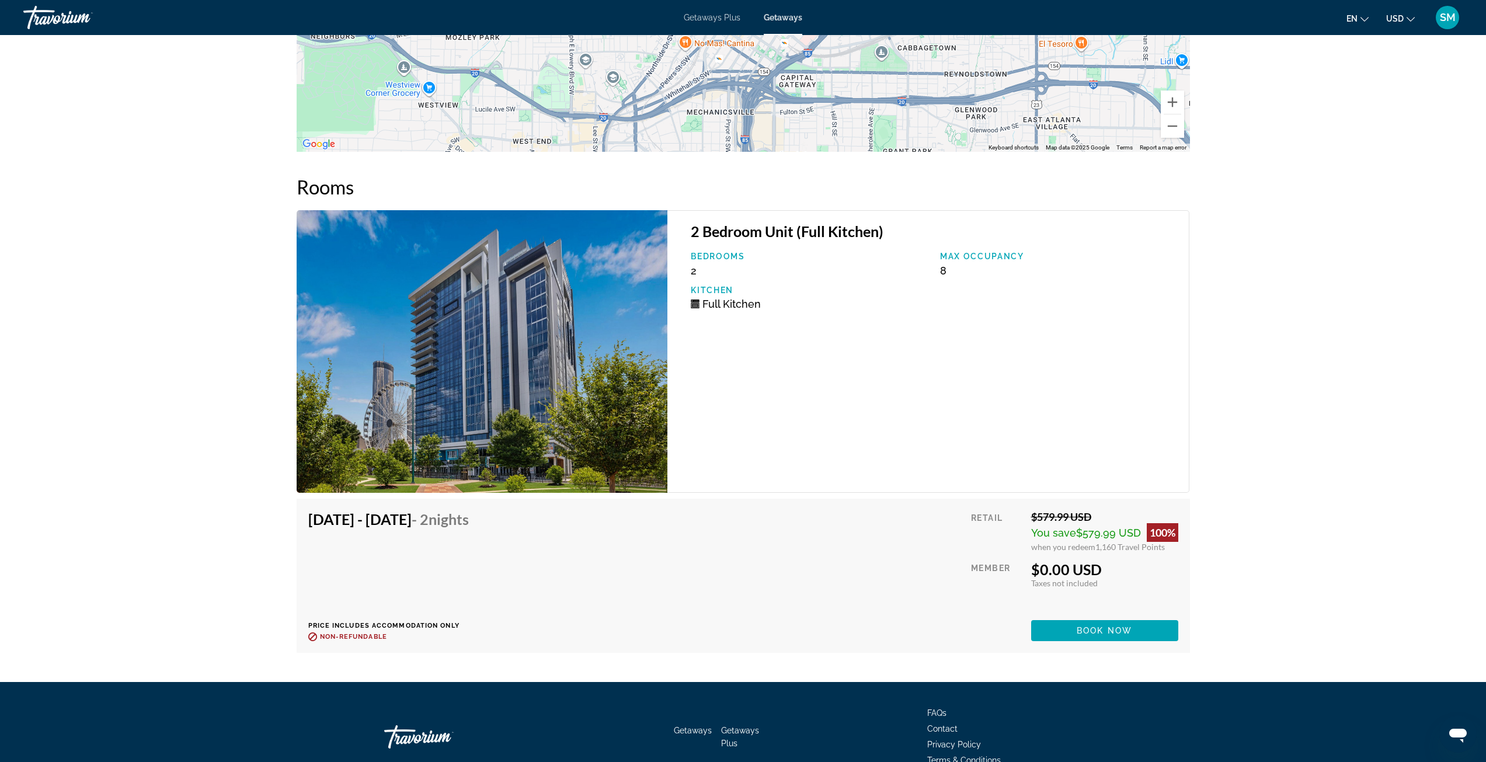
scroll to position [1926, 0]
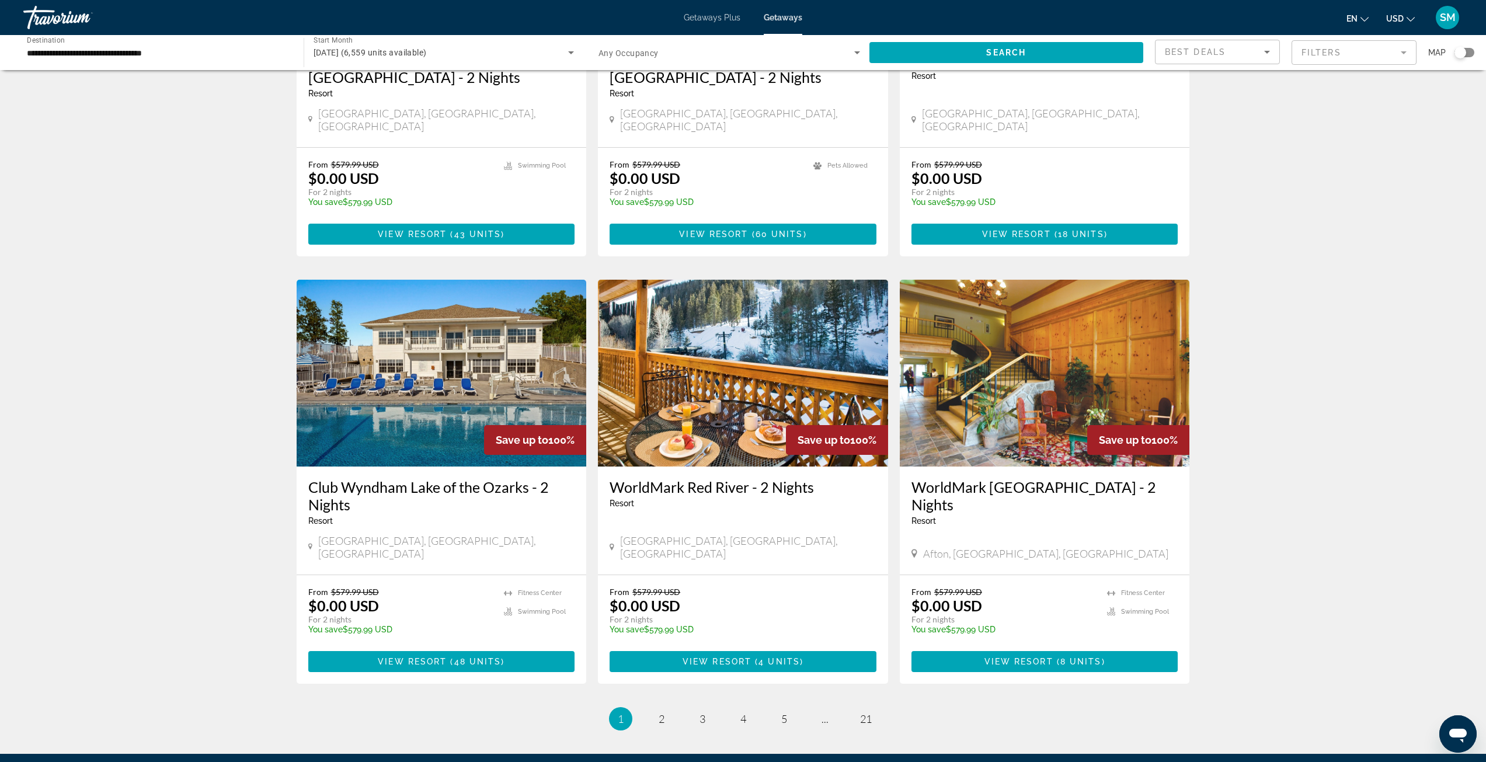
scroll to position [1168, 0]
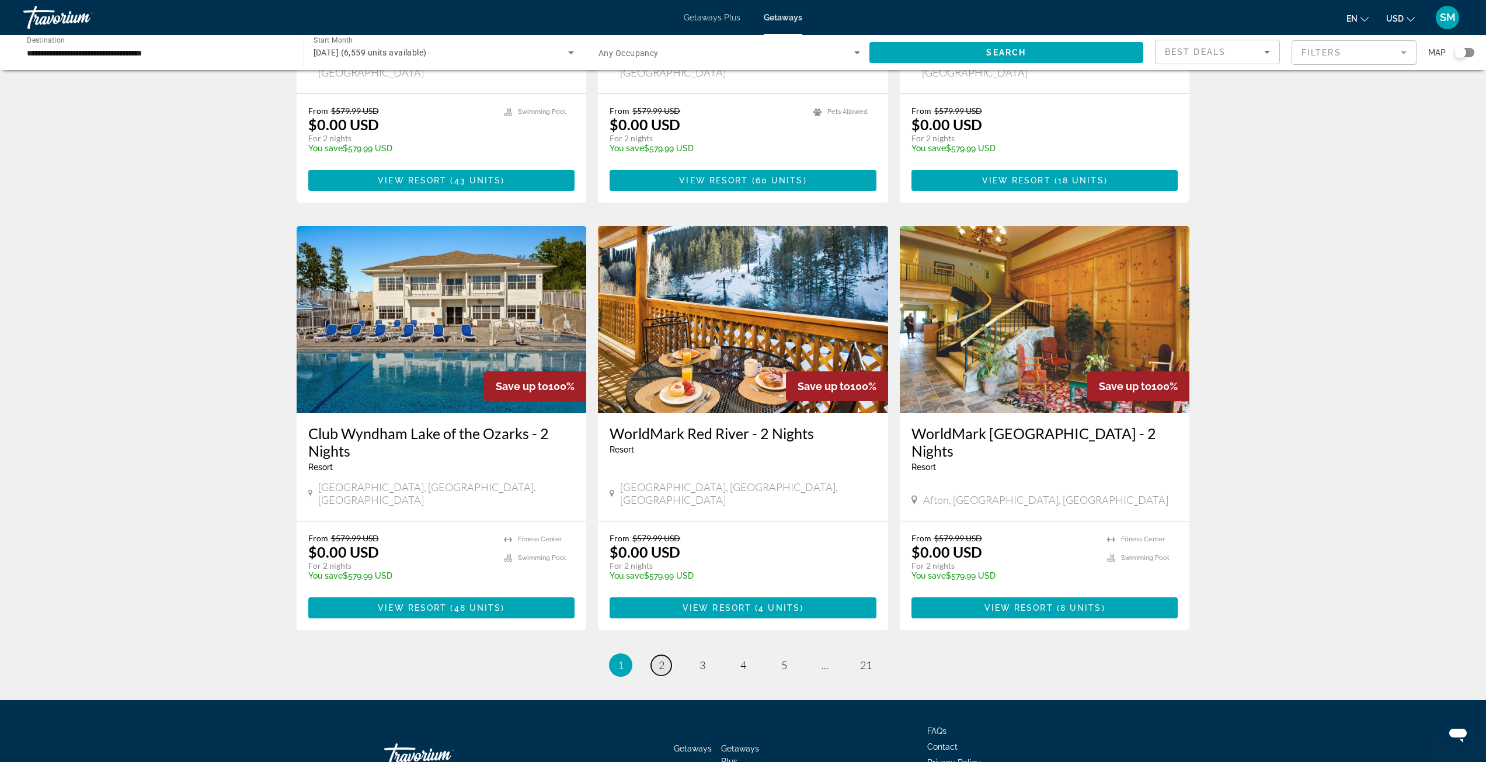
click at [658, 658] on span "2" at bounding box center [661, 664] width 6 height 13
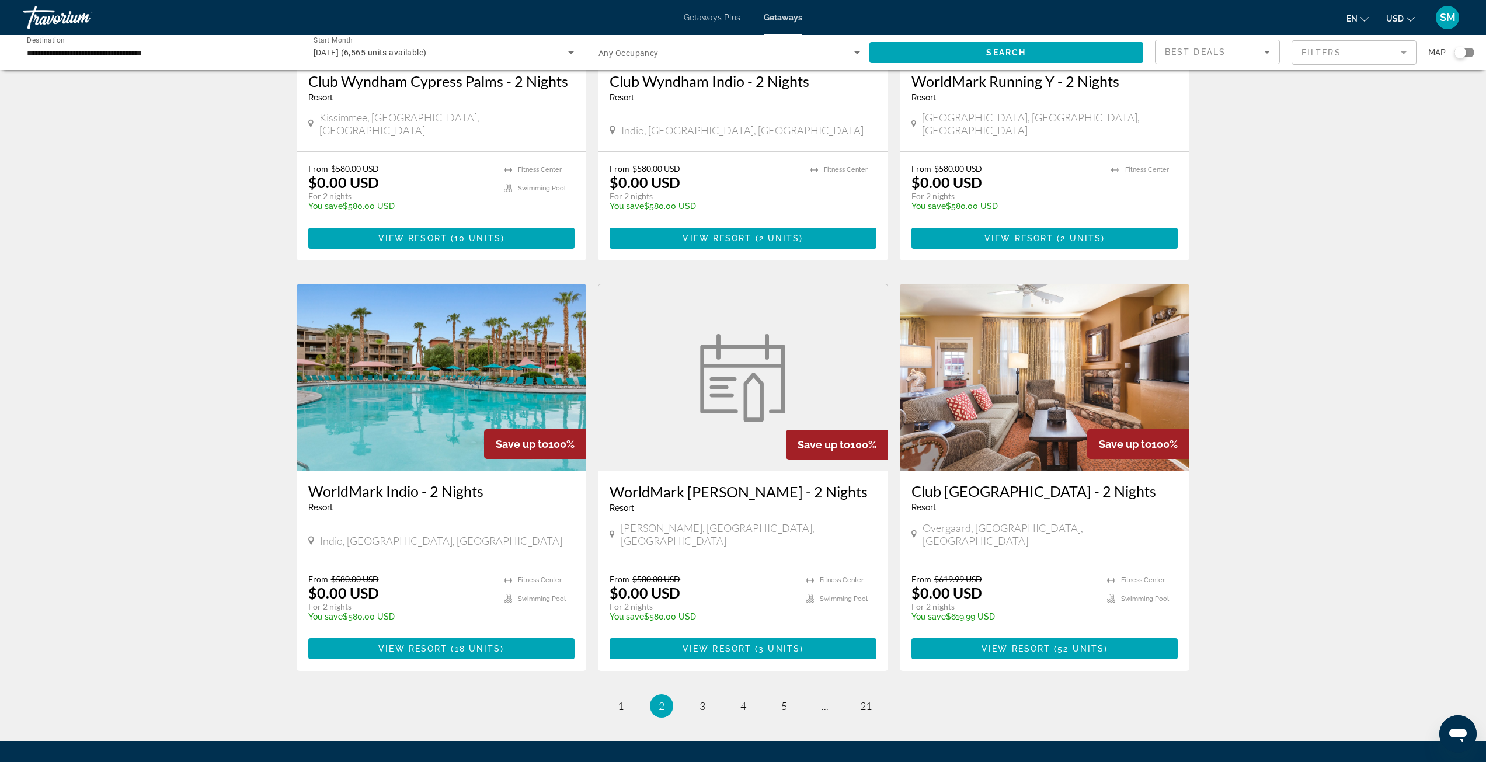
scroll to position [1109, 0]
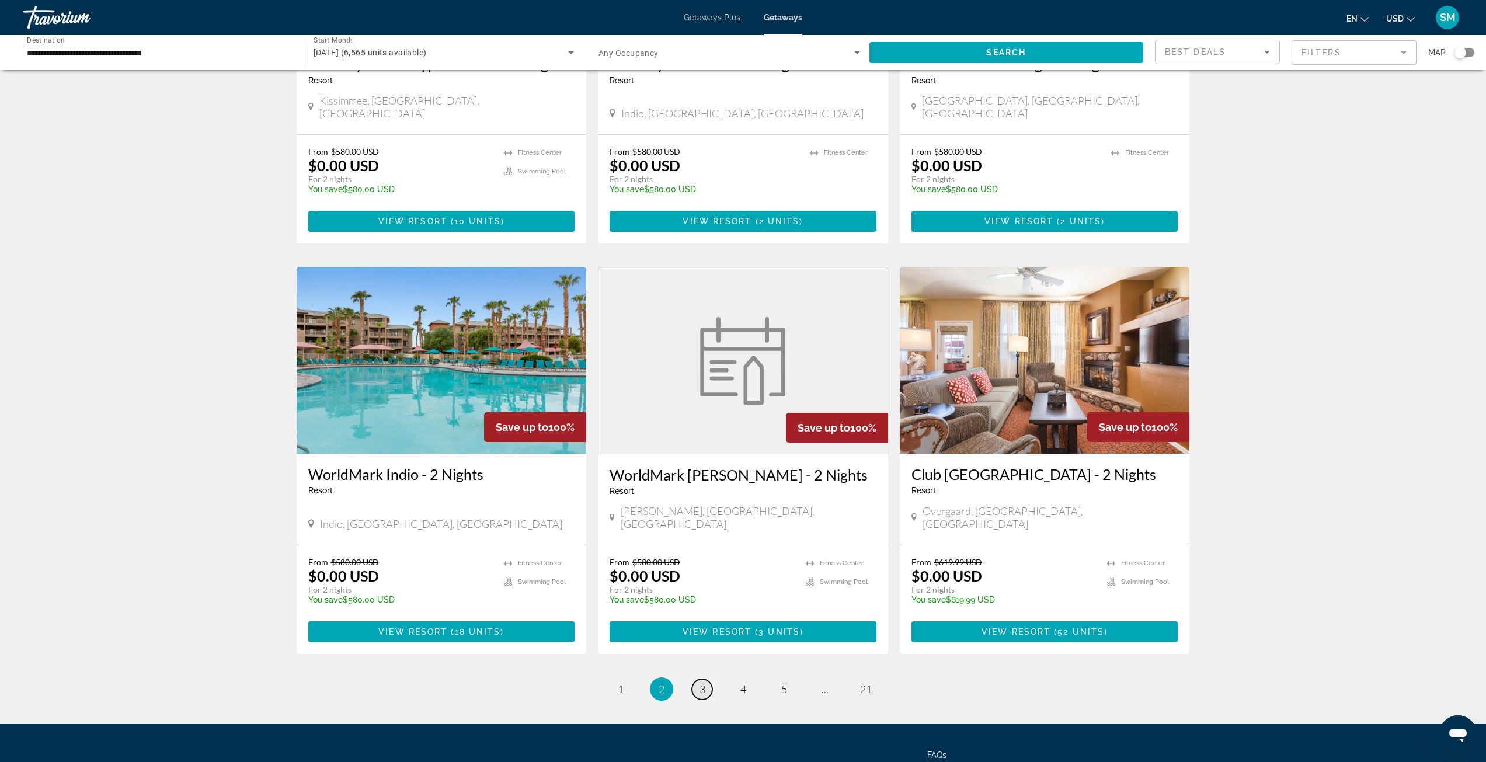
click at [704, 682] on span "3" at bounding box center [702, 688] width 6 height 13
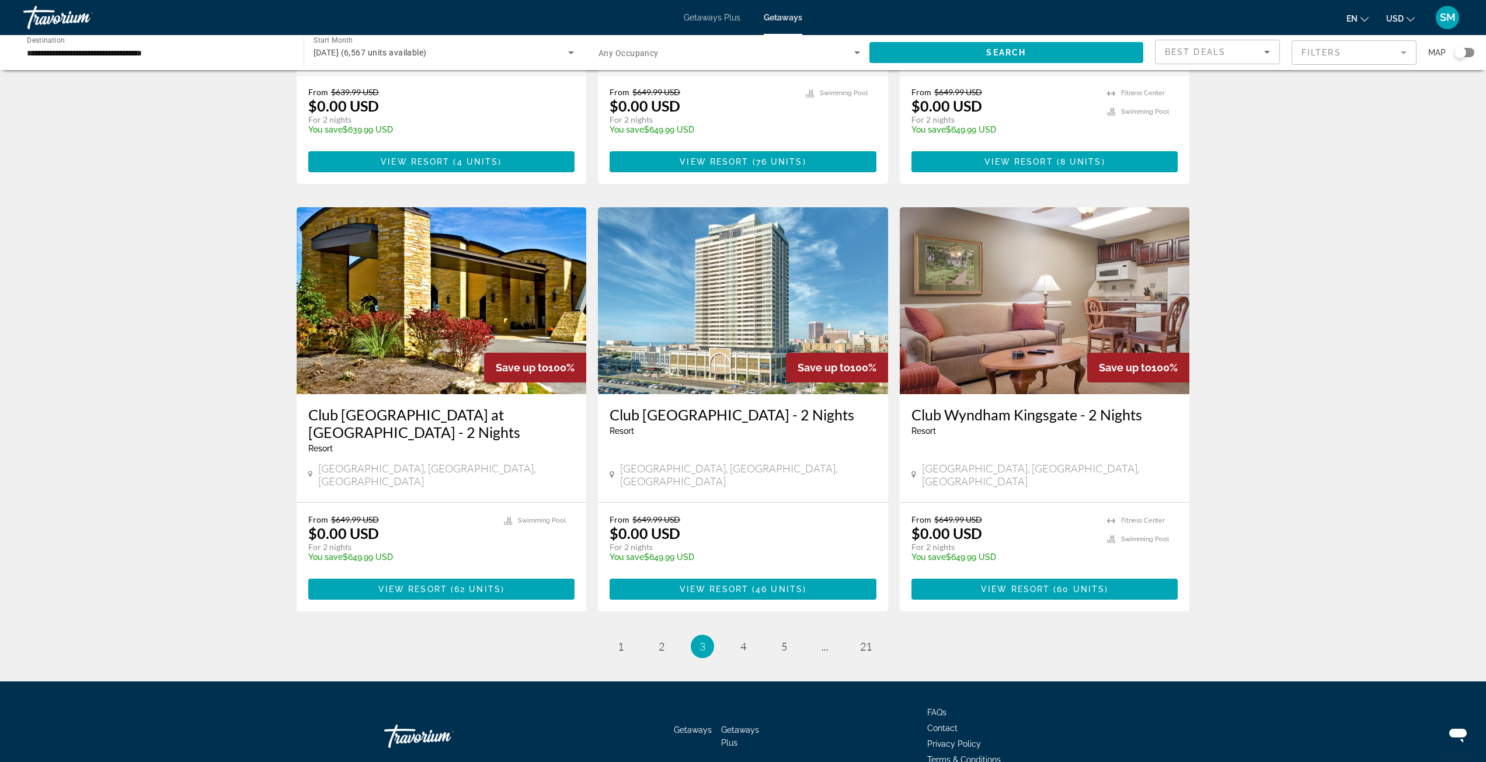
scroll to position [1197, 0]
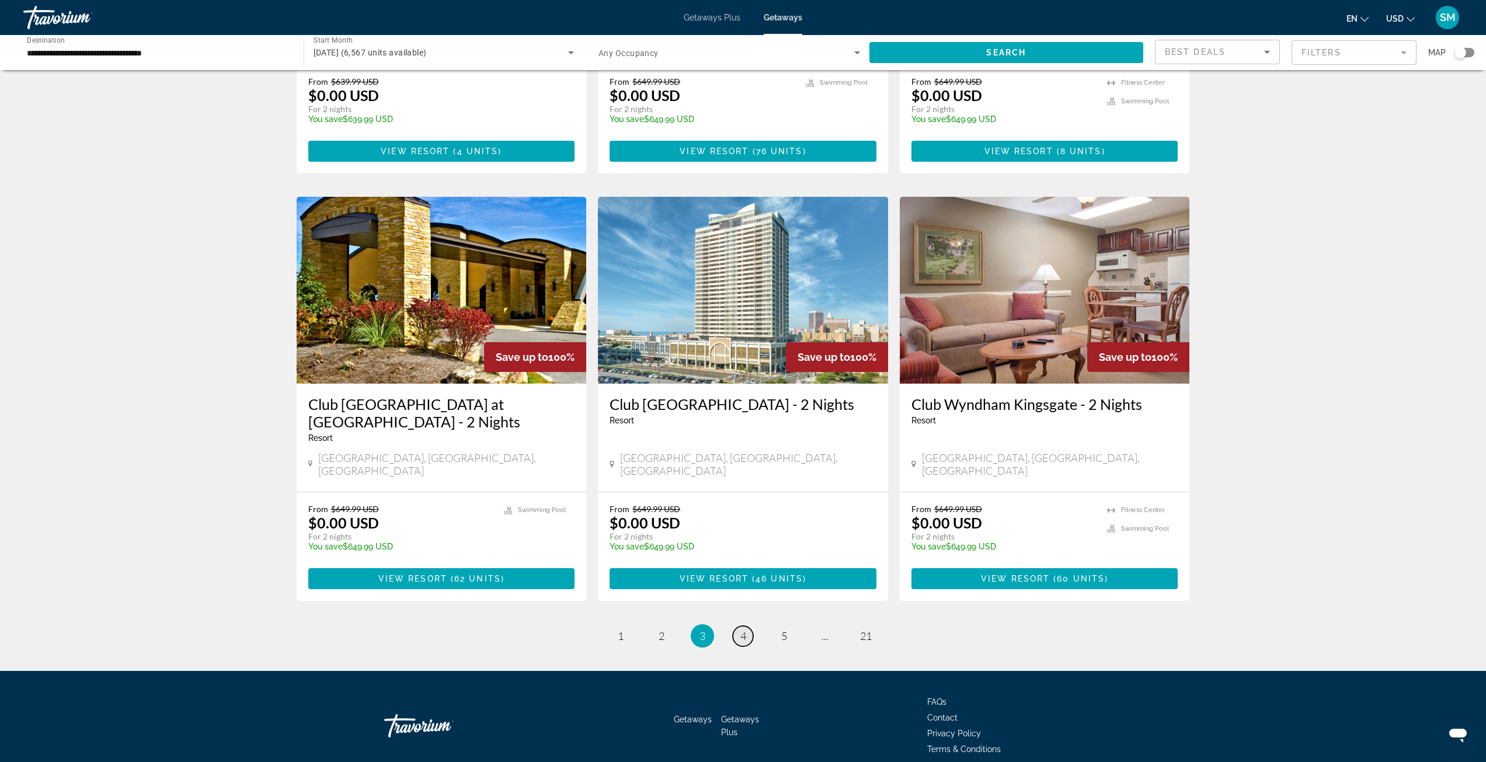
click at [744, 629] on span "4" at bounding box center [743, 635] width 6 height 13
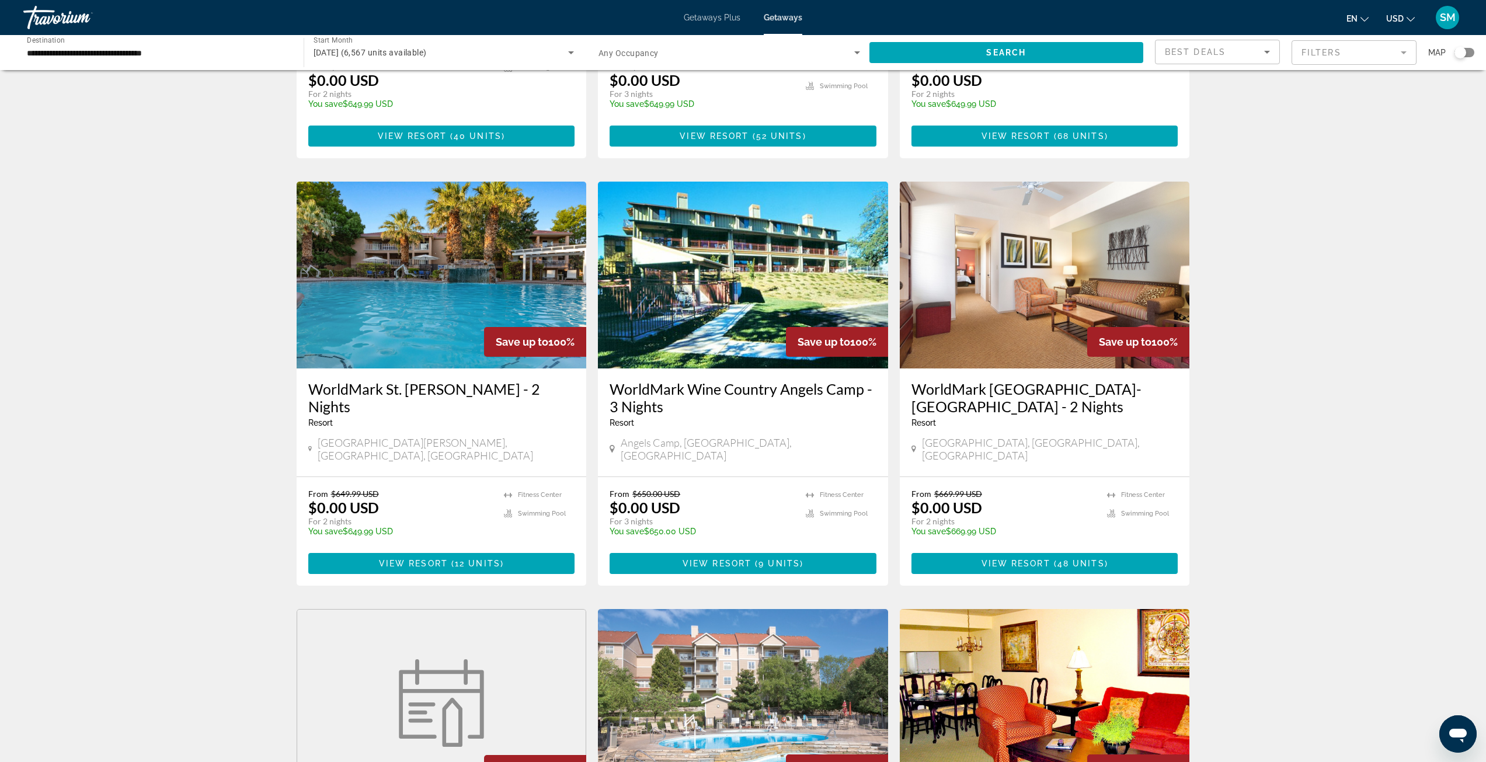
scroll to position [614, 0]
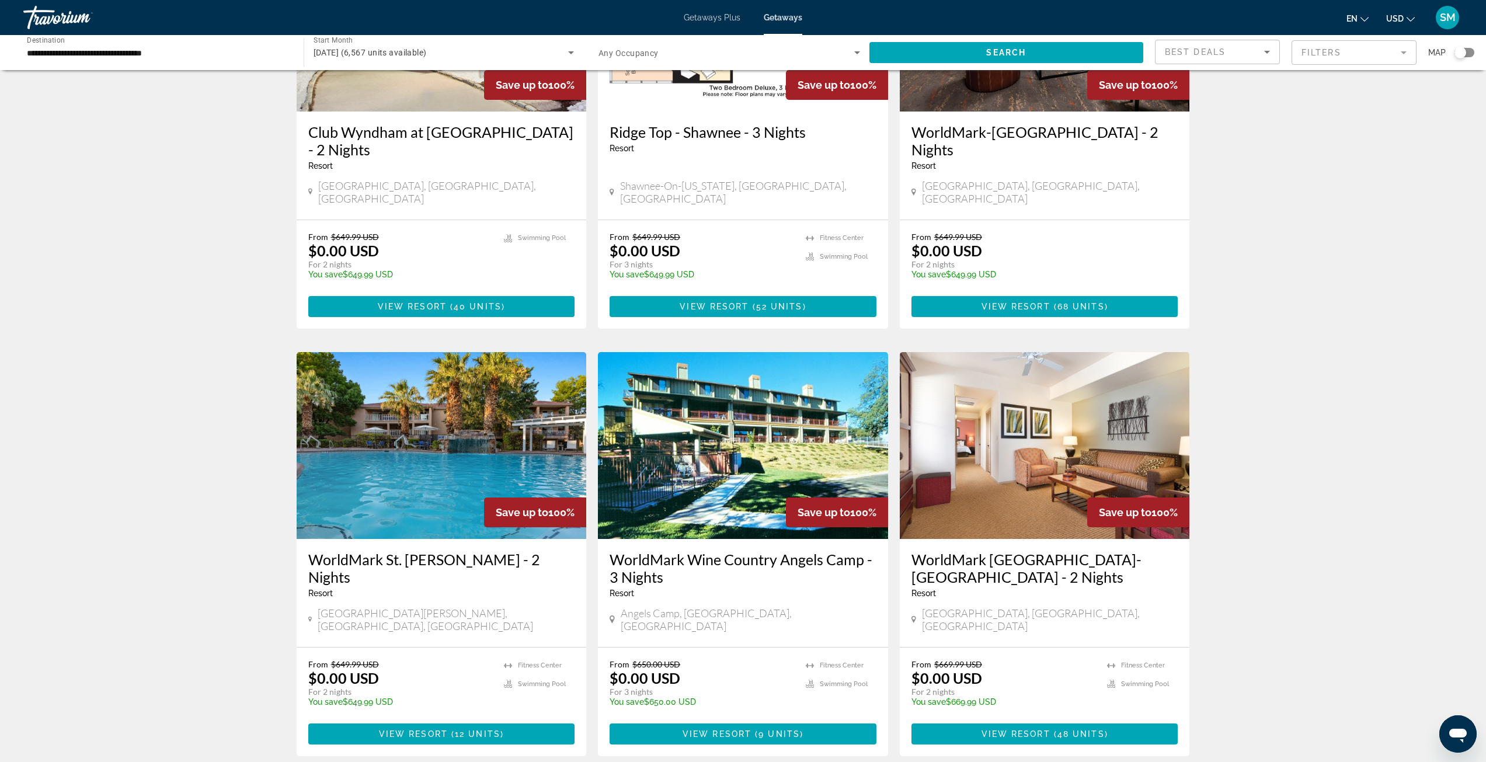
drag, startPoint x: 1458, startPoint y: 54, endPoint x: 1455, endPoint y: 59, distance: 6.0
click at [1458, 54] on div "Search widget" at bounding box center [1460, 53] width 12 height 12
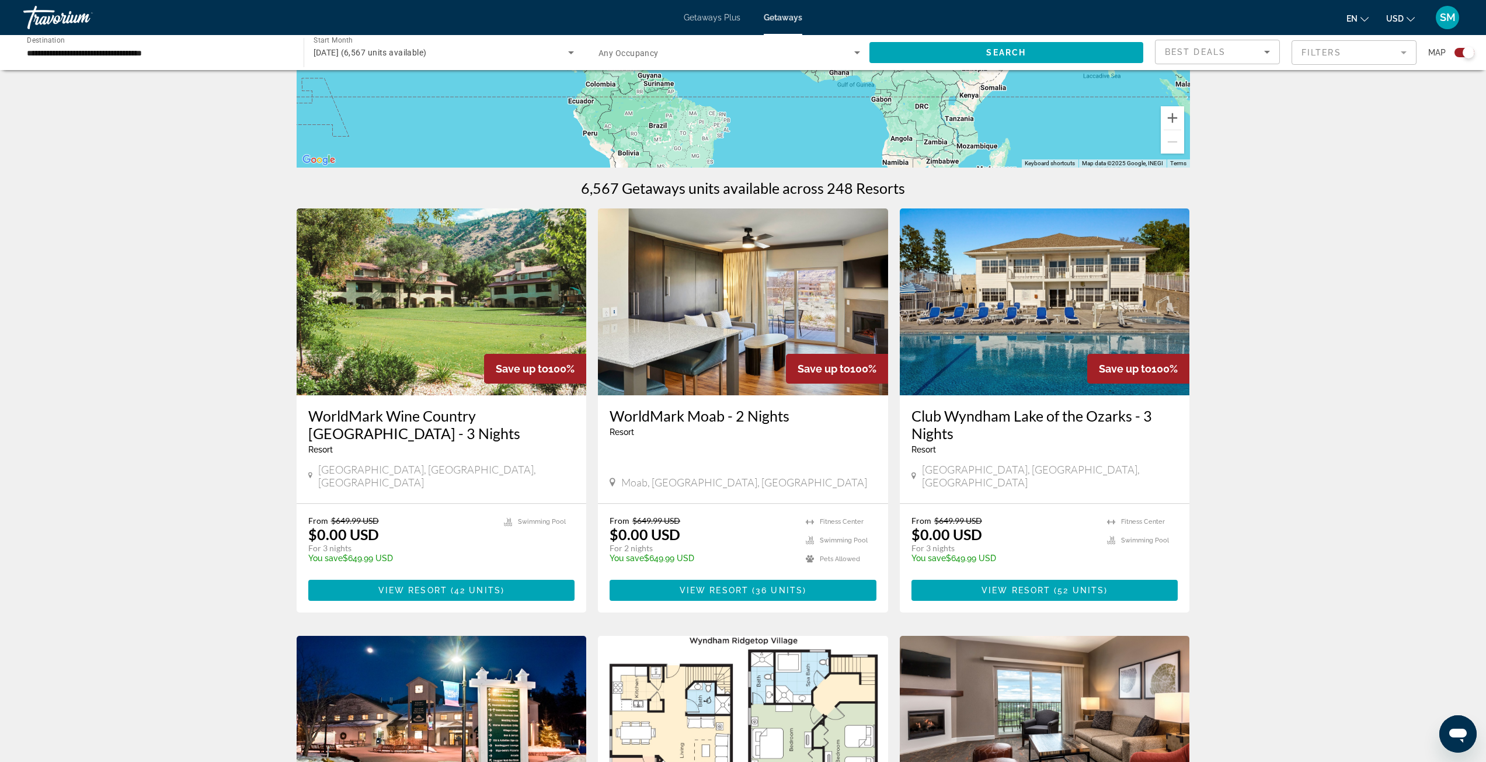
scroll to position [0, 0]
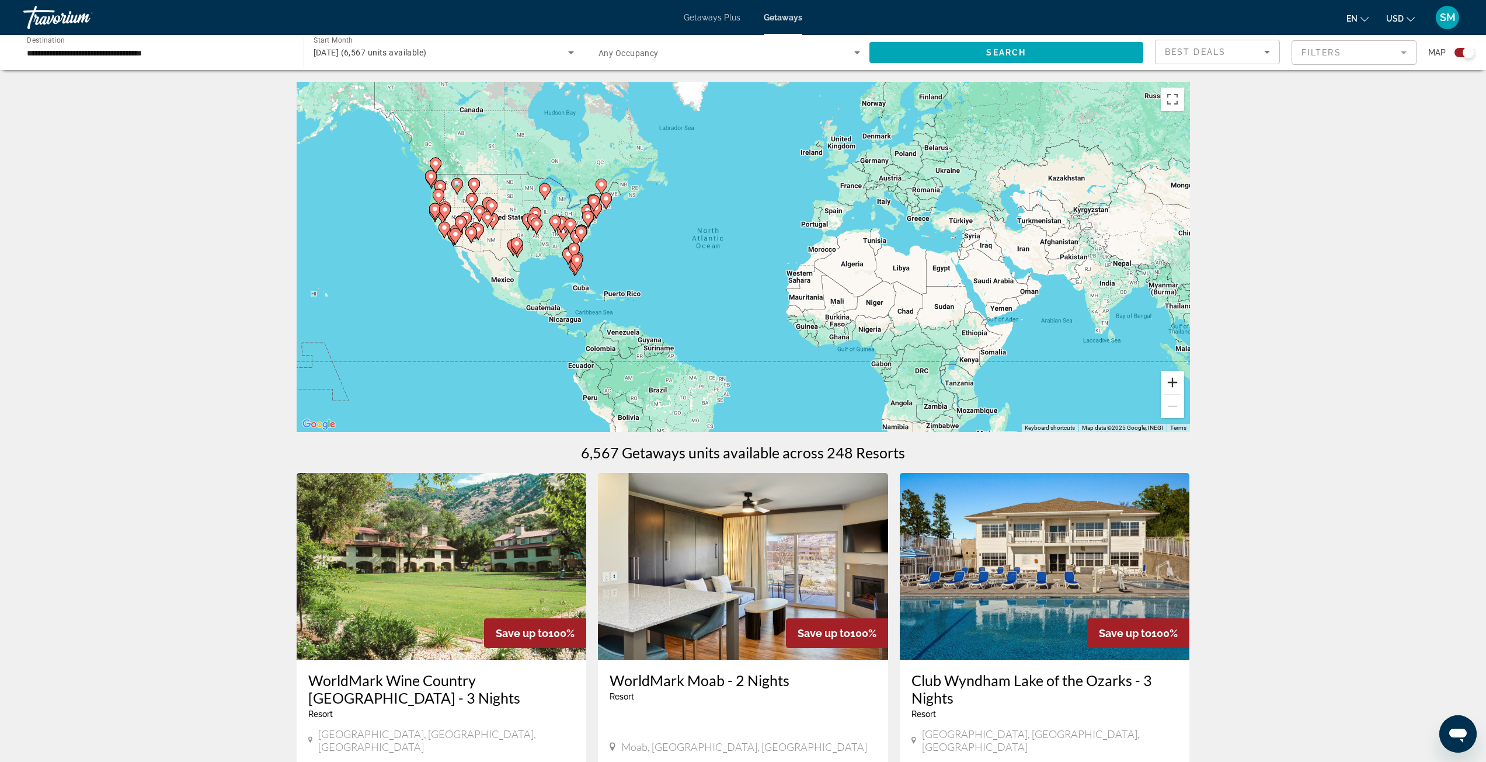
click at [1177, 384] on button "Zoom in" at bounding box center [1172, 382] width 23 height 23
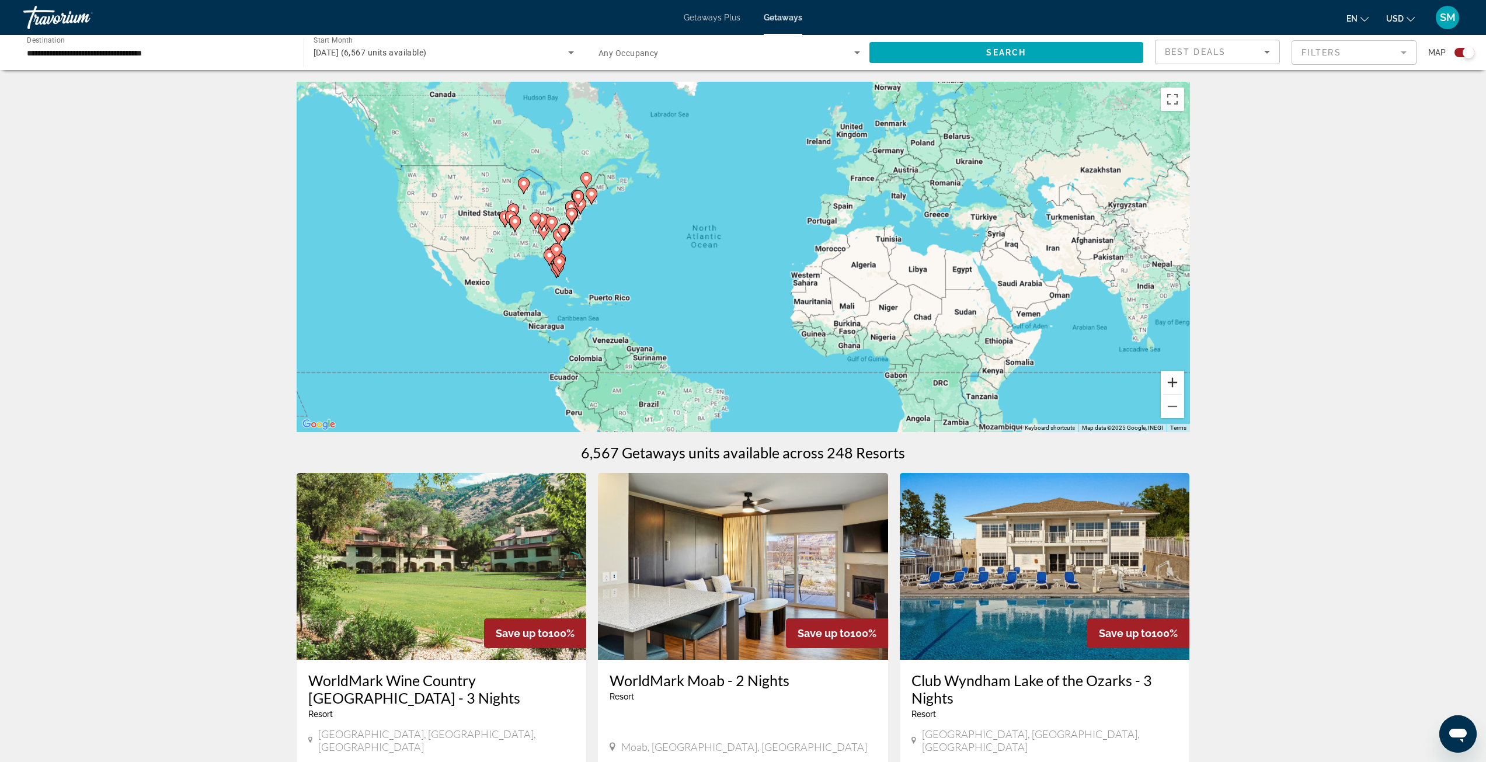
click at [1177, 384] on button "Zoom in" at bounding box center [1172, 382] width 23 height 23
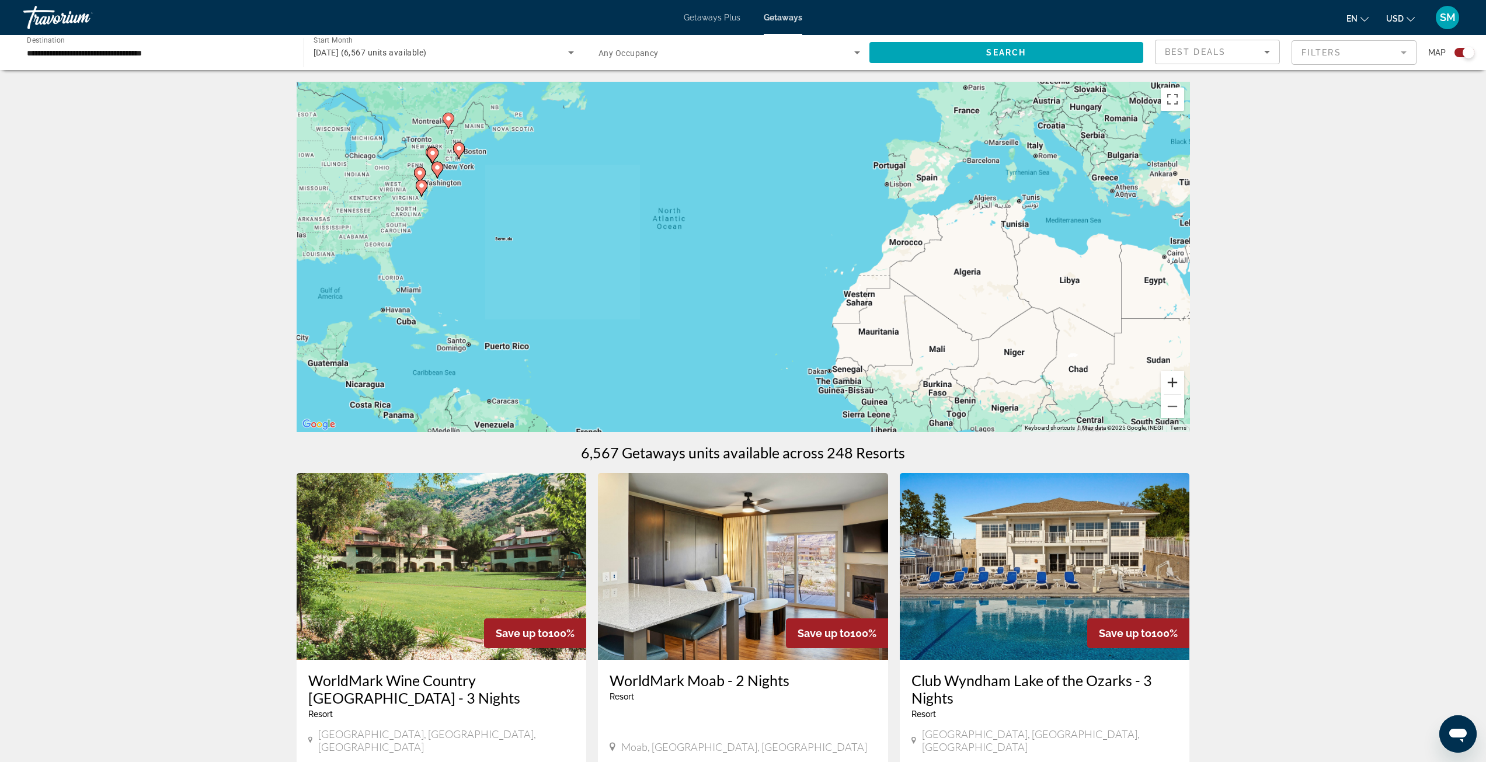
click at [1177, 384] on button "Zoom in" at bounding box center [1172, 382] width 23 height 23
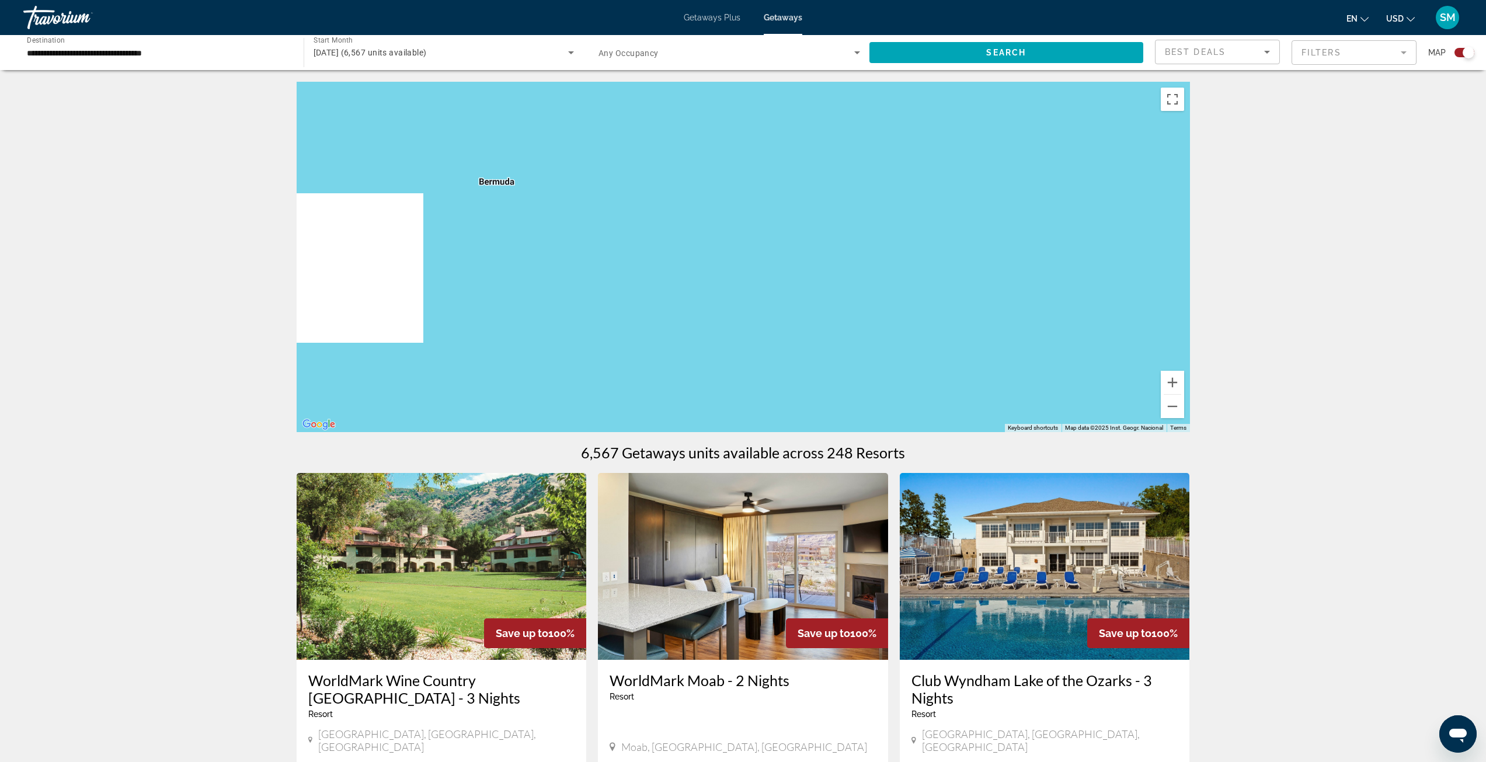
drag, startPoint x: 506, startPoint y: 284, endPoint x: 1334, endPoint y: 288, distance: 827.8
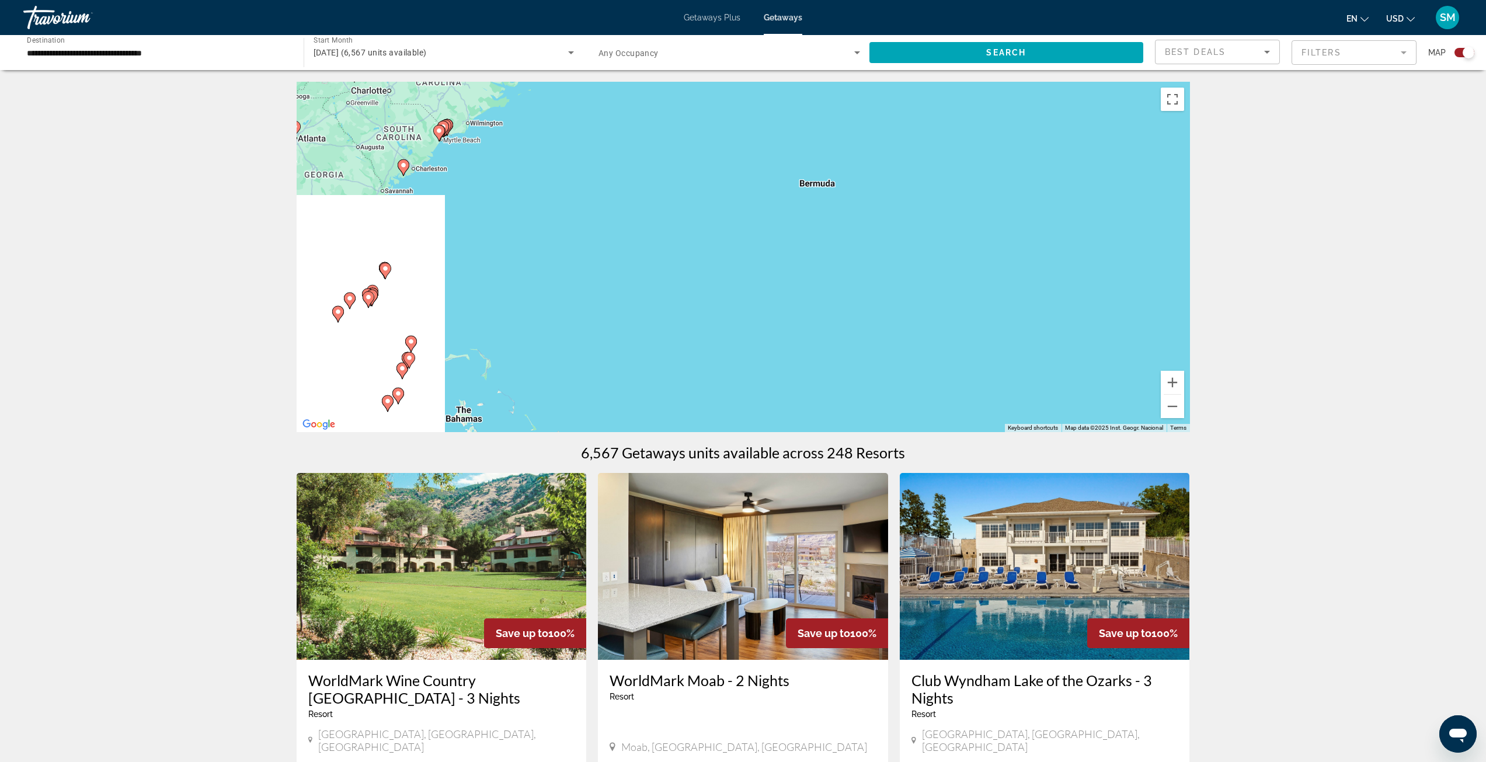
drag, startPoint x: 797, startPoint y: 276, endPoint x: 1393, endPoint y: 286, distance: 595.5
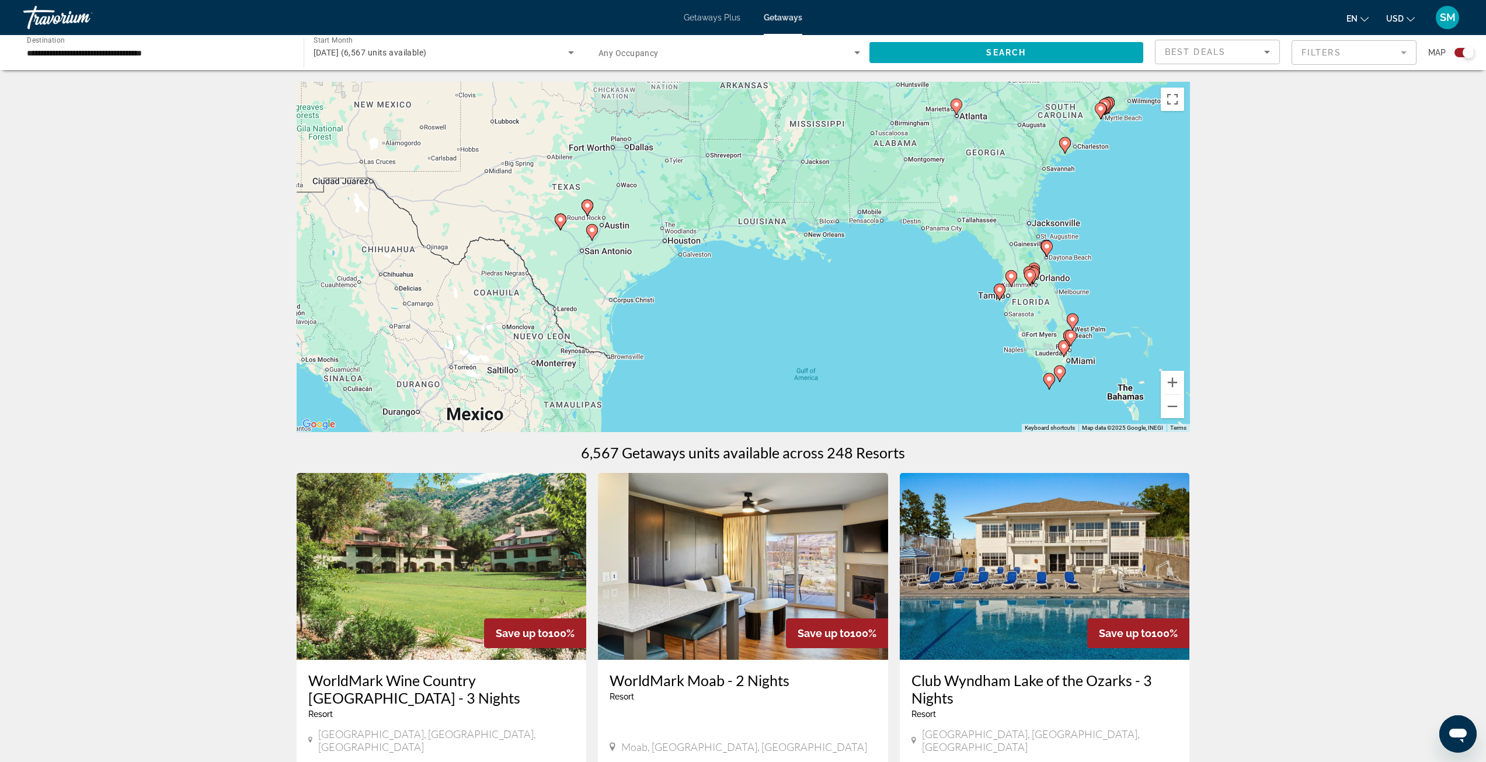
drag, startPoint x: 1079, startPoint y: 310, endPoint x: 1178, endPoint y: 264, distance: 109.4
click at [1178, 264] on div "To activate drag with keyboard, press Alt + Enter. Once in keyboard drag state,…" at bounding box center [743, 257] width 893 height 350
click at [1176, 378] on button "Zoom in" at bounding box center [1172, 382] width 23 height 23
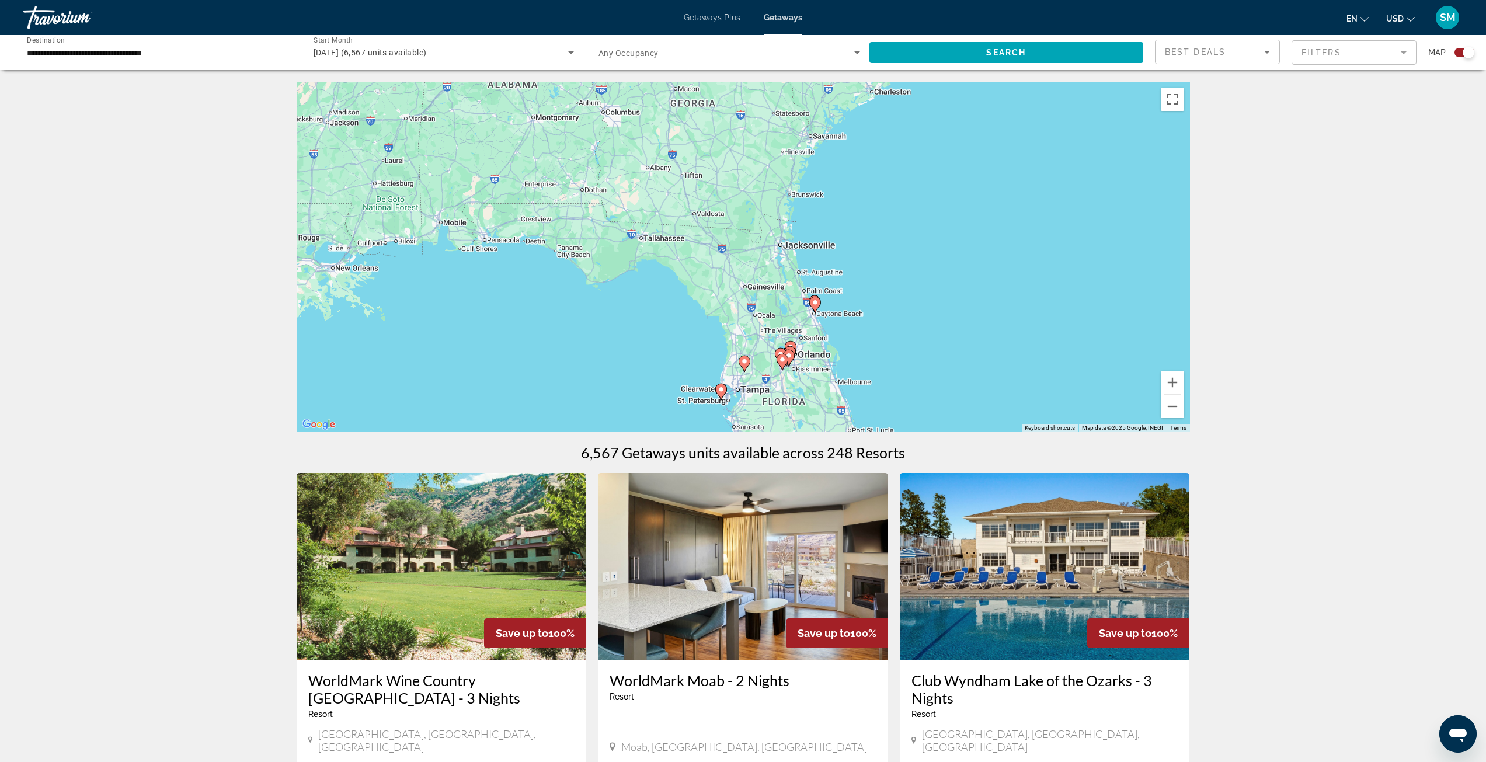
drag, startPoint x: 1047, startPoint y: 214, endPoint x: 477, endPoint y: 273, distance: 572.9
click at [477, 273] on div "To activate drag with keyboard, press Alt + Enter. Once in keyboard drag state,…" at bounding box center [743, 257] width 893 height 350
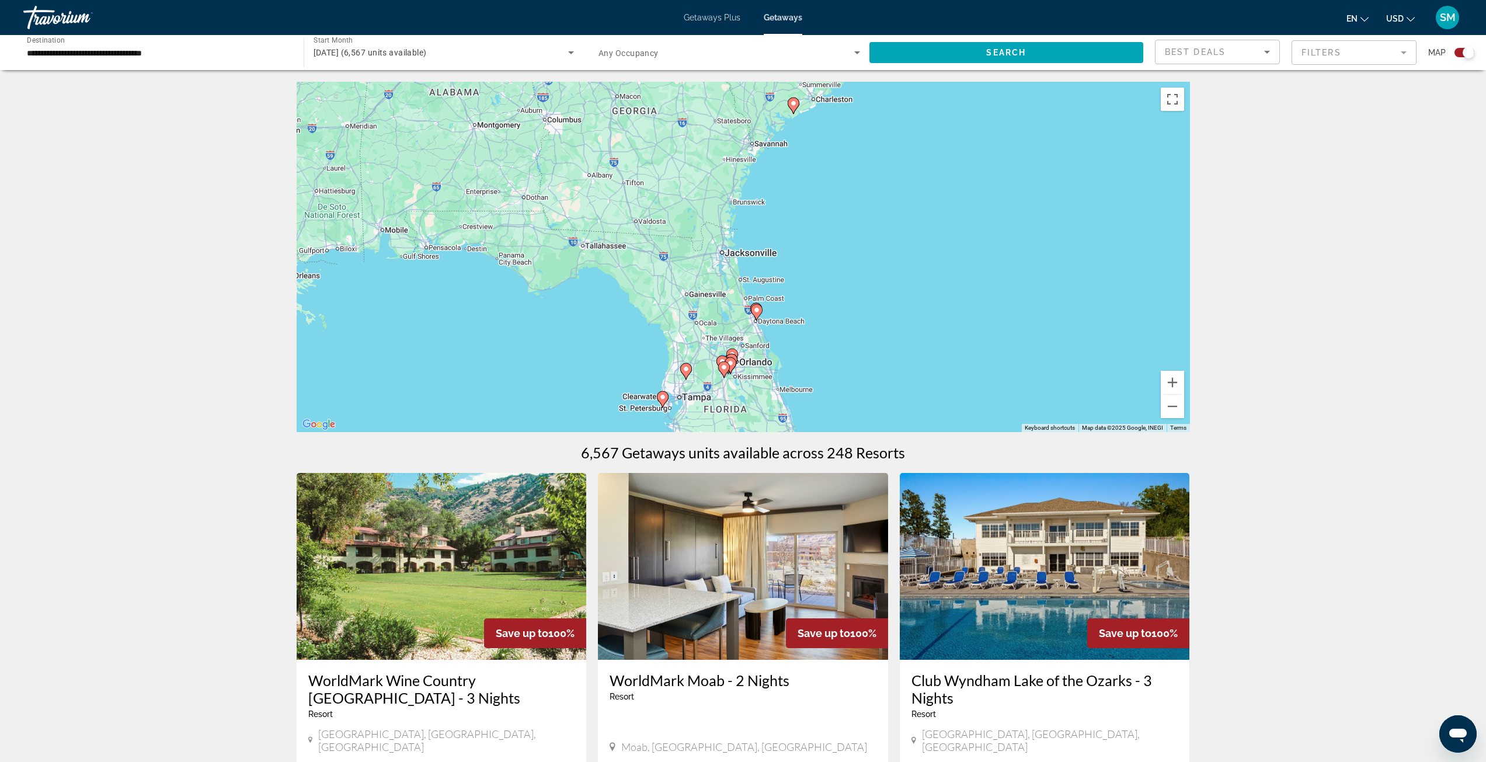
click at [793, 107] on icon "Main content" at bounding box center [793, 105] width 11 height 15
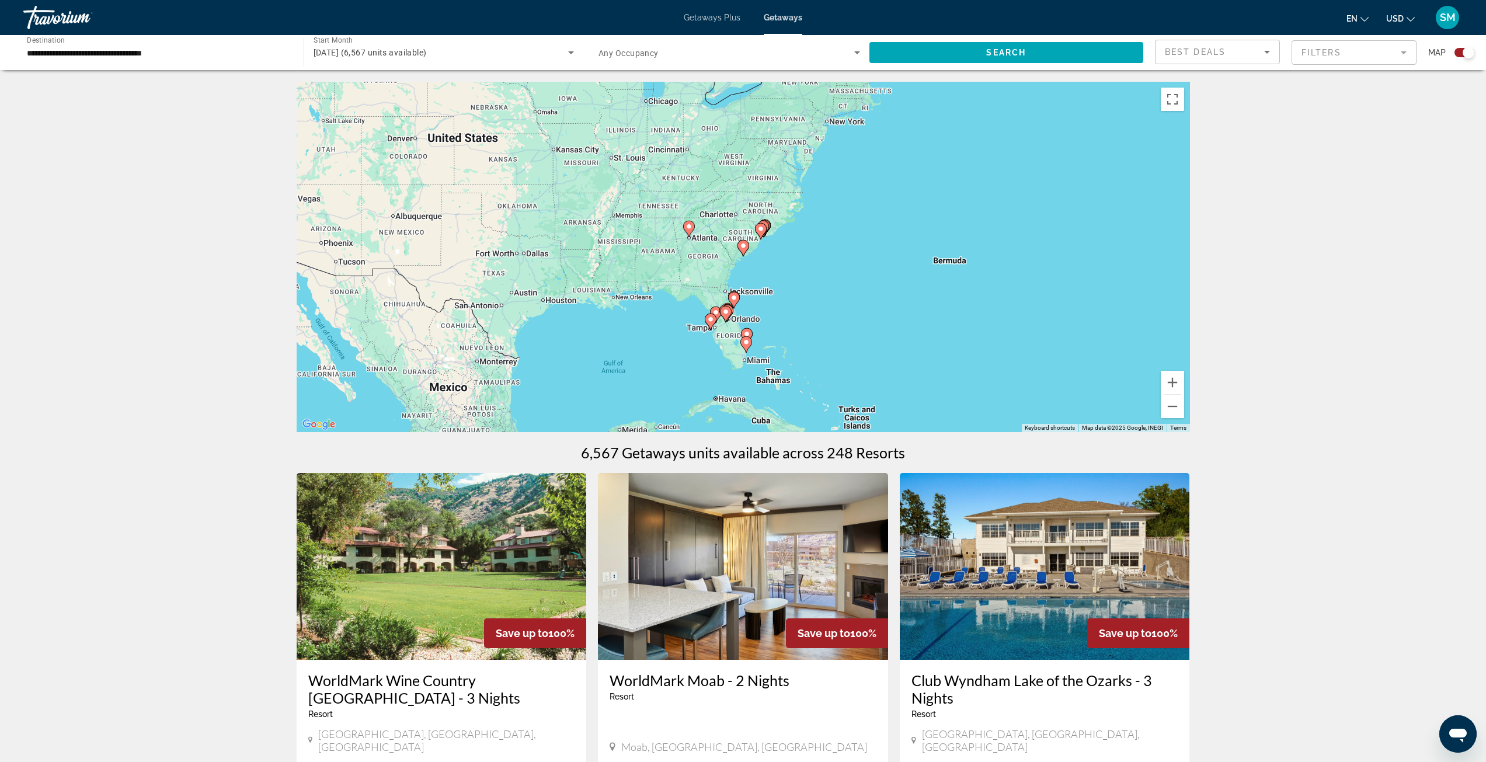
click at [745, 249] on icon "Main content" at bounding box center [742, 248] width 11 height 15
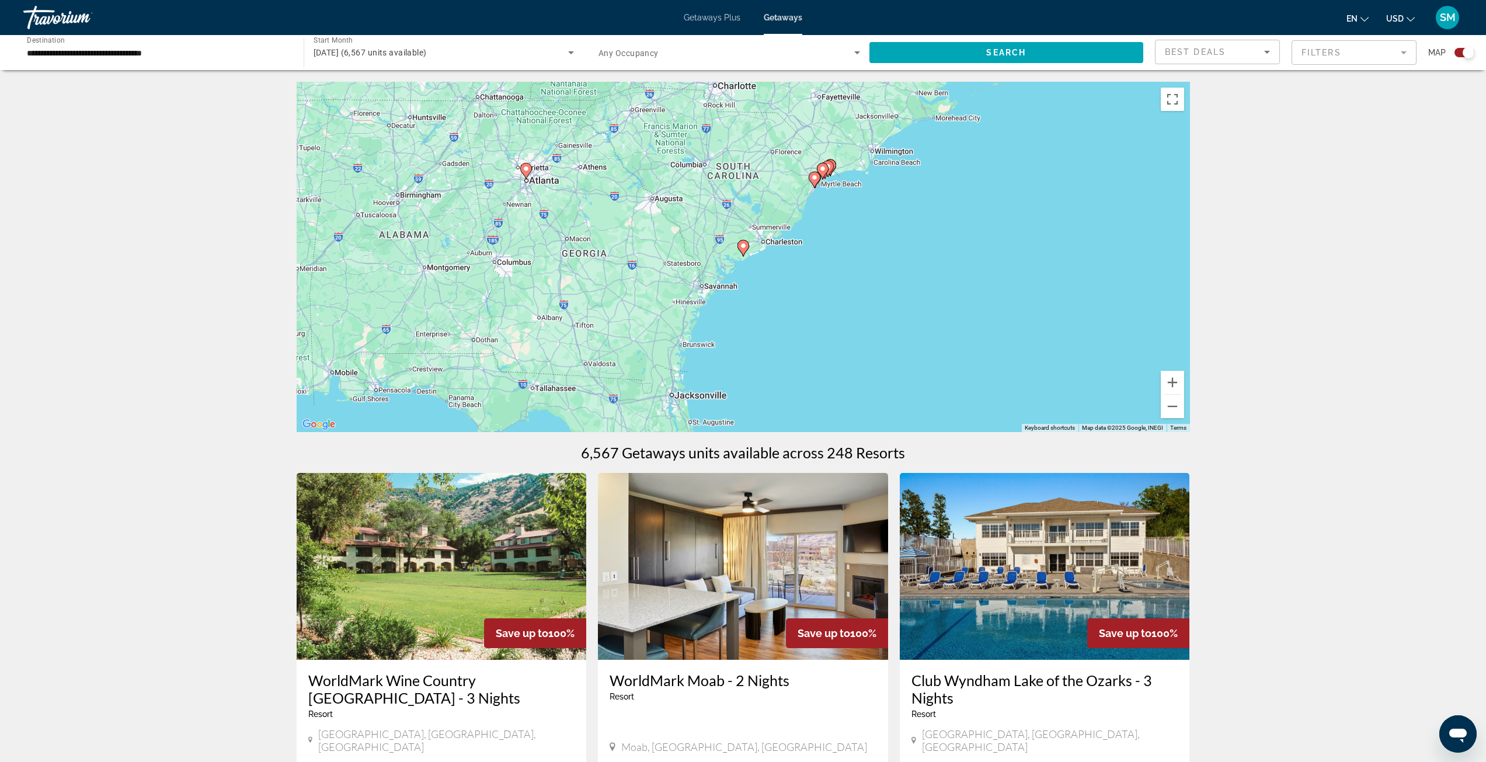
click at [744, 253] on icon "Main content" at bounding box center [742, 248] width 11 height 15
type input "**********"
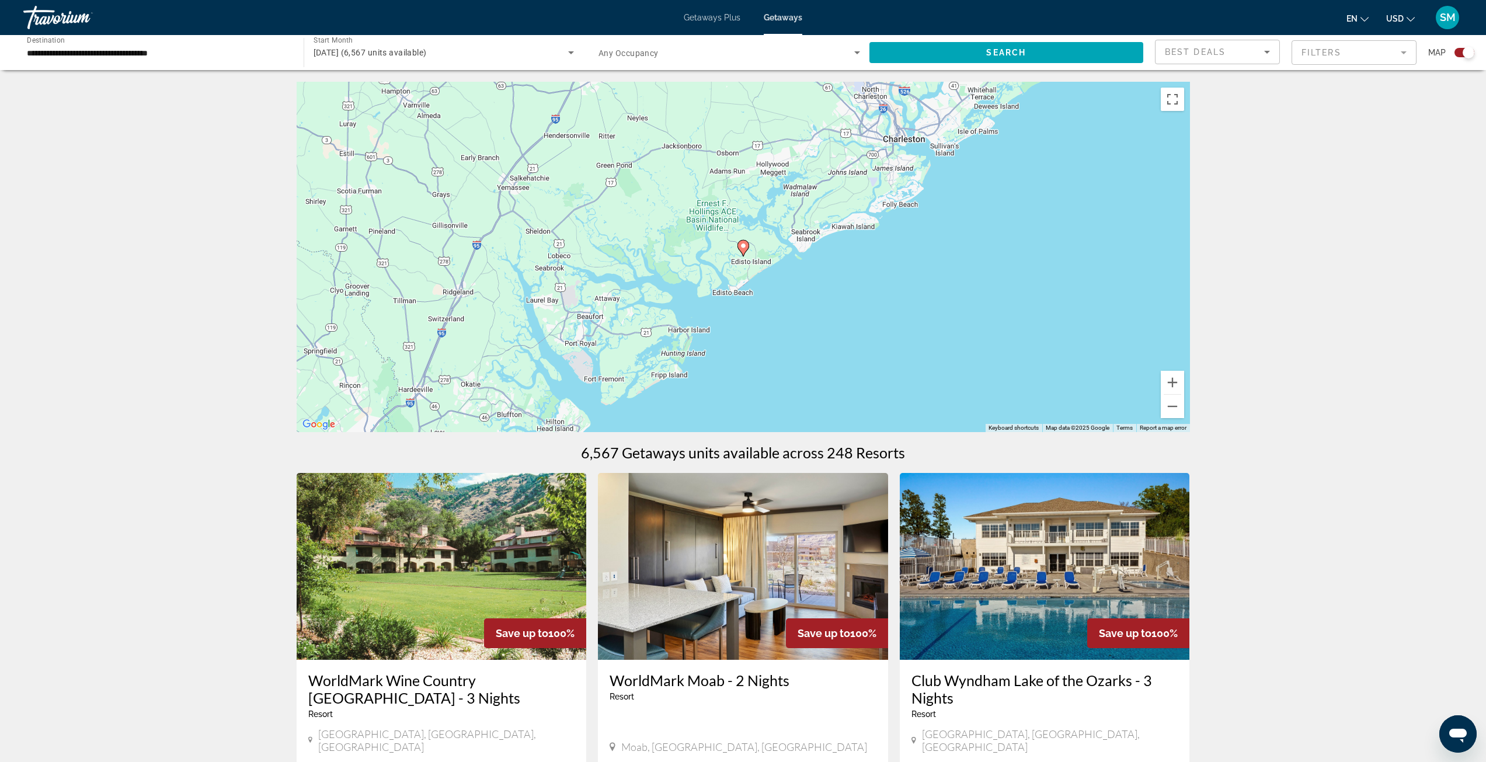
click at [744, 252] on icon "Main content" at bounding box center [742, 248] width 11 height 15
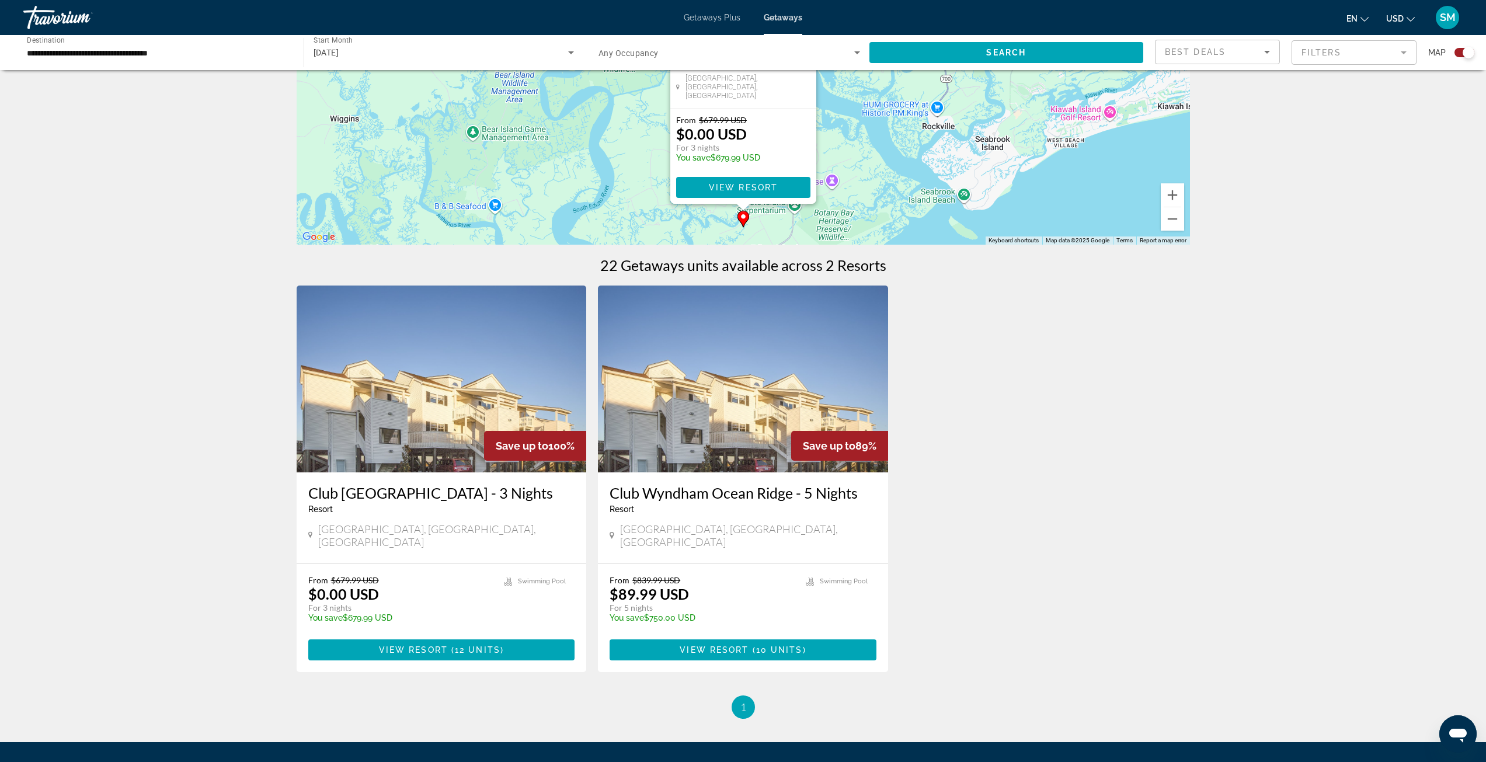
scroll to position [234, 0]
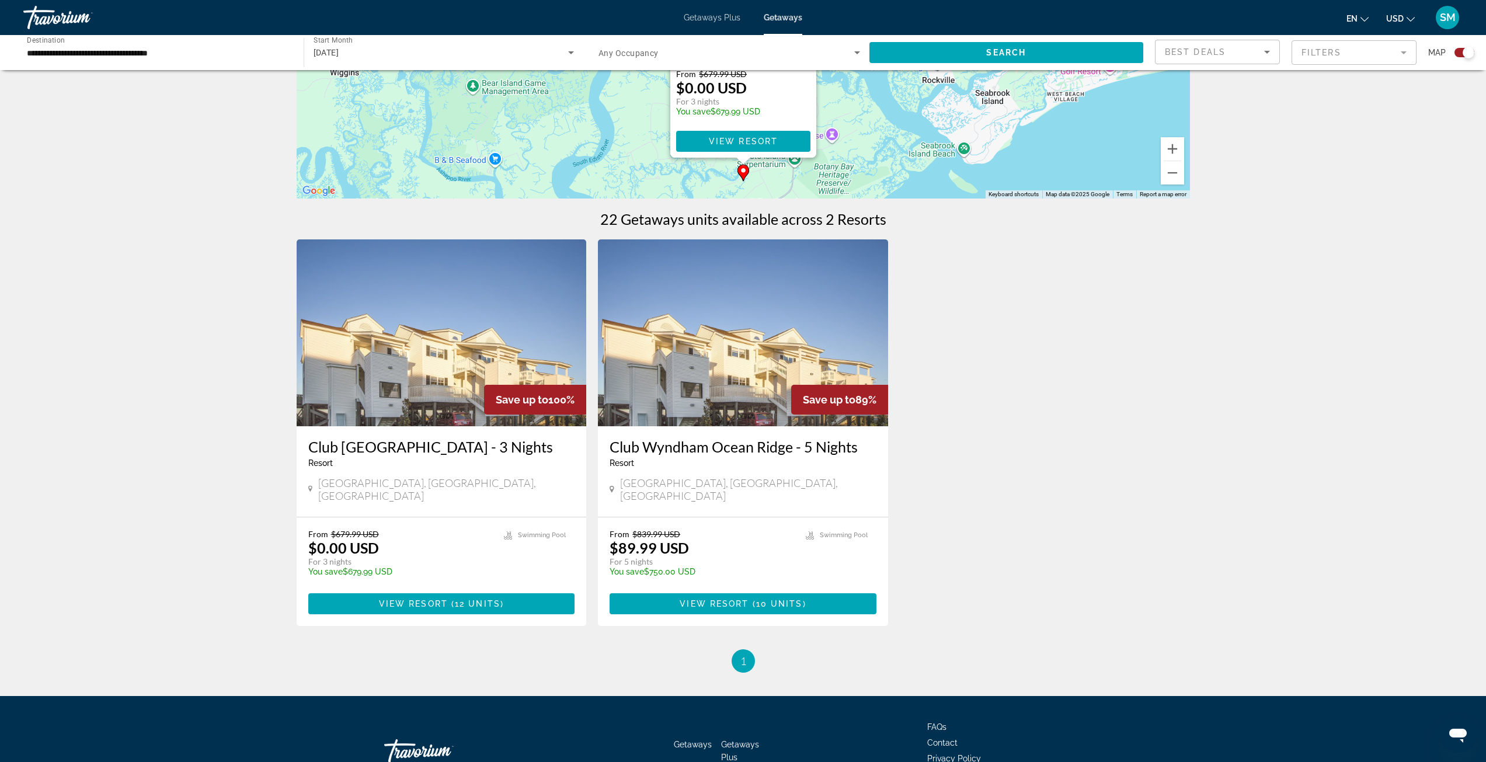
click at [430, 376] on img "Main content" at bounding box center [442, 332] width 290 height 187
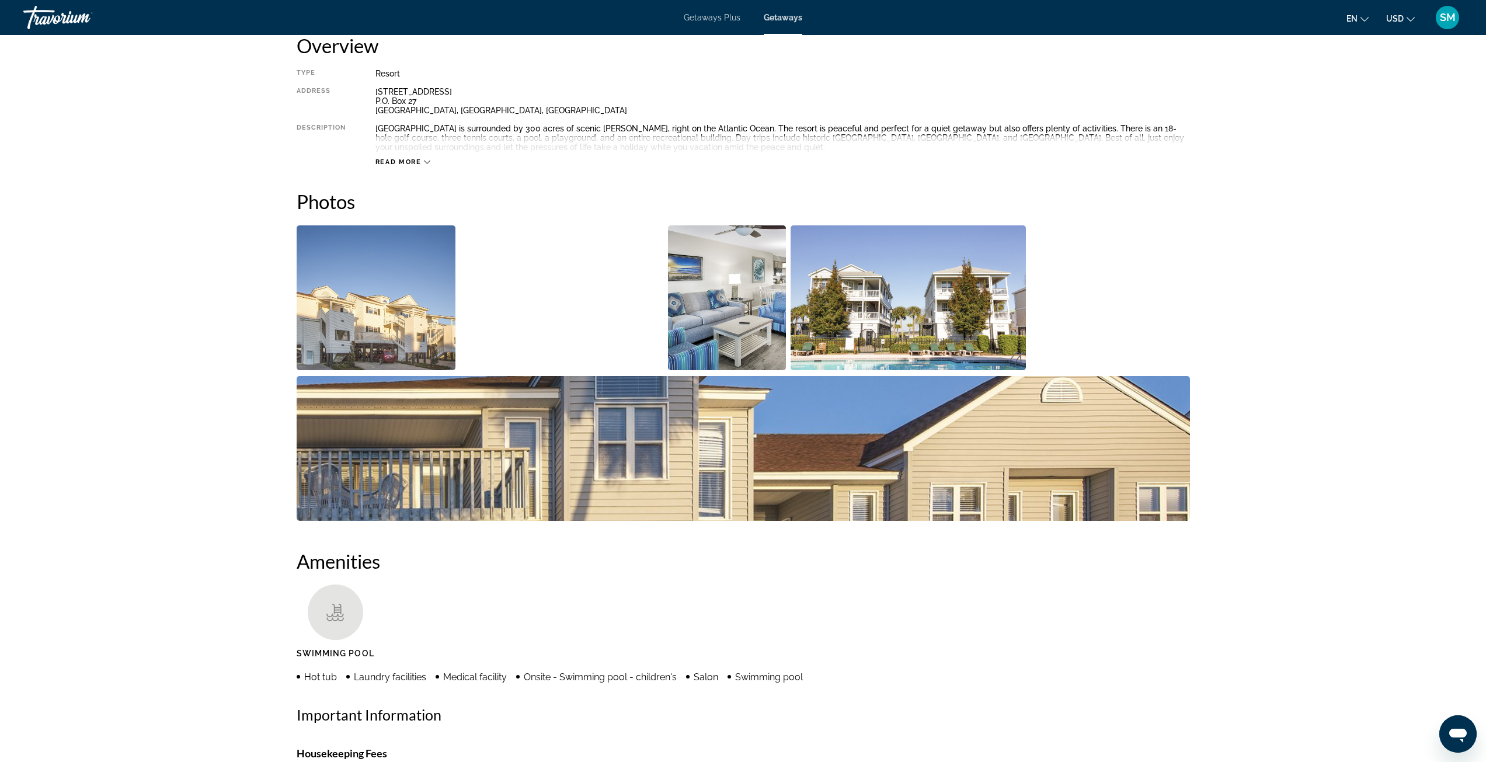
scroll to position [409, 0]
click at [400, 331] on img "Open full-screen image slider" at bounding box center [376, 299] width 159 height 145
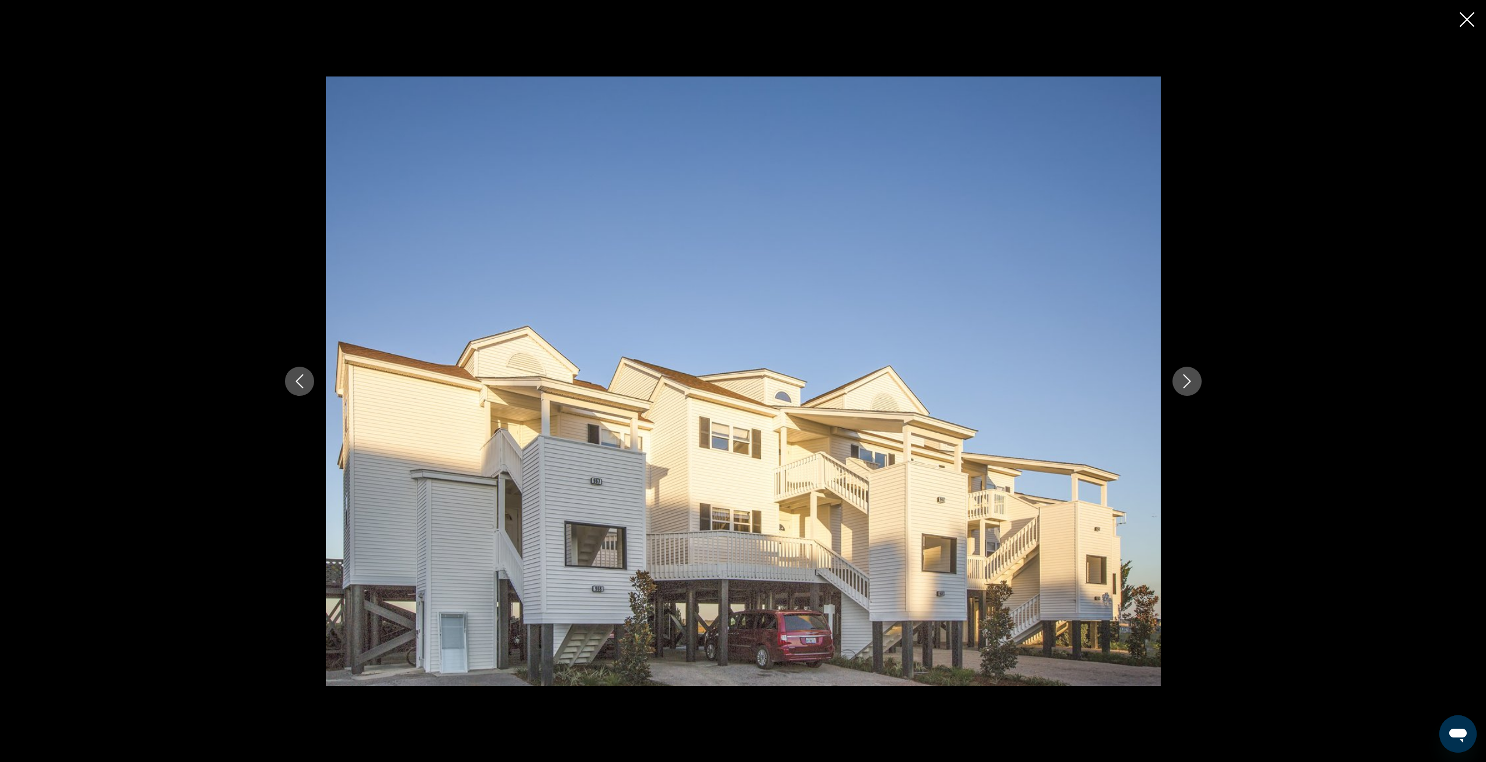
click at [1191, 387] on icon "Next image" at bounding box center [1187, 381] width 14 height 14
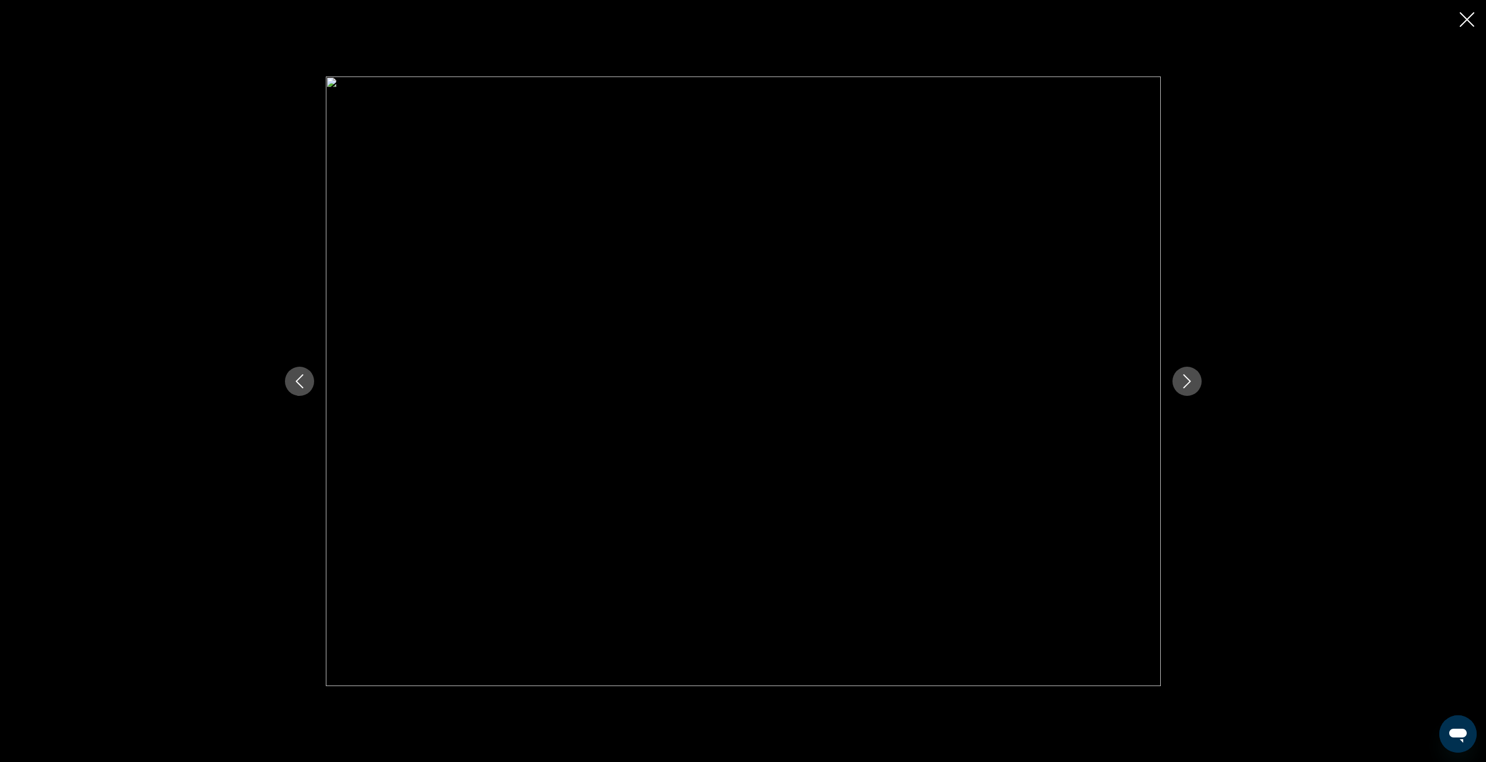
click at [1191, 387] on icon "Next image" at bounding box center [1187, 381] width 14 height 14
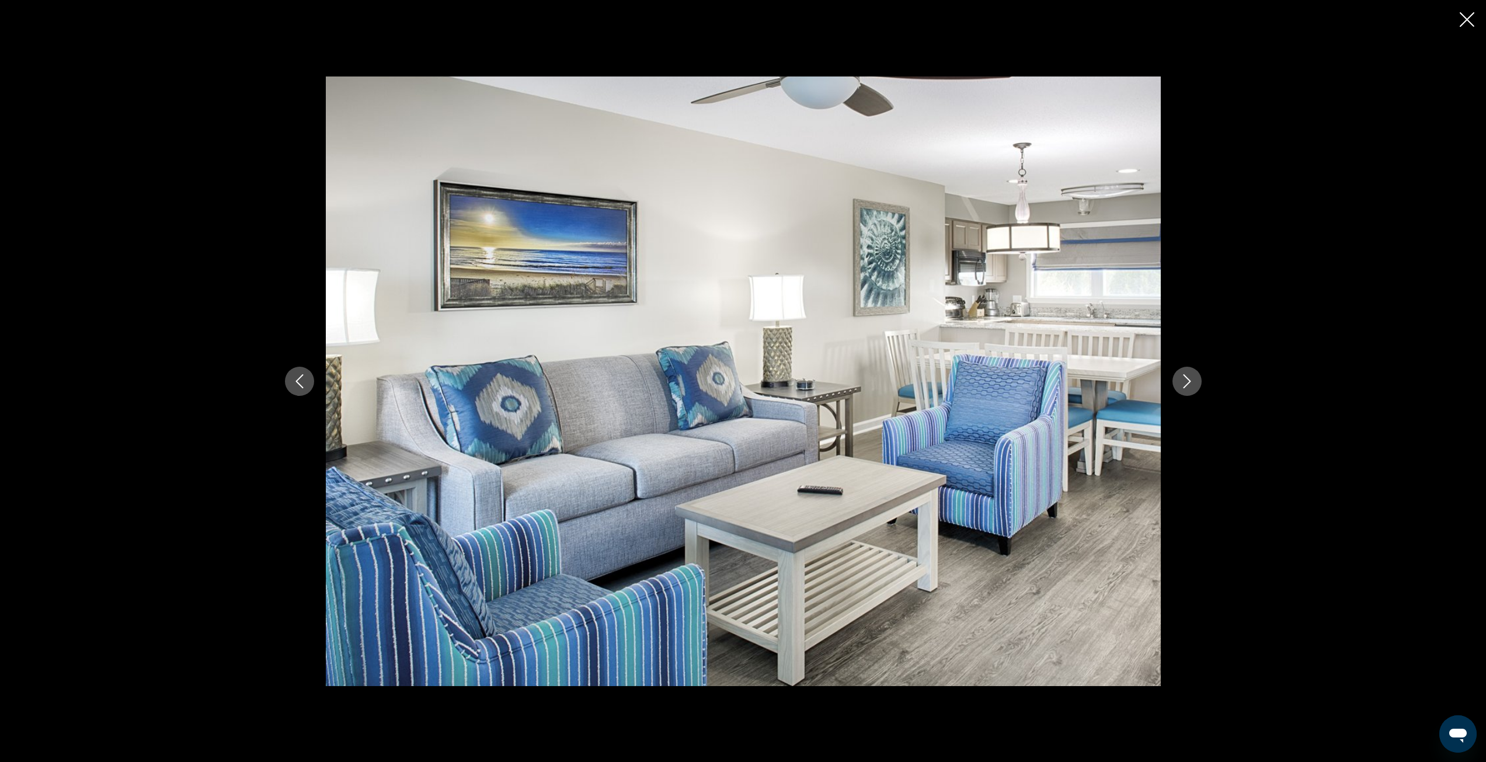
click at [1191, 387] on icon "Next image" at bounding box center [1187, 381] width 14 height 14
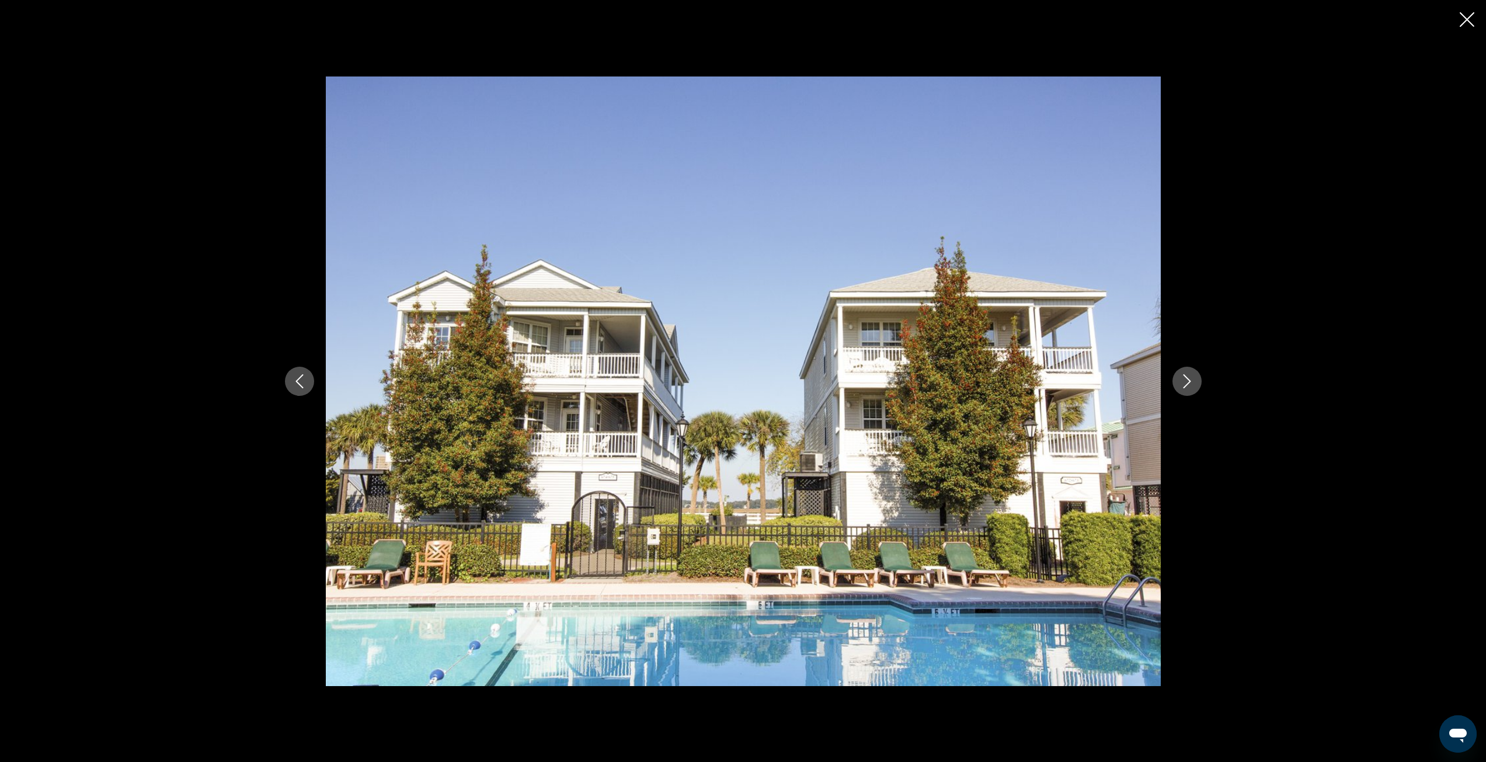
click at [1191, 387] on icon "Next image" at bounding box center [1187, 381] width 14 height 14
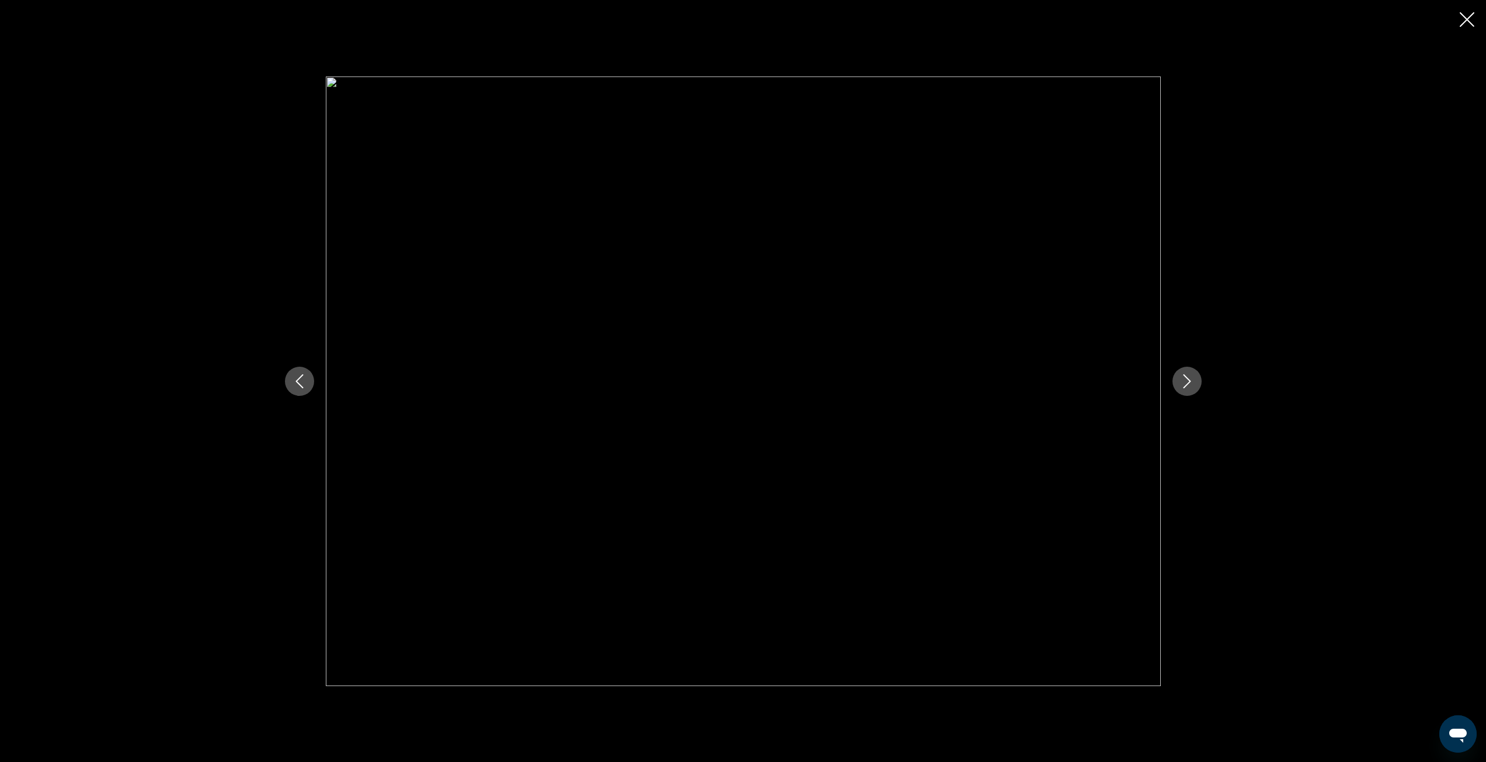
click at [1191, 387] on icon "Next image" at bounding box center [1187, 381] width 14 height 14
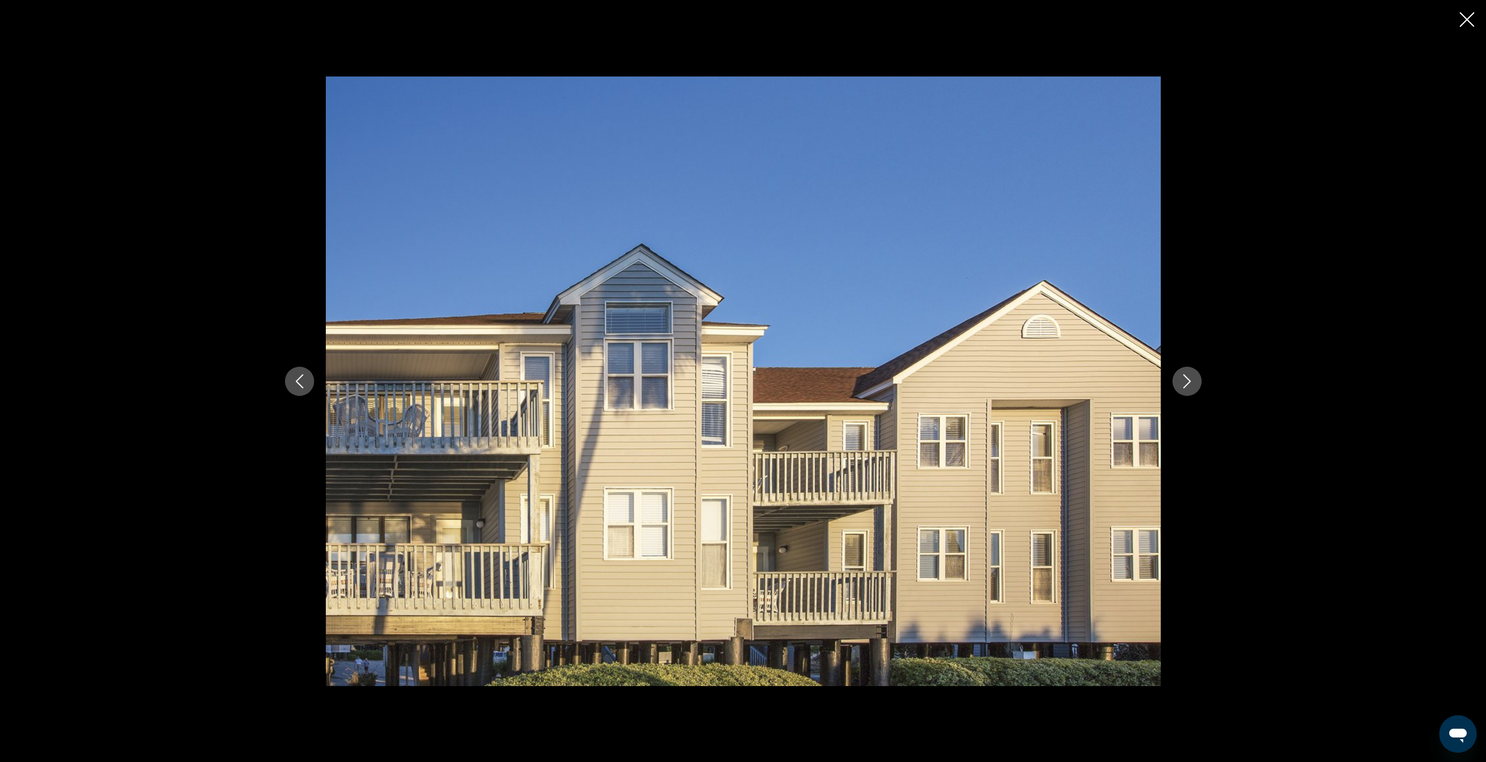
click at [1191, 387] on icon "Next image" at bounding box center [1187, 381] width 14 height 14
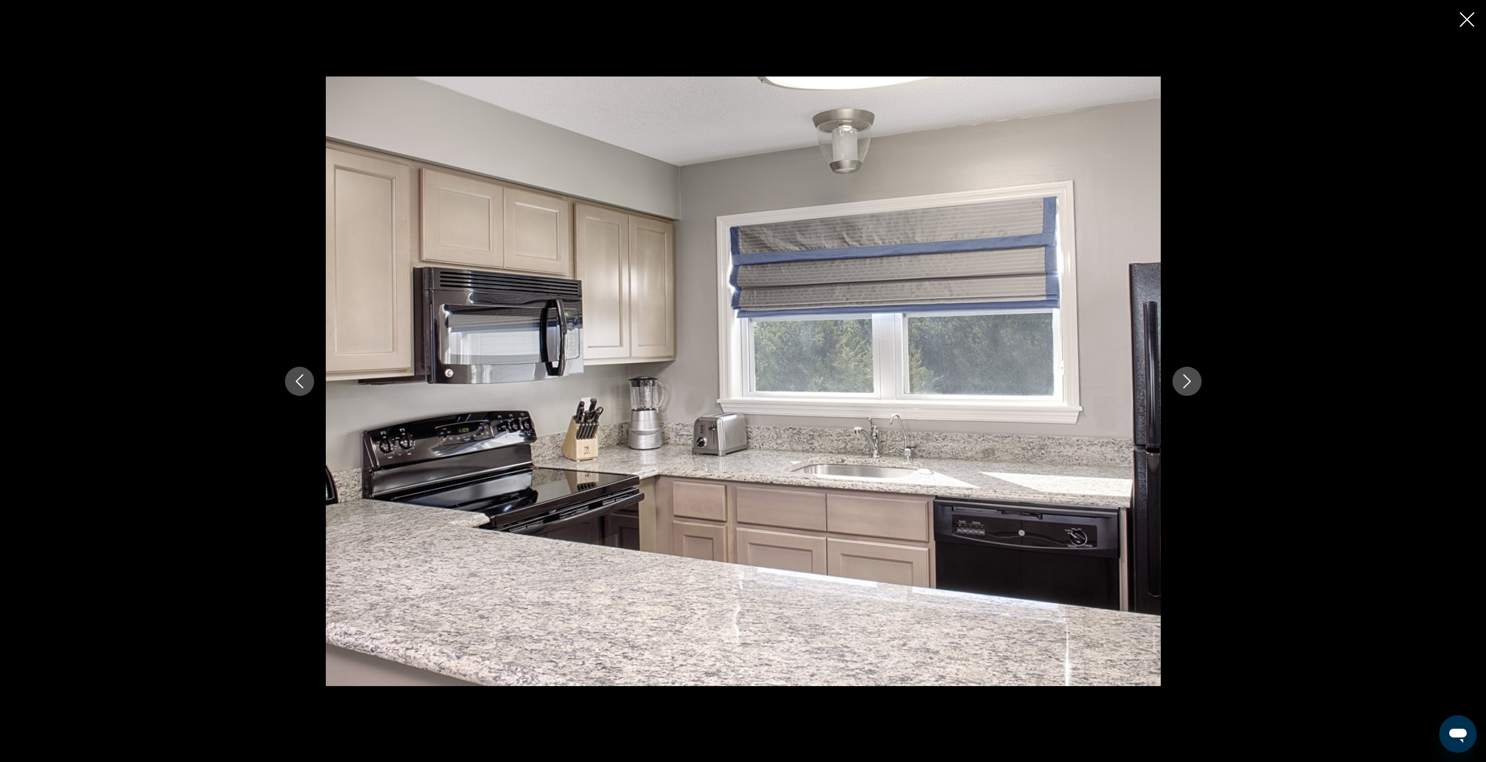
click at [1191, 387] on icon "Next image" at bounding box center [1187, 381] width 14 height 14
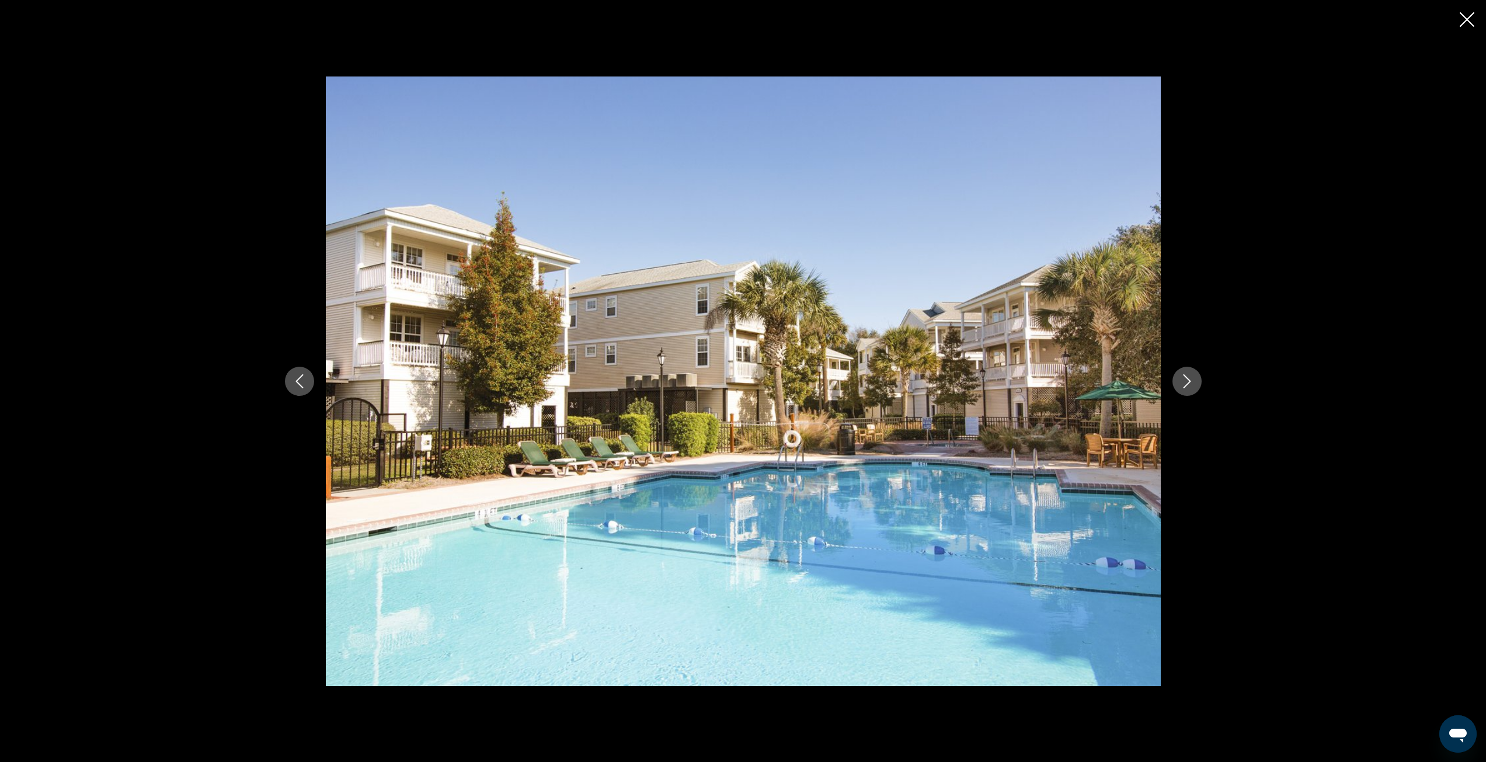
click at [1191, 387] on icon "Next image" at bounding box center [1187, 381] width 14 height 14
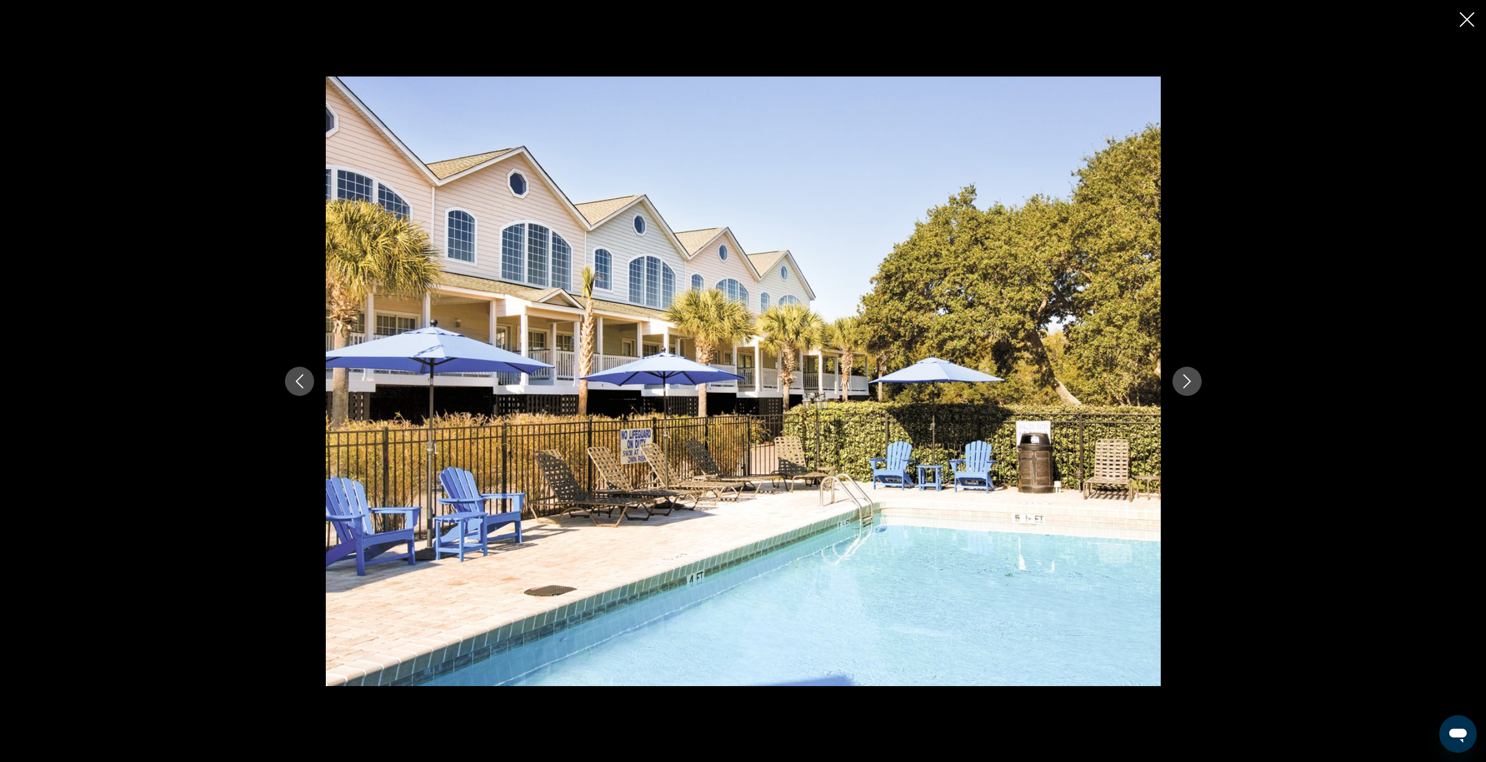
click at [1191, 387] on icon "Next image" at bounding box center [1187, 381] width 14 height 14
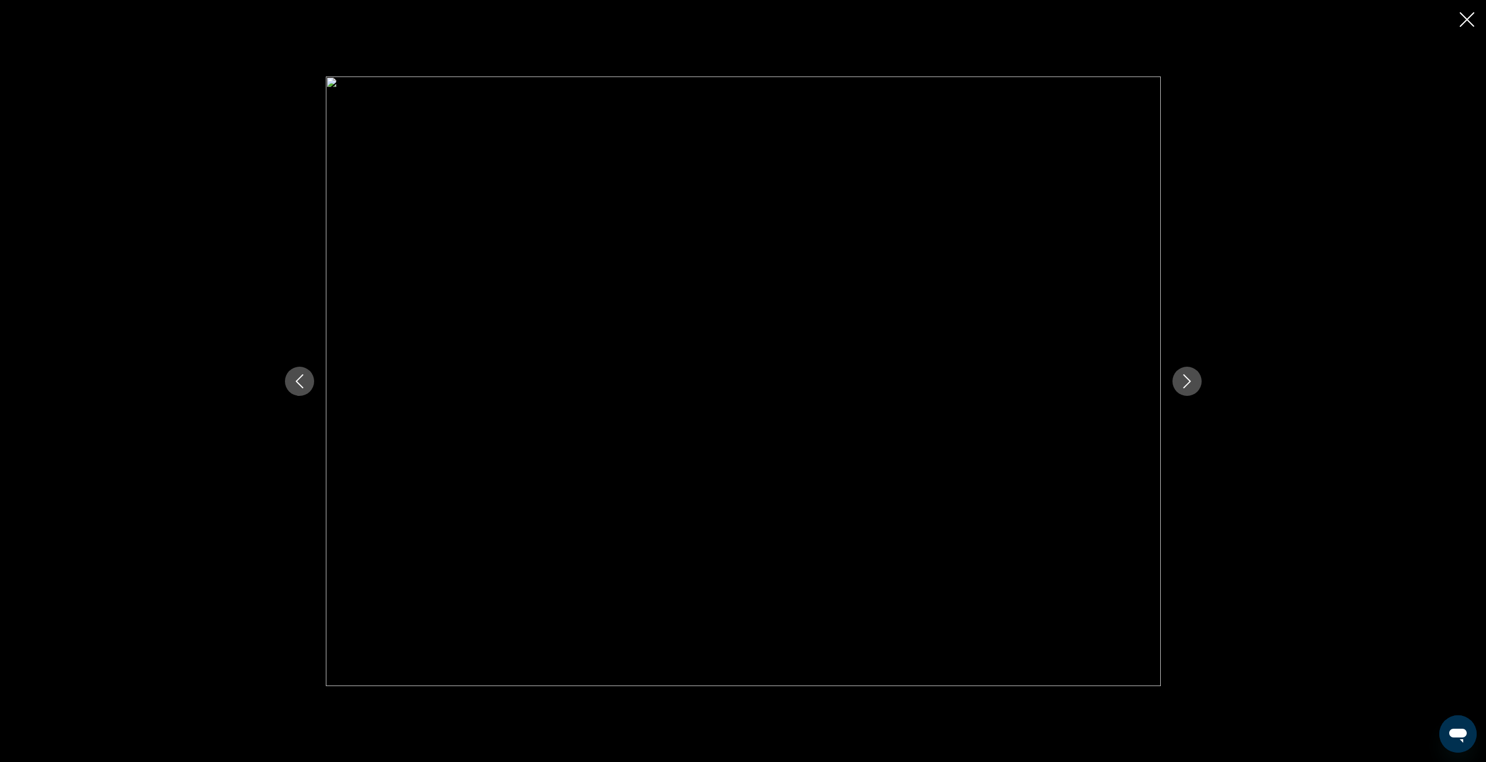
click at [1191, 387] on icon "Next image" at bounding box center [1187, 381] width 14 height 14
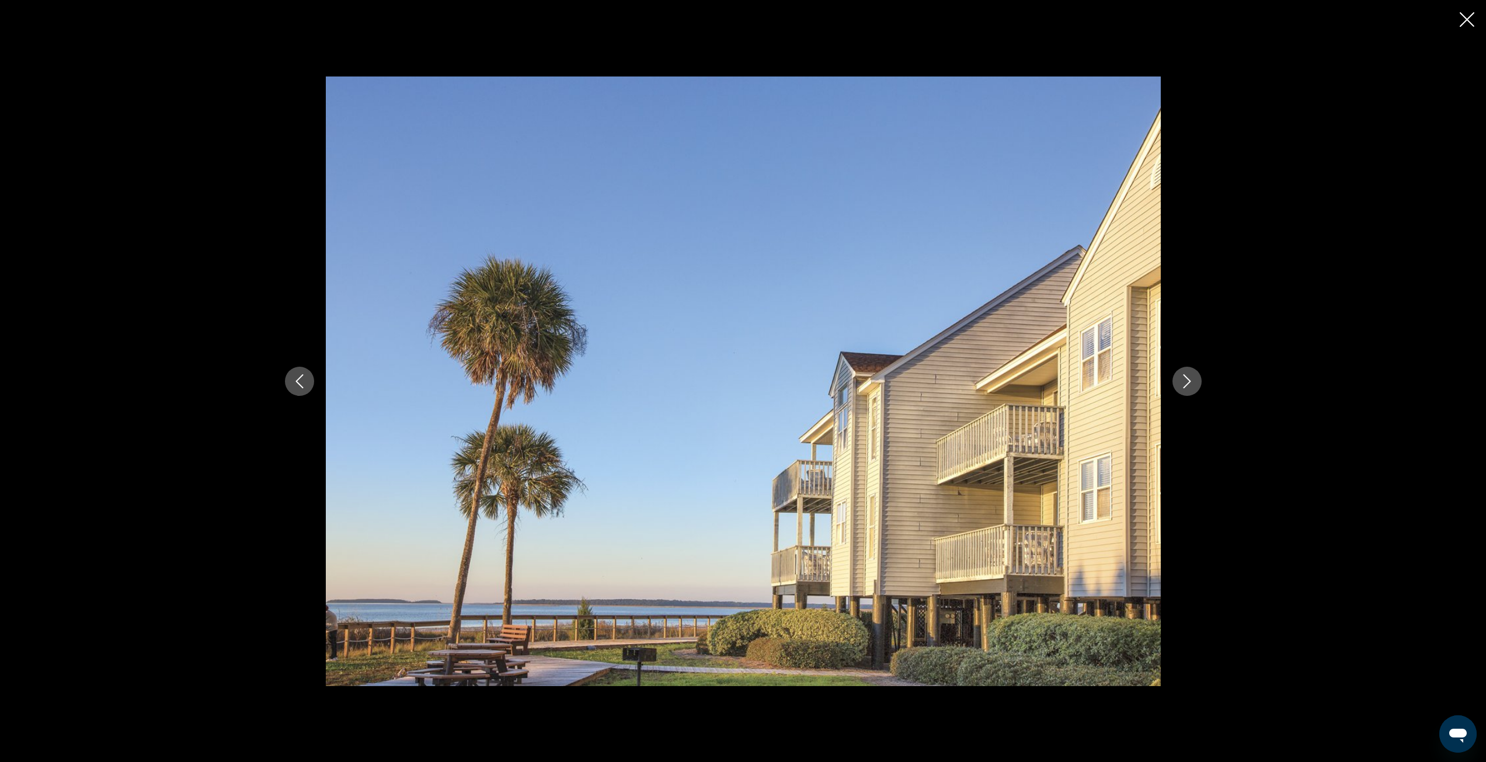
click at [1191, 387] on icon "Next image" at bounding box center [1187, 381] width 14 height 14
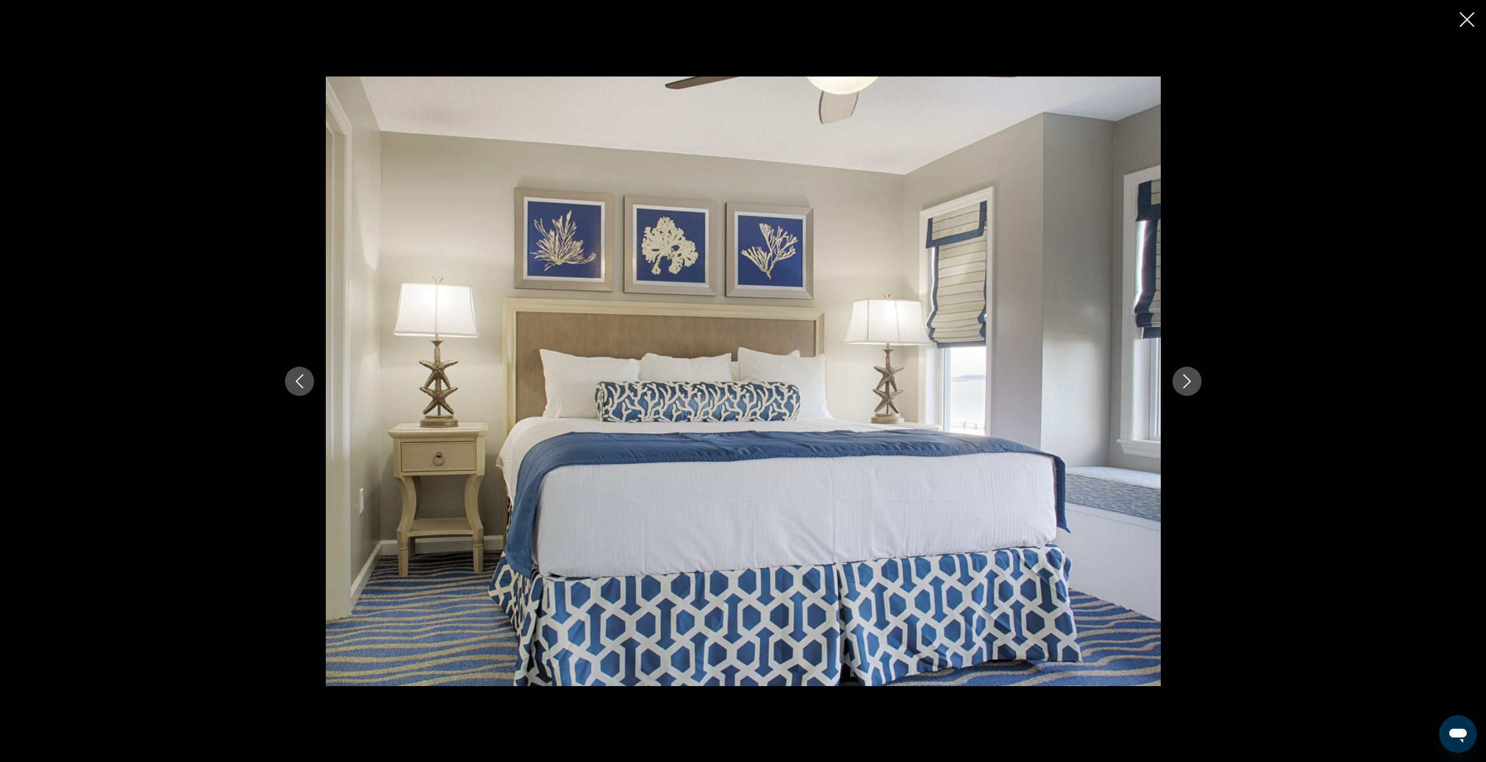
click at [1191, 387] on icon "Next image" at bounding box center [1187, 381] width 14 height 14
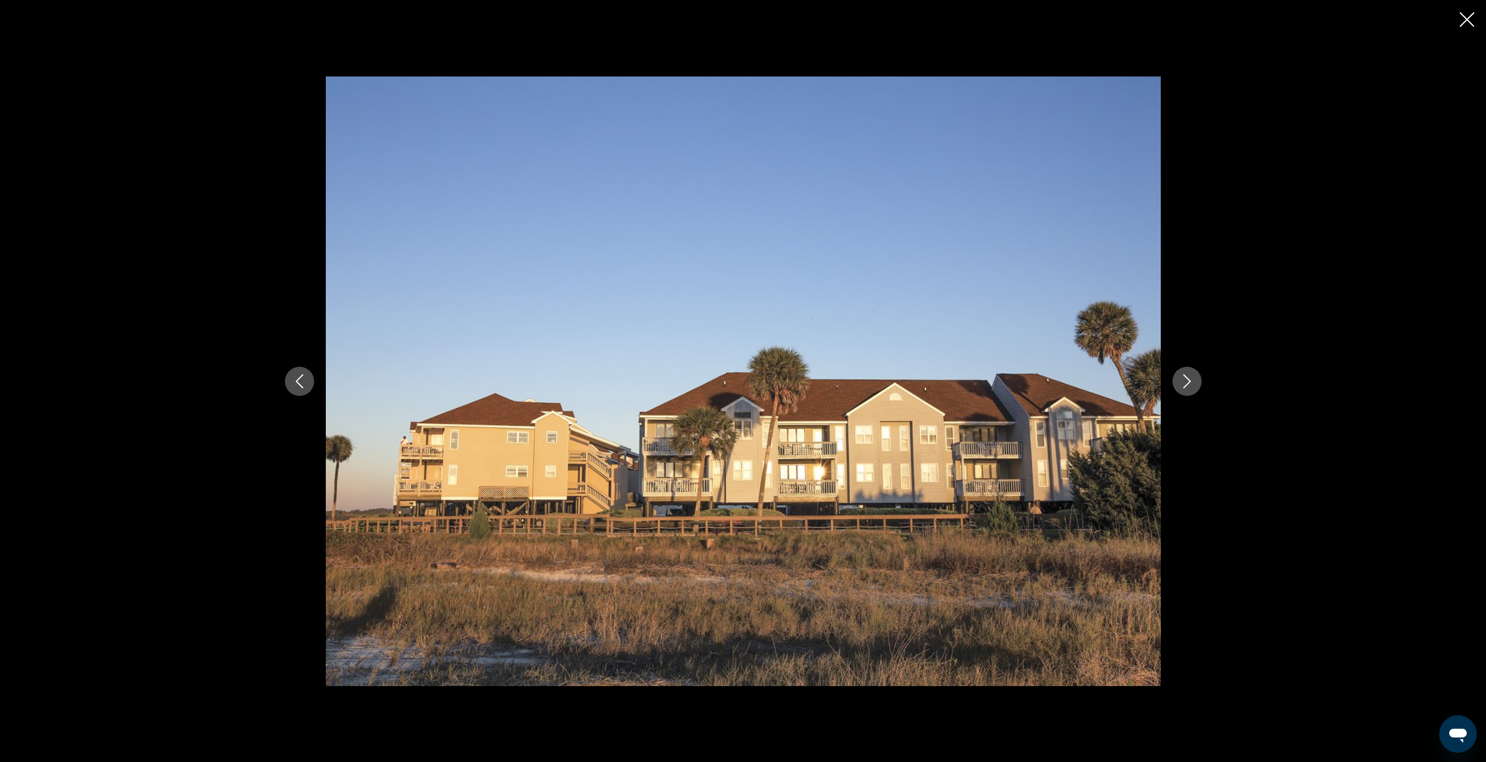
click at [1191, 387] on icon "Next image" at bounding box center [1187, 381] width 14 height 14
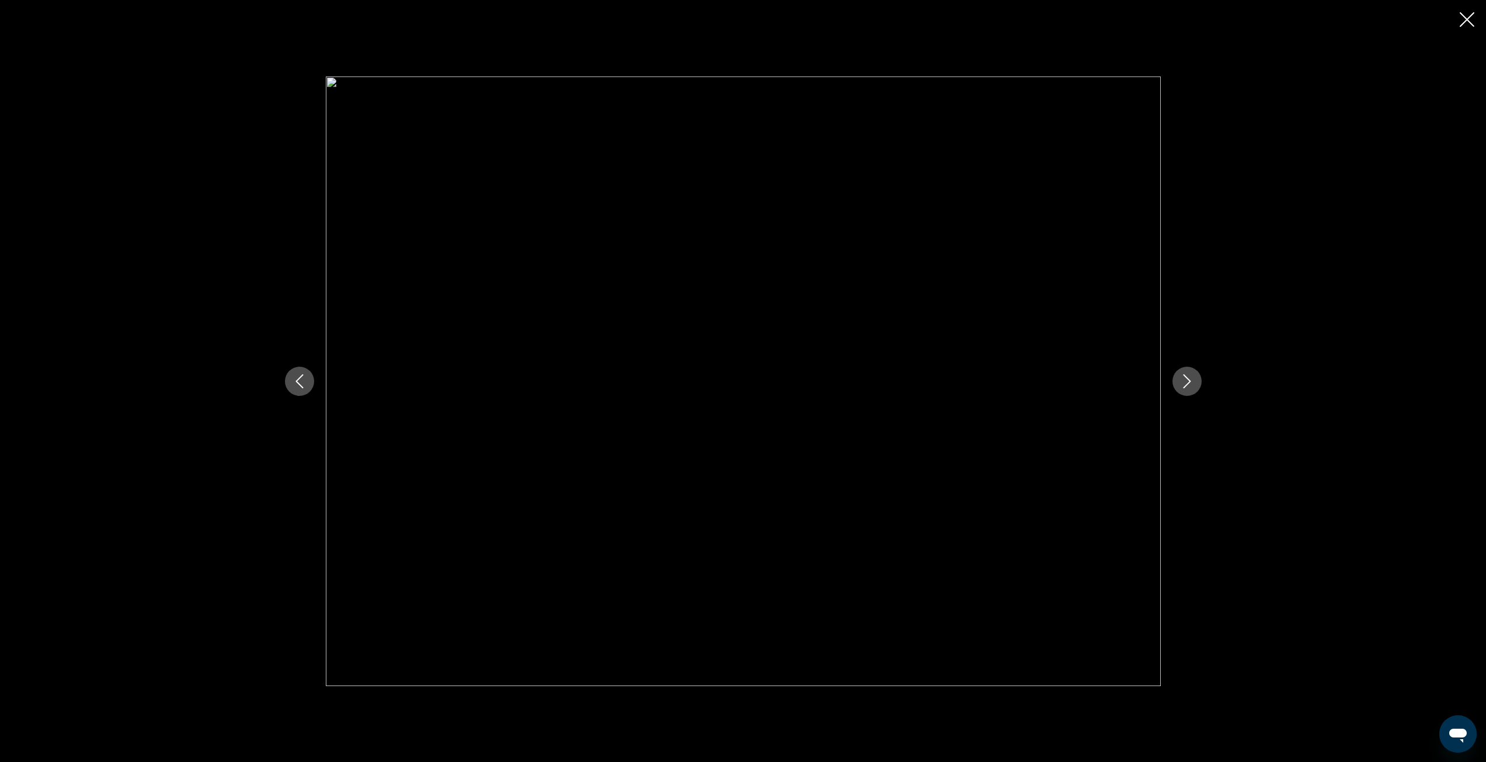
click at [1191, 387] on icon "Next image" at bounding box center [1187, 381] width 14 height 14
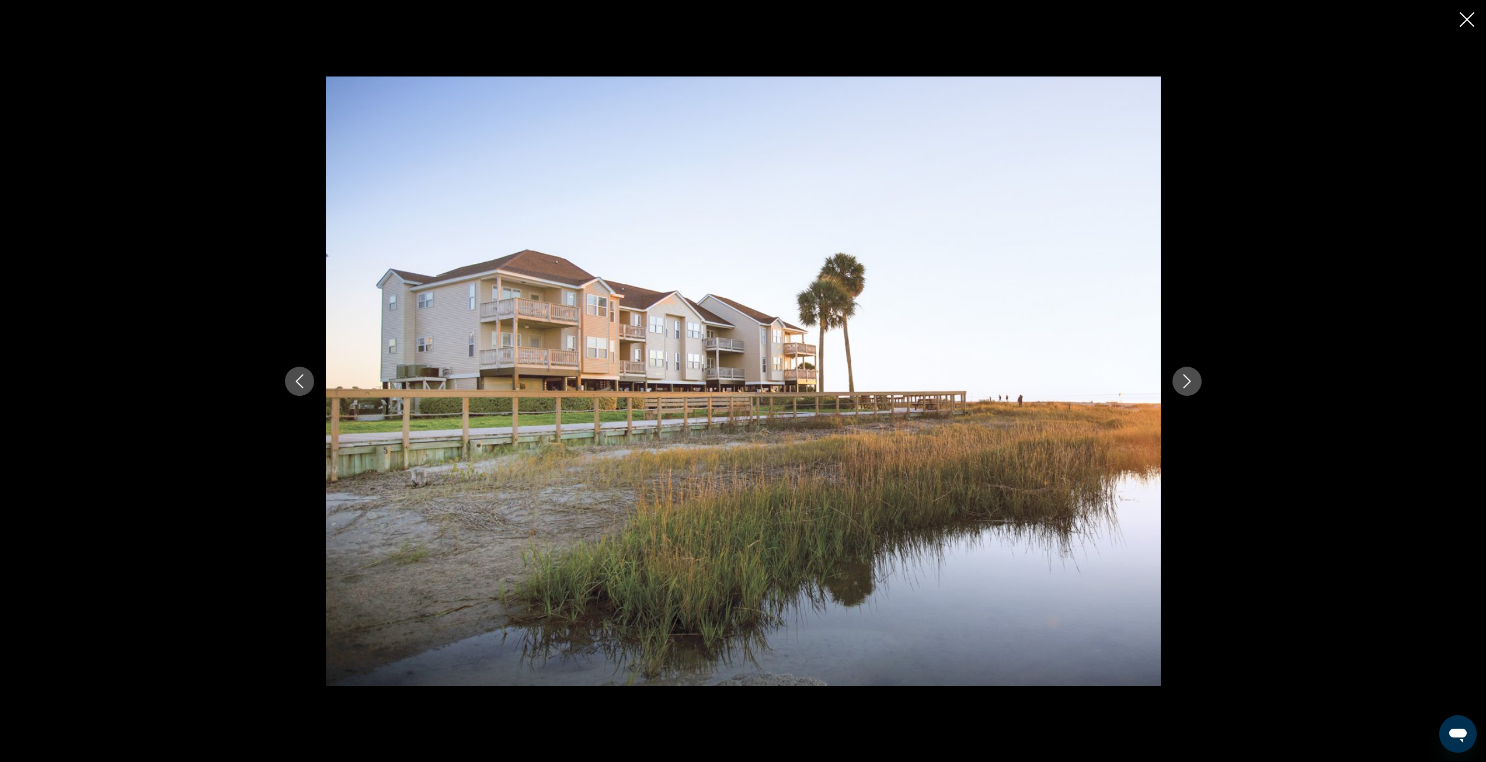
click at [1475, 25] on div "prev next" at bounding box center [743, 381] width 1486 height 762
click at [1456, 25] on div "prev next" at bounding box center [743, 381] width 1486 height 762
click at [1469, 18] on icon "Close slideshow" at bounding box center [1466, 19] width 15 height 15
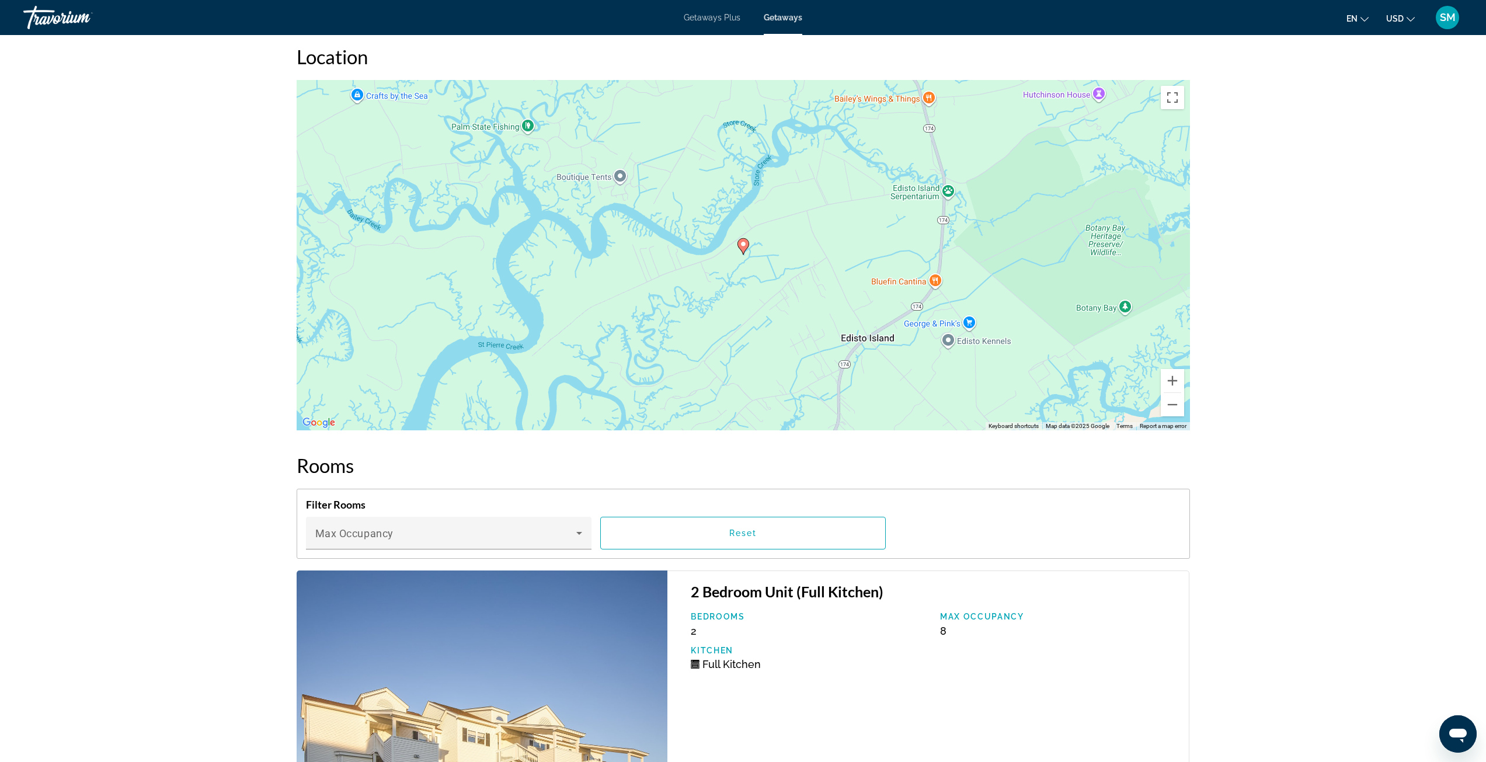
scroll to position [1693, 0]
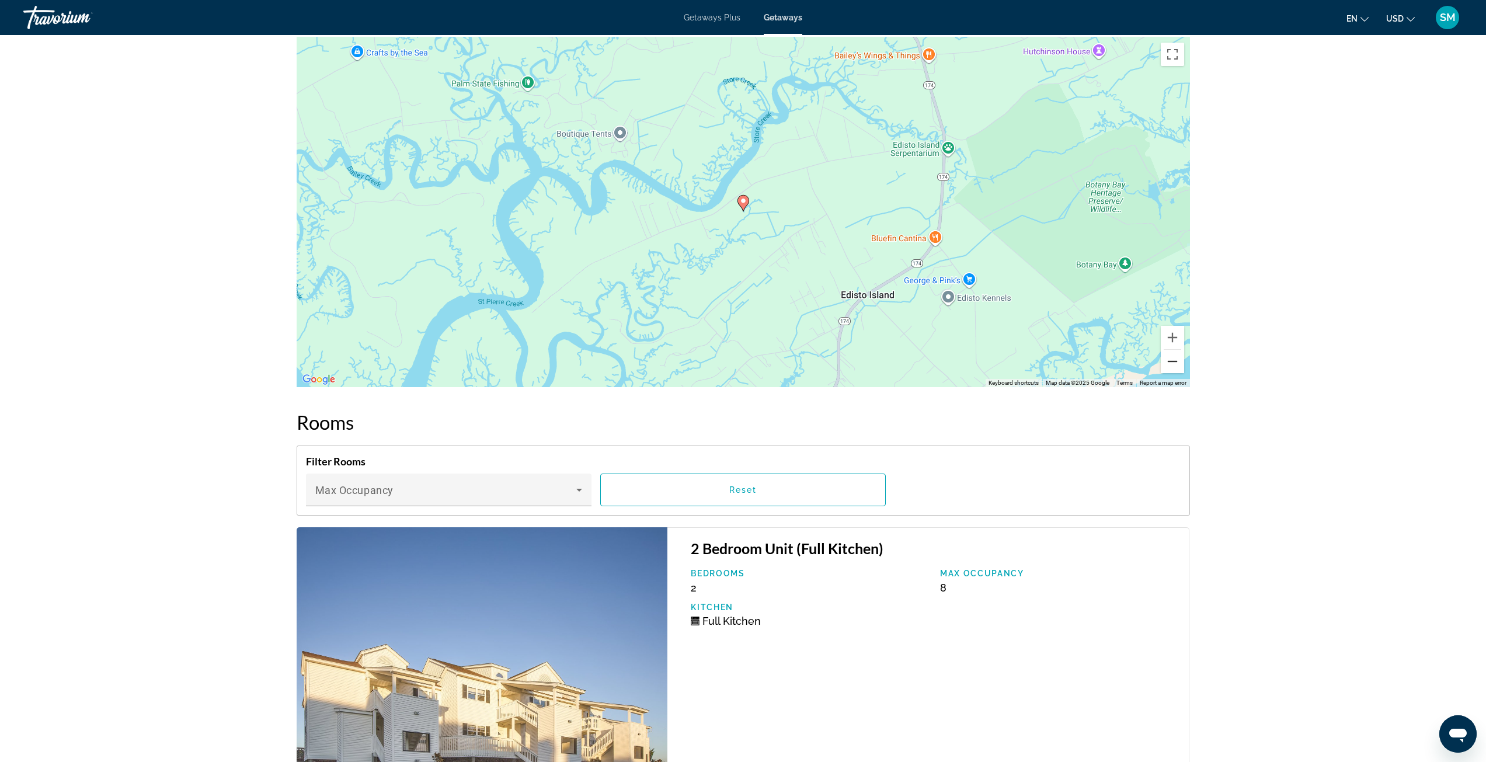
click at [1177, 350] on button "Zoom out" at bounding box center [1172, 361] width 23 height 23
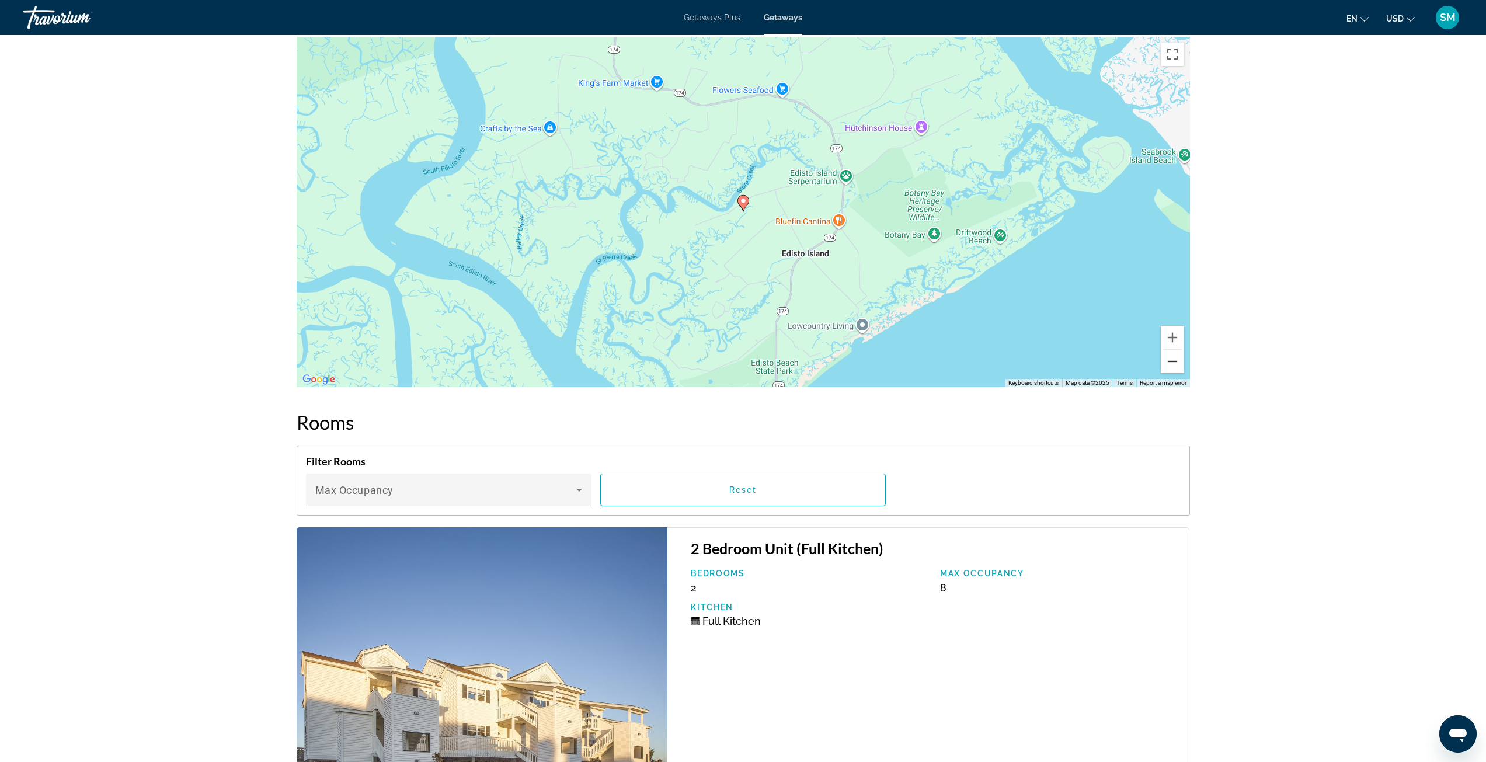
click at [1177, 350] on button "Zoom out" at bounding box center [1172, 361] width 23 height 23
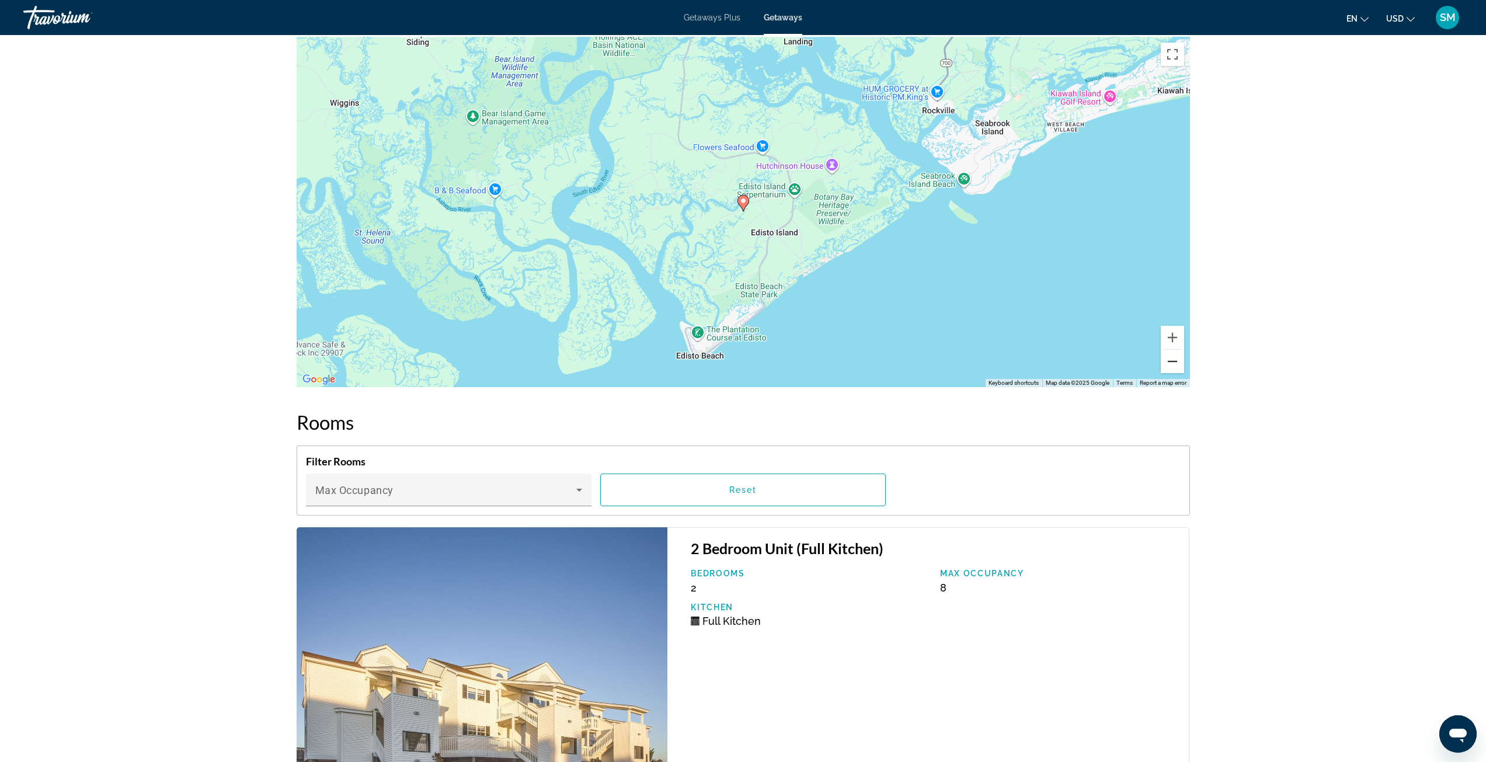
click at [1177, 350] on button "Zoom out" at bounding box center [1172, 361] width 23 height 23
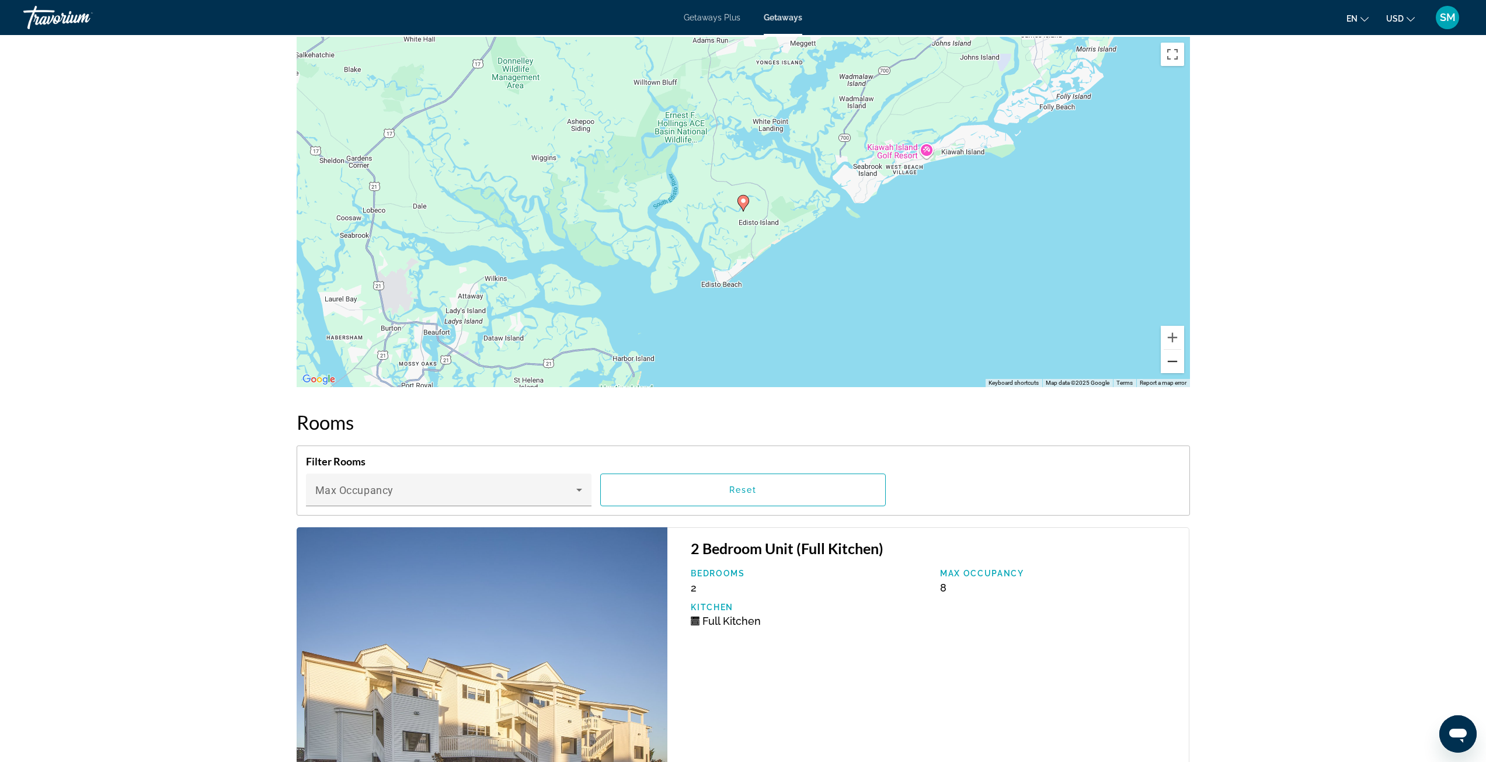
click at [1177, 350] on button "Zoom out" at bounding box center [1172, 361] width 23 height 23
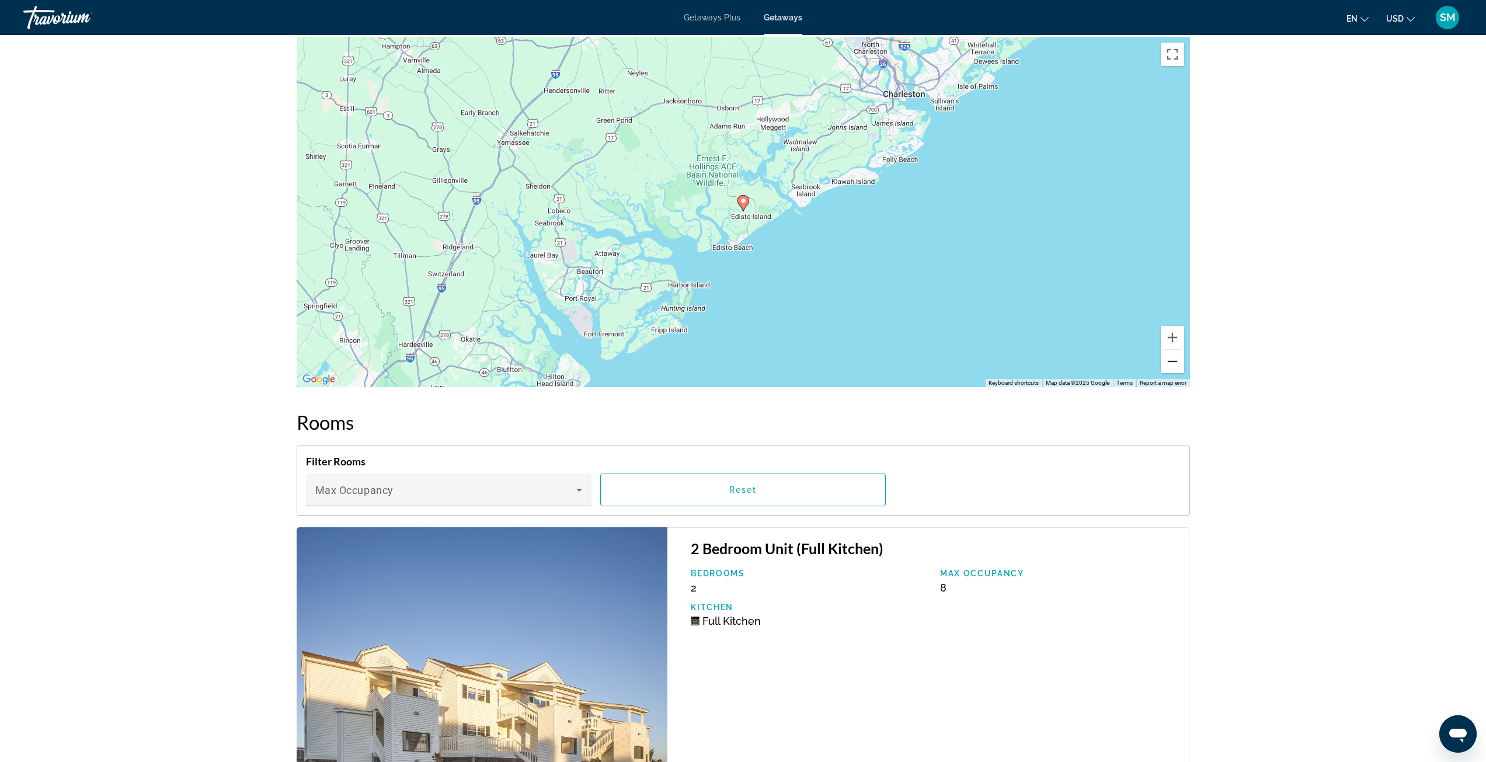
click at [1177, 350] on button "Zoom out" at bounding box center [1172, 361] width 23 height 23
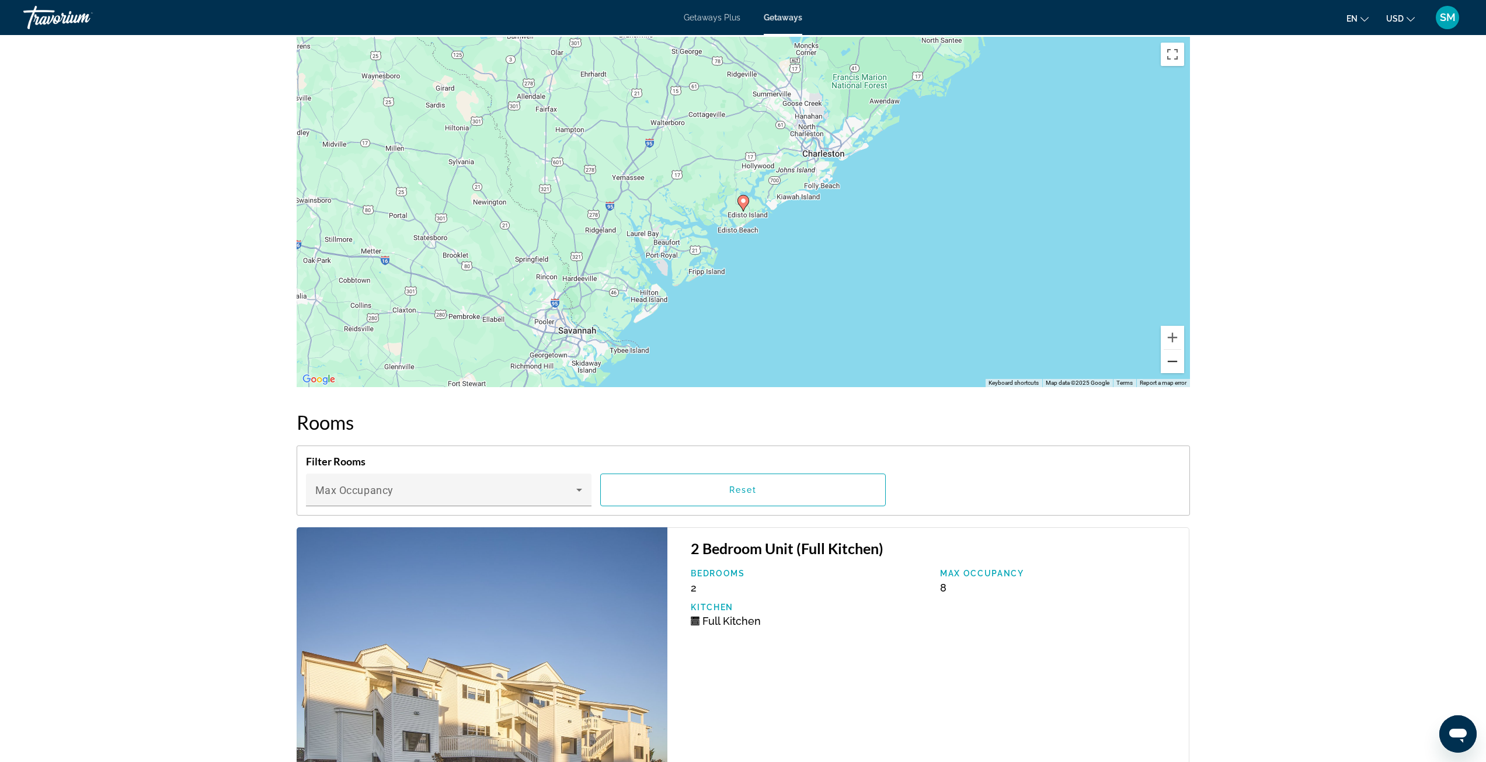
click at [1177, 350] on button "Zoom out" at bounding box center [1172, 361] width 23 height 23
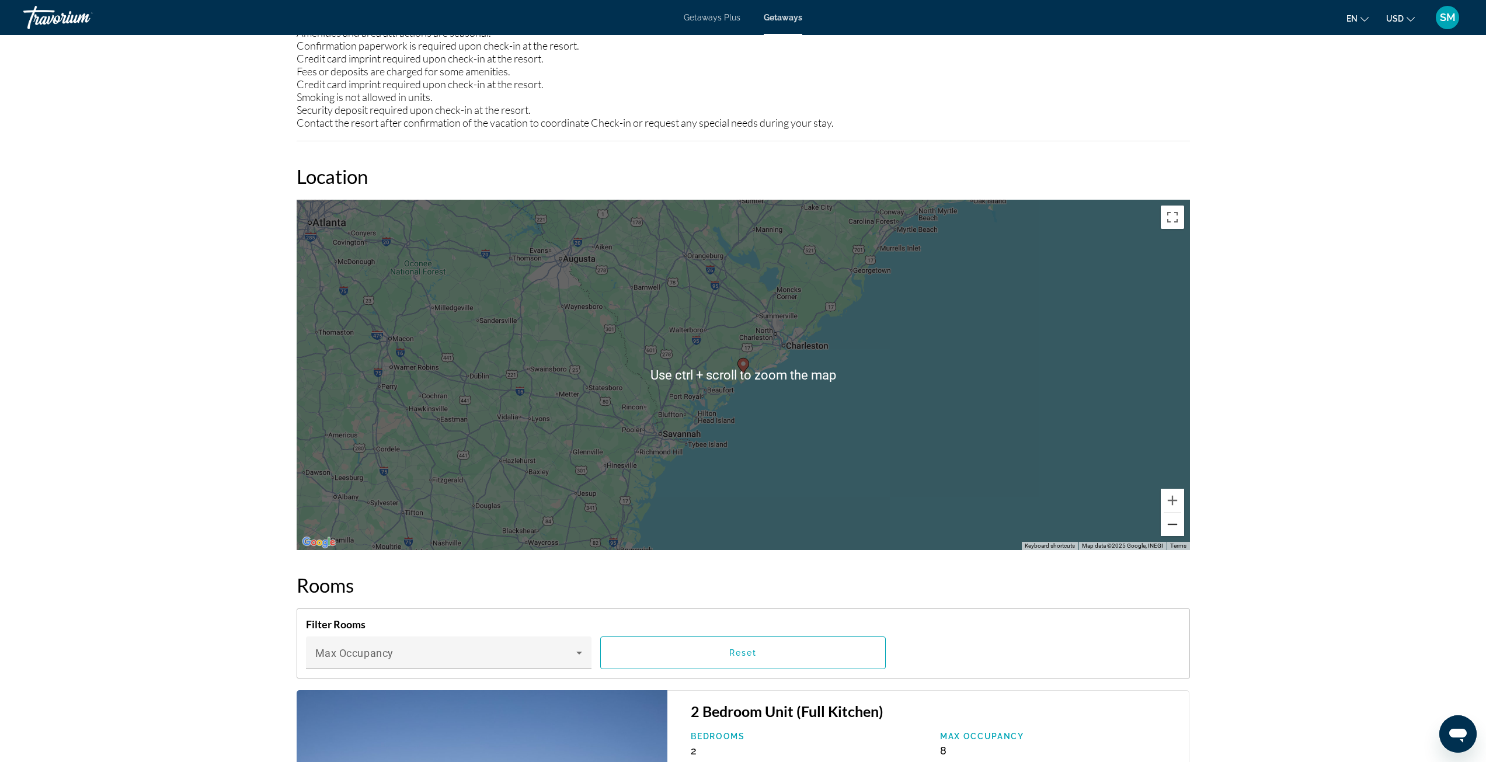
scroll to position [1518, 0]
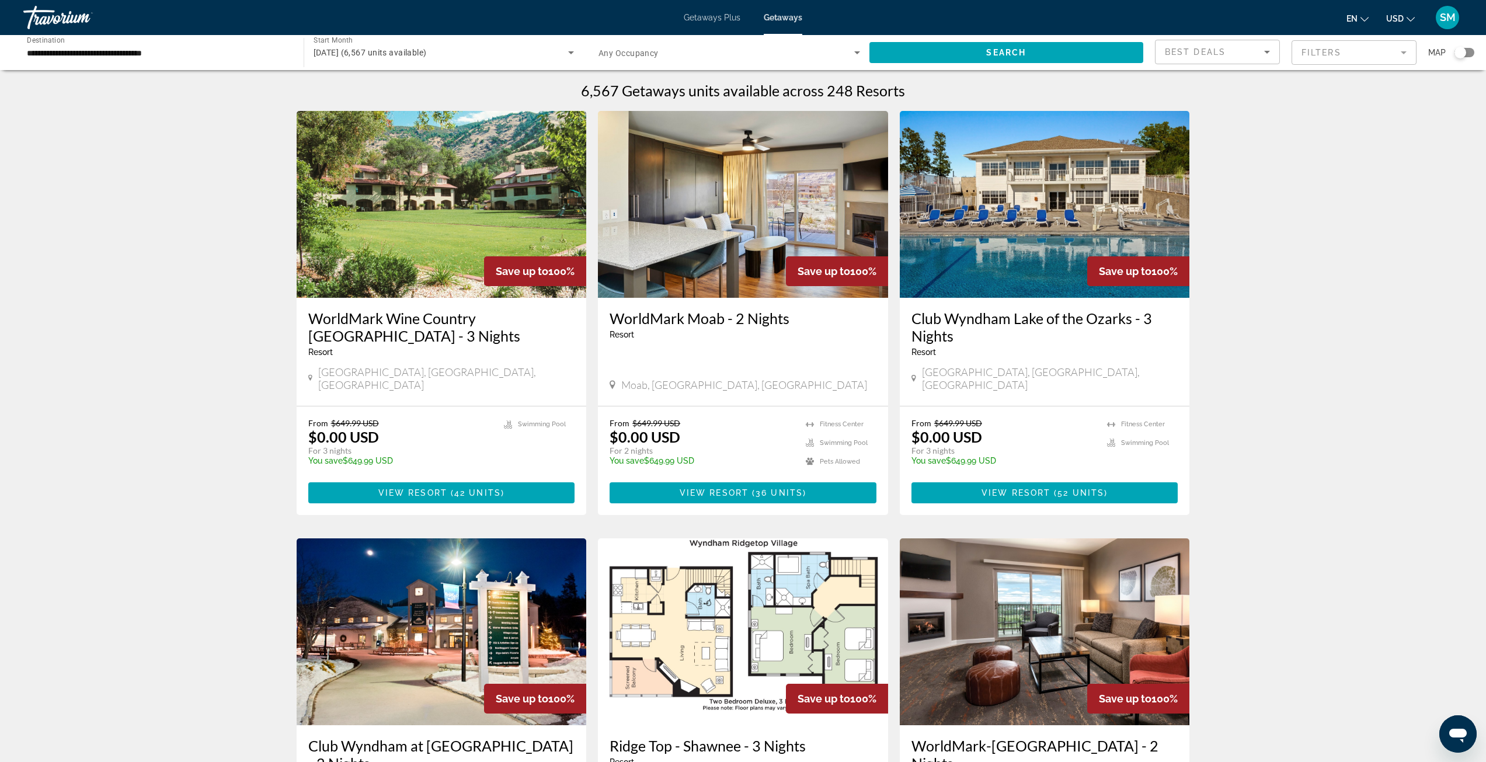
click at [1466, 51] on div "Search widget" at bounding box center [1464, 52] width 20 height 9
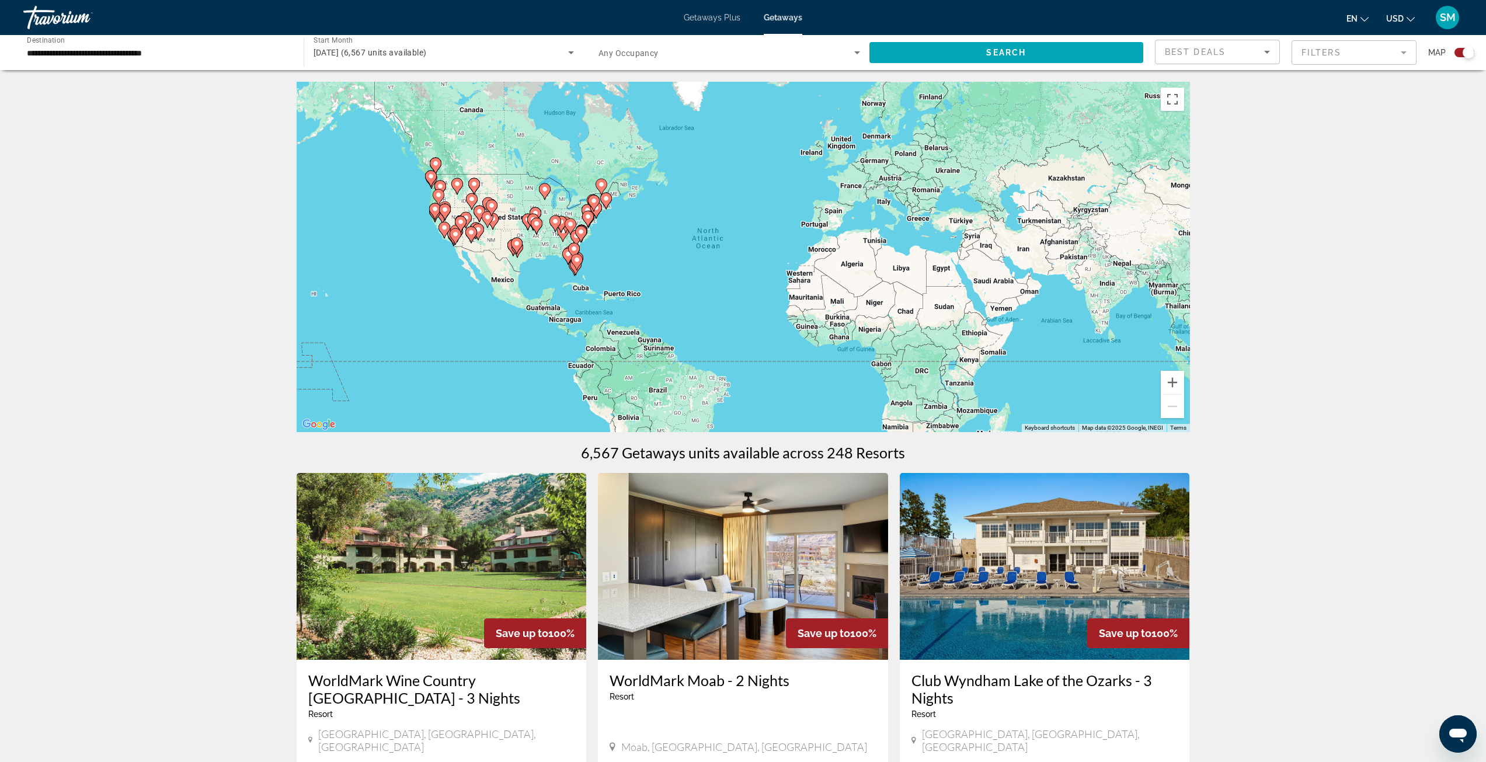
click at [609, 261] on div "To activate drag with keyboard, press Alt + Enter. Once in keyboard drag state,…" at bounding box center [743, 257] width 893 height 350
click at [589, 249] on div "To activate drag with keyboard, press Alt + Enter. Once in keyboard drag state,…" at bounding box center [743, 257] width 893 height 350
click at [560, 243] on div "To activate drag with keyboard, press Alt + Enter. Once in keyboard drag state,…" at bounding box center [743, 257] width 893 height 350
click at [580, 236] on icon "Main content" at bounding box center [580, 234] width 11 height 15
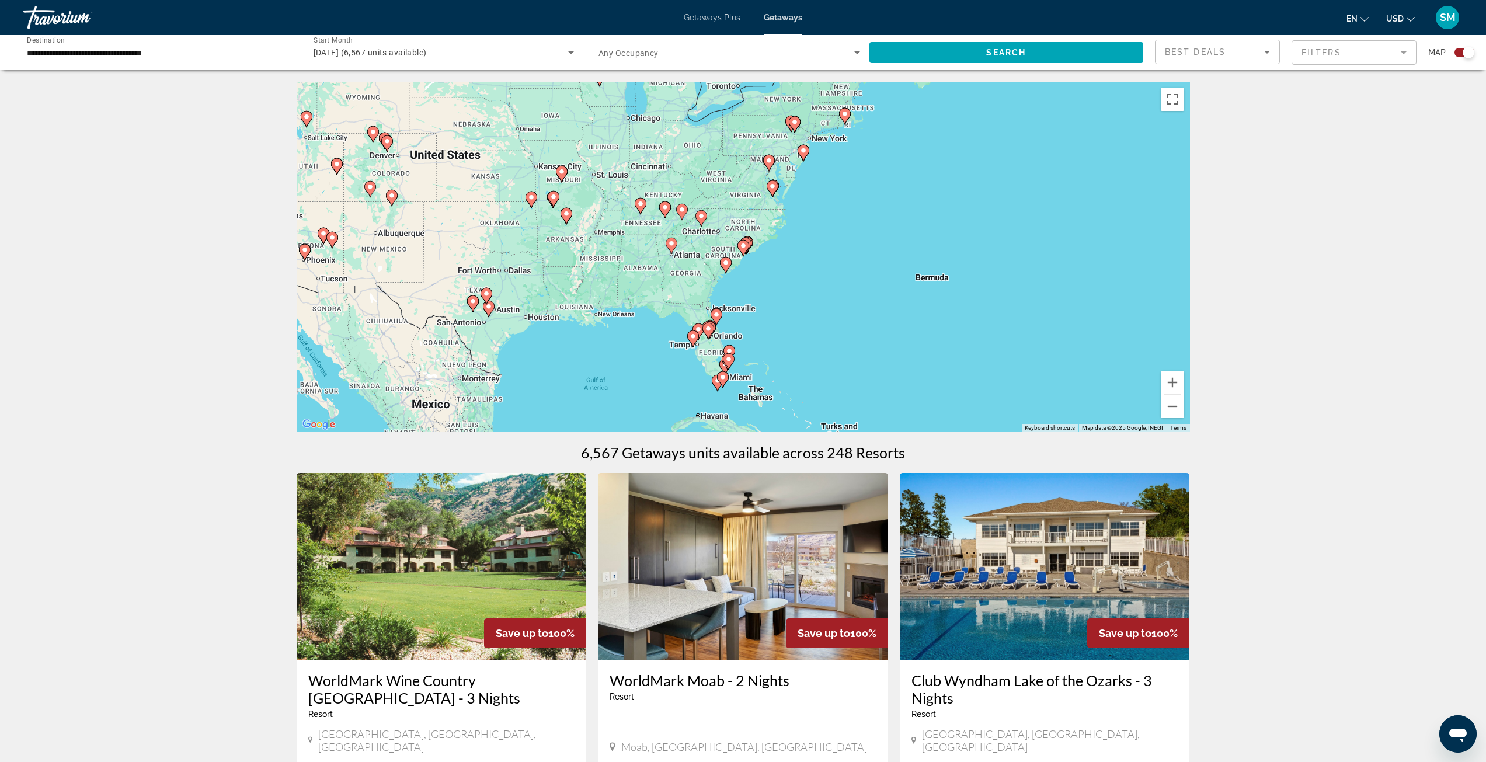
click at [741, 248] on image "Main content" at bounding box center [743, 245] width 7 height 7
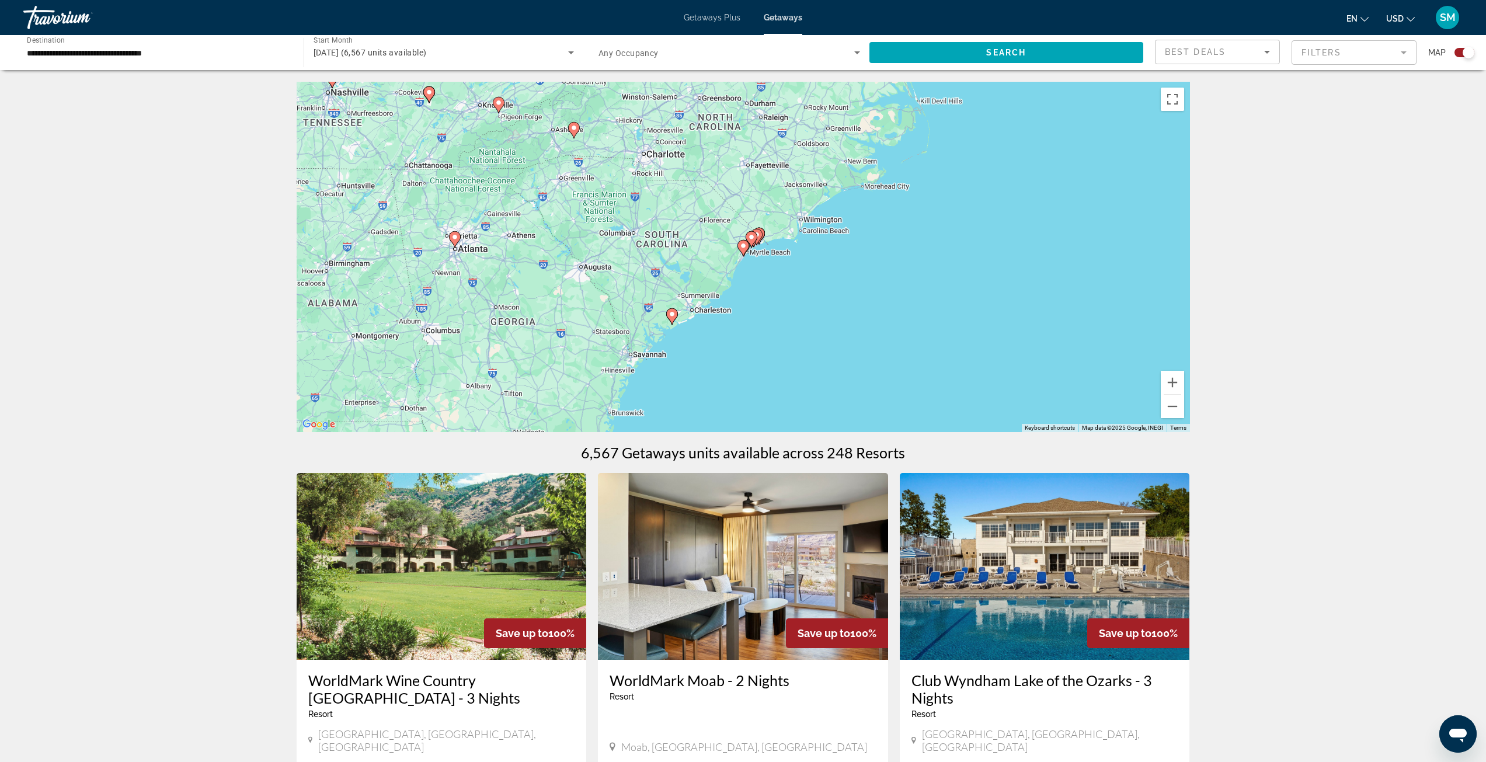
click at [573, 133] on icon "Main content" at bounding box center [573, 130] width 11 height 15
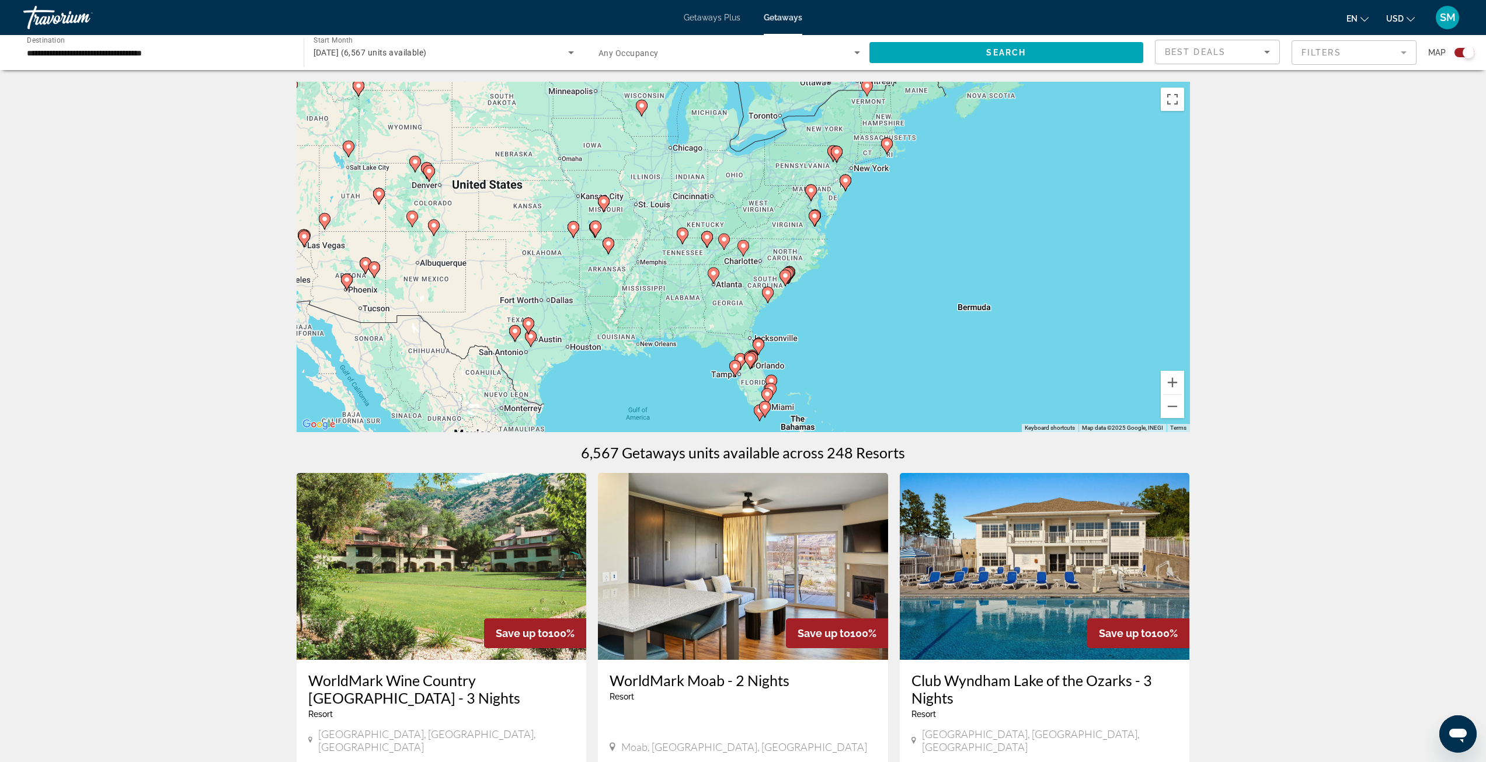
click at [741, 248] on image "Main content" at bounding box center [743, 245] width 7 height 7
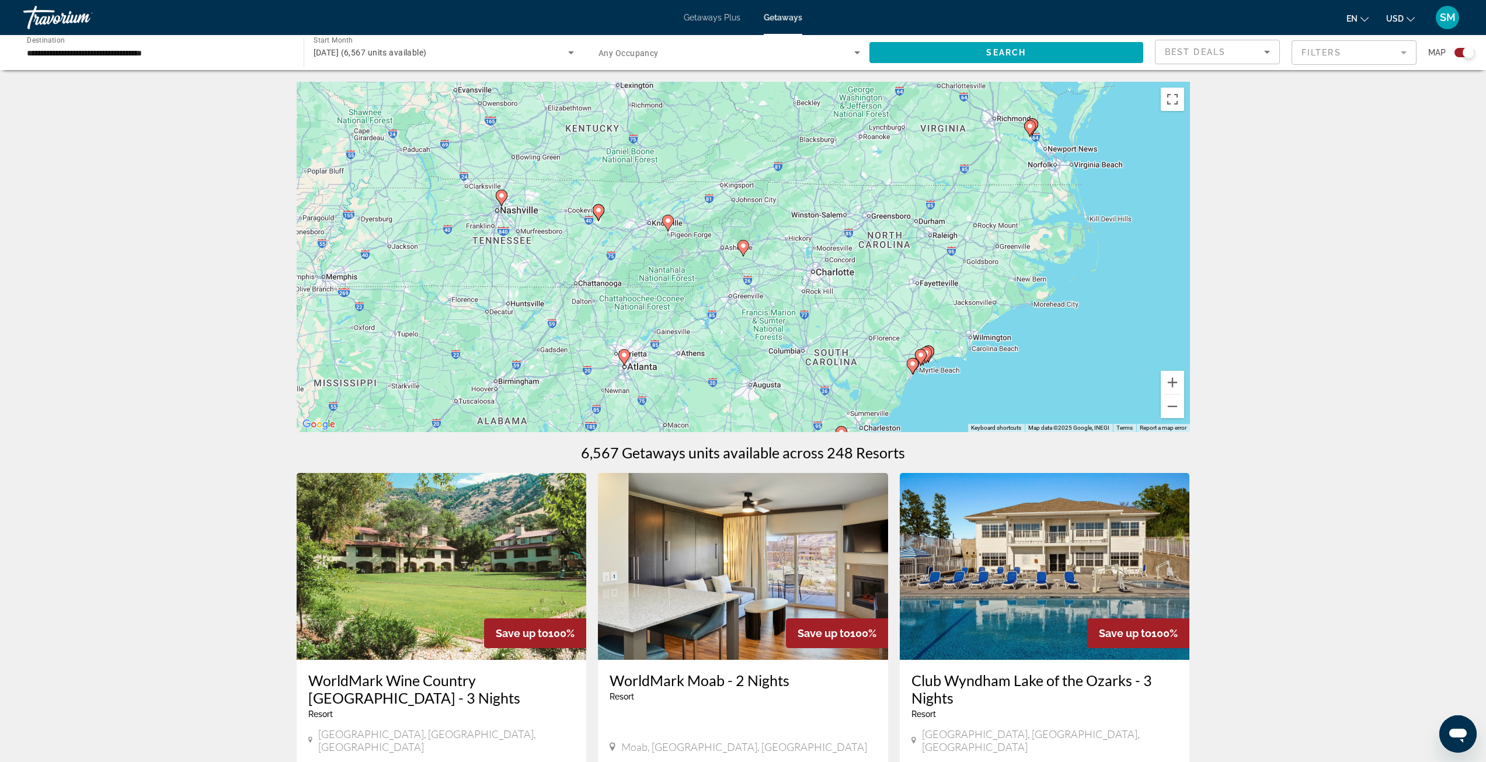
click at [741, 248] on image "Main content" at bounding box center [743, 245] width 7 height 7
type input "**********"
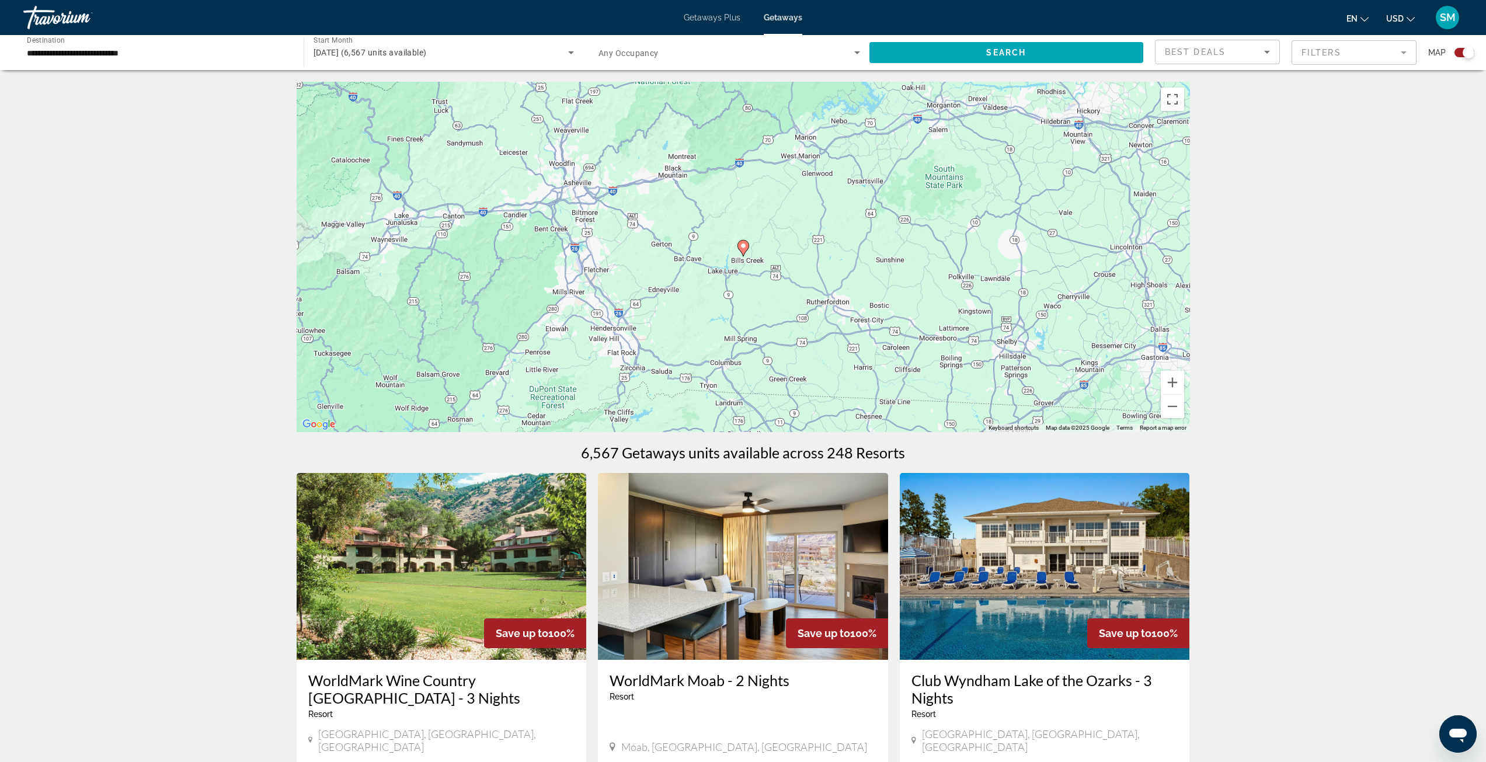
click at [743, 250] on icon "Main content" at bounding box center [742, 248] width 11 height 15
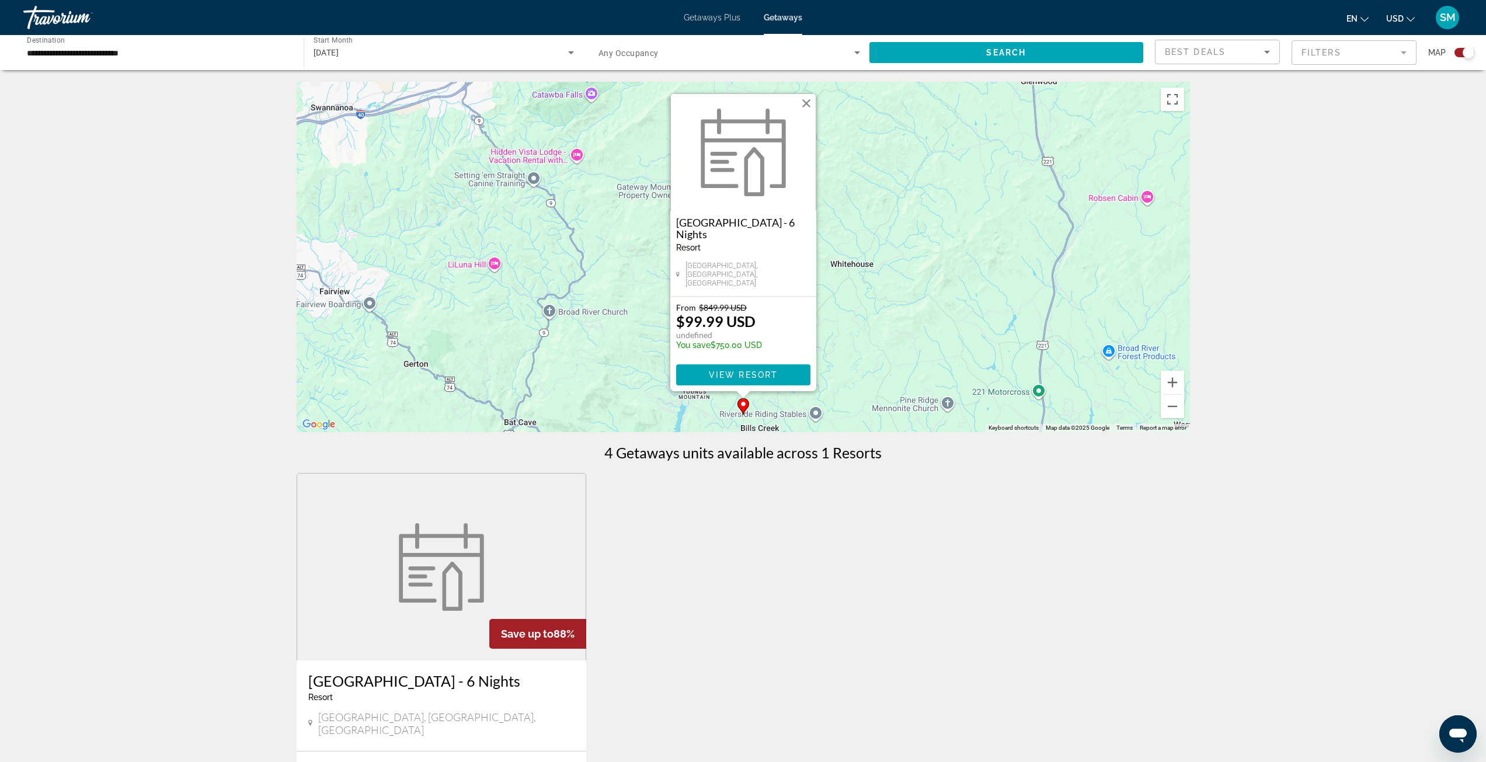
drag, startPoint x: 743, startPoint y: 250, endPoint x: 734, endPoint y: 344, distance: 94.4
drag, startPoint x: 734, startPoint y: 344, endPoint x: 712, endPoint y: 377, distance: 39.0
click at [712, 377] on span "View Resort" at bounding box center [742, 374] width 69 height 9
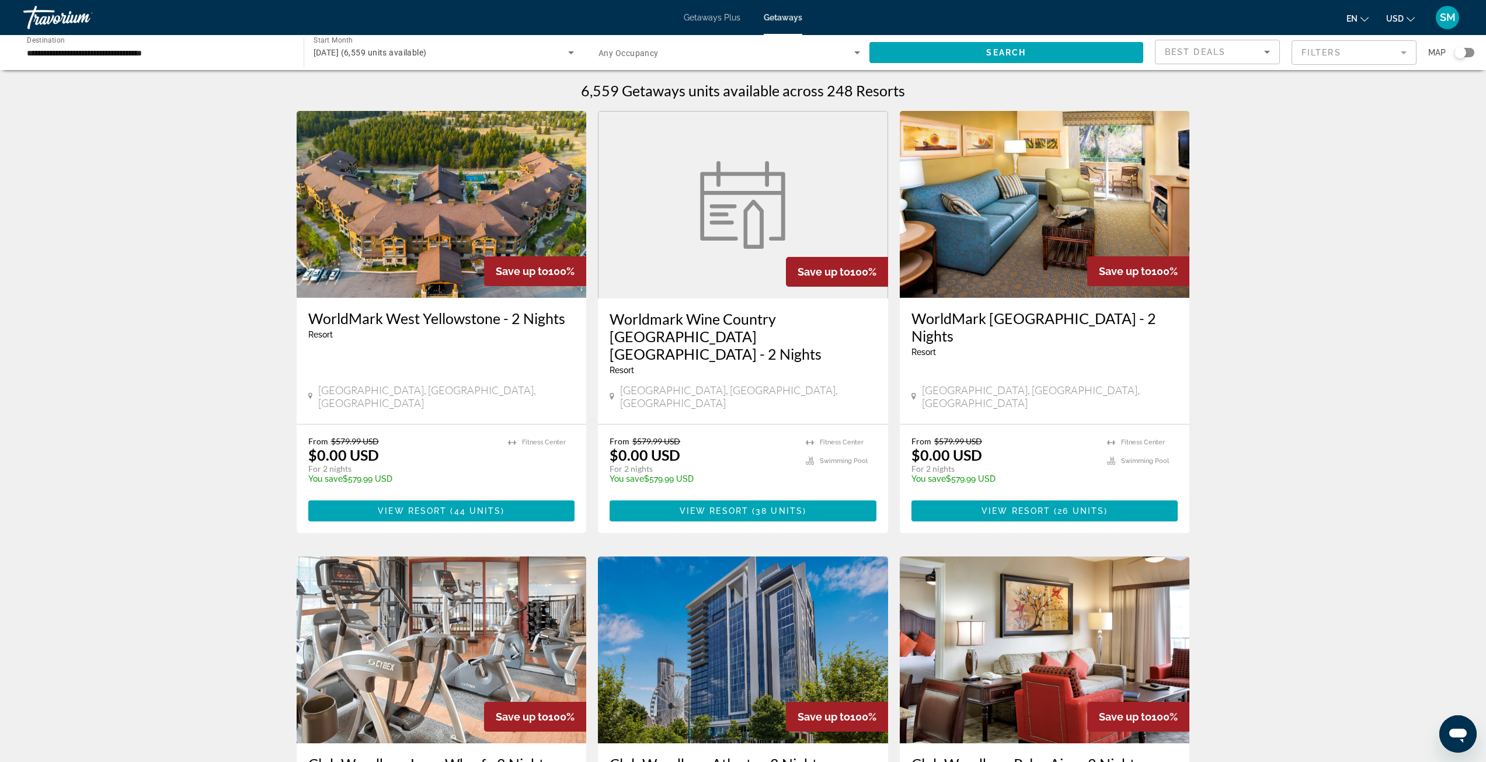
click at [1460, 53] on div "Search widget" at bounding box center [1460, 53] width 12 height 12
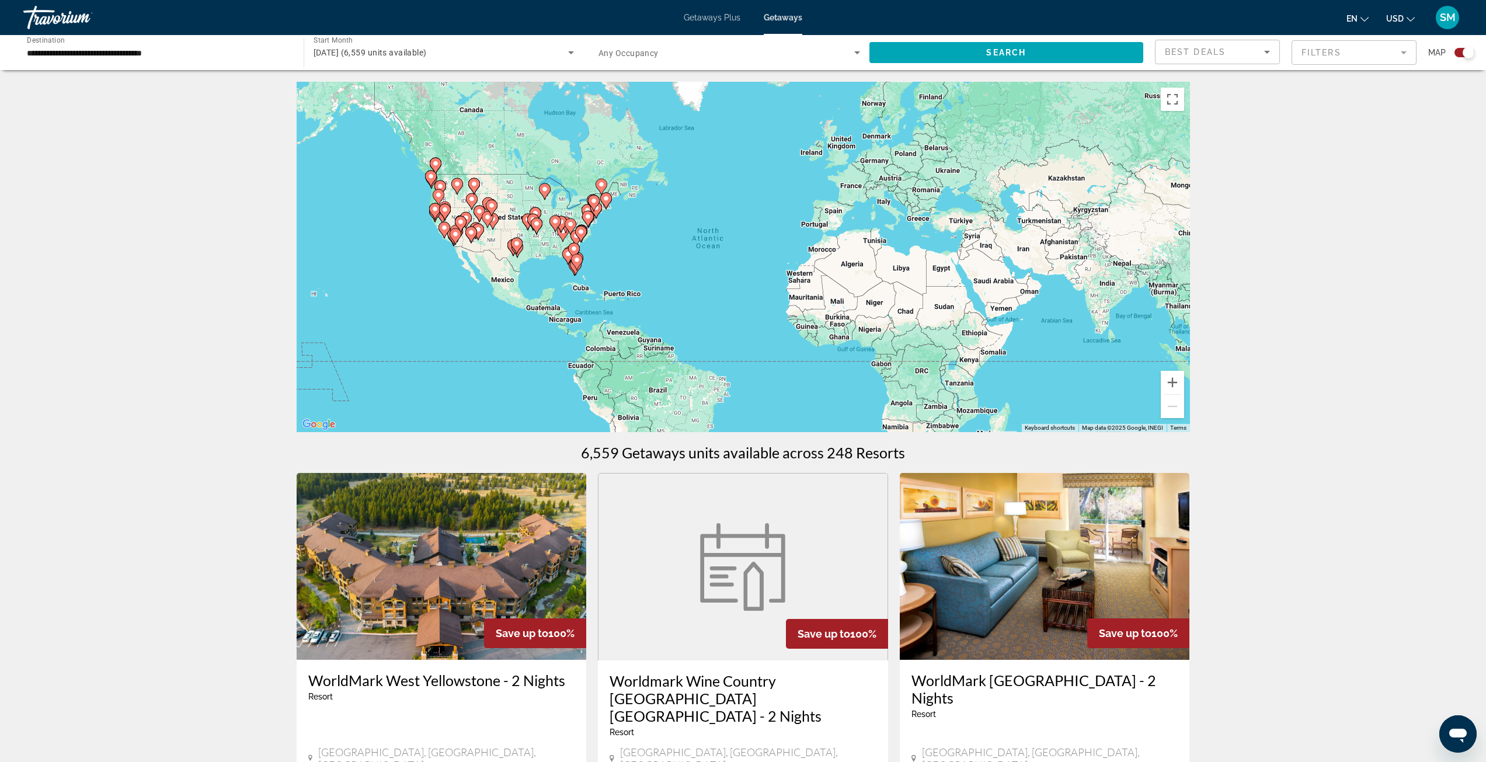
click at [613, 253] on div "To activate drag with keyboard, press Alt + Enter. Once in keyboard drag state,…" at bounding box center [743, 257] width 893 height 350
click at [568, 231] on gmp-advanced-marker "Main content" at bounding box center [571, 227] width 12 height 18
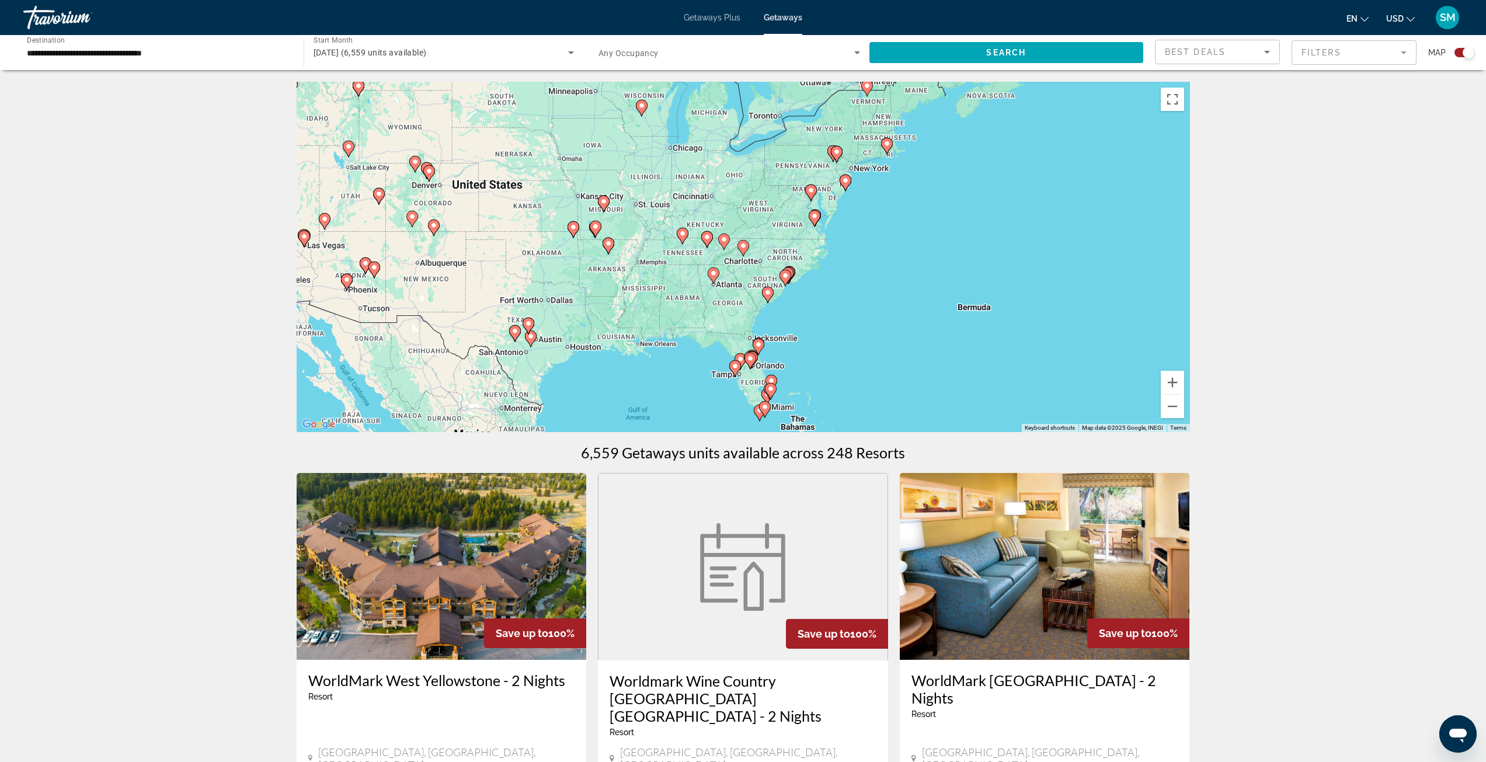
click at [740, 250] on icon "Main content" at bounding box center [742, 248] width 11 height 15
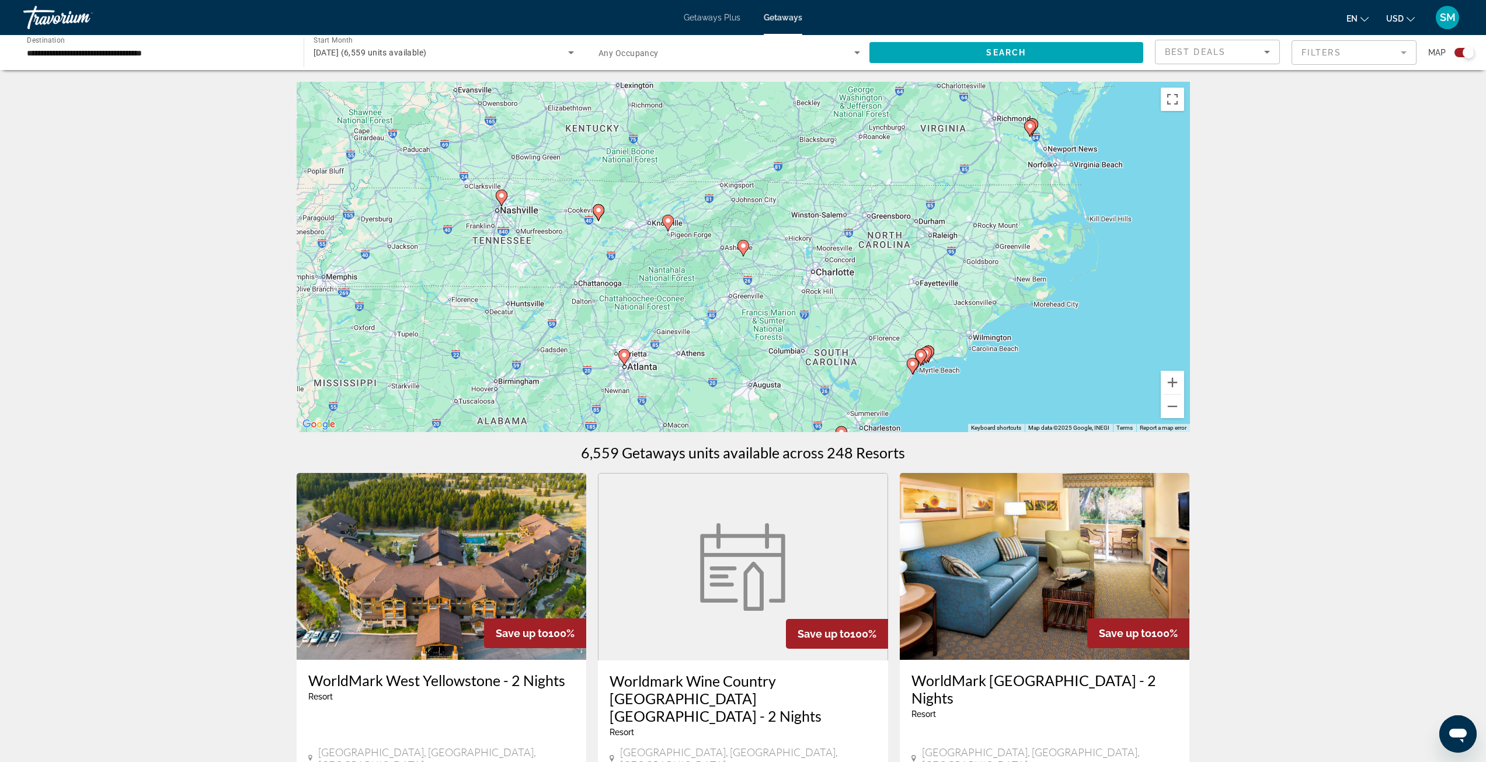
click at [668, 224] on image "Main content" at bounding box center [667, 220] width 7 height 7
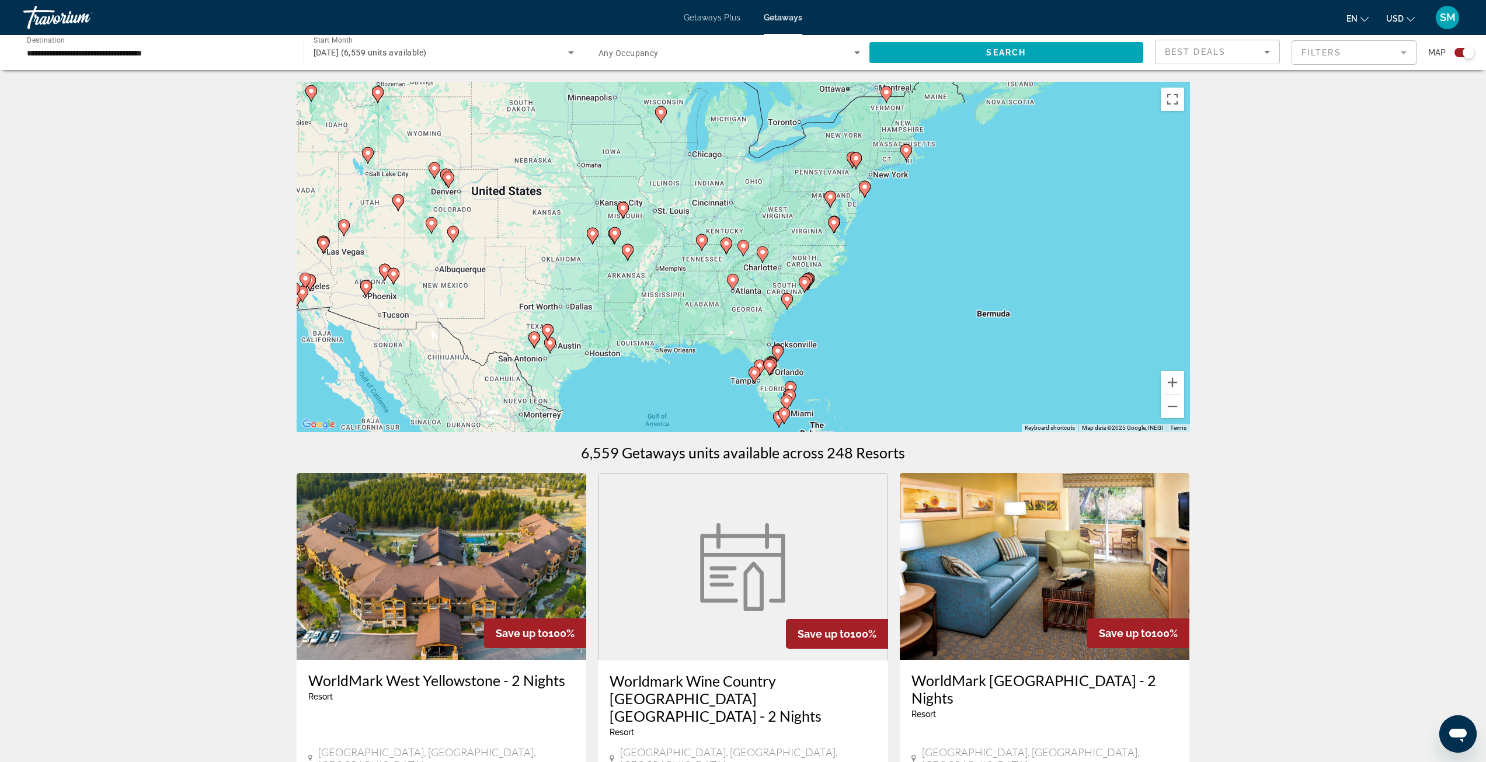
click at [744, 249] on icon "Main content" at bounding box center [742, 248] width 11 height 15
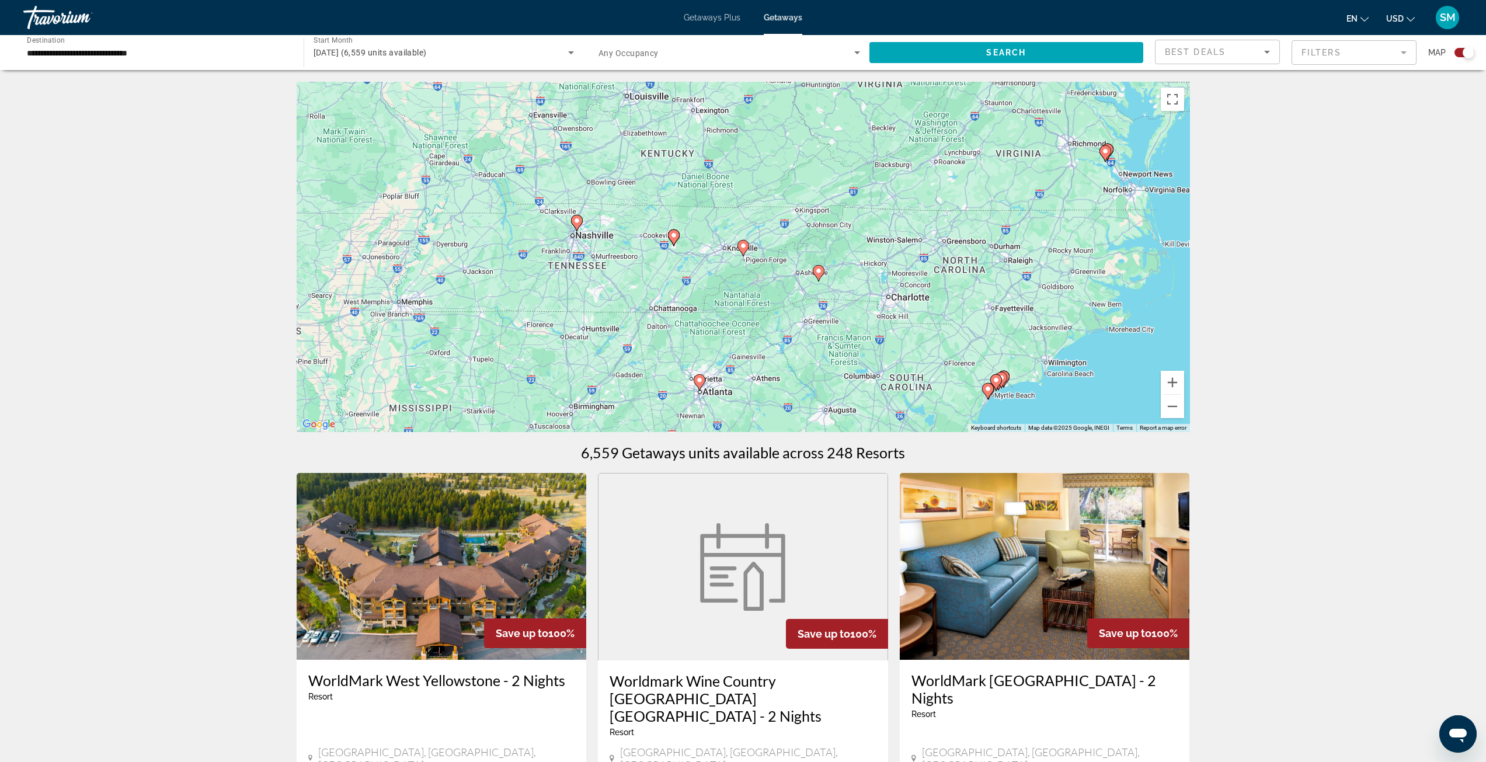
click at [744, 249] on icon "Main content" at bounding box center [742, 248] width 11 height 15
type input "**********"
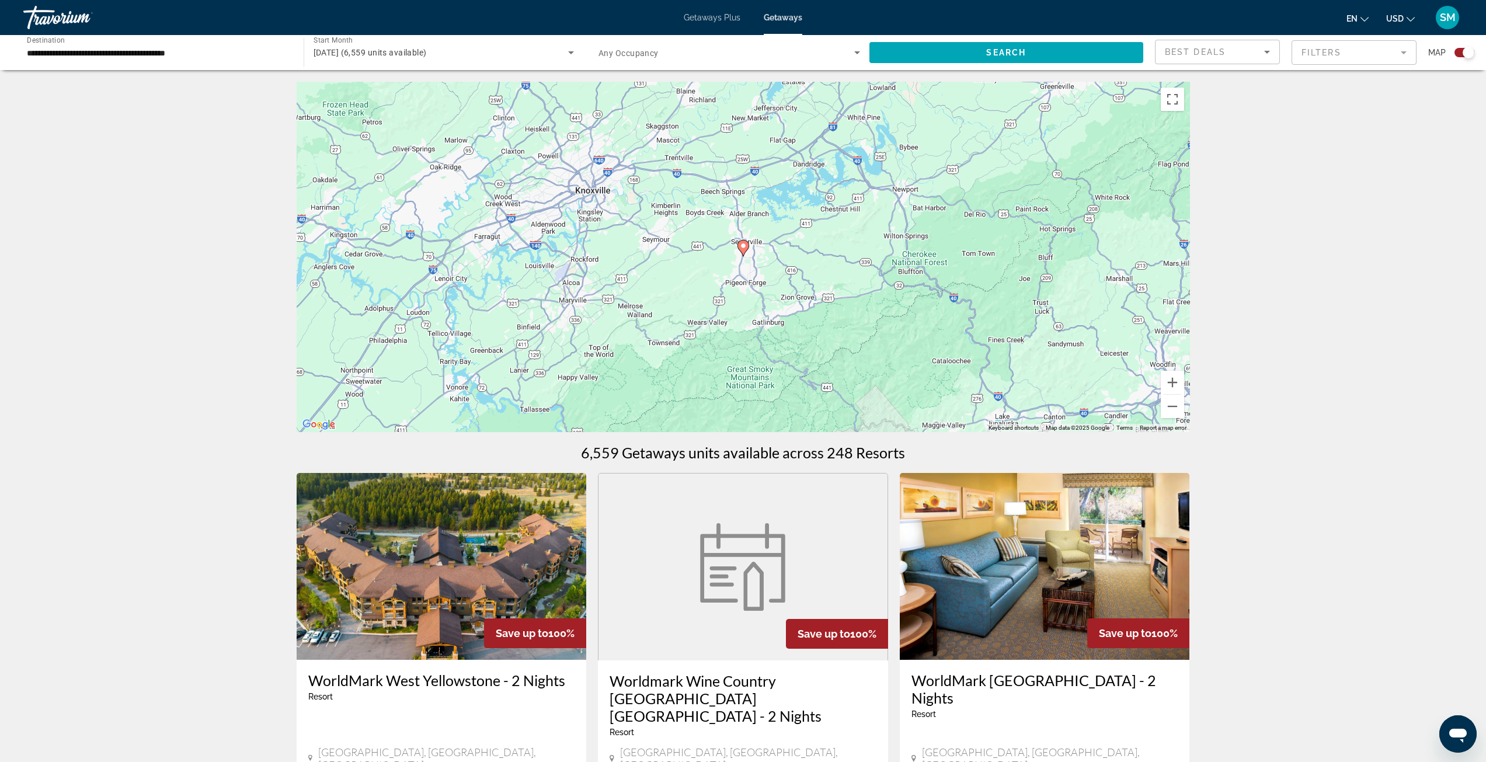
click at [744, 249] on icon "Main content" at bounding box center [742, 248] width 11 height 15
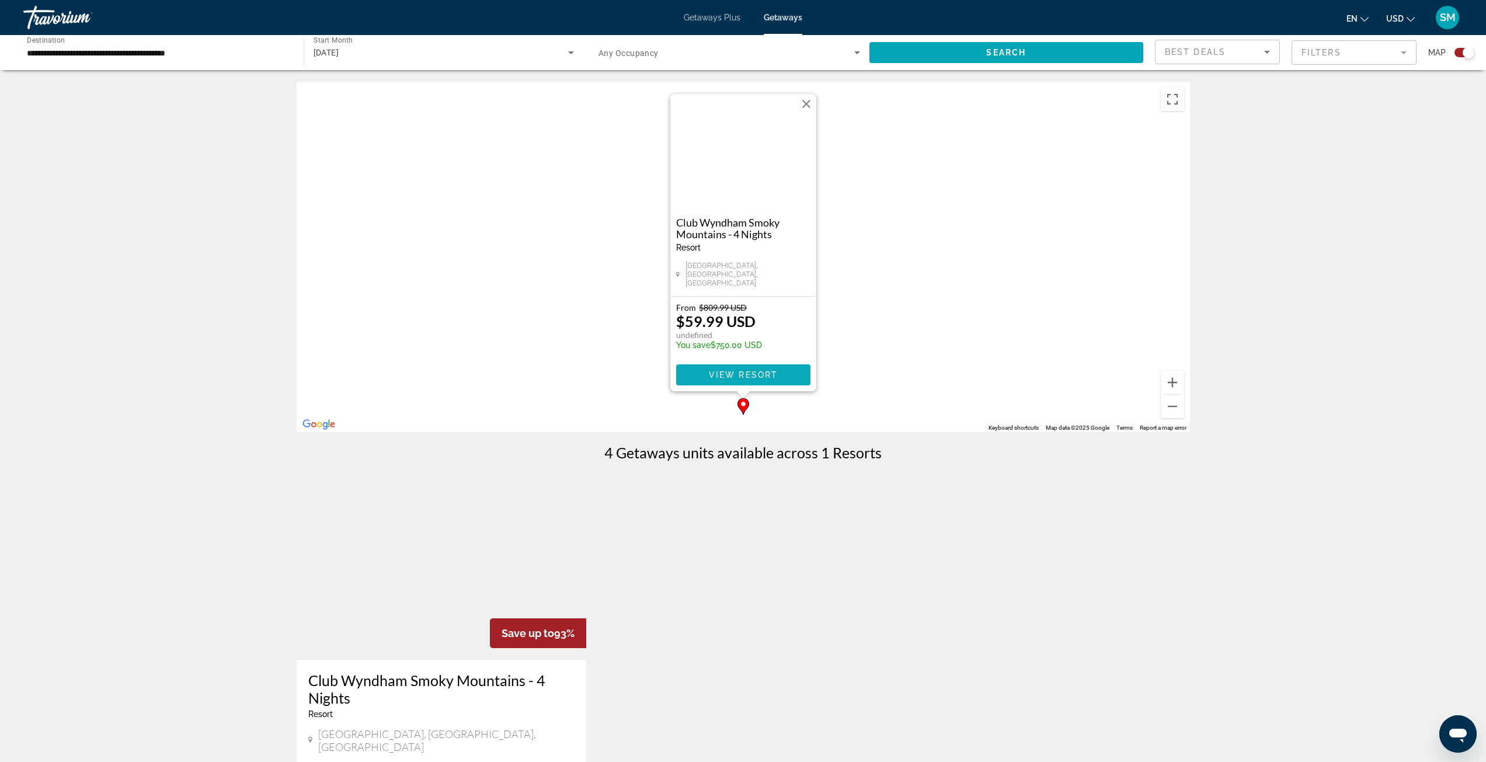
click at [755, 373] on span "View Resort" at bounding box center [742, 374] width 69 height 9
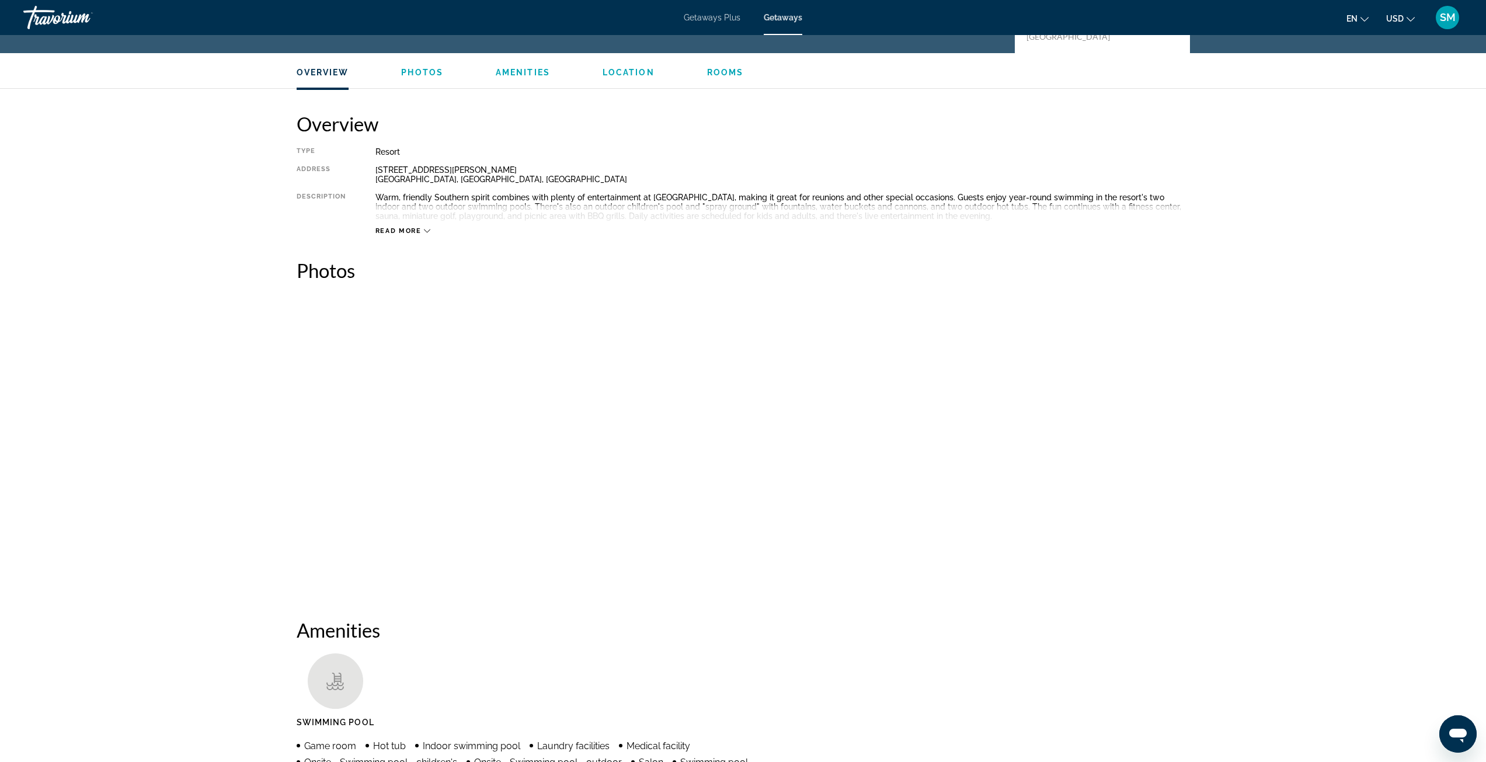
scroll to position [350, 0]
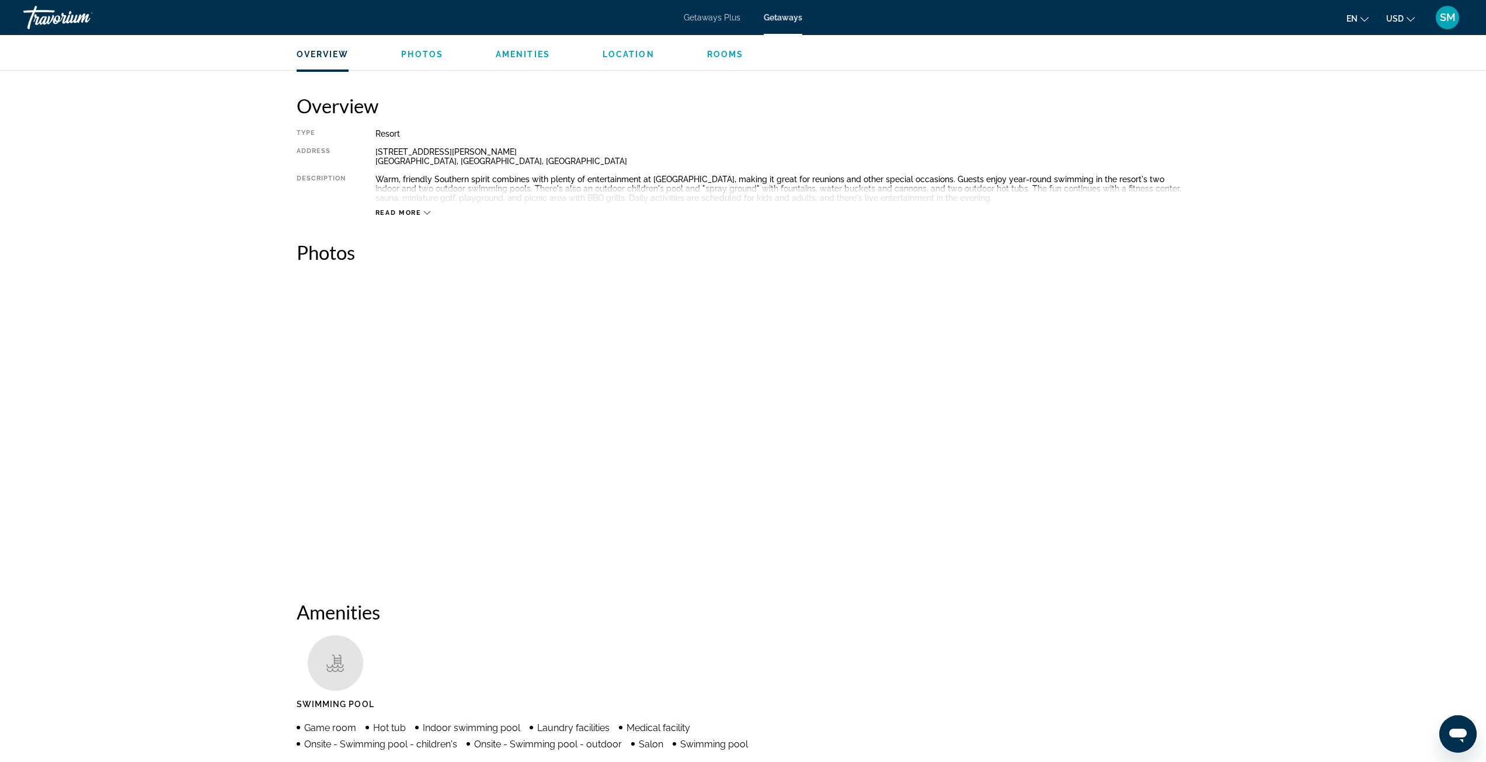
click at [371, 350] on img "Open full-screen image slider" at bounding box center [376, 348] width 159 height 145
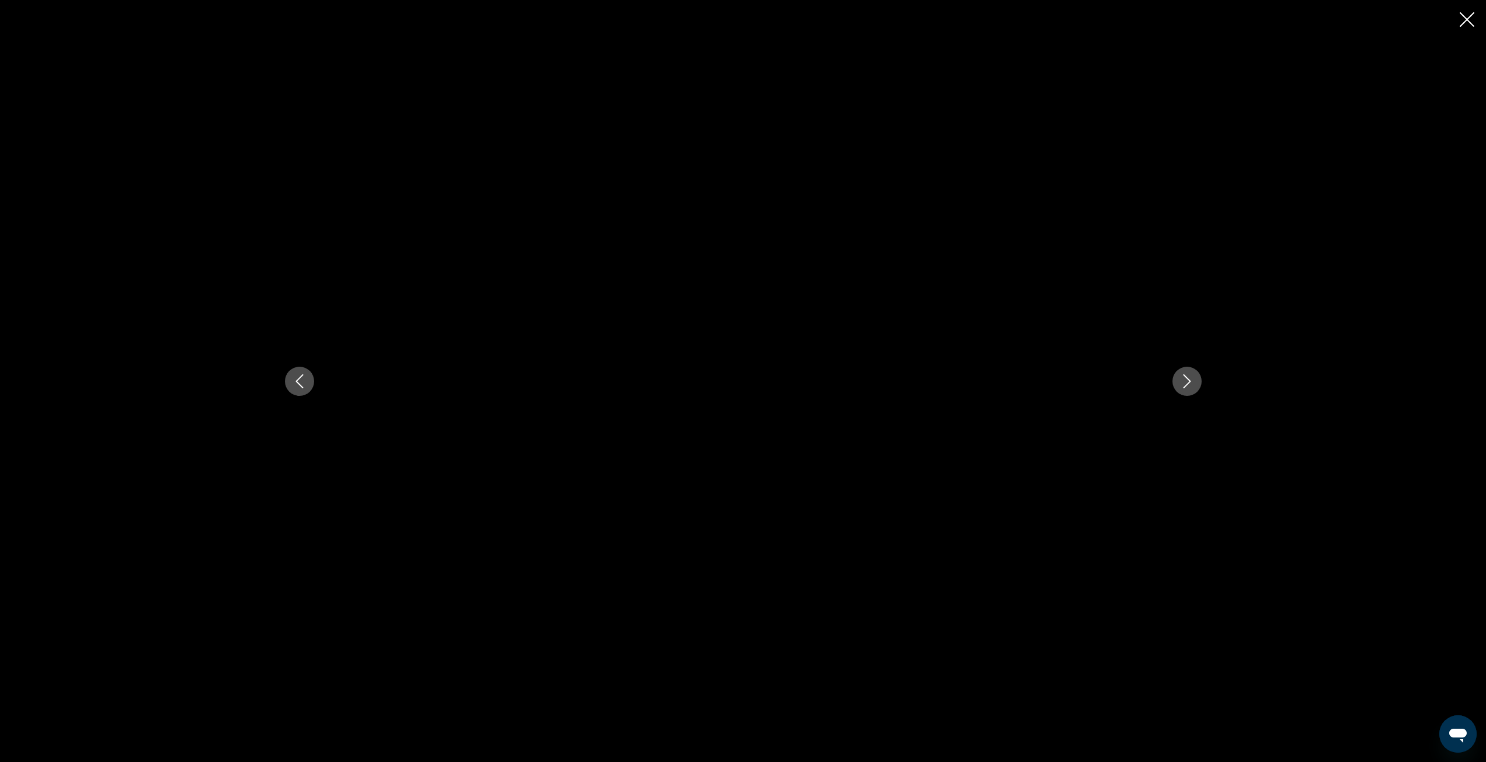
click at [1465, 21] on icon "Close slideshow" at bounding box center [1466, 19] width 15 height 15
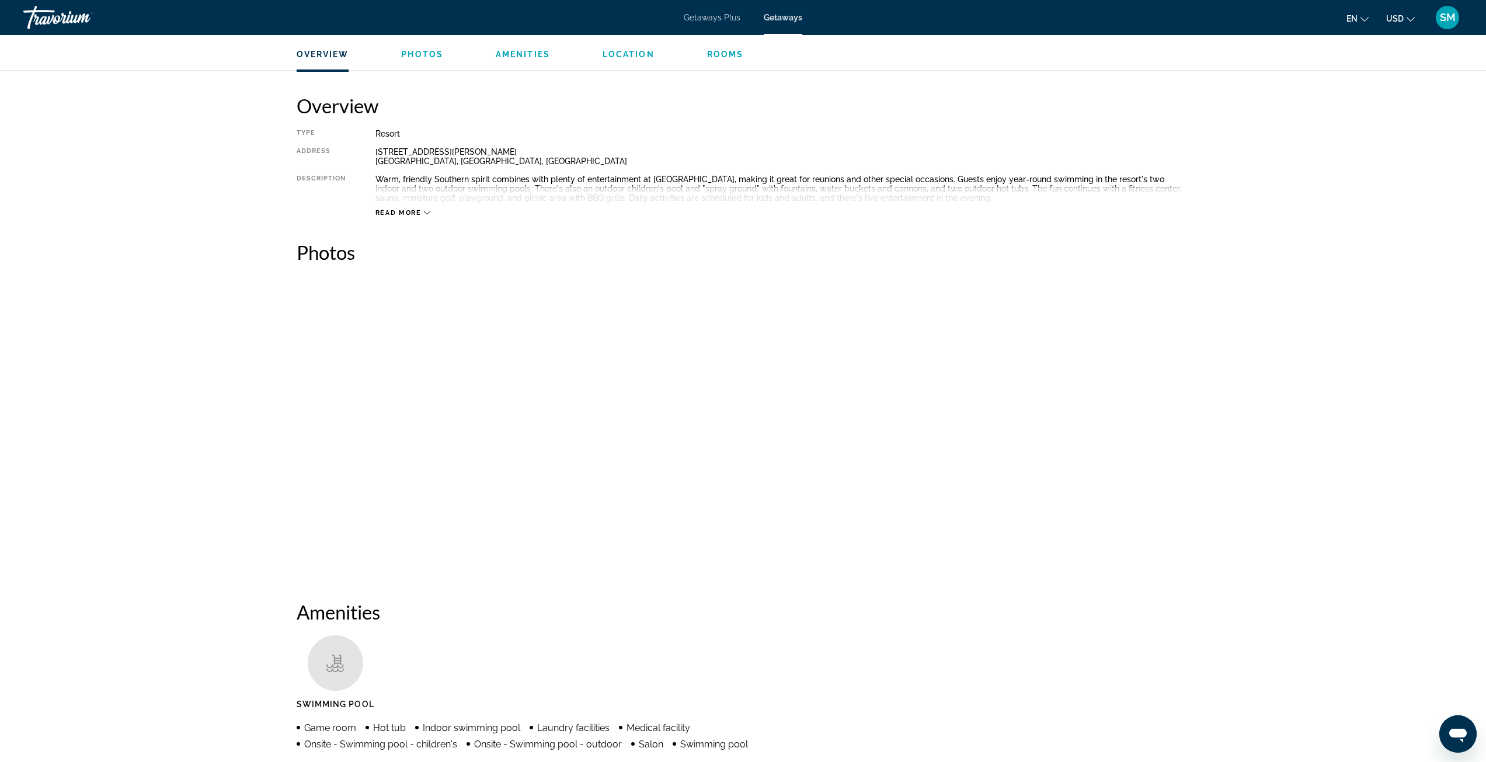
click at [725, 479] on img "Open full-screen image slider" at bounding box center [743, 499] width 893 height 145
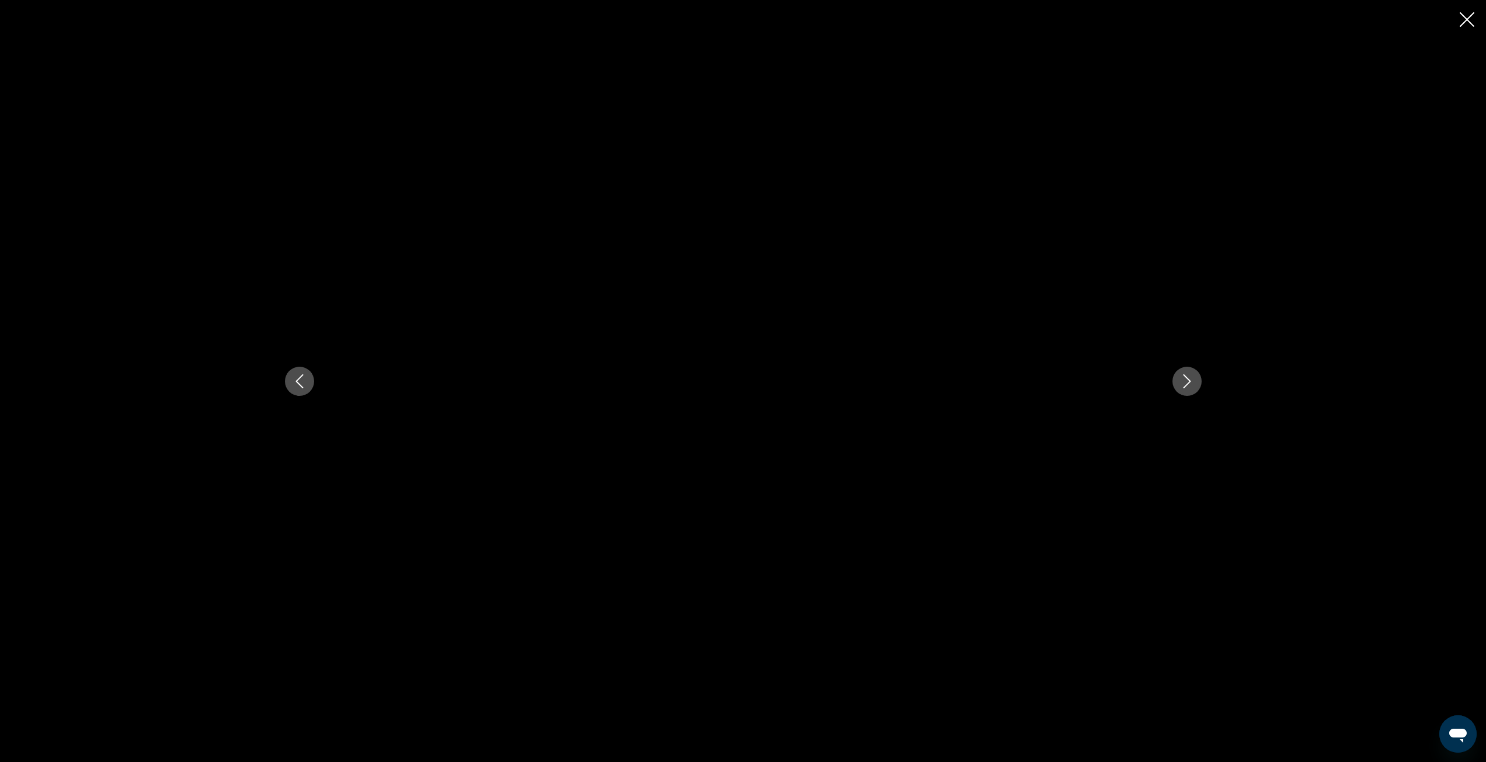
click at [1465, 22] on icon "Close slideshow" at bounding box center [1466, 19] width 15 height 15
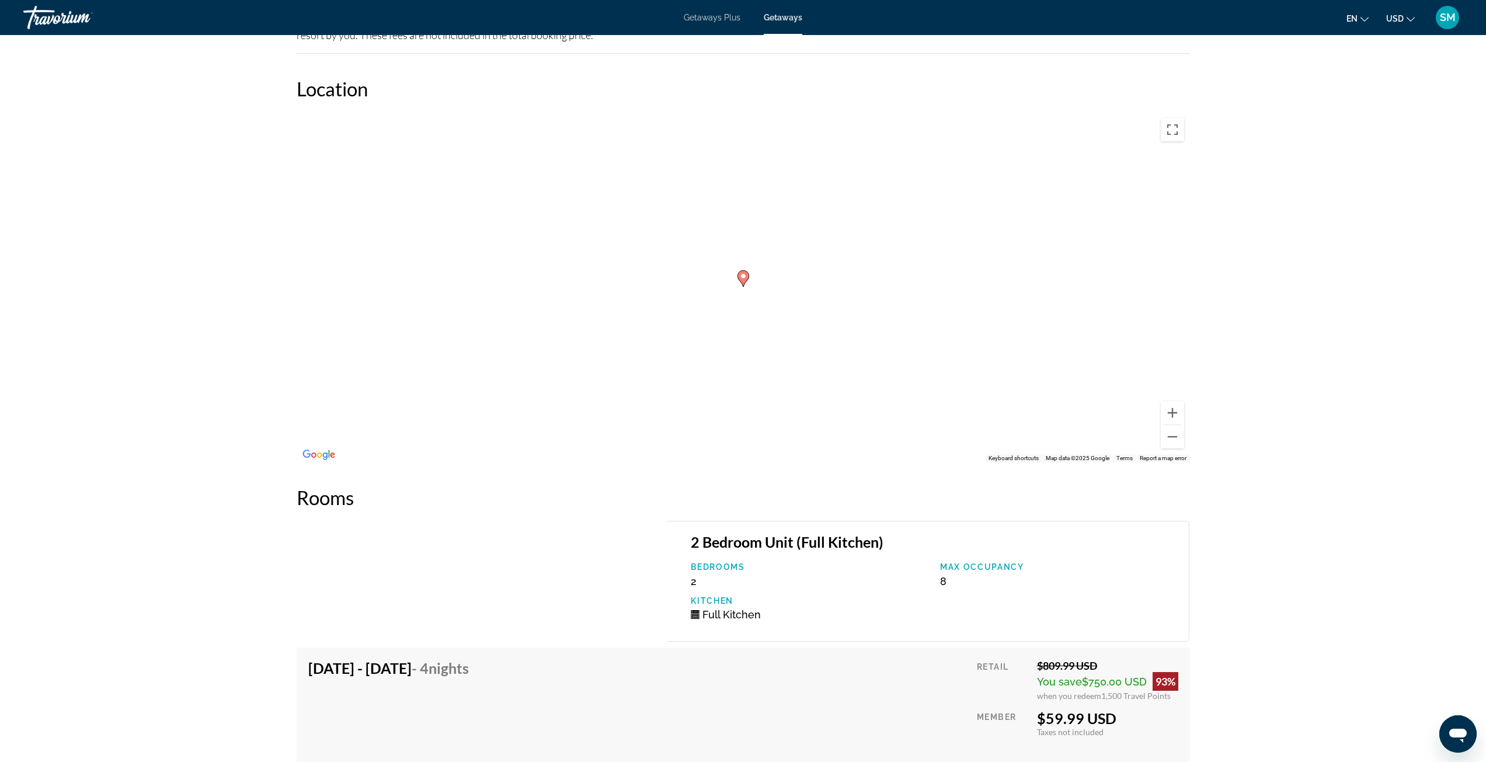
scroll to position [1465, 0]
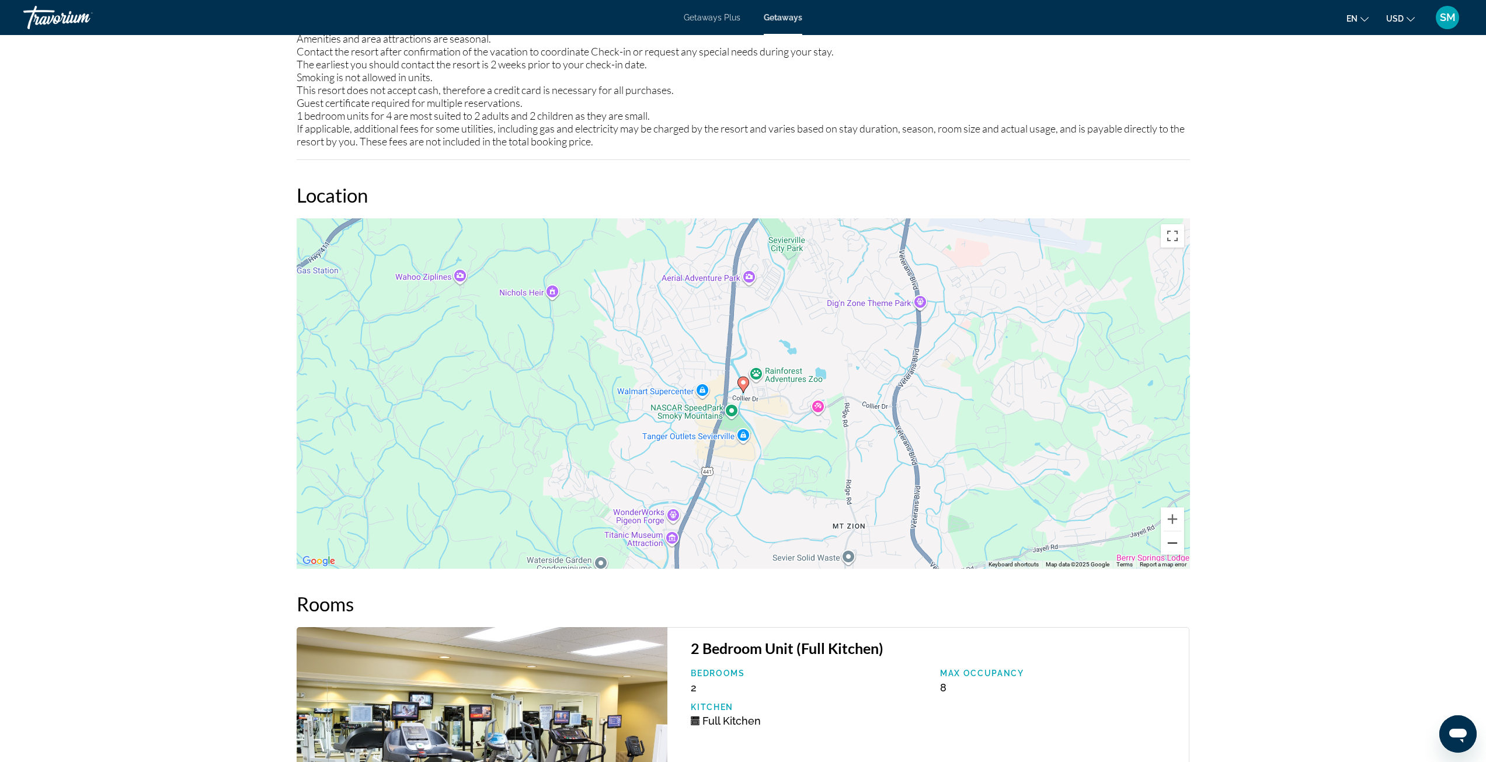
click at [1176, 533] on button "Zoom out" at bounding box center [1172, 542] width 23 height 23
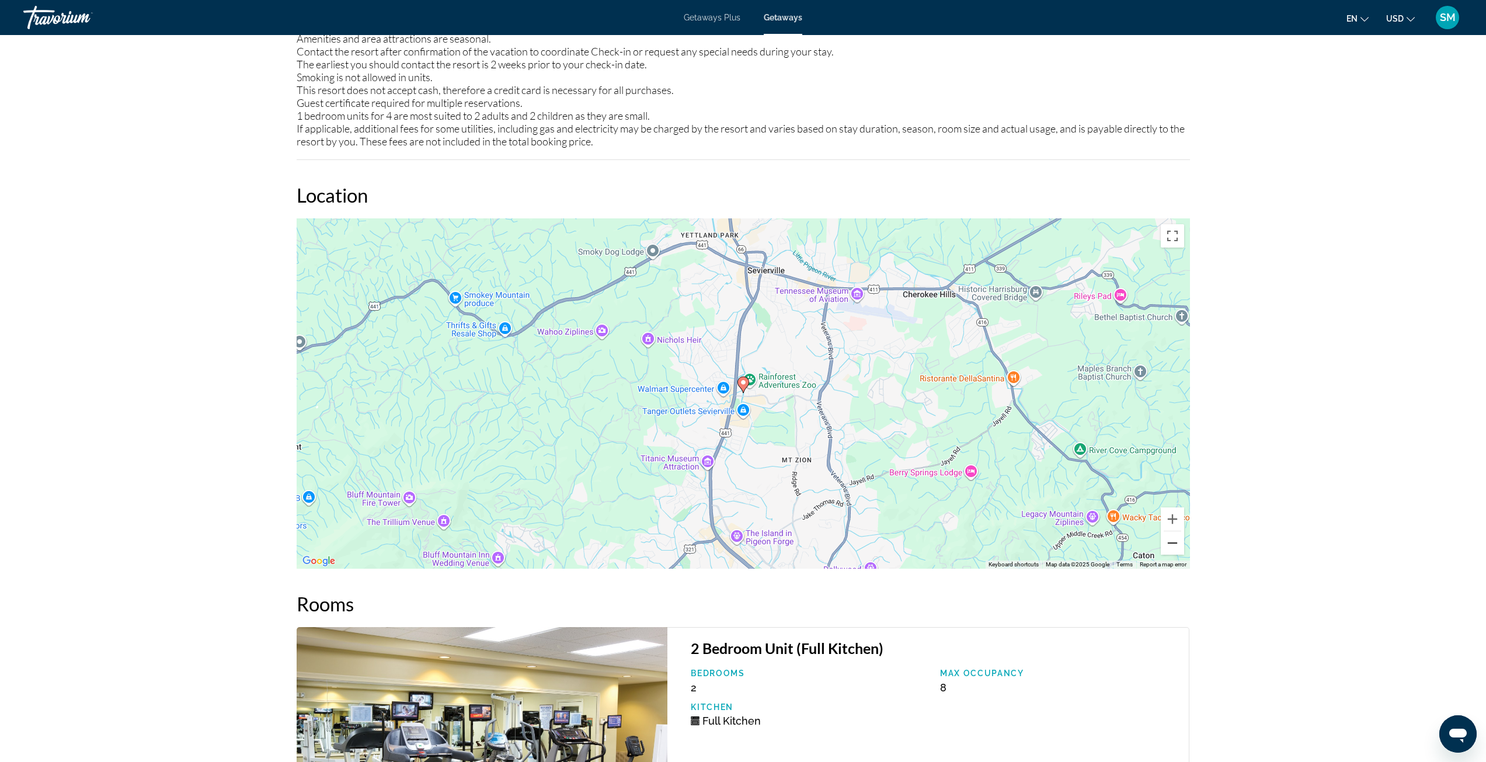
click at [1176, 533] on button "Zoom out" at bounding box center [1172, 542] width 23 height 23
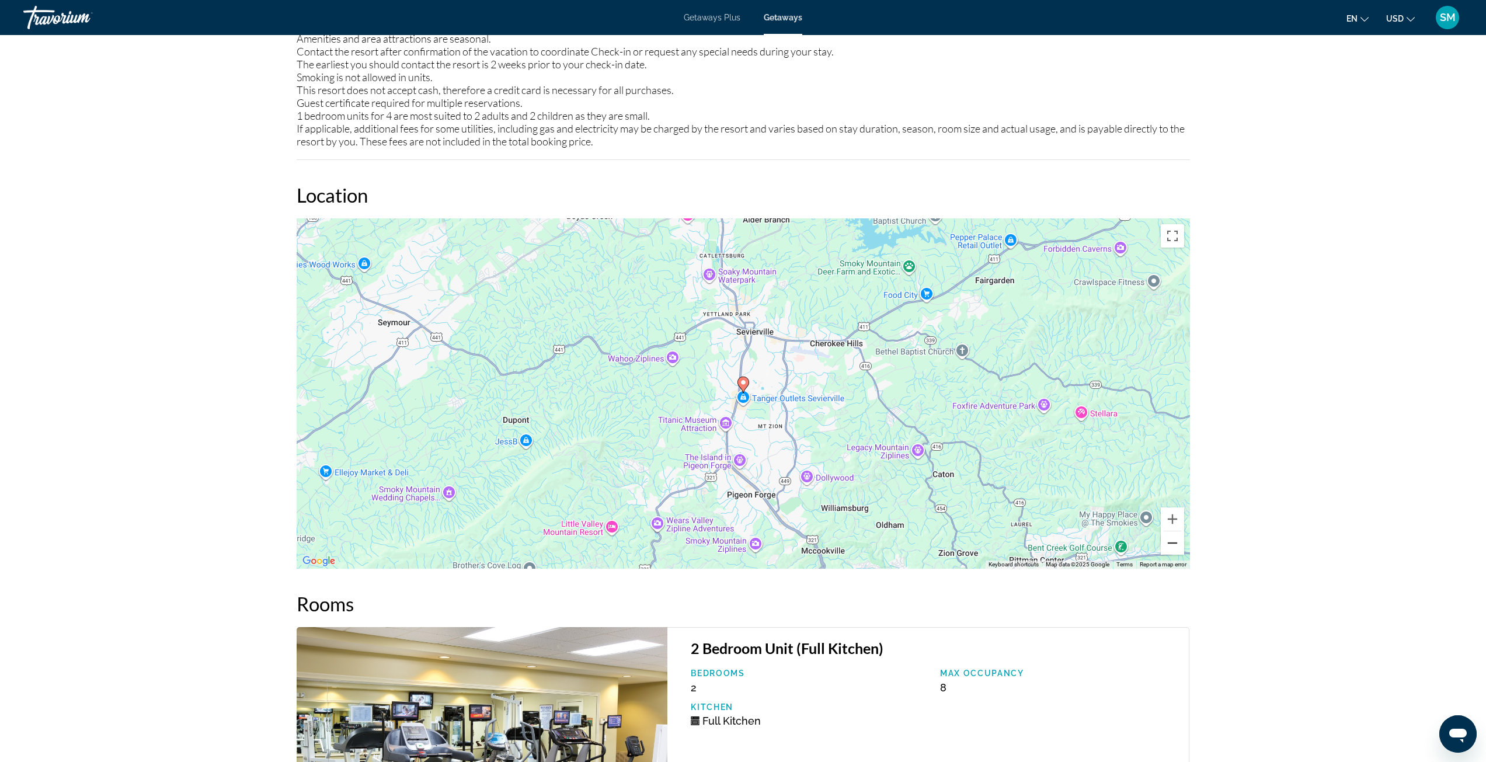
click at [1176, 533] on button "Zoom out" at bounding box center [1172, 542] width 23 height 23
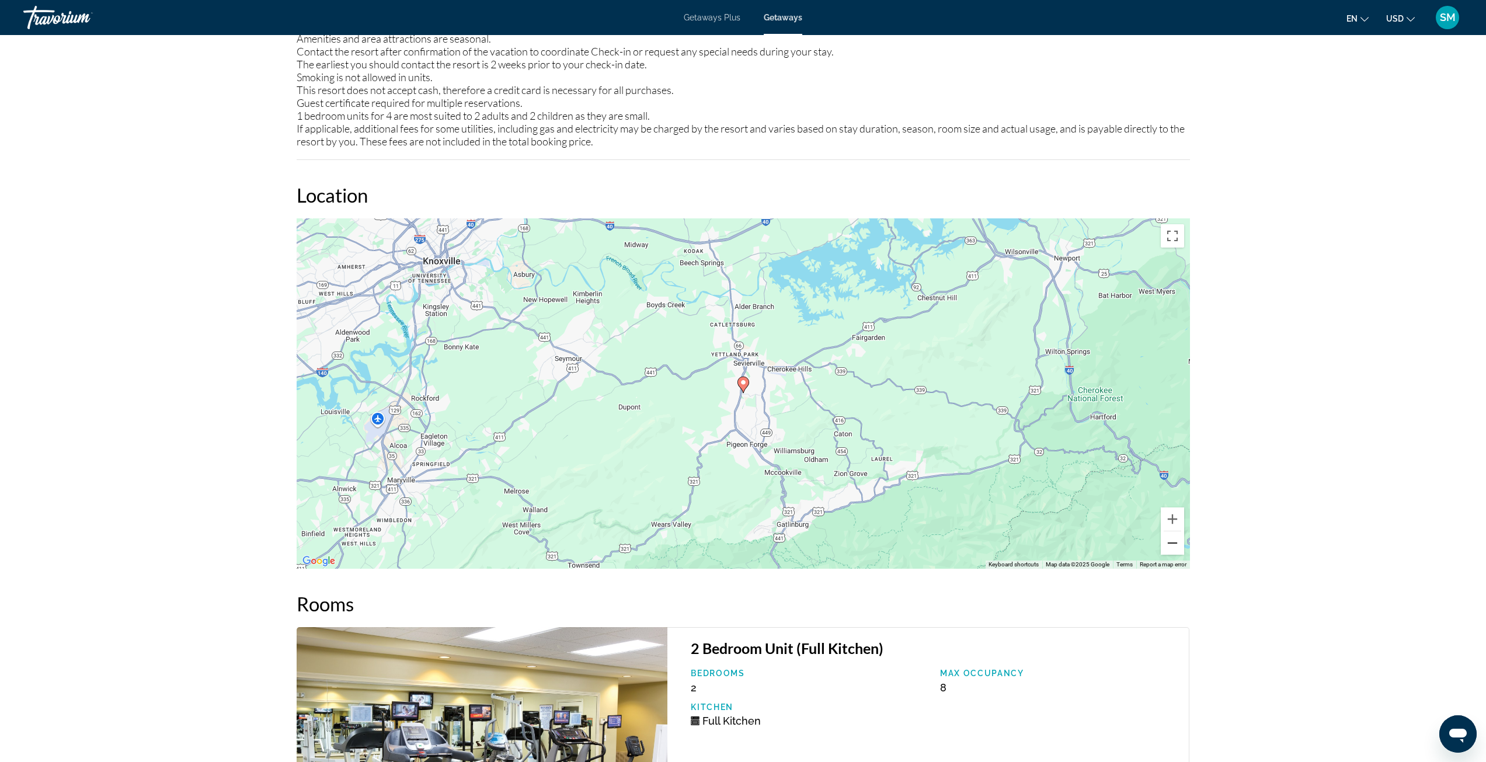
click at [1176, 533] on button "Zoom out" at bounding box center [1172, 542] width 23 height 23
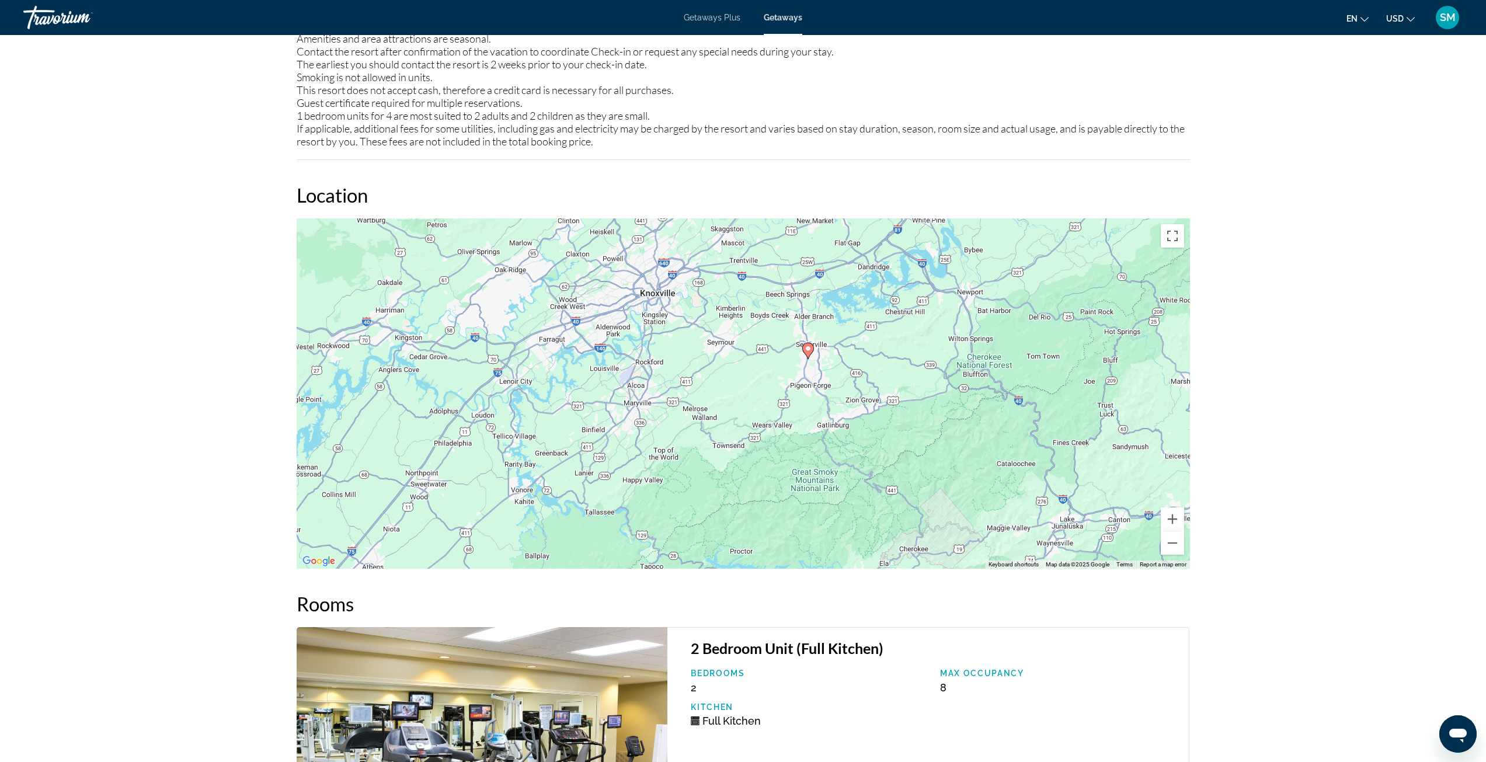
drag, startPoint x: 907, startPoint y: 448, endPoint x: 974, endPoint y: 413, distance: 75.7
click at [974, 413] on div "To activate drag with keyboard, press Alt + Enter. Once in keyboard drag state,…" at bounding box center [743, 393] width 893 height 350
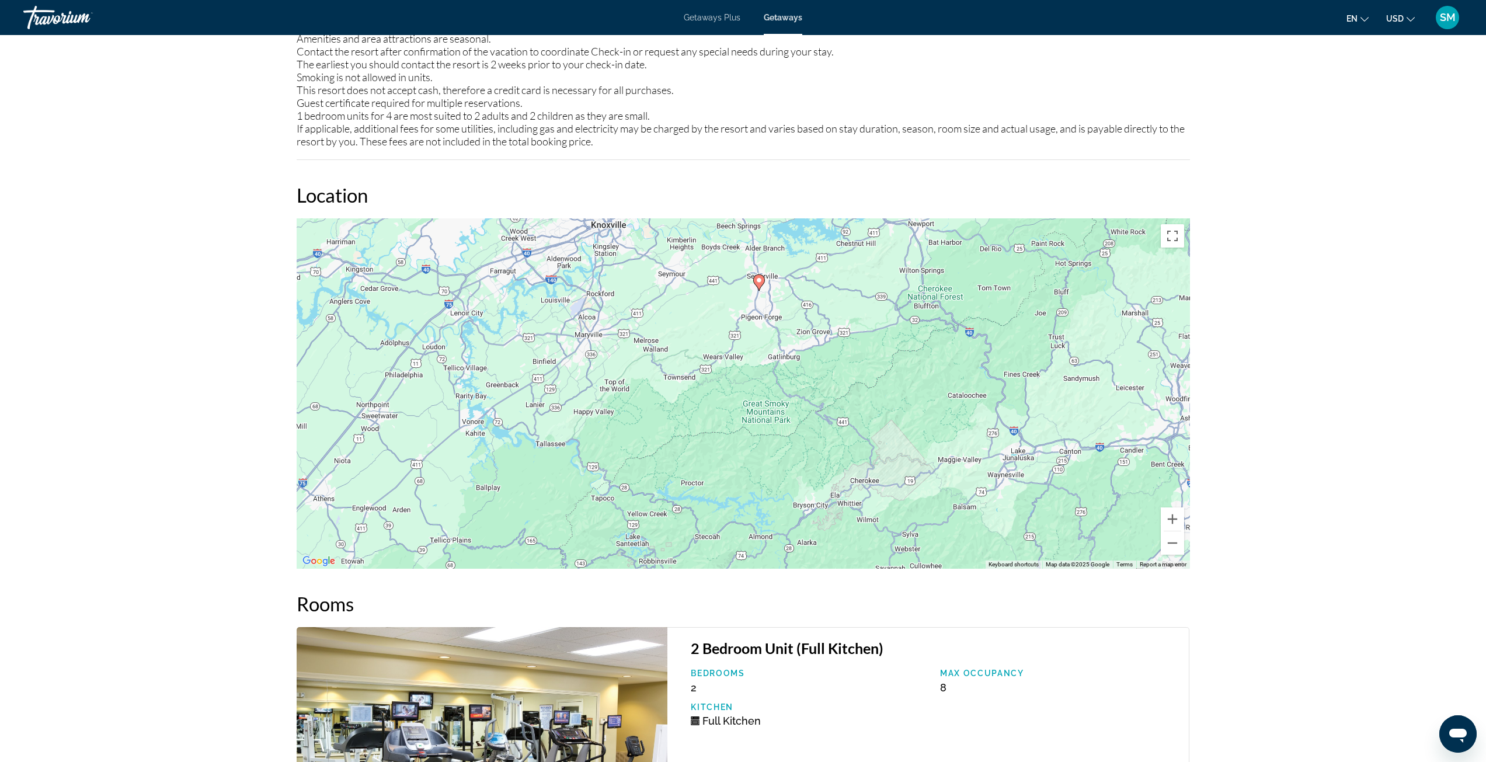
drag, startPoint x: 1102, startPoint y: 441, endPoint x: 1053, endPoint y: 370, distance: 86.0
click at [1053, 370] on div "To activate drag with keyboard, press Alt + Enter. Once in keyboard drag state,…" at bounding box center [743, 393] width 893 height 350
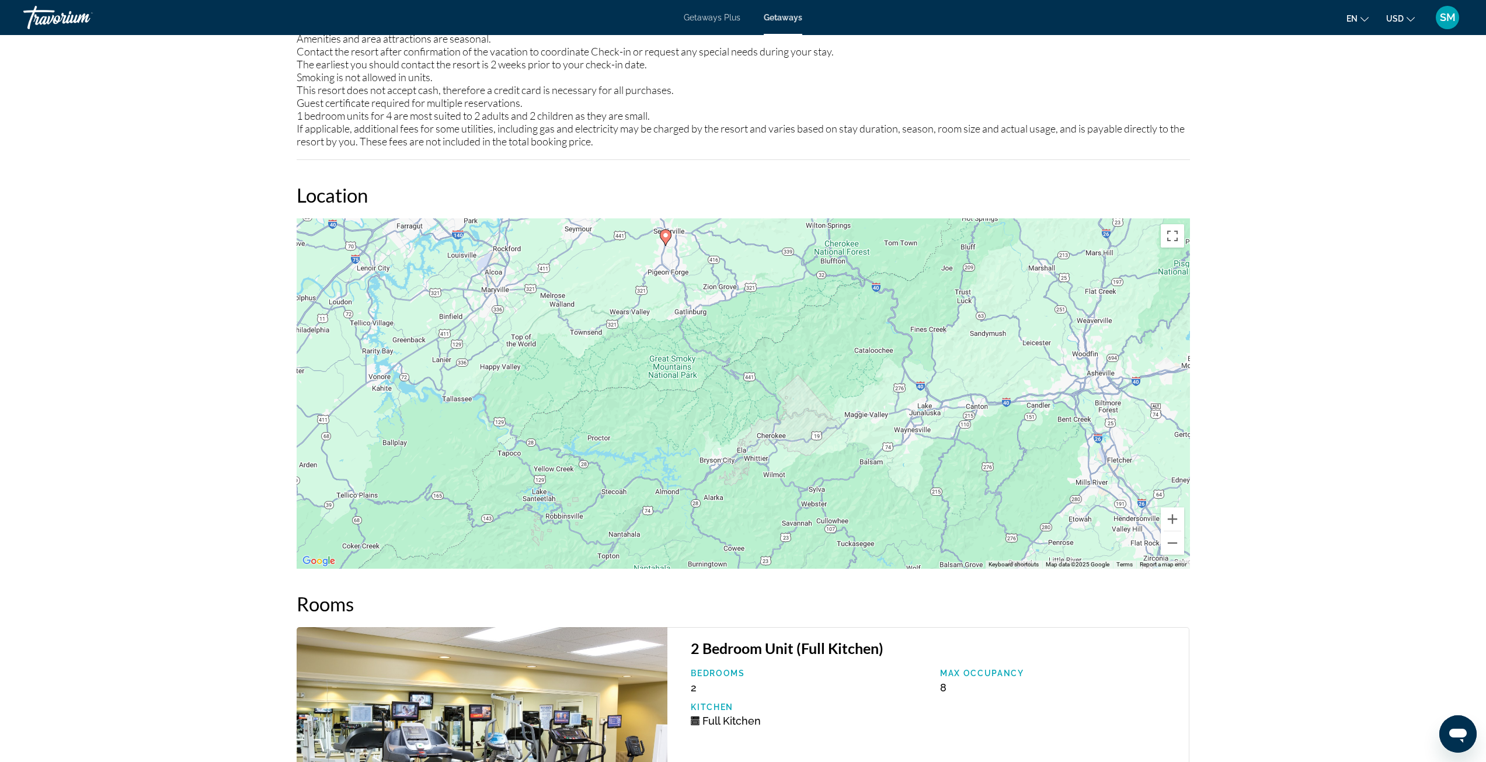
drag, startPoint x: 1126, startPoint y: 486, endPoint x: 1031, endPoint y: 440, distance: 105.2
click at [1031, 440] on div "To activate drag with keyboard, press Alt + Enter. Once in keyboard drag state,…" at bounding box center [743, 393] width 893 height 350
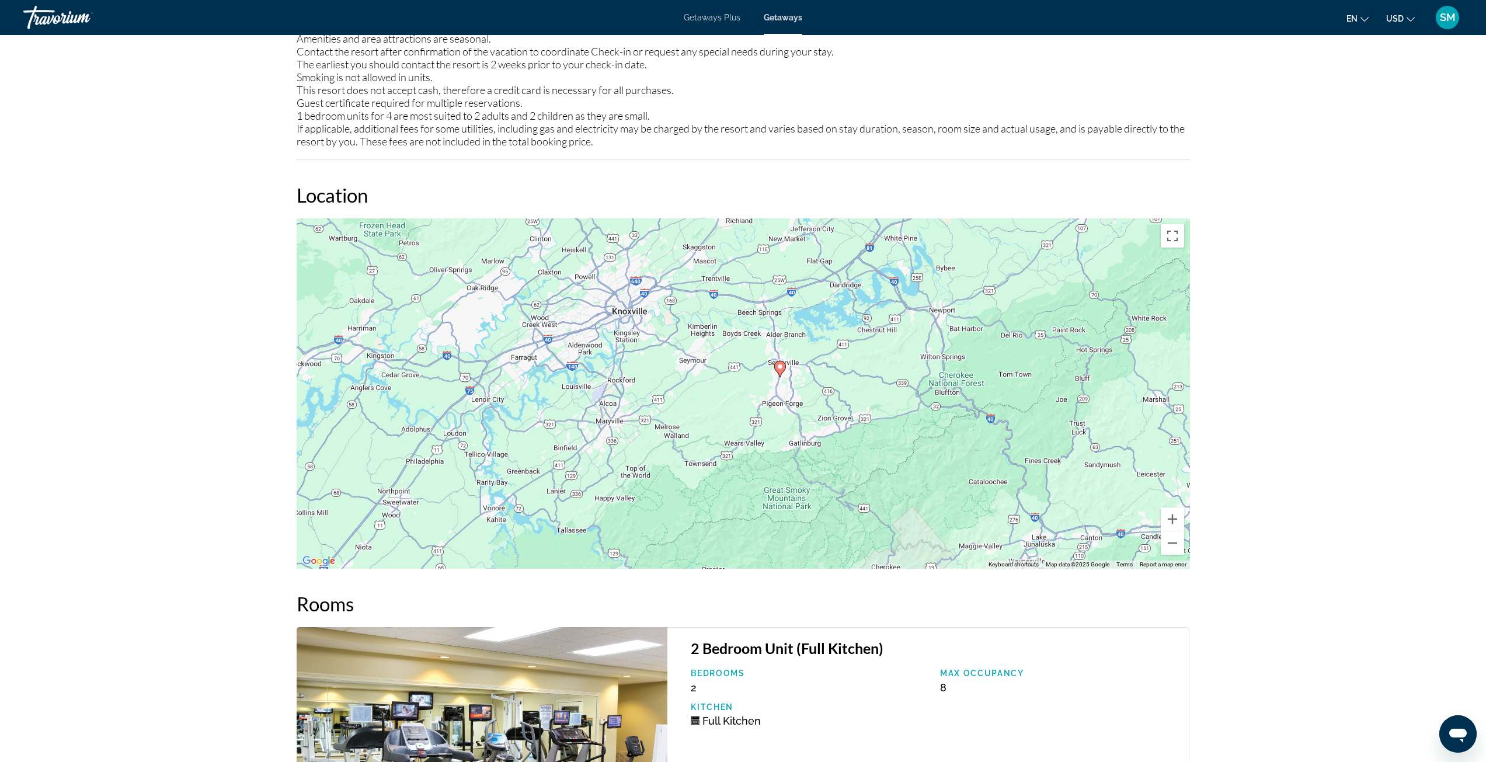
drag, startPoint x: 860, startPoint y: 332, endPoint x: 990, endPoint y: 475, distance: 193.0
click at [990, 475] on div "To activate drag with keyboard, press Alt + Enter. Once in keyboard drag state,…" at bounding box center [743, 393] width 893 height 350
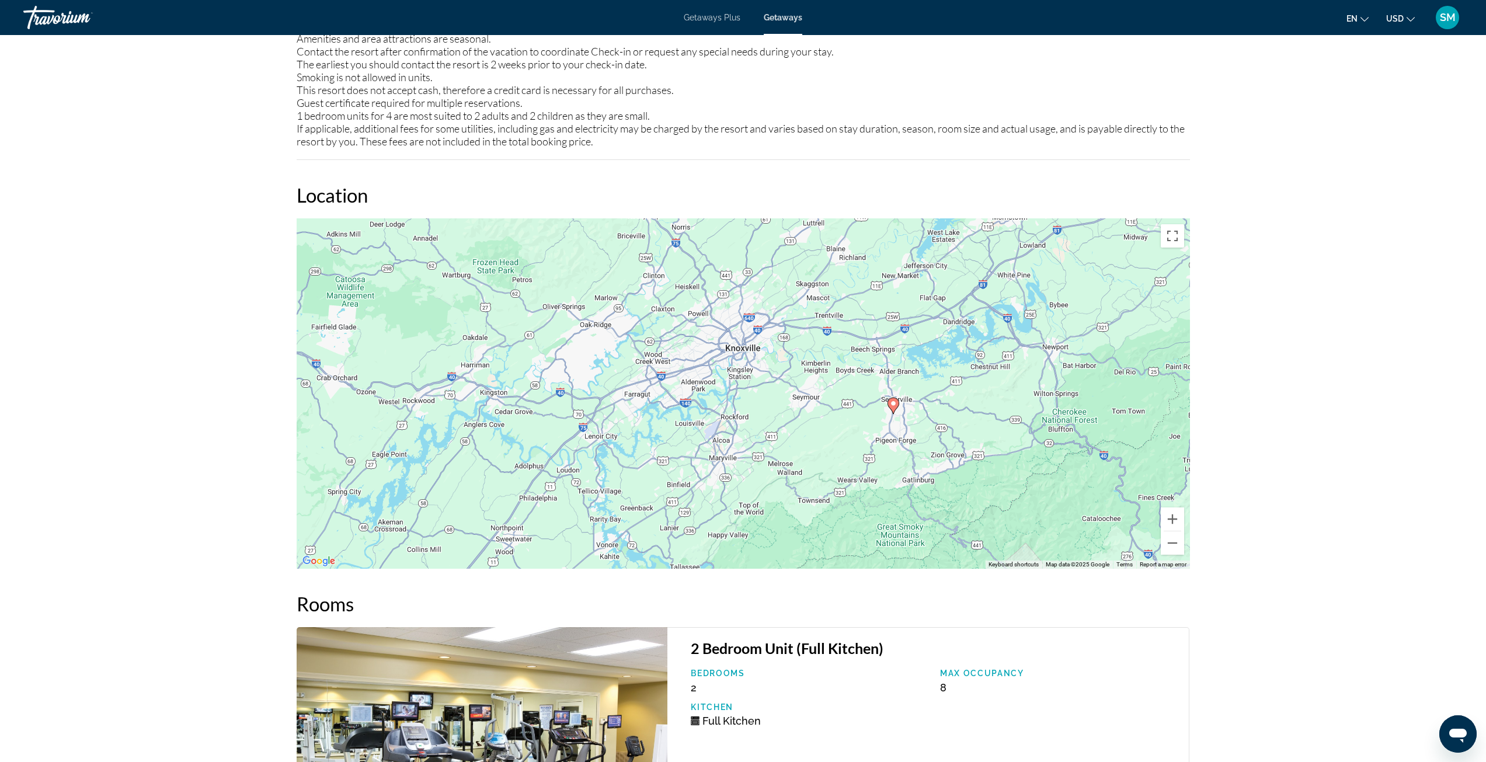
drag, startPoint x: 859, startPoint y: 391, endPoint x: 959, endPoint y: 418, distance: 104.1
click at [959, 418] on div "To activate drag with keyboard, press Alt + Enter. Once in keyboard drag state,…" at bounding box center [743, 393] width 893 height 350
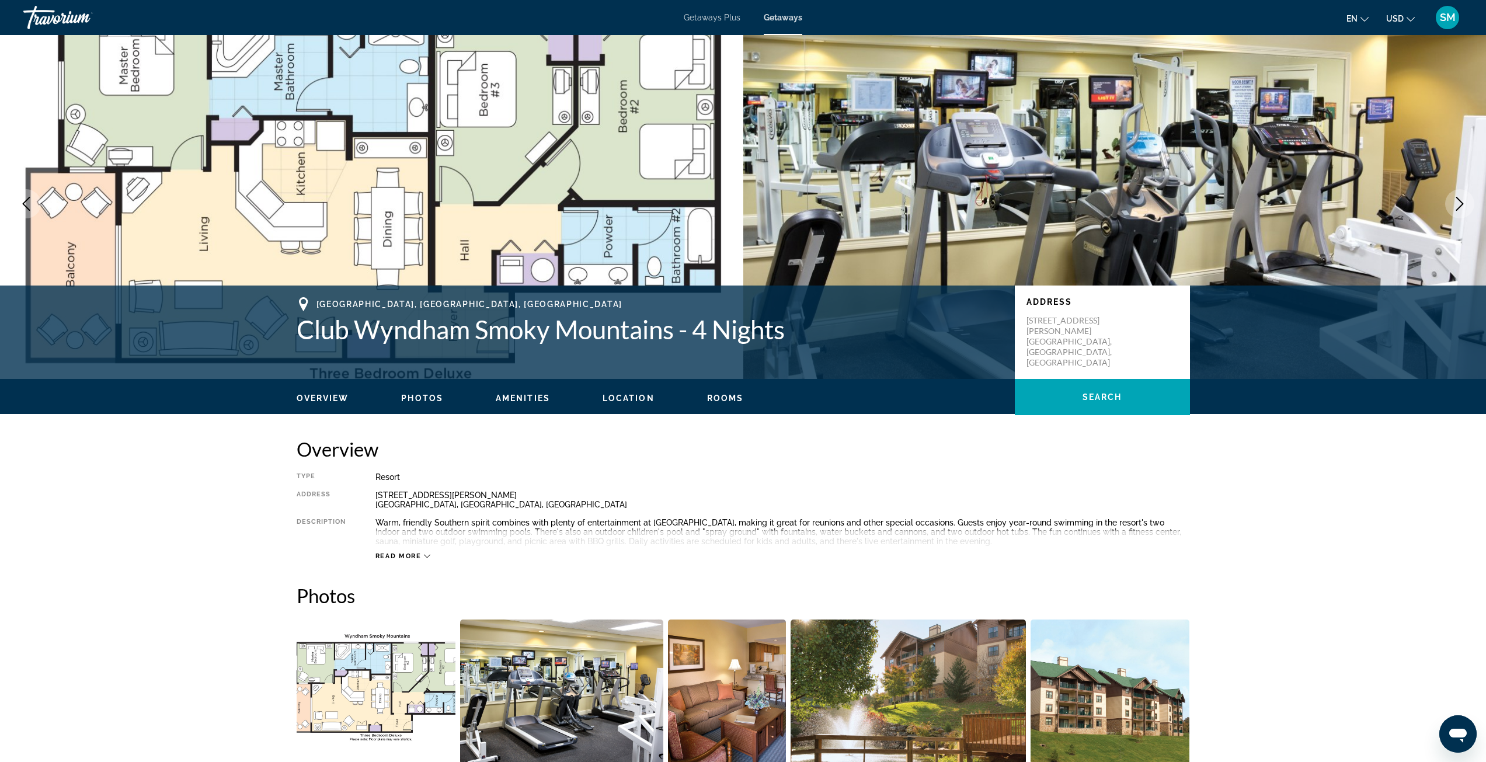
scroll to position [0, 0]
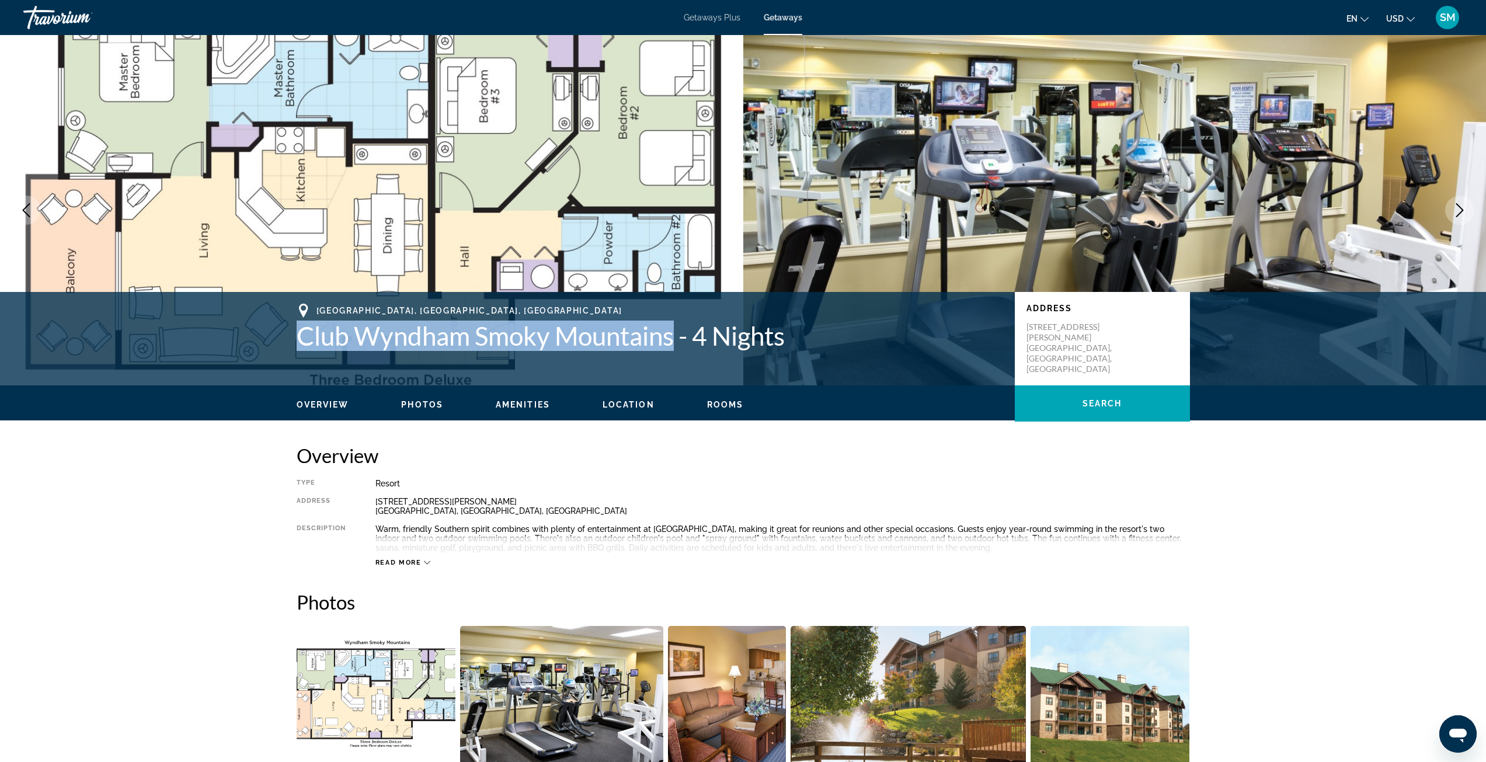
drag, startPoint x: 302, startPoint y: 337, endPoint x: 675, endPoint y: 339, distance: 373.0
click at [675, 339] on h1 "Club Wyndham Smoky Mountains - 4 Nights" at bounding box center [650, 335] width 706 height 30
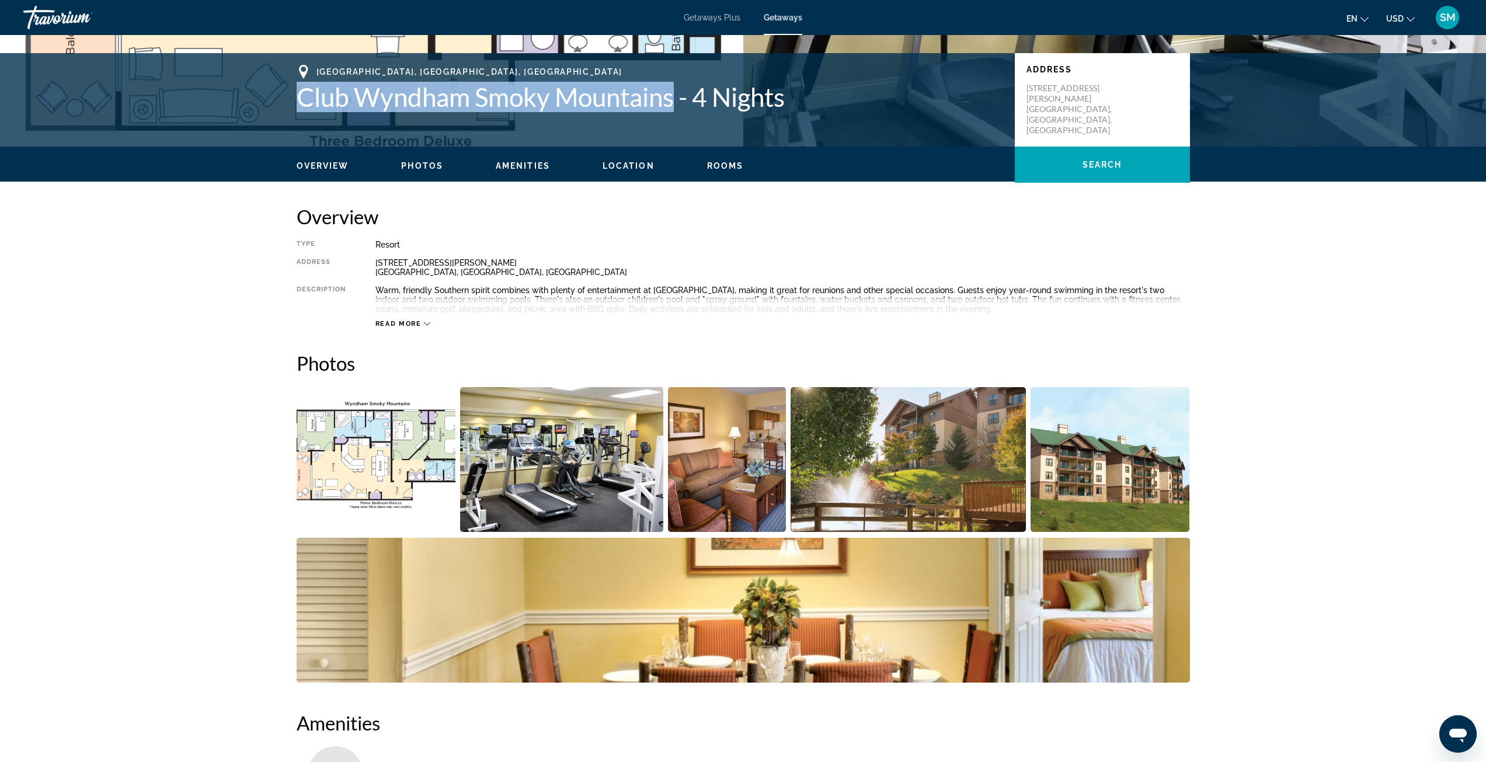
scroll to position [5, 0]
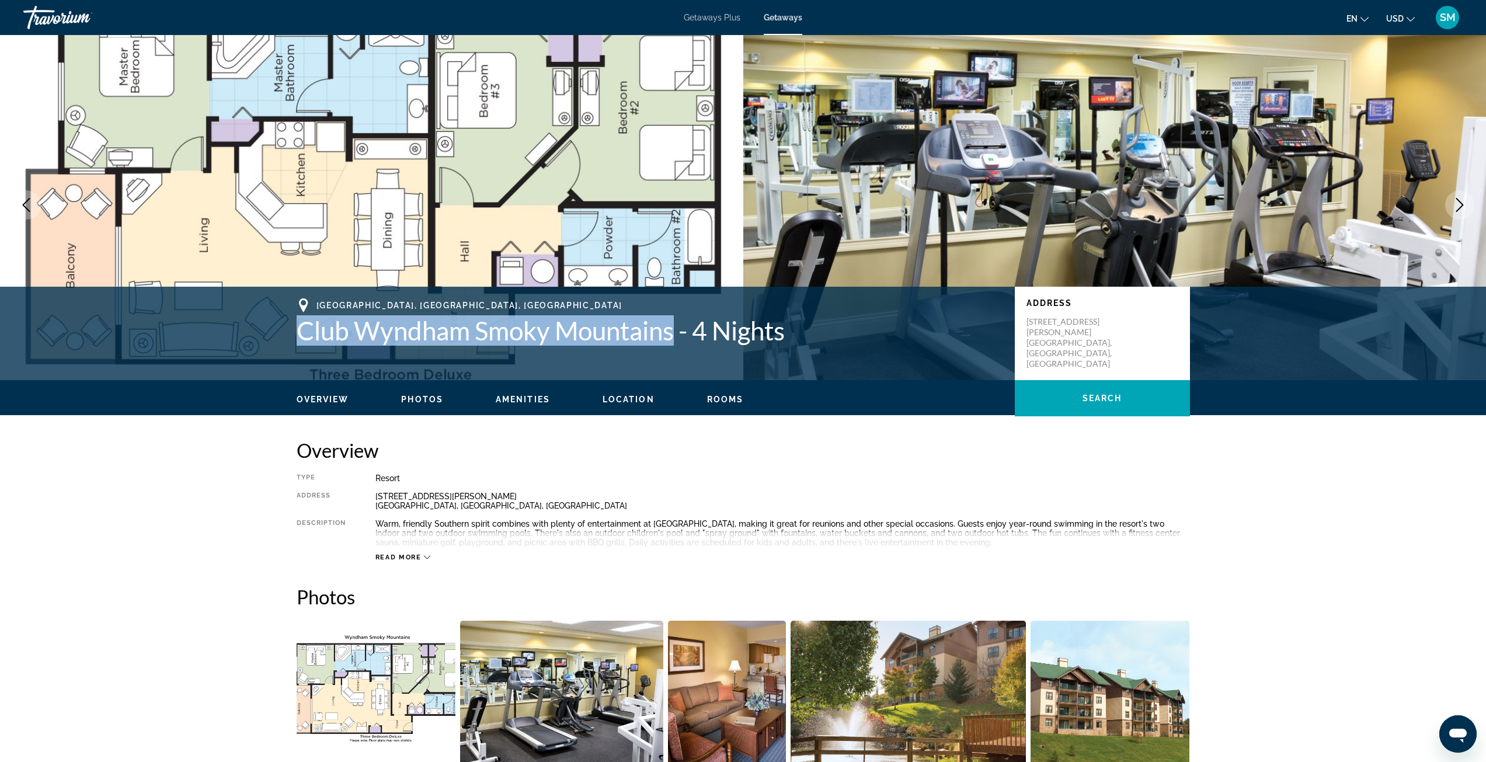
click at [308, 347] on div "[GEOGRAPHIC_DATA], [GEOGRAPHIC_DATA], [GEOGRAPHIC_DATA] Club [GEOGRAPHIC_DATA] …" at bounding box center [743, 333] width 940 height 70
drag, startPoint x: 301, startPoint y: 330, endPoint x: 677, endPoint y: 336, distance: 375.4
click at [677, 336] on h1 "Club Wyndham Smoky Mountains - 4 Nights" at bounding box center [650, 330] width 706 height 30
copy h1 "Club [GEOGRAPHIC_DATA]"
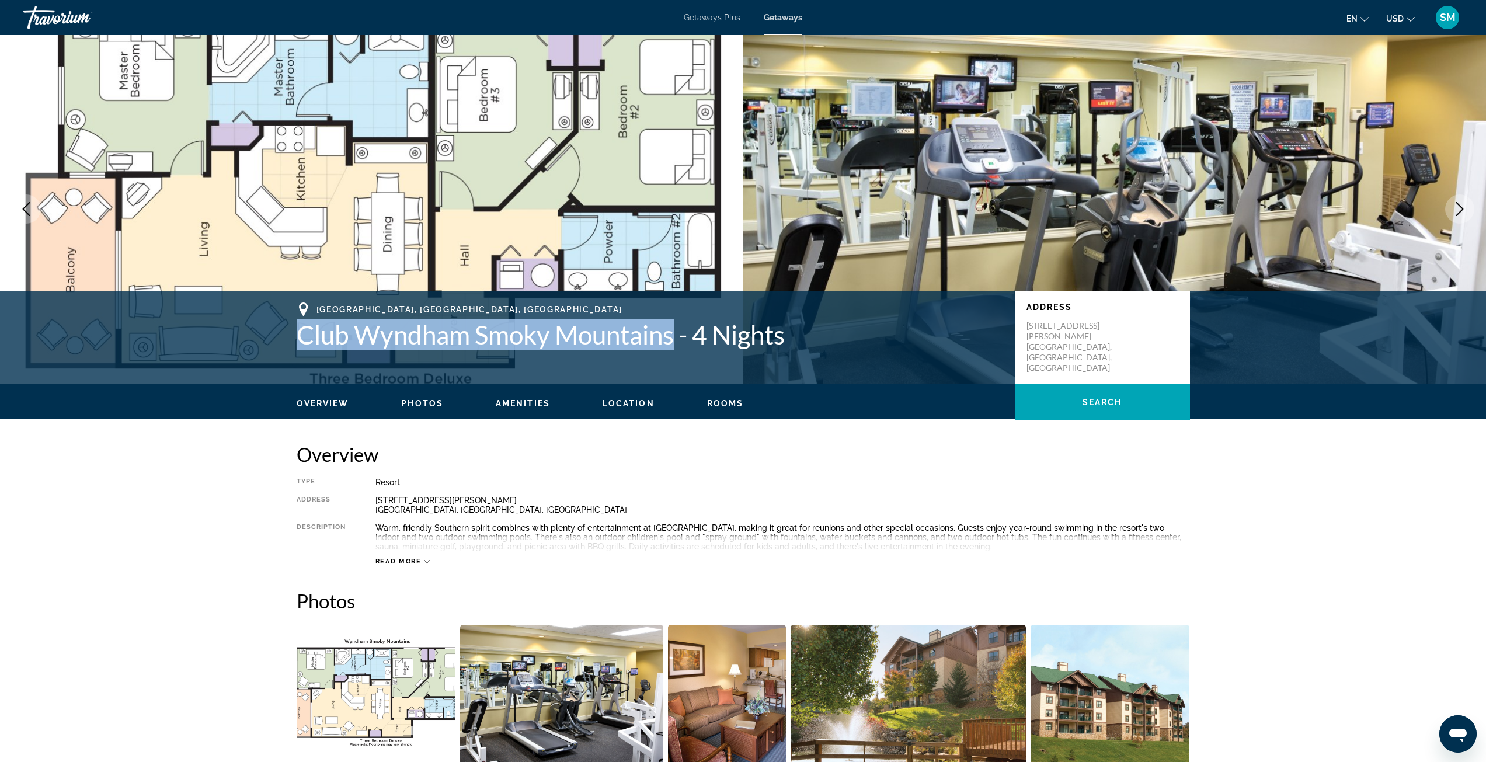
scroll to position [0, 0]
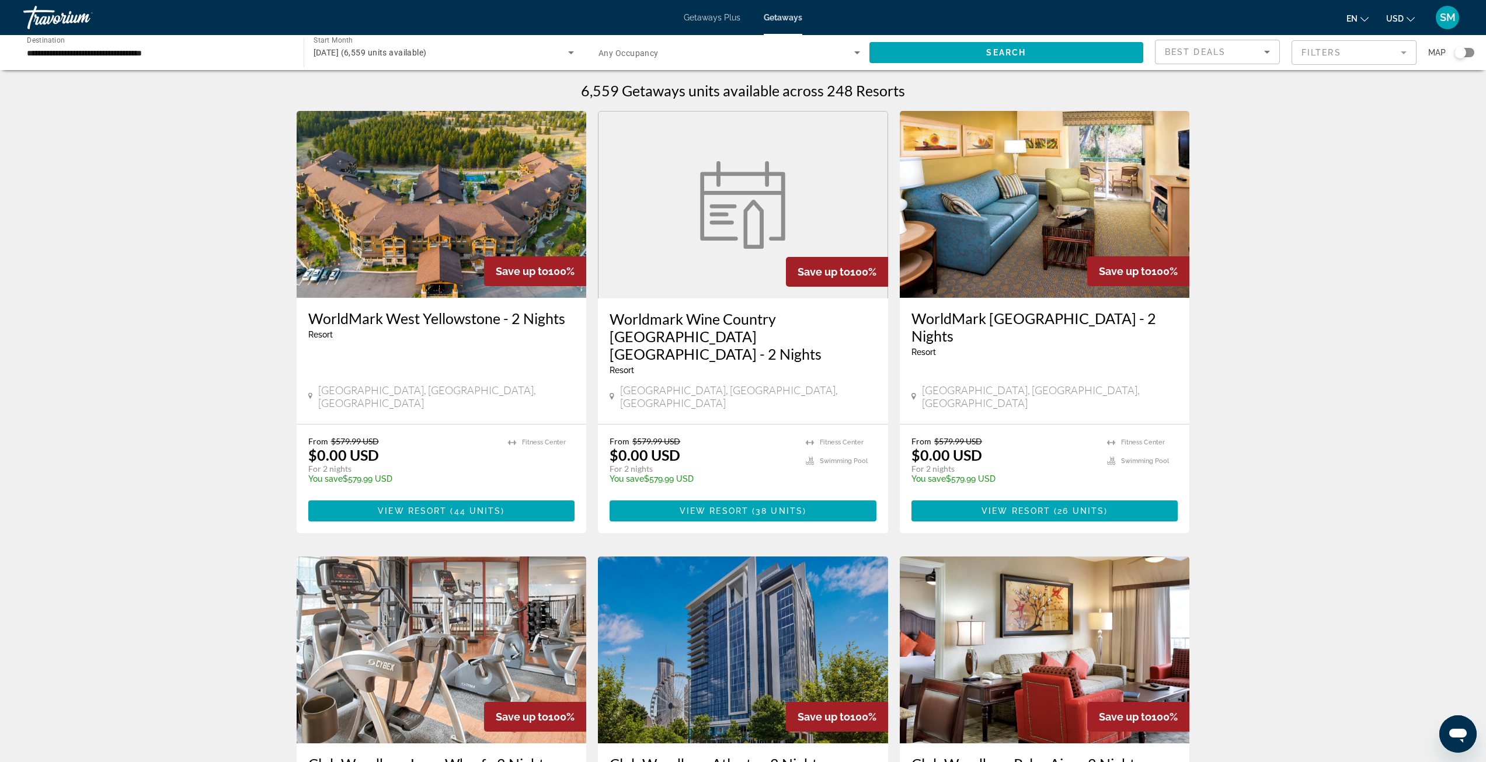
click at [427, 56] on span "[DATE] (6,559 units available)" at bounding box center [369, 52] width 113 height 9
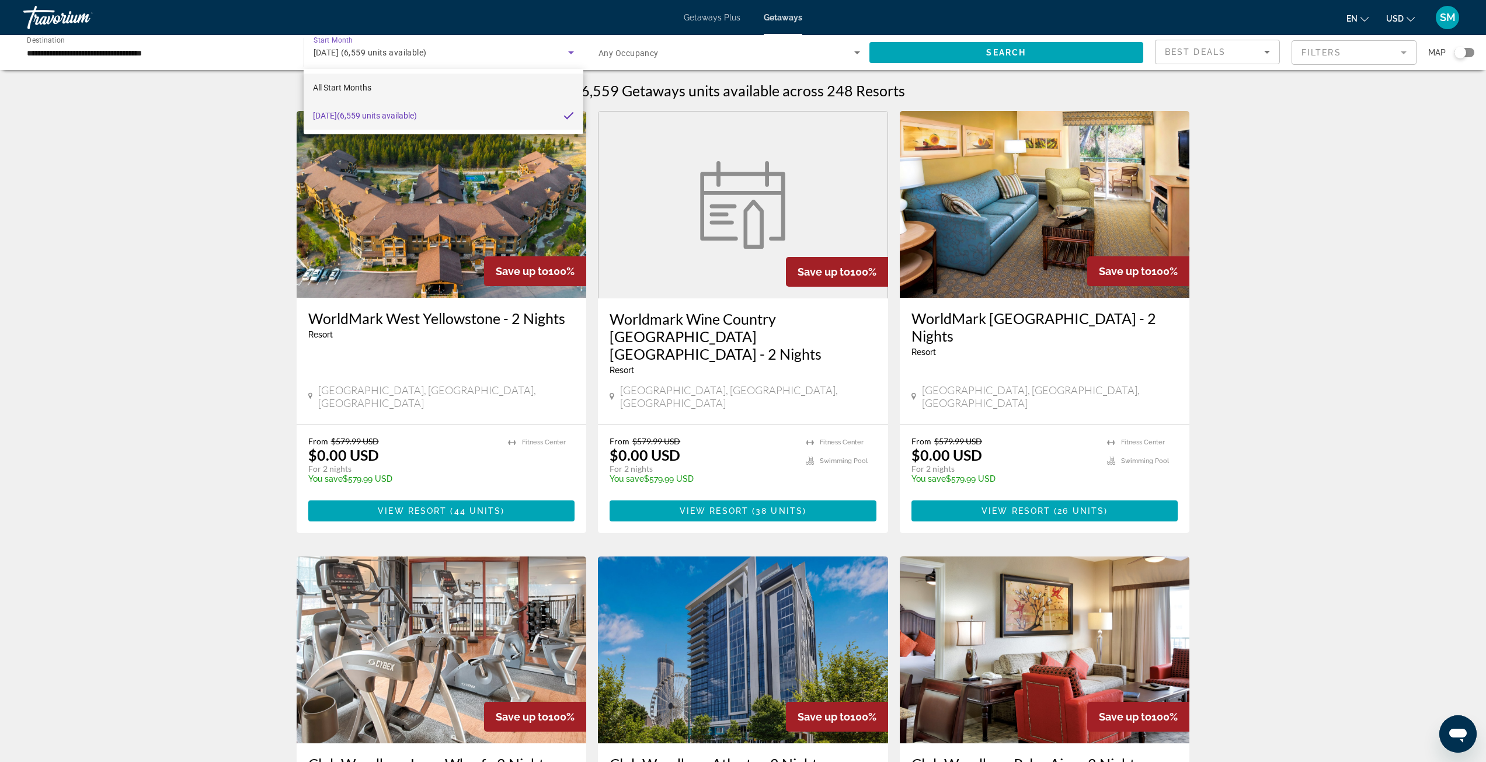
click at [377, 85] on mat-option "All Start Months" at bounding box center [443, 88] width 279 height 28
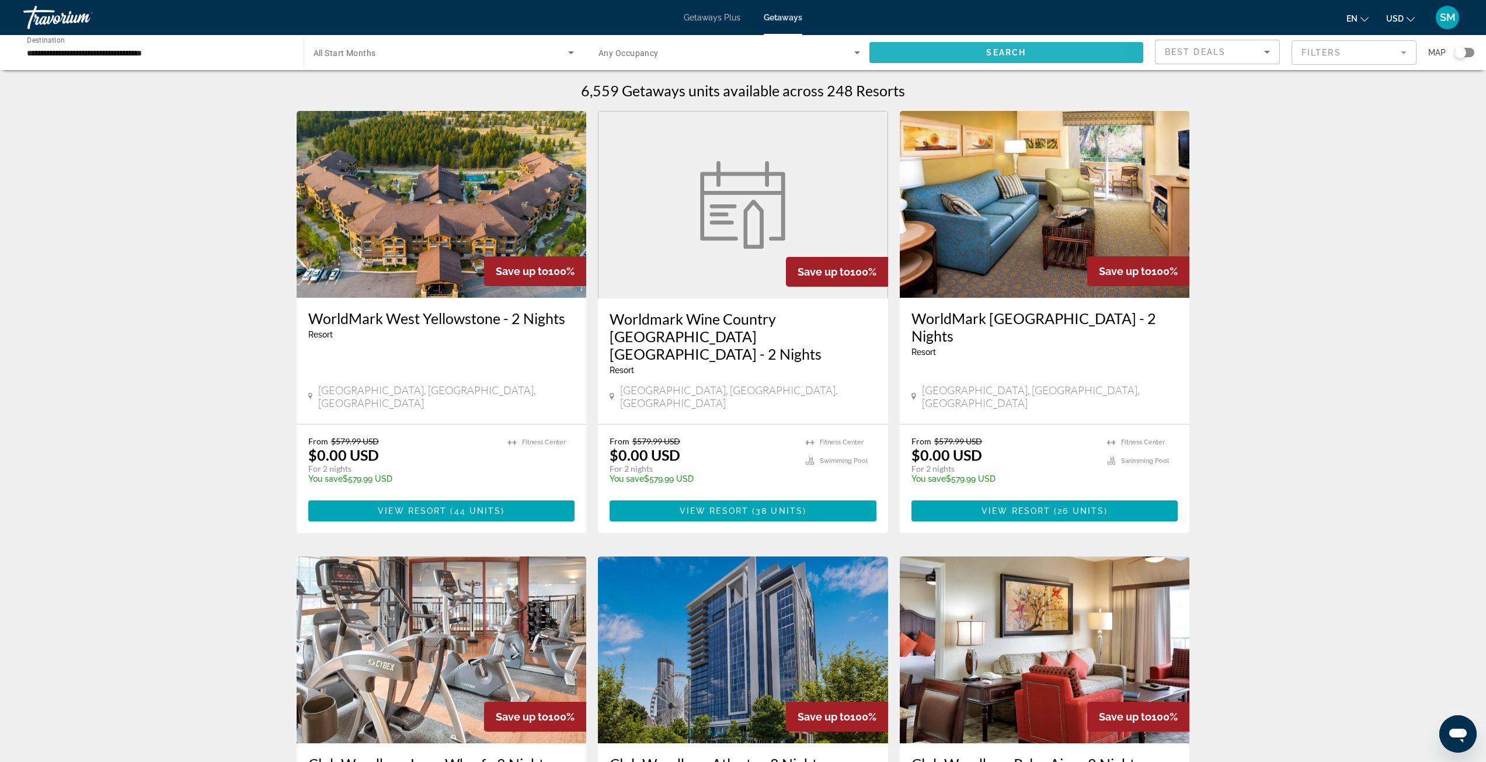
click at [912, 47] on span "Search widget" at bounding box center [1006, 53] width 274 height 28
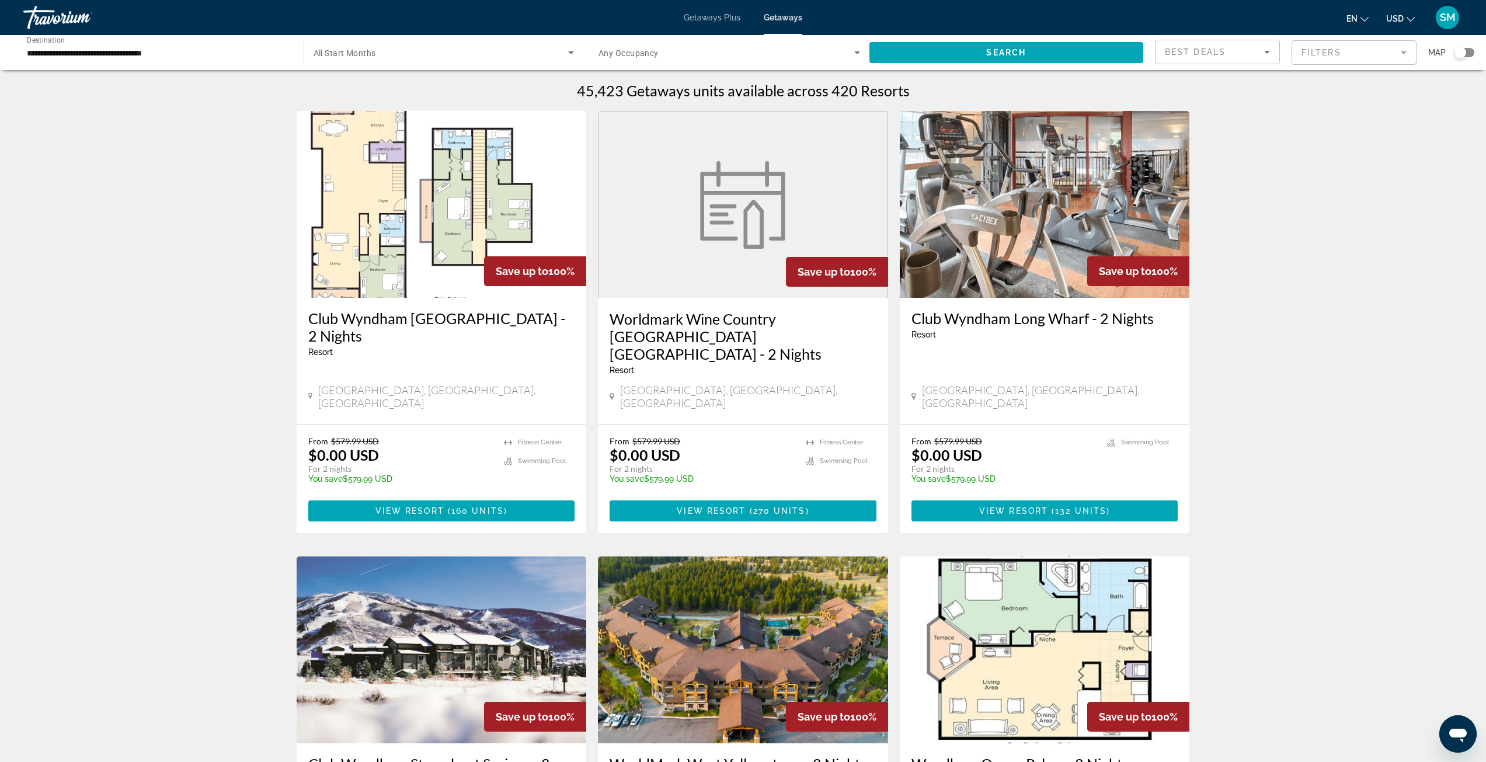
click at [229, 58] on input "**********" at bounding box center [158, 53] width 262 height 14
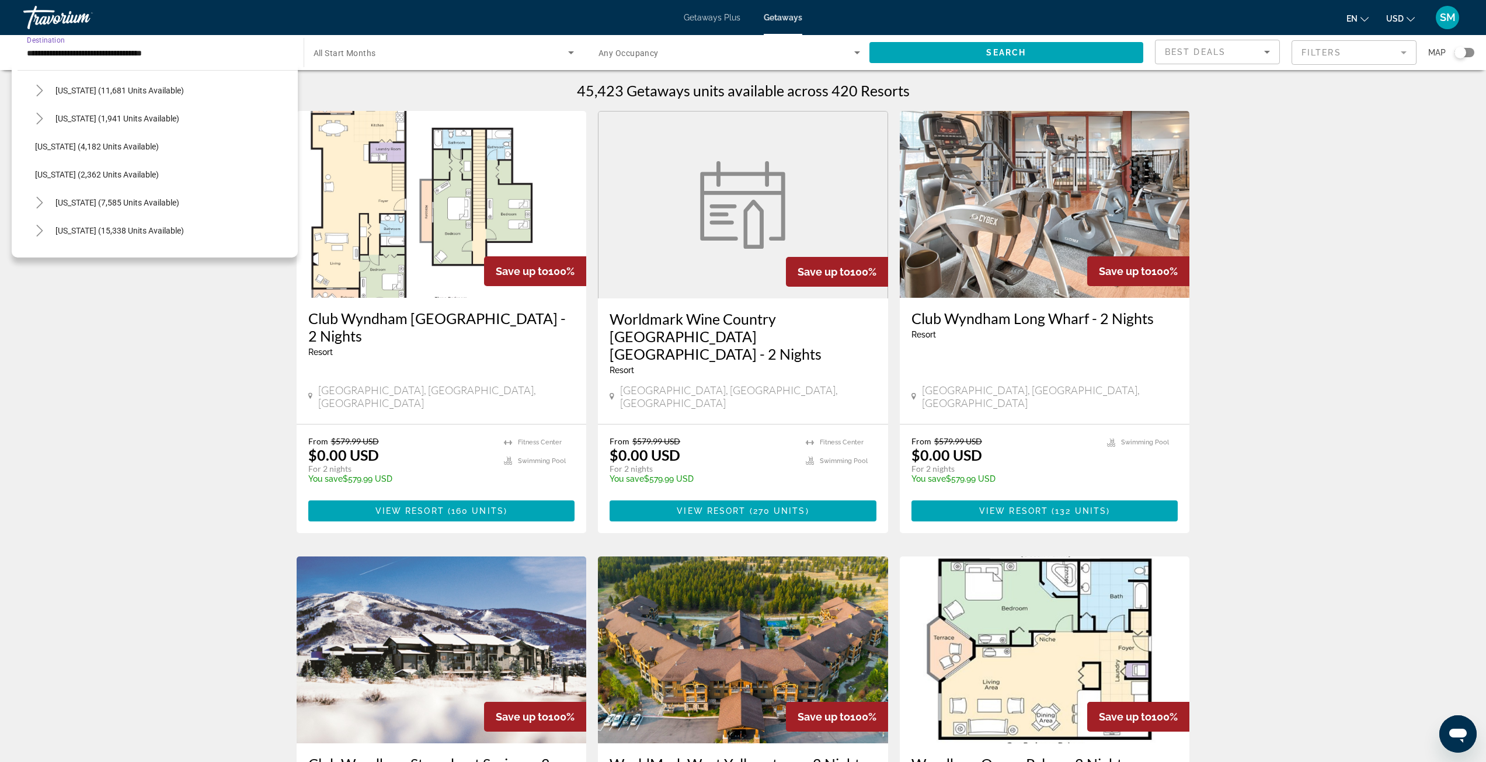
scroll to position [934, 0]
click at [36, 194] on icon "Toggle Tennessee (11,581 units available)" at bounding box center [40, 193] width 12 height 12
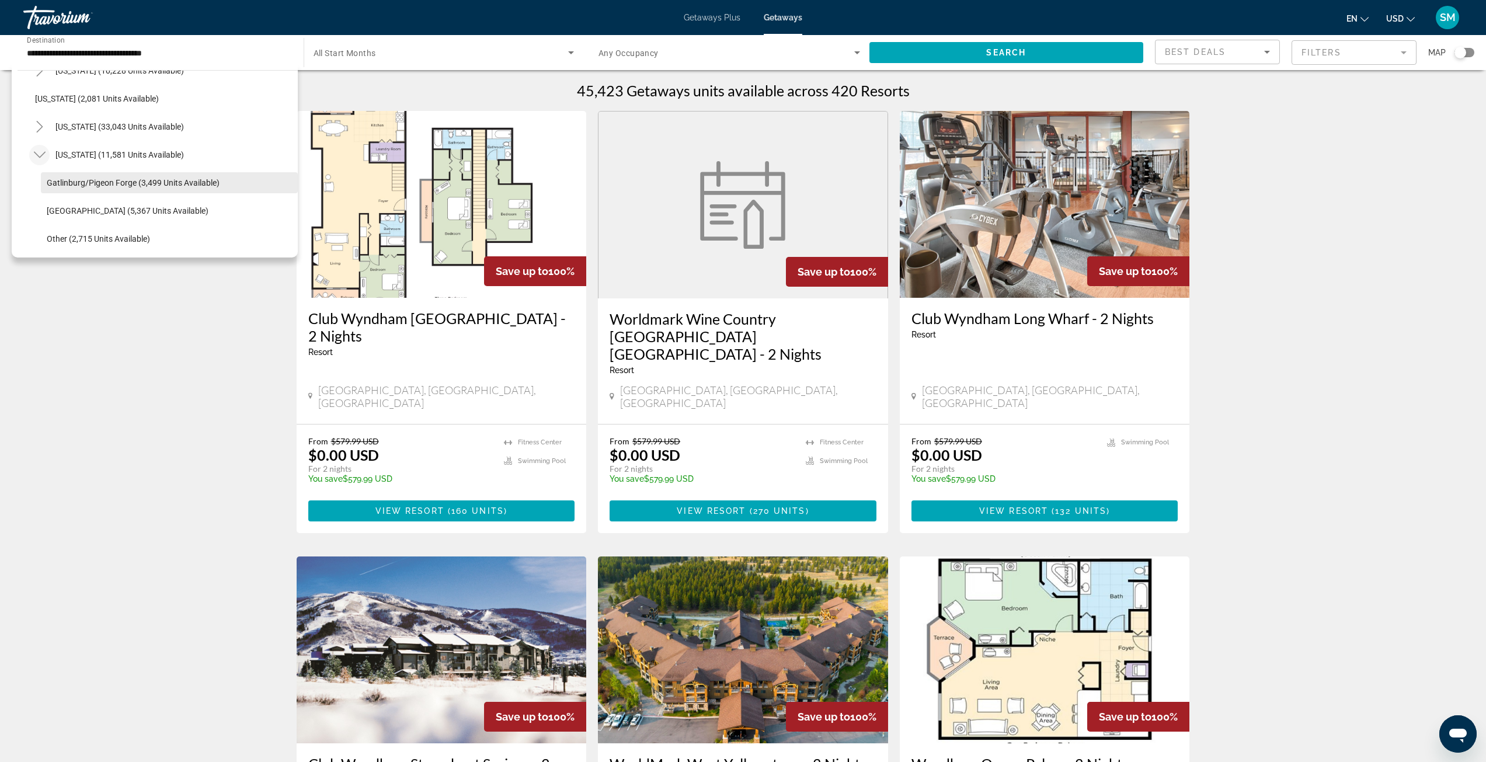
scroll to position [992, 0]
click at [121, 160] on span "Gatlinburg/Pigeon Forge (3,499 units available)" at bounding box center [133, 162] width 173 height 9
type input "**********"
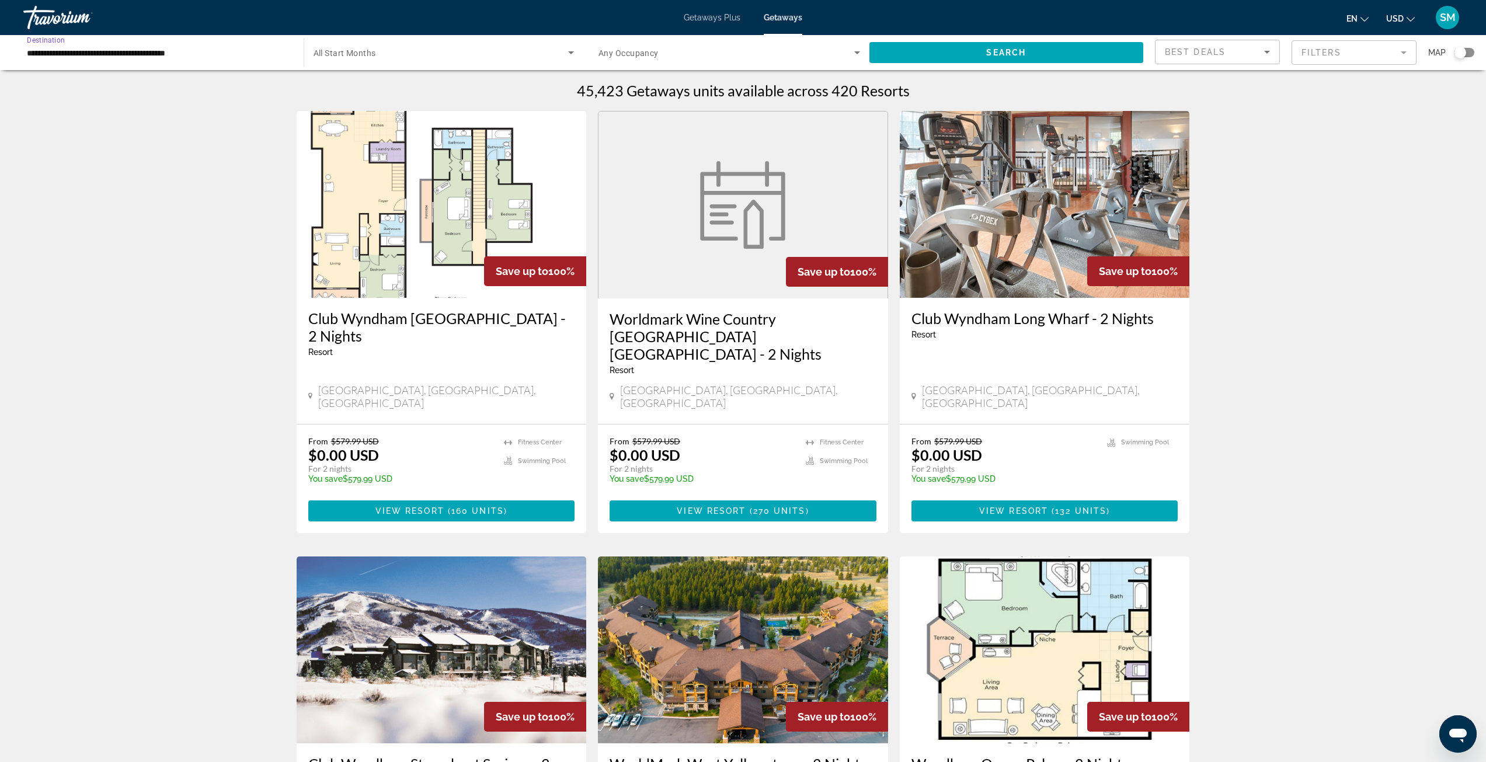
click at [479, 58] on span "Search widget" at bounding box center [440, 53] width 255 height 14
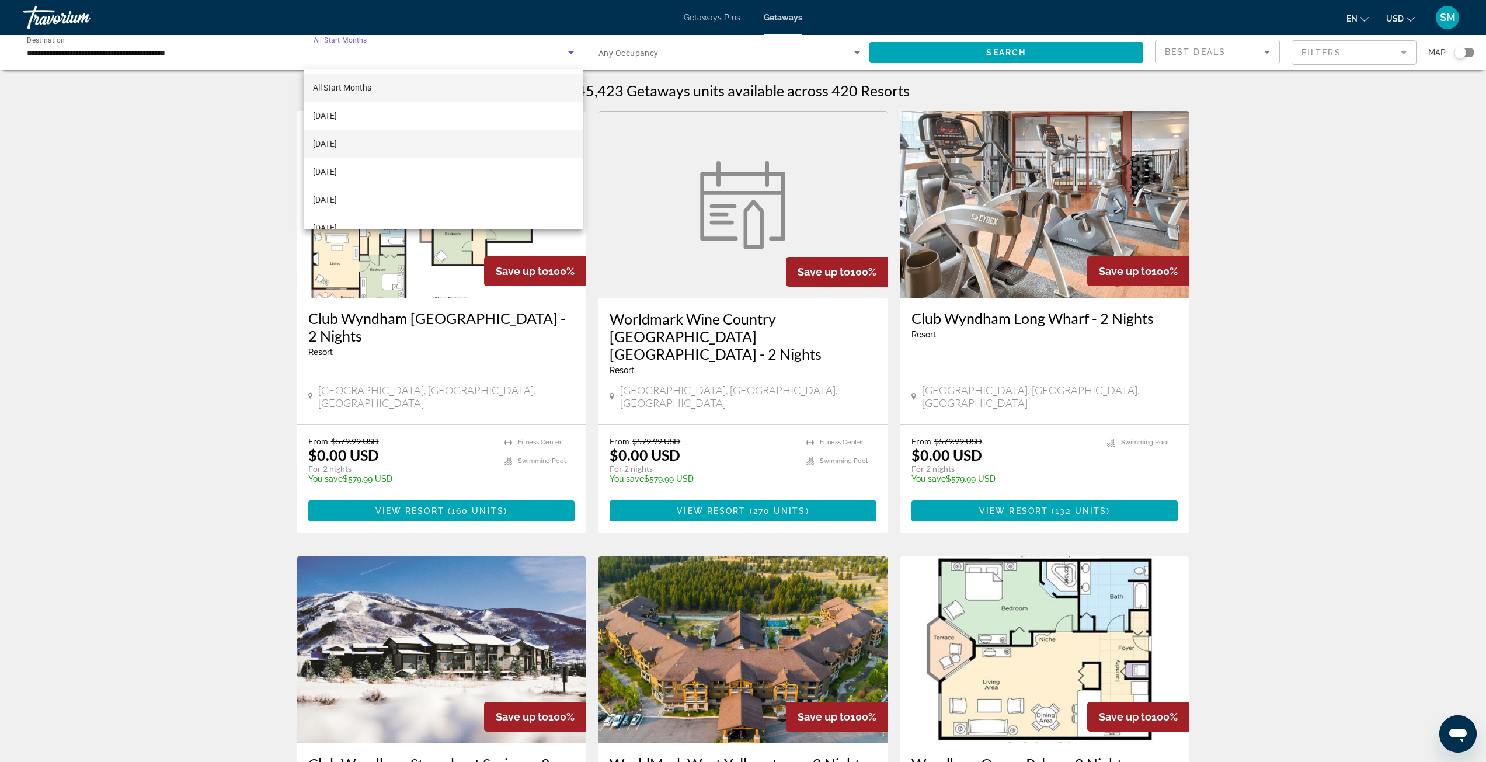
click at [337, 147] on span "[DATE]" at bounding box center [325, 144] width 24 height 14
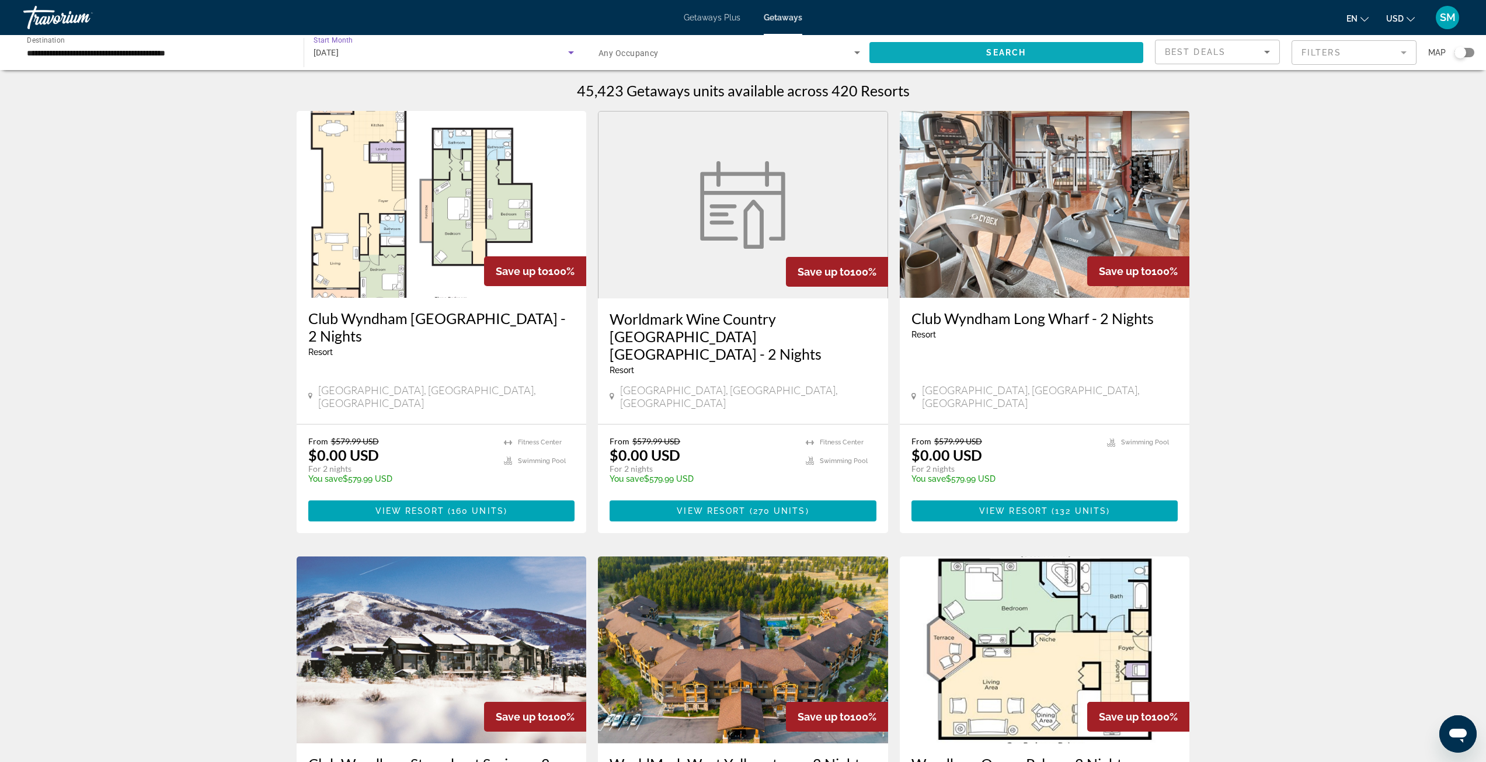
click at [982, 55] on span "Search widget" at bounding box center [1006, 53] width 274 height 28
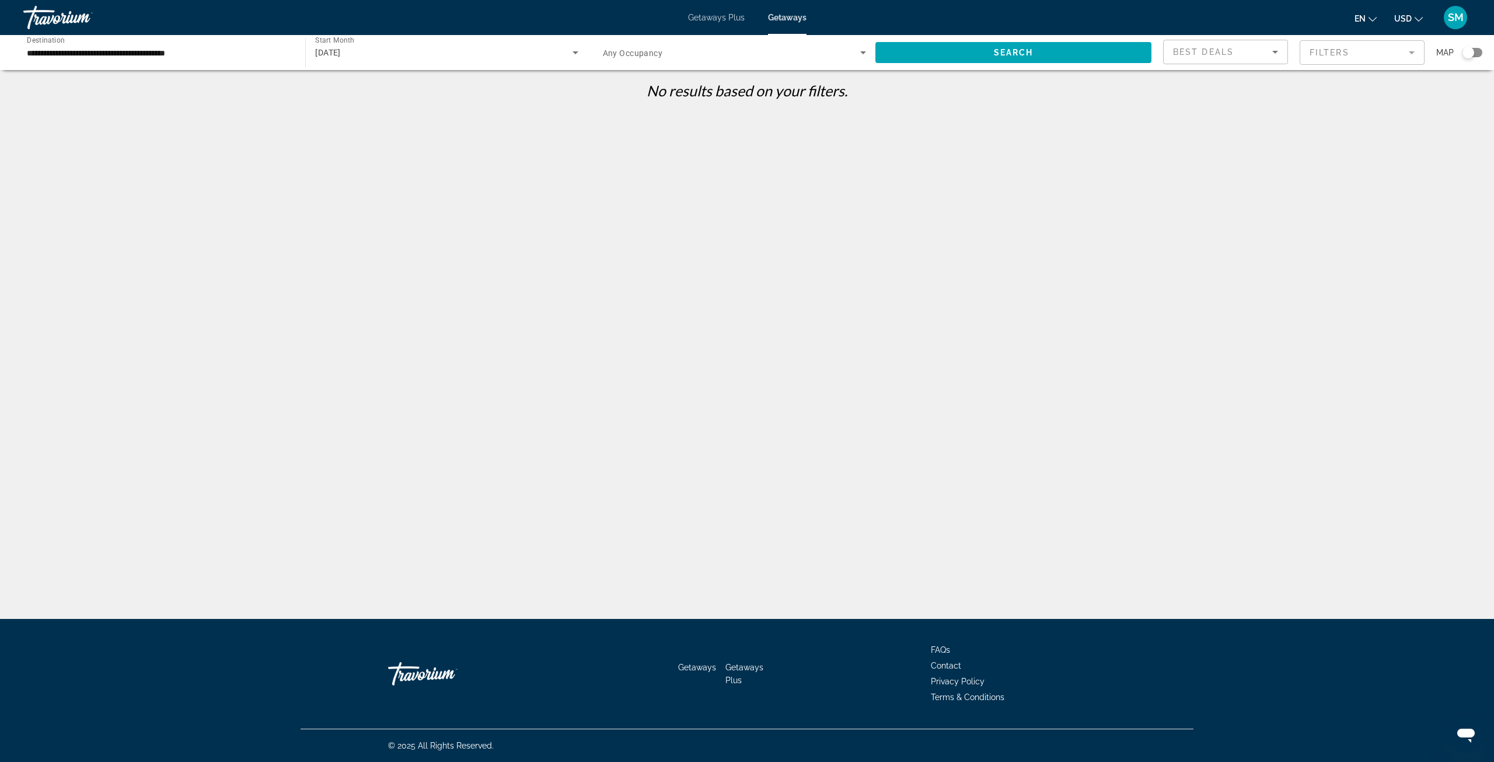
click at [390, 58] on div "[DATE]" at bounding box center [443, 53] width 257 height 14
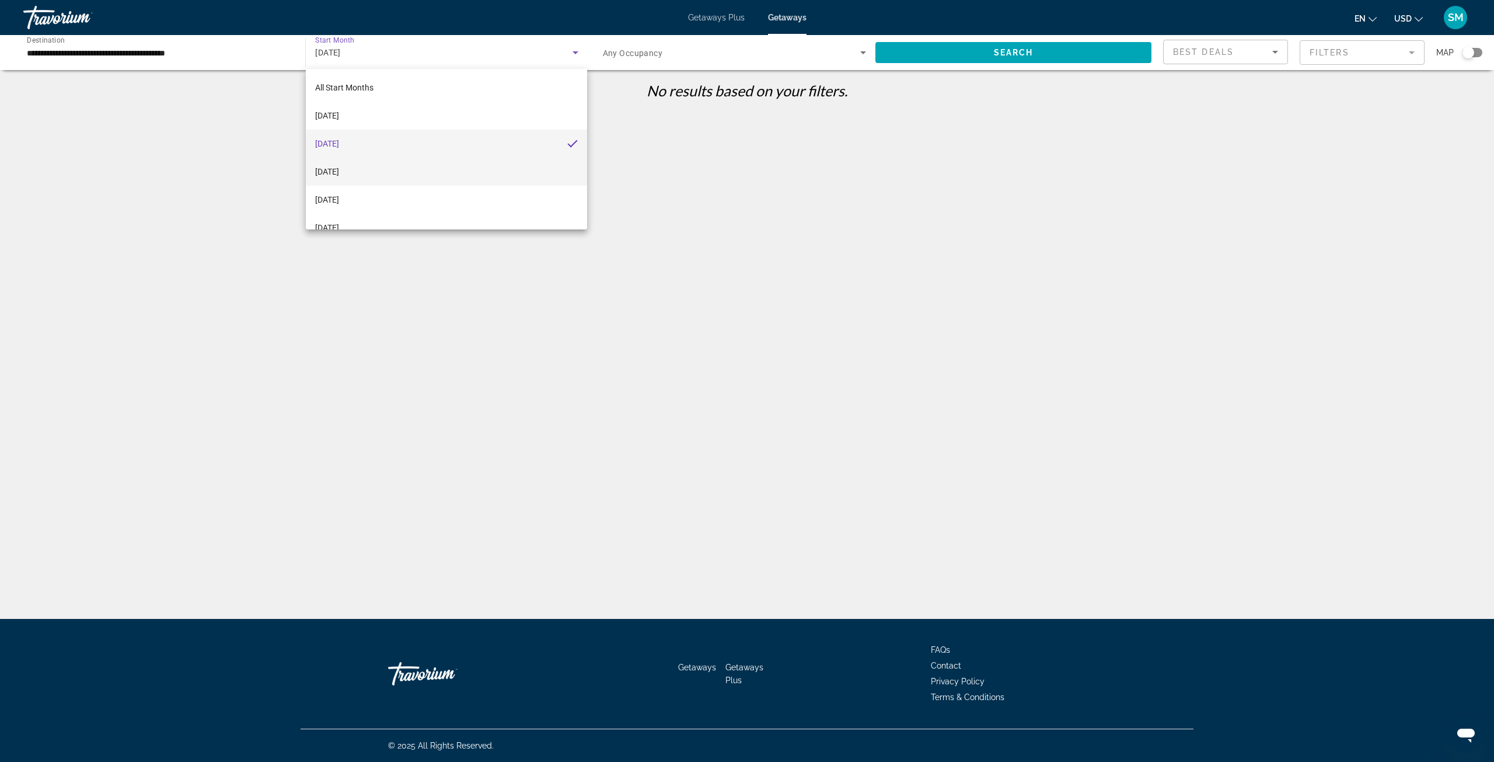
click at [339, 171] on span "[DATE]" at bounding box center [327, 172] width 24 height 14
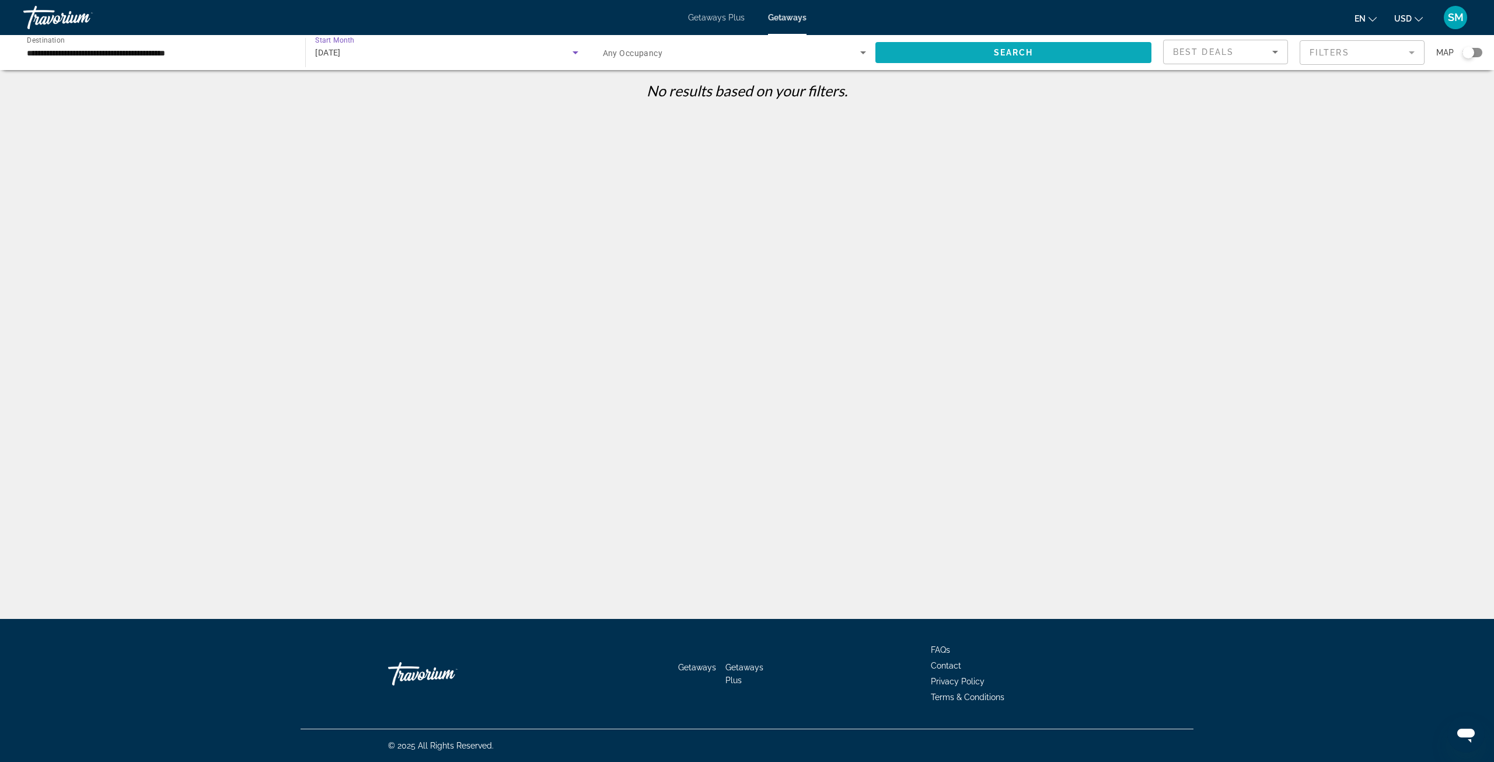
click at [957, 50] on span "Search widget" at bounding box center [1014, 53] width 276 height 28
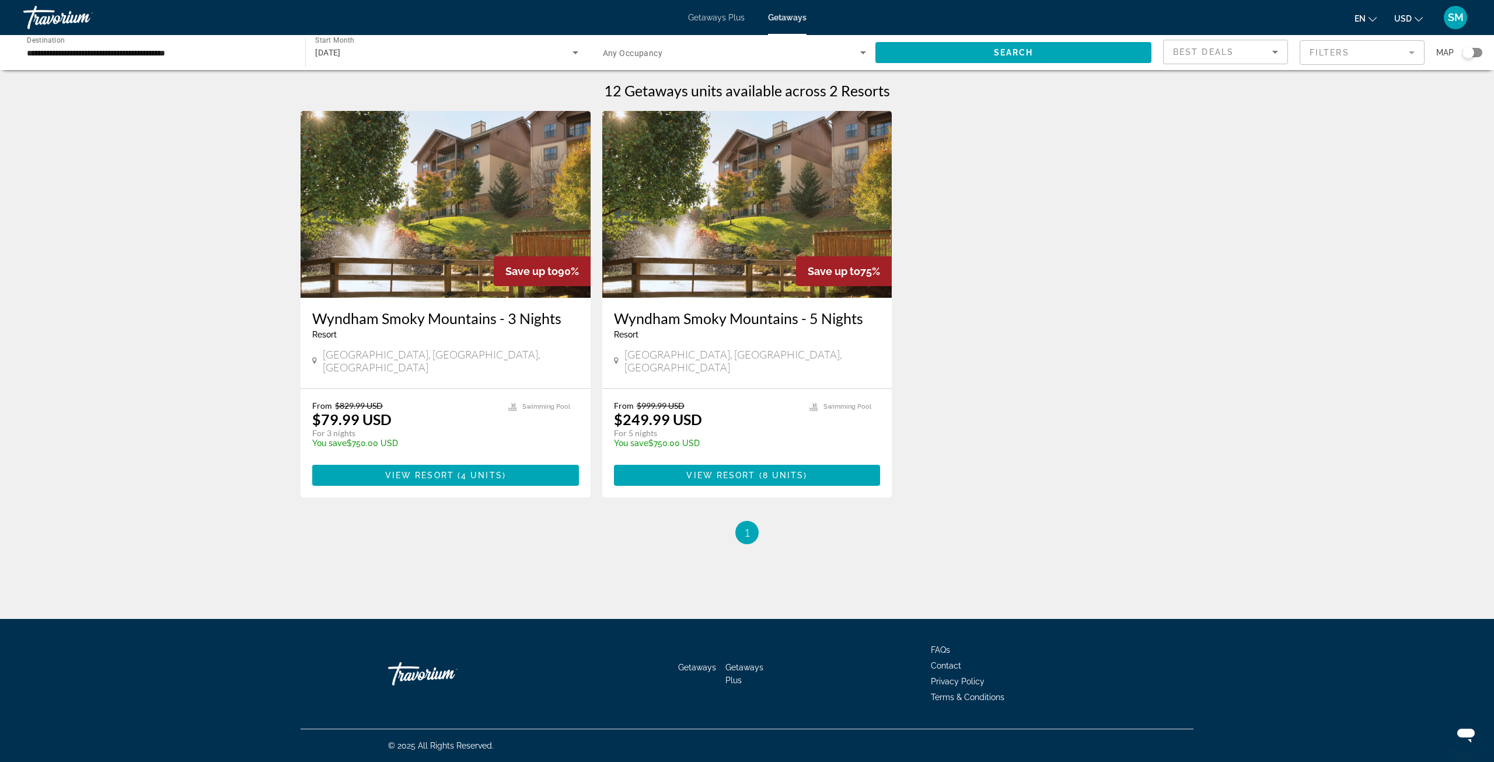
click at [435, 235] on img "Main content" at bounding box center [446, 204] width 290 height 187
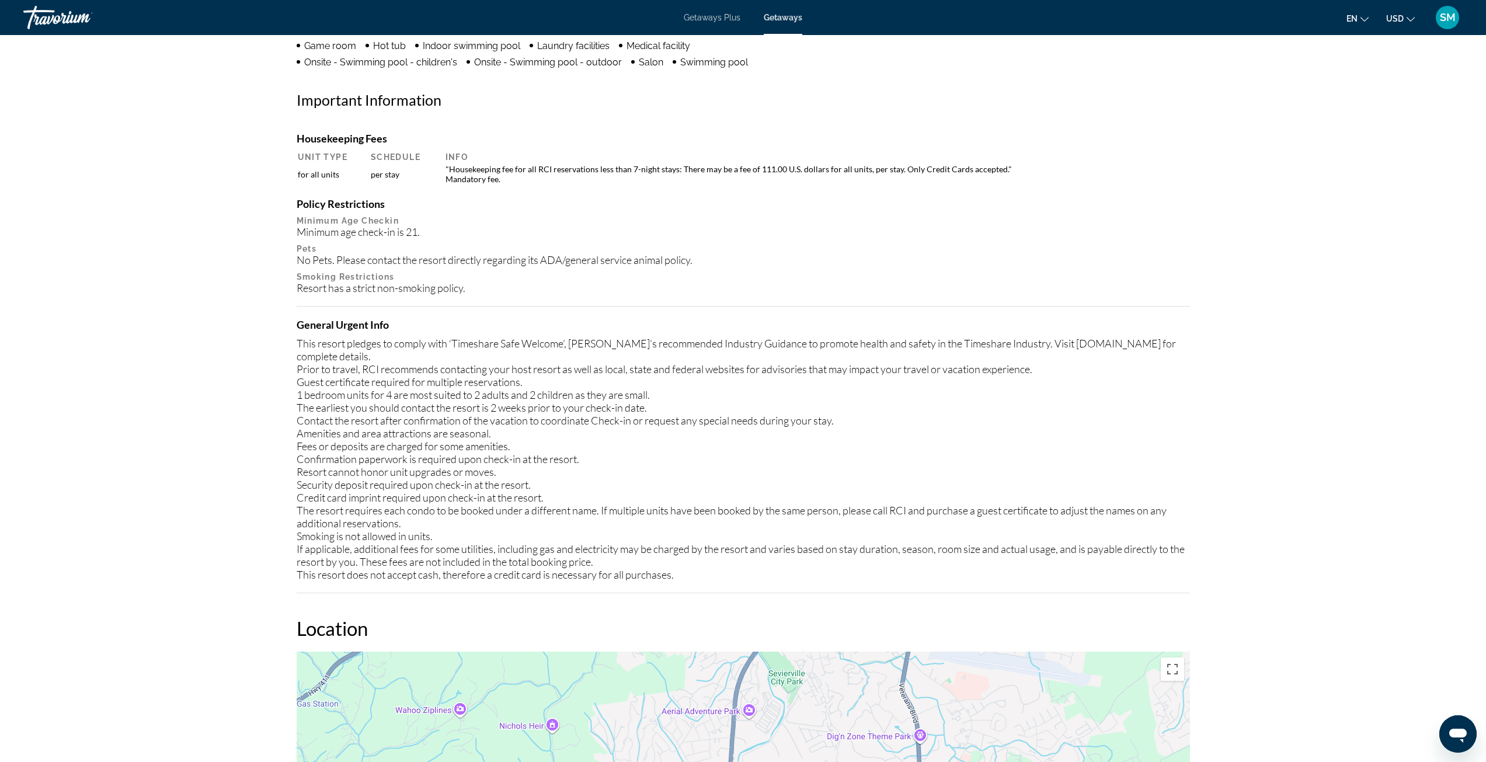
scroll to position [931, 0]
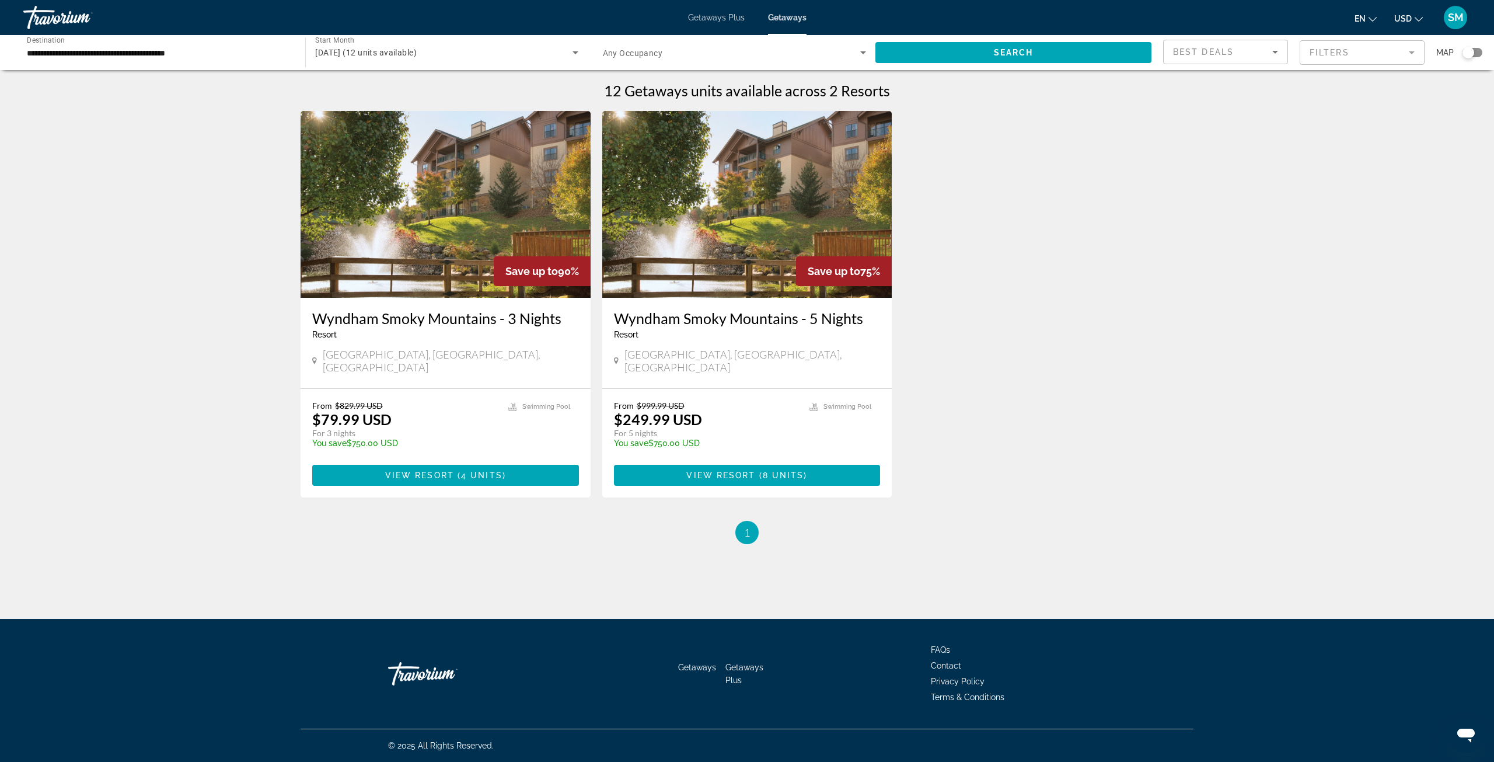
click at [378, 52] on span "[DATE] (12 units available)" at bounding box center [366, 52] width 102 height 9
click at [361, 83] on span "All Start Months" at bounding box center [344, 87] width 58 height 9
click at [985, 48] on span "Search widget" at bounding box center [1014, 53] width 276 height 28
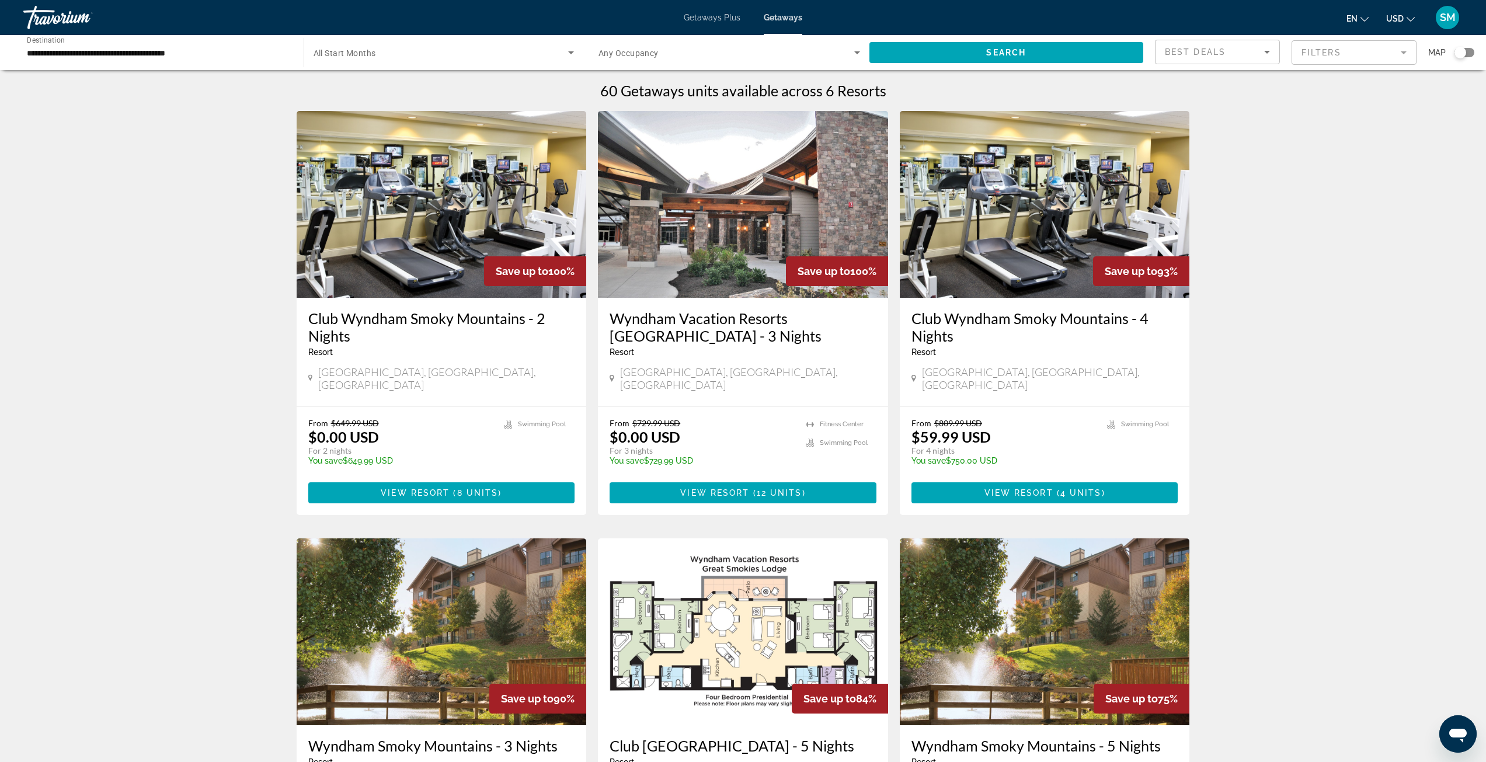
click at [476, 65] on div "Search widget" at bounding box center [443, 52] width 261 height 33
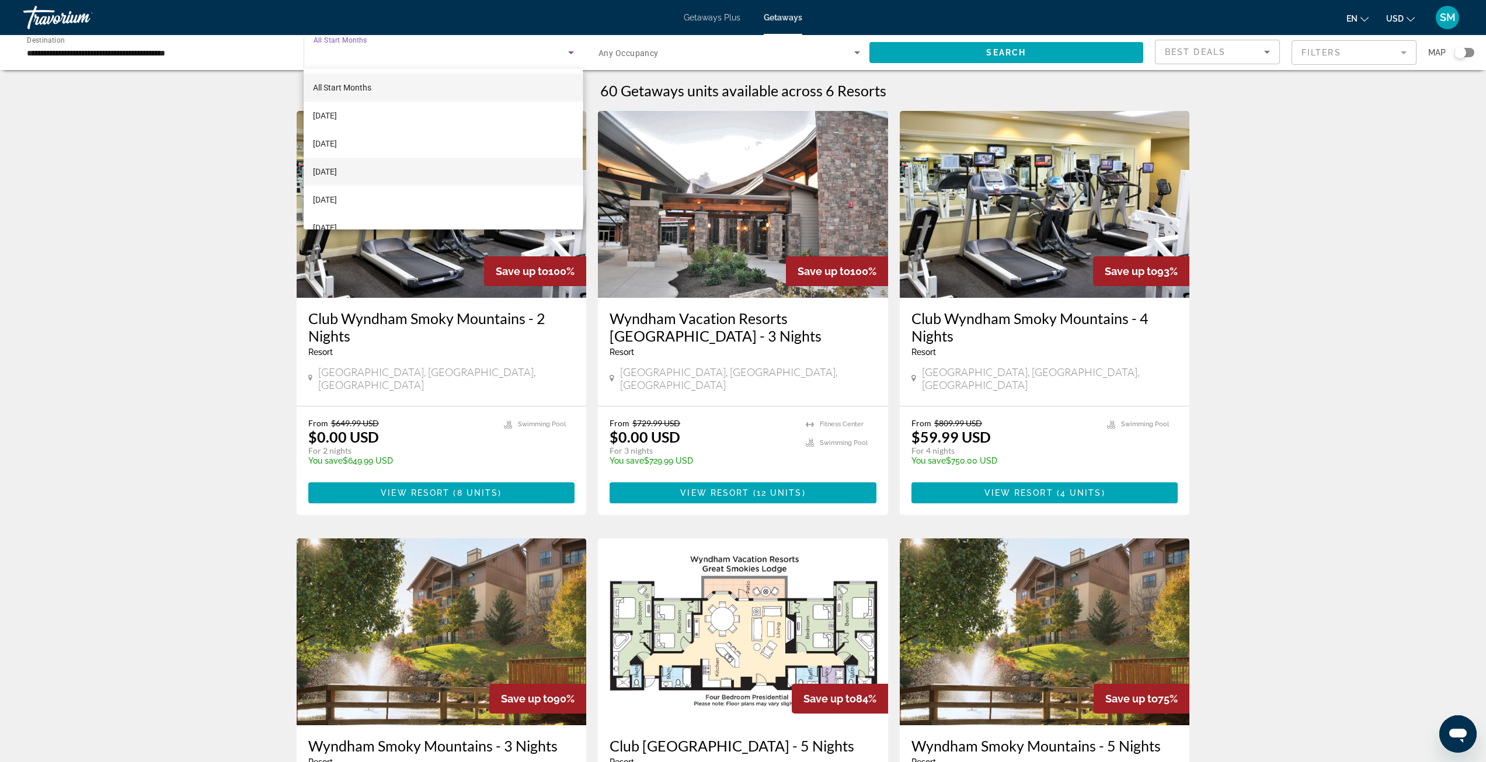
click at [375, 173] on mat-option "[DATE]" at bounding box center [443, 172] width 279 height 28
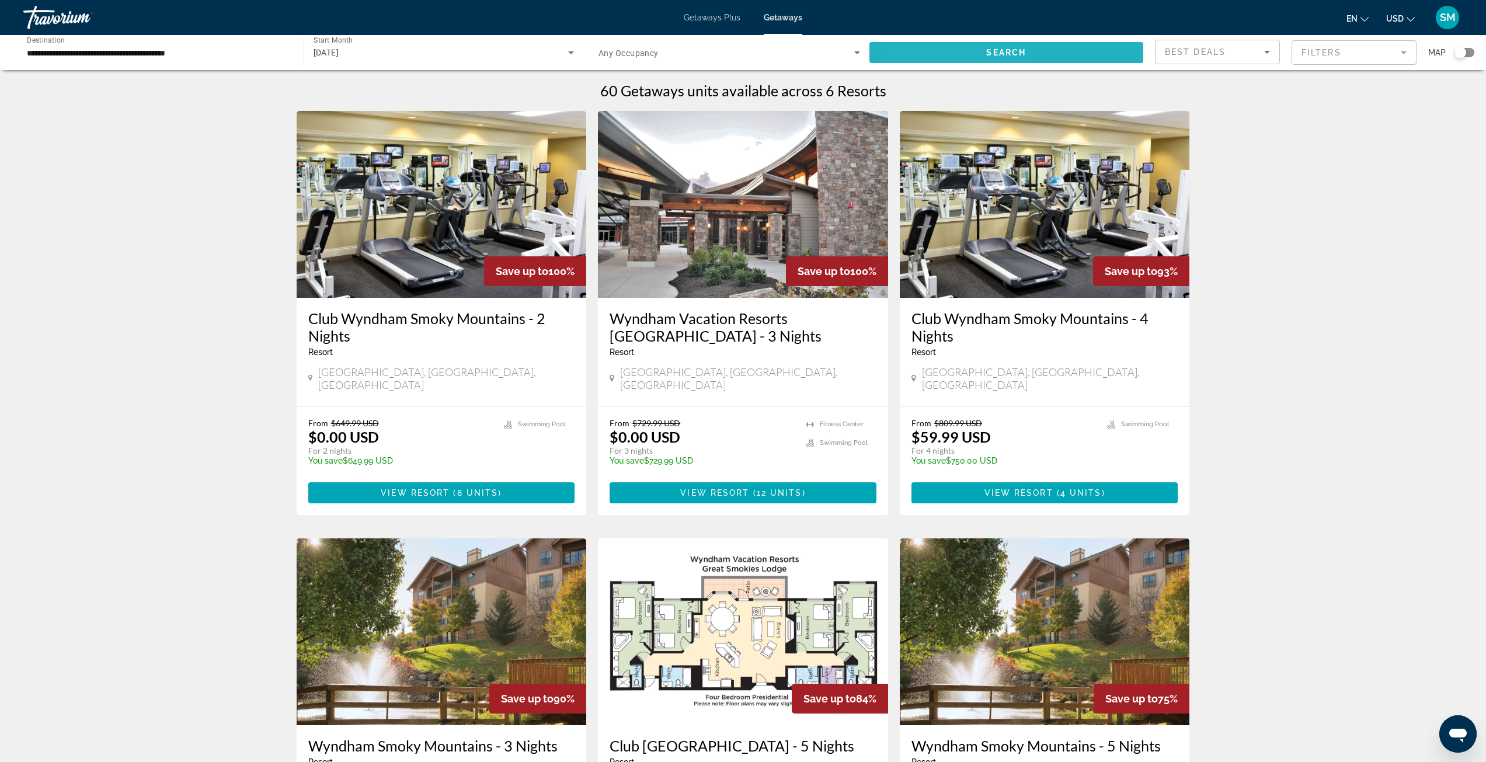
click at [938, 55] on span "Search widget" at bounding box center [1006, 53] width 274 height 28
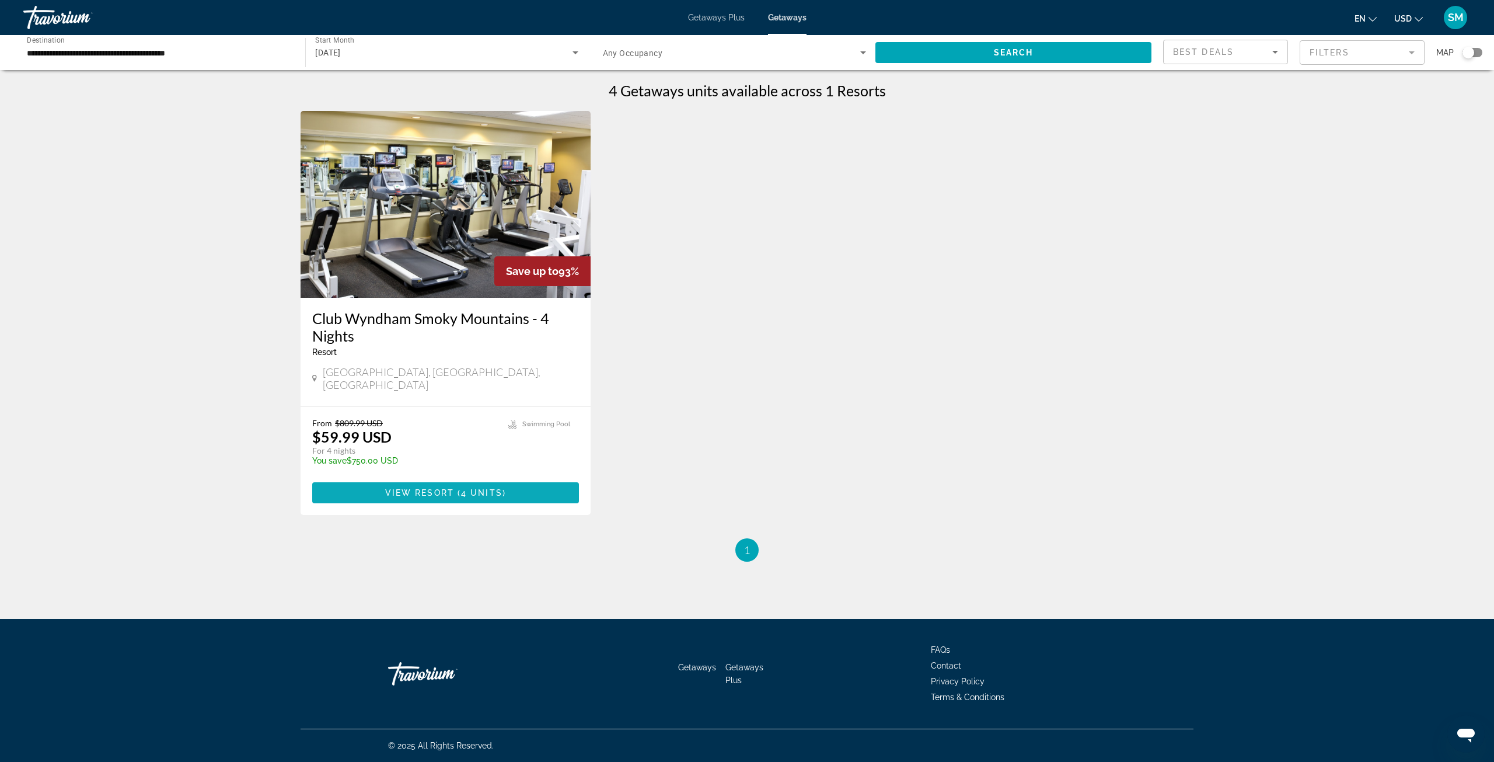
click at [473, 488] on span "4 units" at bounding box center [481, 492] width 41 height 9
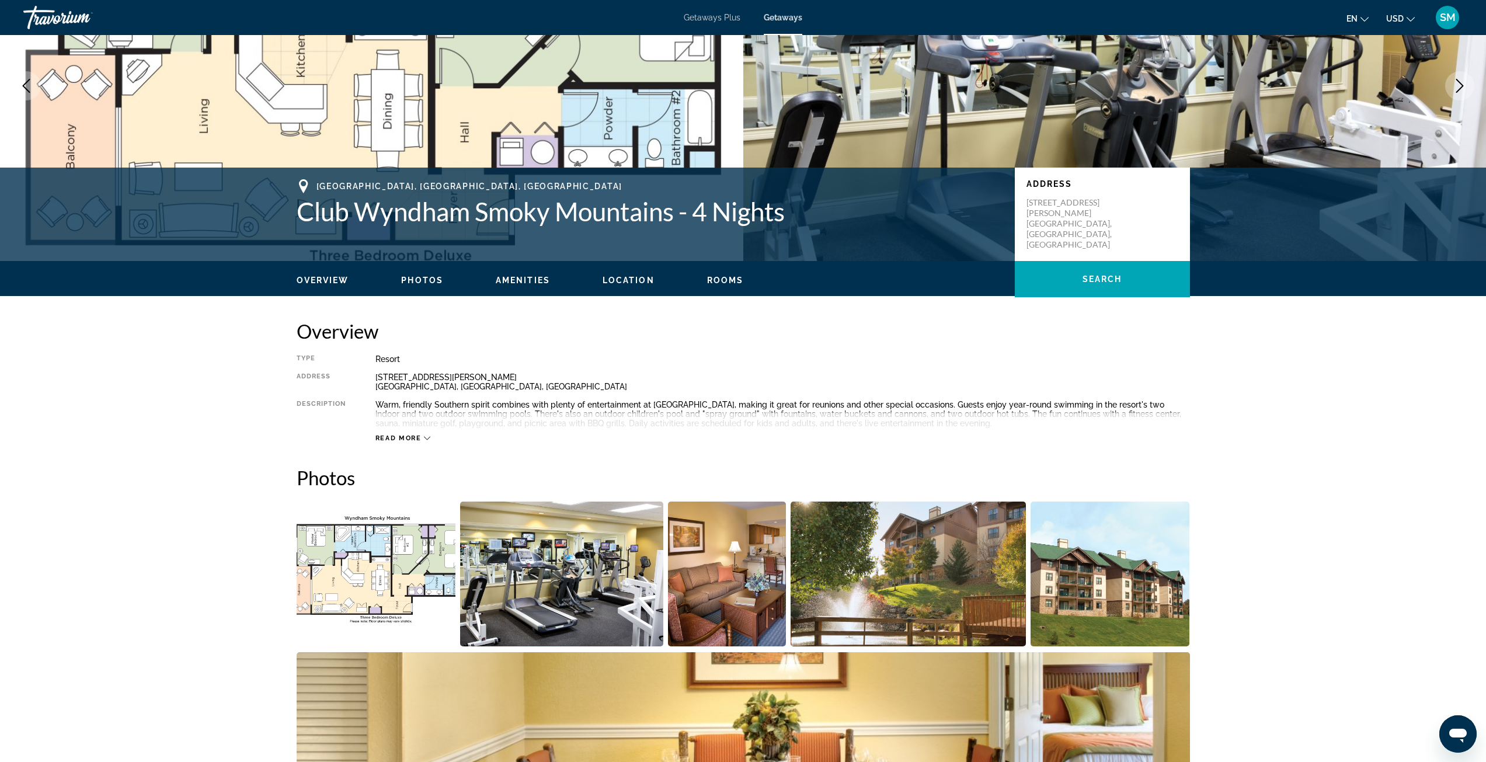
scroll to position [122, 0]
